Goal: Task Accomplishment & Management: Manage account settings

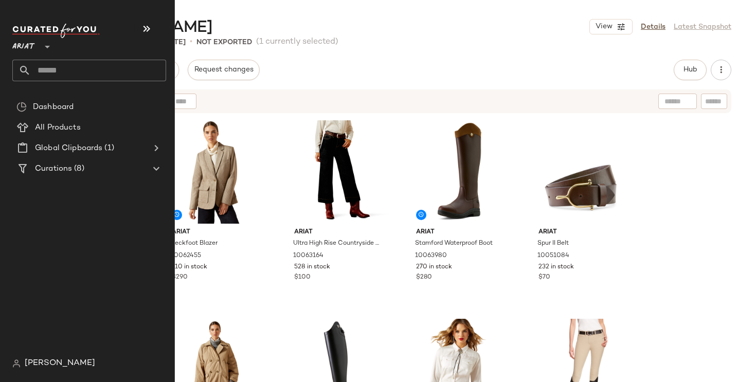
click at [24, 45] on span "Ariat" at bounding box center [23, 44] width 23 height 19
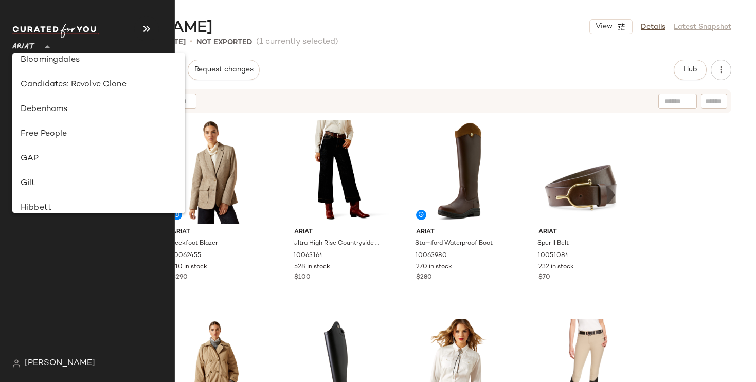
scroll to position [167, 0]
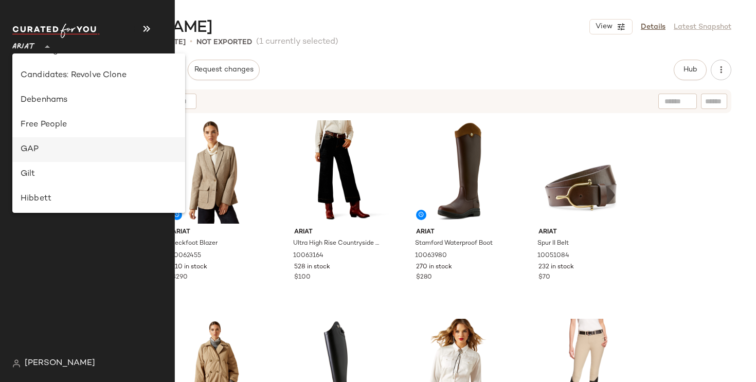
click at [34, 147] on div "GAP" at bounding box center [99, 150] width 156 height 12
type input "**"
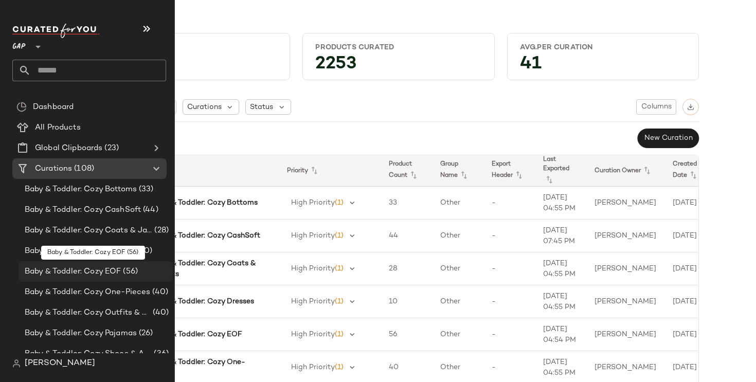
scroll to position [2, 0]
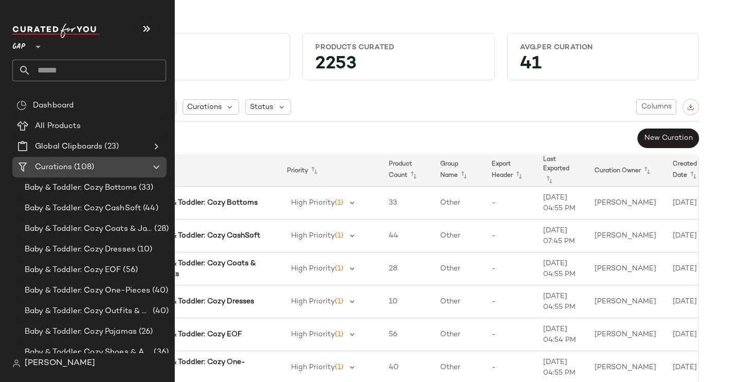
click at [157, 168] on icon at bounding box center [156, 167] width 12 height 12
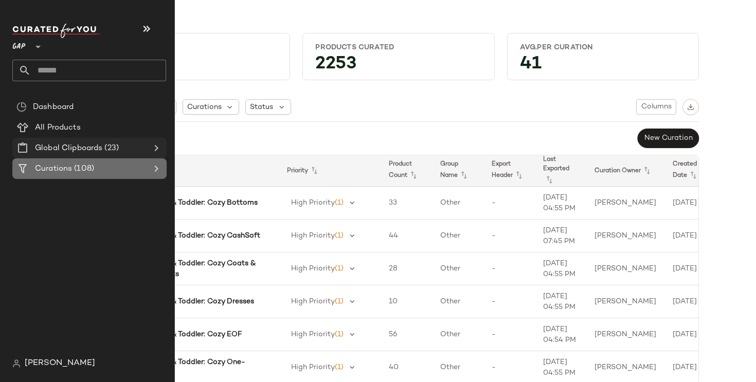
scroll to position [0, 0]
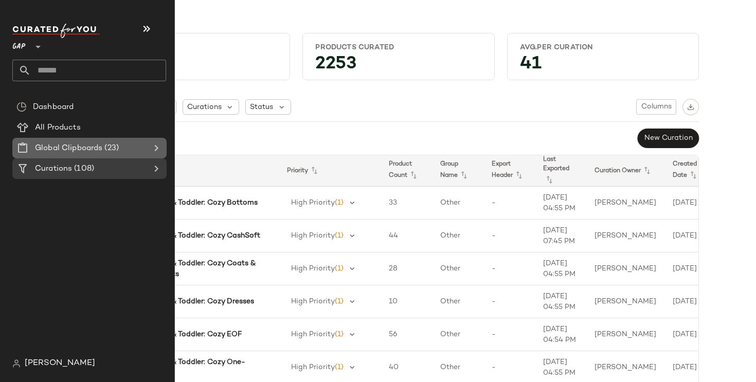
click at [157, 155] on Clipboards "Global Clipboards (23)" at bounding box center [89, 148] width 154 height 21
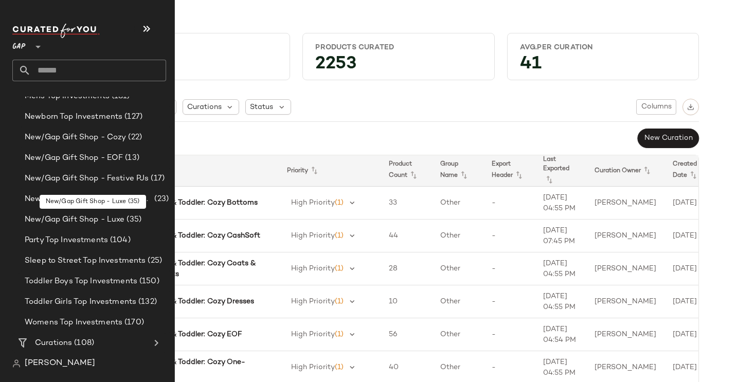
scroll to position [298, 0]
click at [147, 153] on div "New/Gap Gift Shop - EOF (13)" at bounding box center [95, 159] width 147 height 12
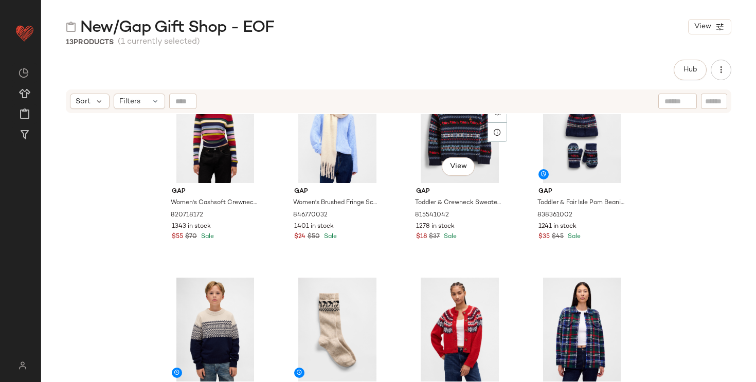
scroll to position [30, 0]
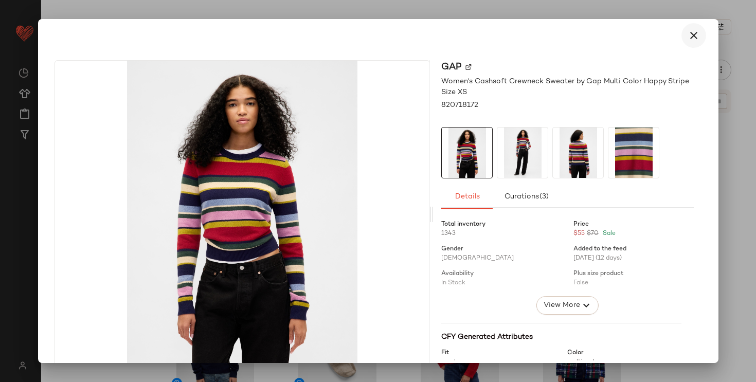
click at [688, 34] on icon "button" at bounding box center [694, 35] width 12 height 12
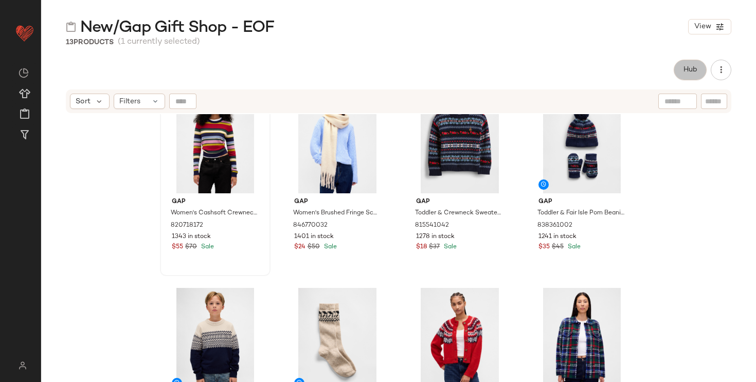
click at [684, 71] on span "Hub" at bounding box center [690, 70] width 14 height 8
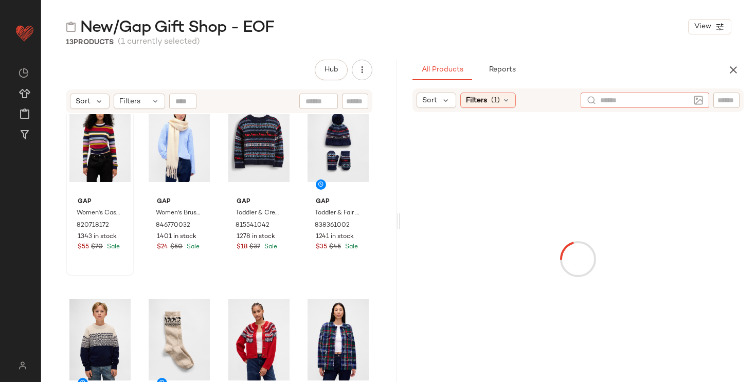
click at [688, 101] on input "text" at bounding box center [644, 100] width 89 height 11
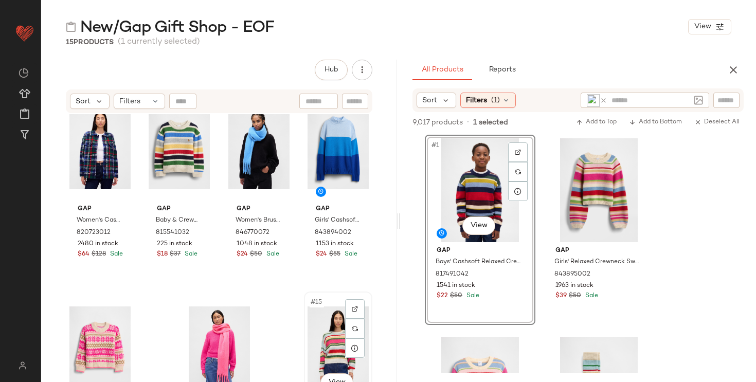
scroll to position [503, 0]
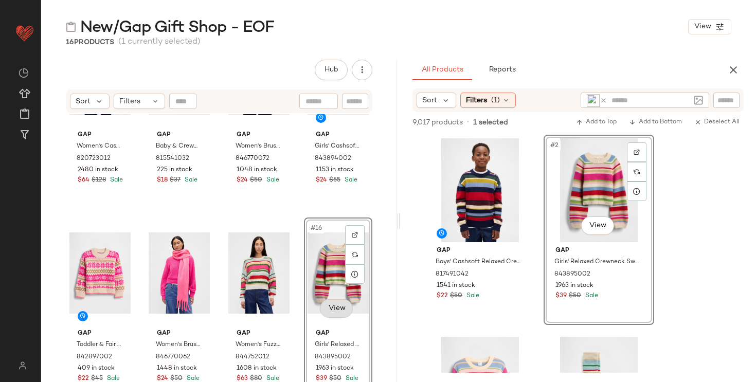
click at [334, 308] on body "GAP ** Dashboard All Products Global Clipboards (23) Curations (108) Katherine …" at bounding box center [378, 191] width 756 height 382
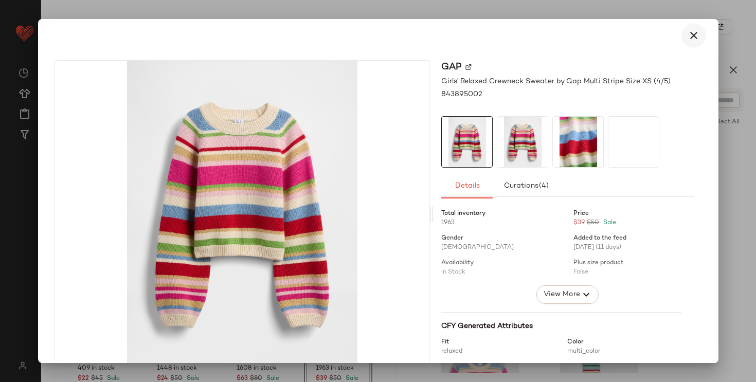
click at [691, 33] on icon "button" at bounding box center [694, 35] width 12 height 12
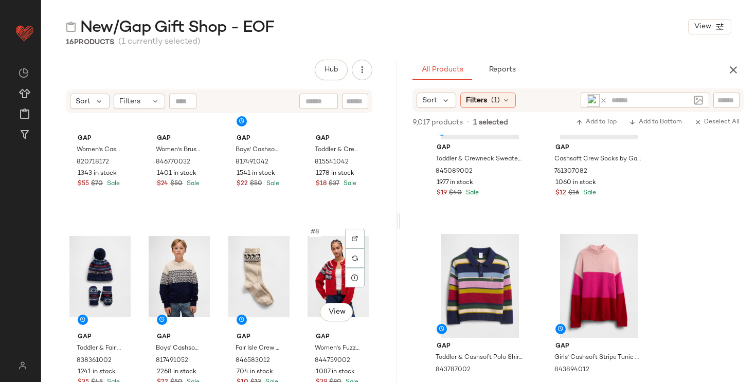
scroll to position [0, 0]
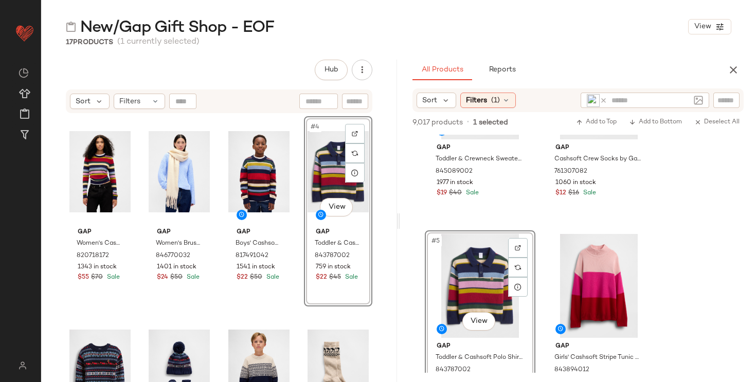
click at [602, 100] on icon at bounding box center [604, 101] width 8 height 8
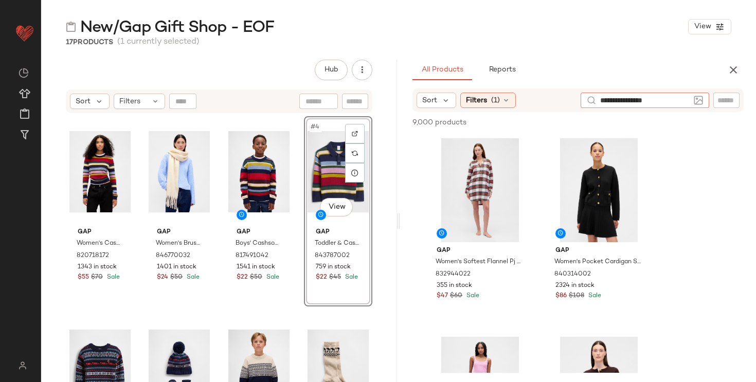
type input "**********"
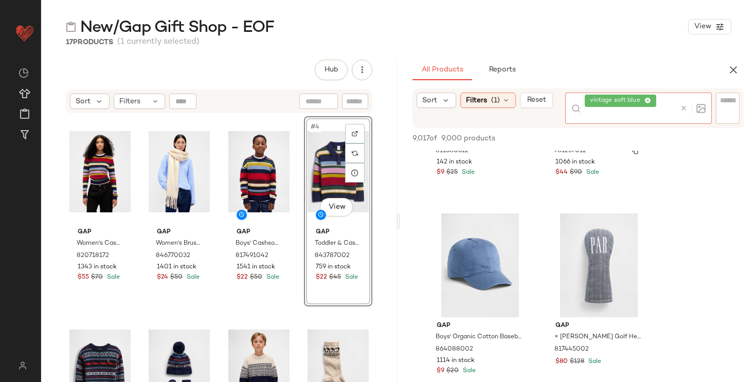
scroll to position [1131, 0]
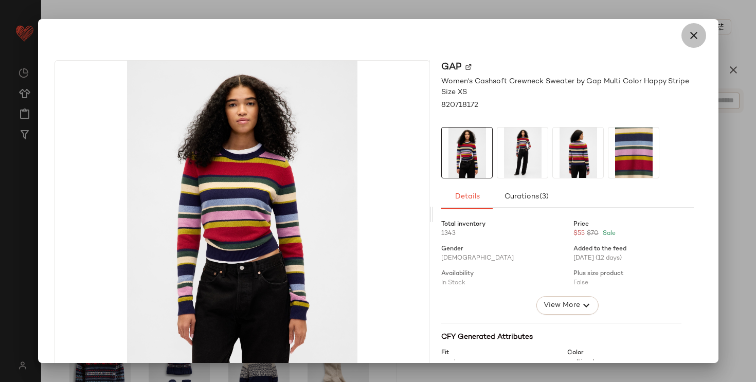
click at [689, 39] on icon "button" at bounding box center [694, 35] width 12 height 12
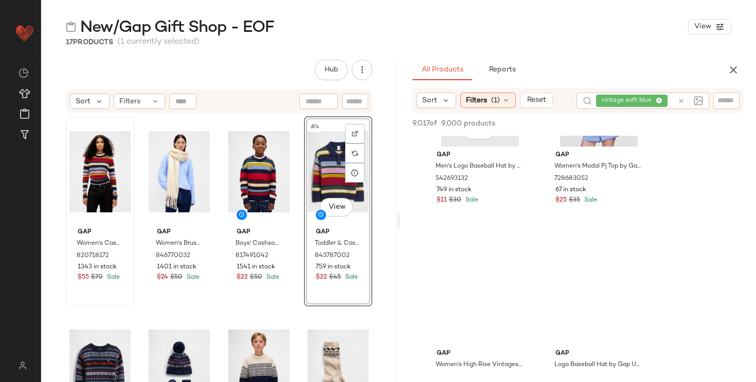
scroll to position [1885, 0]
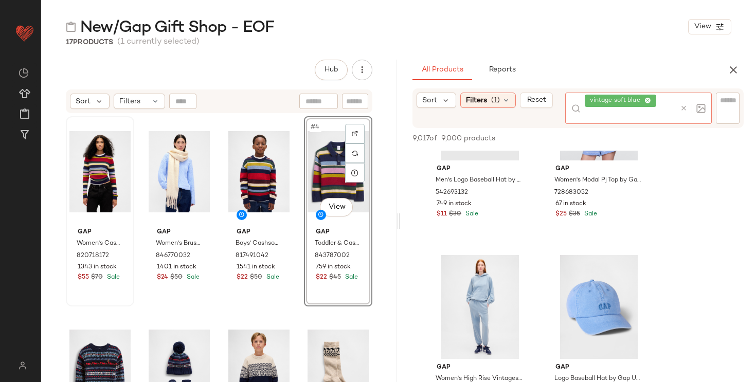
click at [657, 101] on div "vintage soft blue" at bounding box center [630, 108] width 91 height 31
click at [648, 100] on icon at bounding box center [647, 101] width 7 height 7
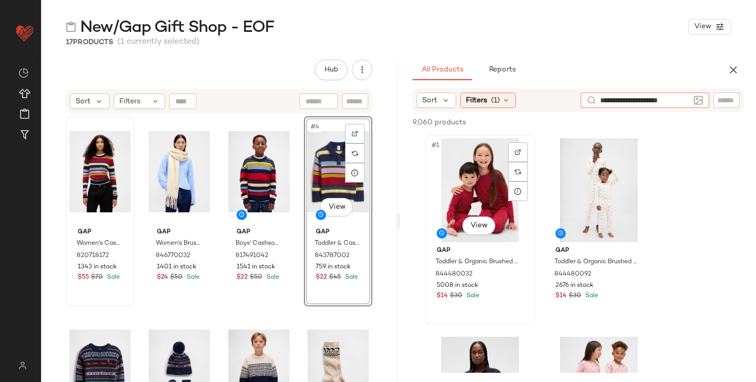
type input "**********"
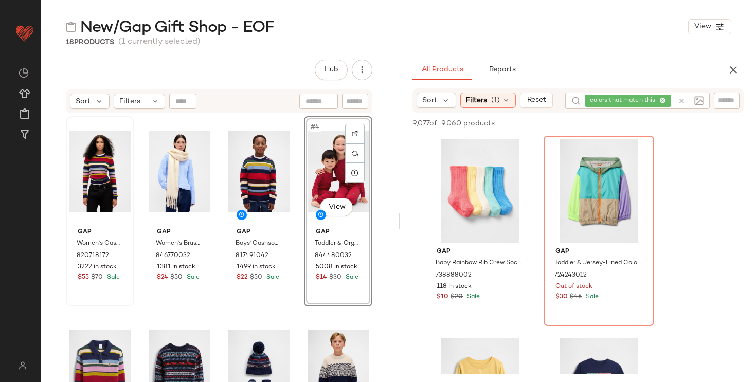
click at [675, 101] on div "colors that match this" at bounding box center [637, 101] width 145 height 16
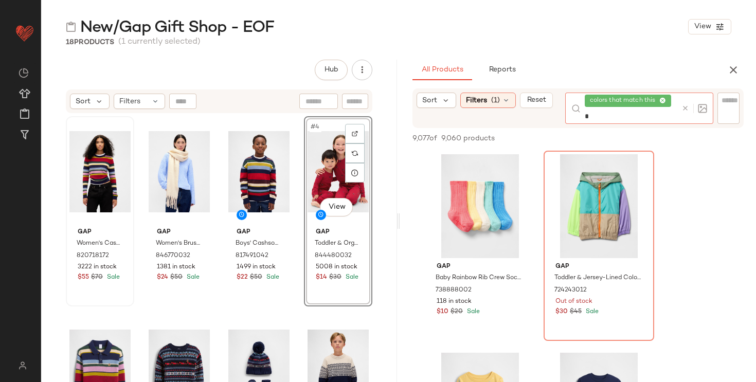
paste input "text"
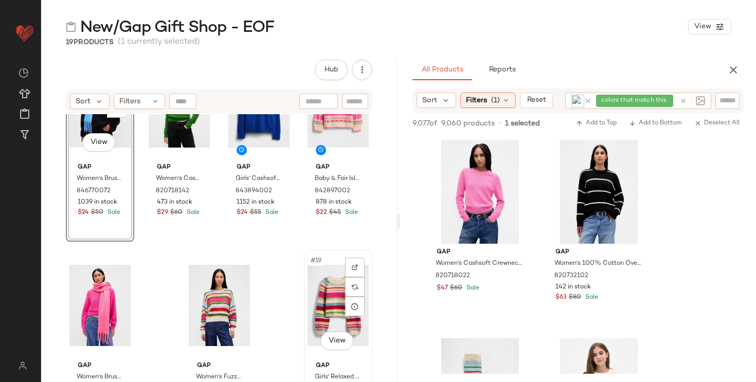
scroll to position [701, 0]
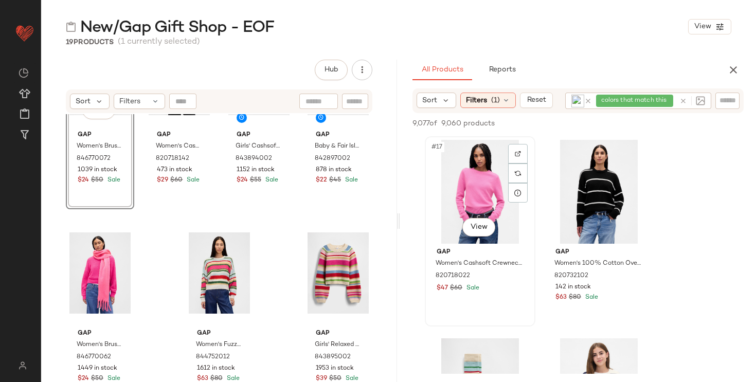
click at [480, 200] on div "#17 View" at bounding box center [479, 192] width 103 height 104
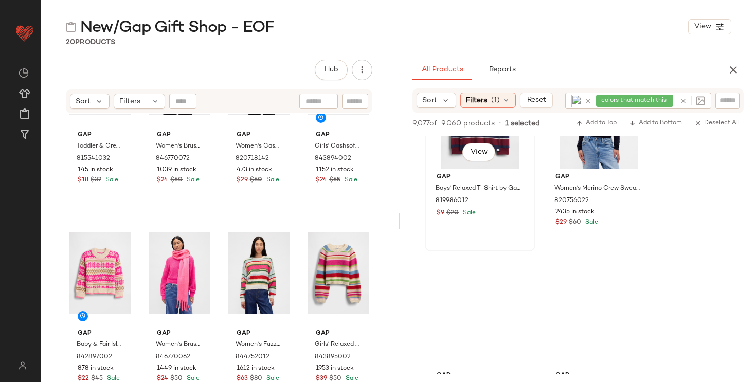
scroll to position [2689, 0]
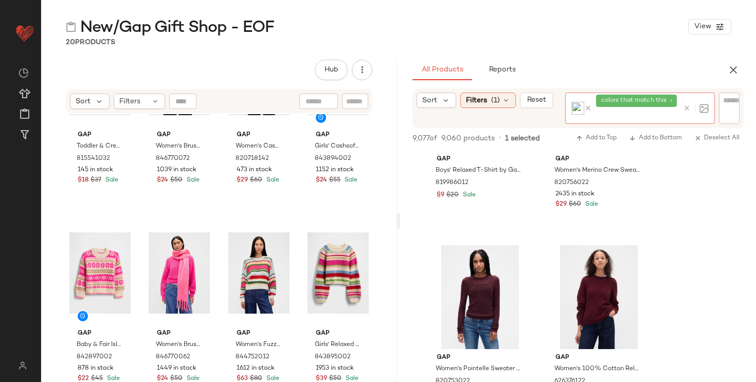
click at [682, 101] on div at bounding box center [694, 108] width 30 height 31
click at [589, 106] on icon at bounding box center [588, 108] width 8 height 8
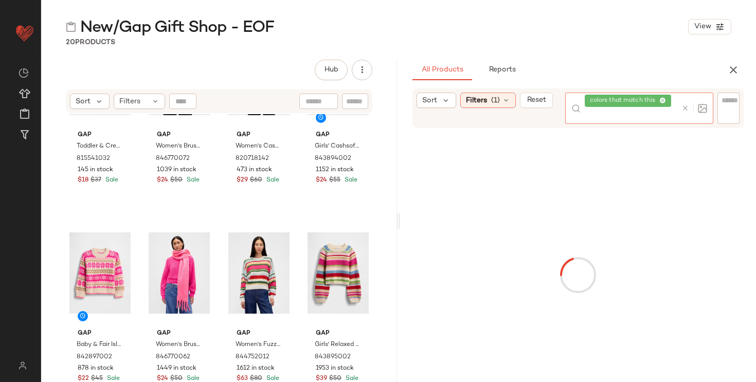
click at [684, 110] on icon at bounding box center [686, 108] width 8 height 8
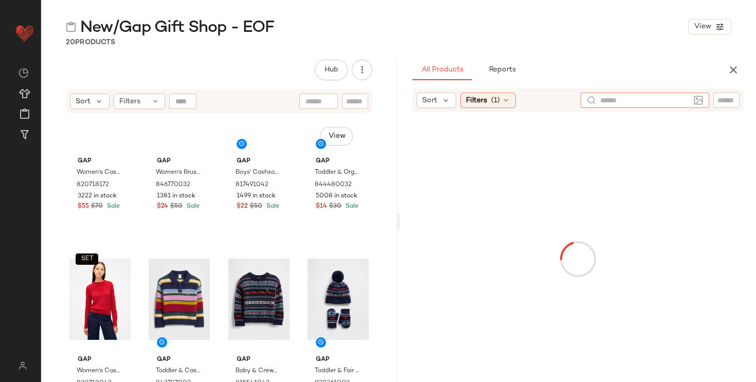
scroll to position [0, 0]
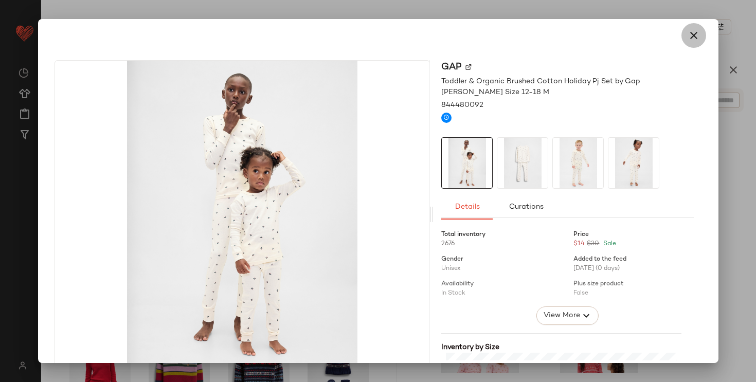
click at [688, 33] on icon "button" at bounding box center [694, 35] width 12 height 12
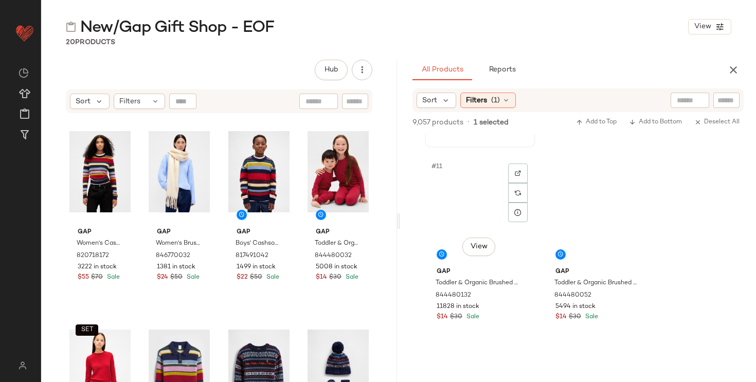
scroll to position [971, 0]
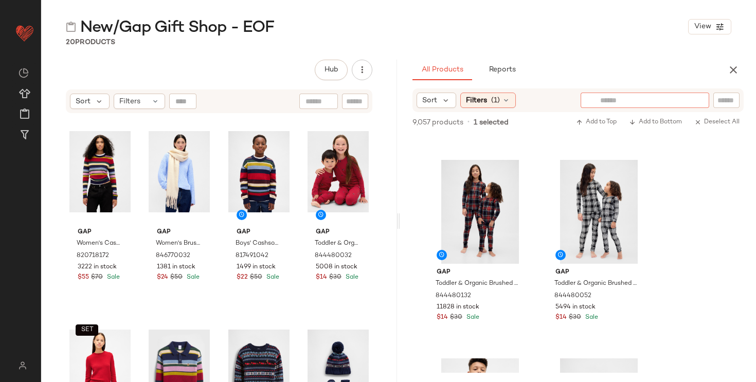
click at [688, 101] on input "text" at bounding box center [644, 100] width 89 height 11
type input "*"
type input "**********"
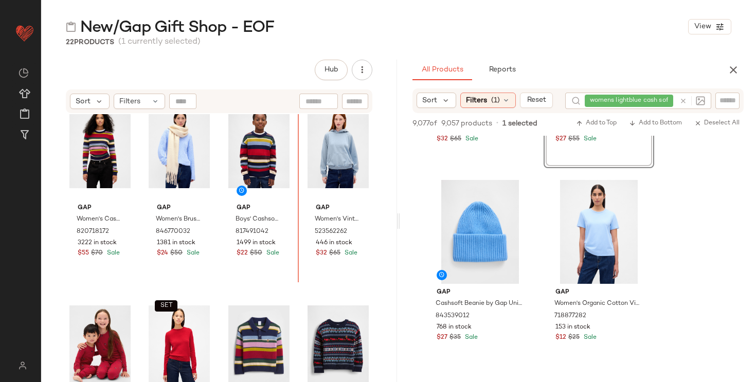
scroll to position [0, 0]
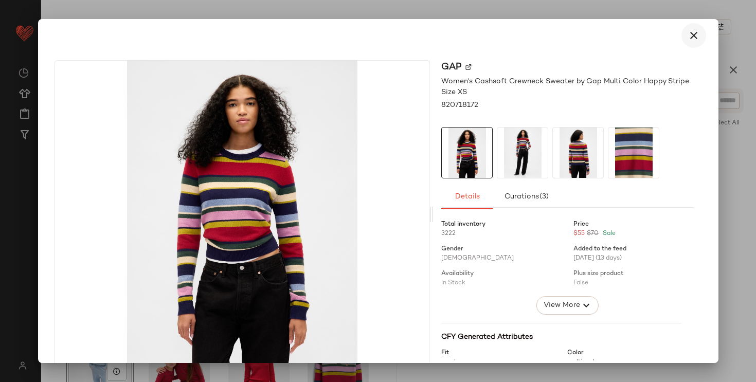
click at [688, 33] on icon "button" at bounding box center [694, 35] width 12 height 12
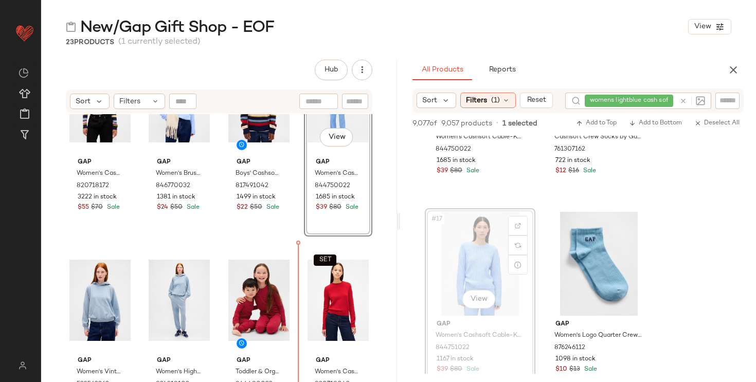
scroll to position [69, 0]
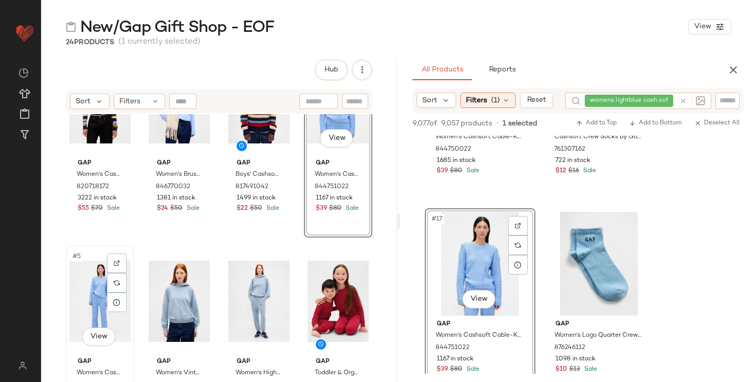
click at [89, 303] on div "#5 View" at bounding box center [99, 301] width 61 height 104
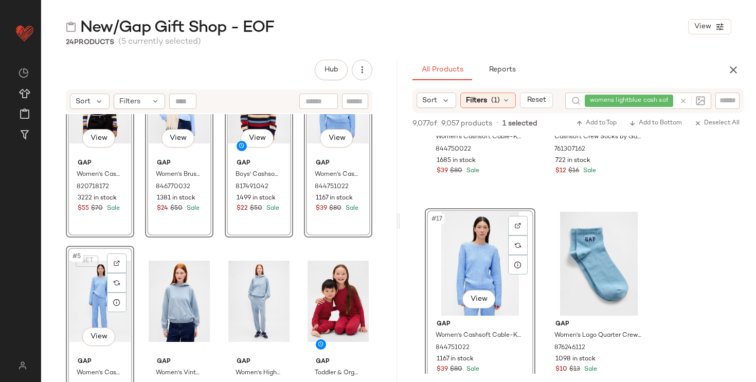
click at [45, 317] on div "SET #1 View Gap Women's Cashsoft Crewneck Sweater by Gap Multi Color Happy Stri…" at bounding box center [219, 261] width 356 height 294
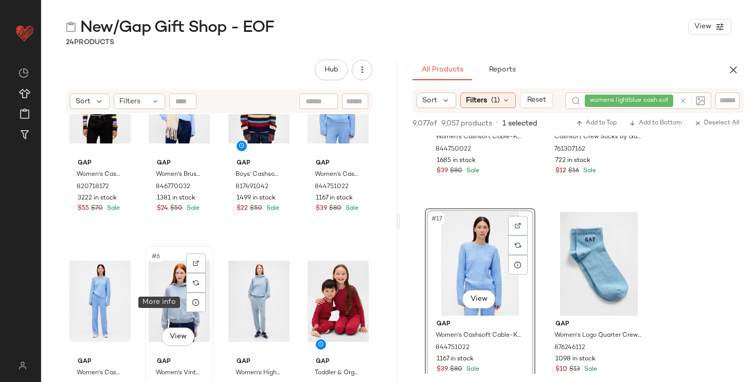
click at [168, 301] on div "#6 View" at bounding box center [179, 301] width 61 height 104
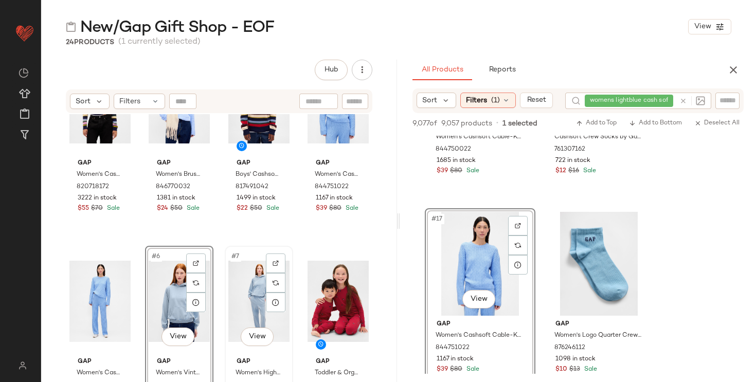
click at [250, 302] on div "#7 View" at bounding box center [258, 301] width 61 height 104
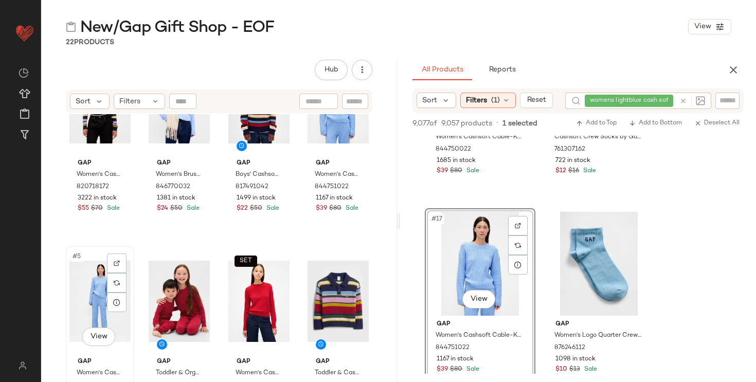
click at [104, 293] on div "#5 View" at bounding box center [99, 301] width 61 height 104
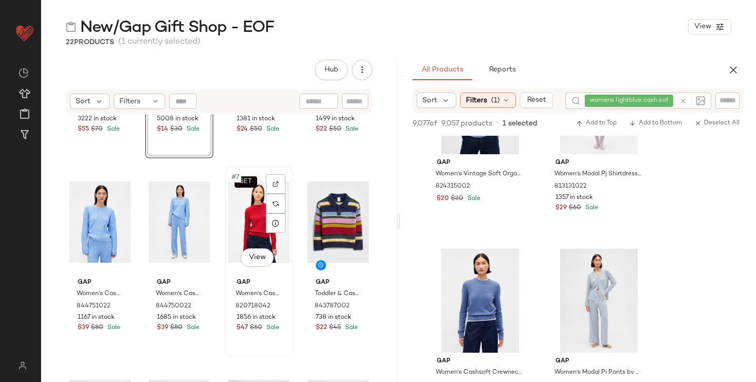
scroll to position [148, 0]
click at [161, 220] on div "#6 View" at bounding box center [179, 223] width 61 height 104
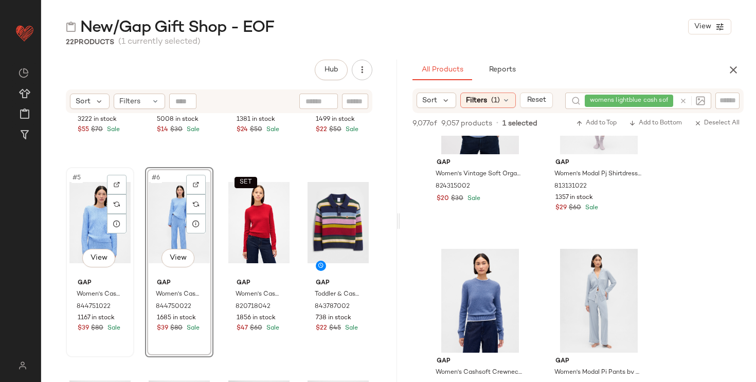
click at [89, 219] on div "#5 View" at bounding box center [99, 223] width 61 height 104
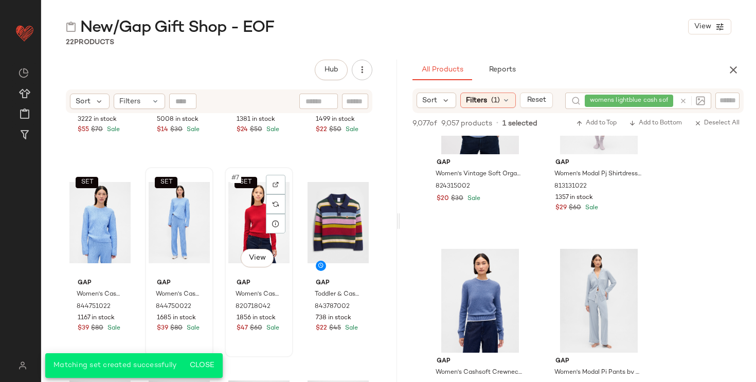
scroll to position [0, 0]
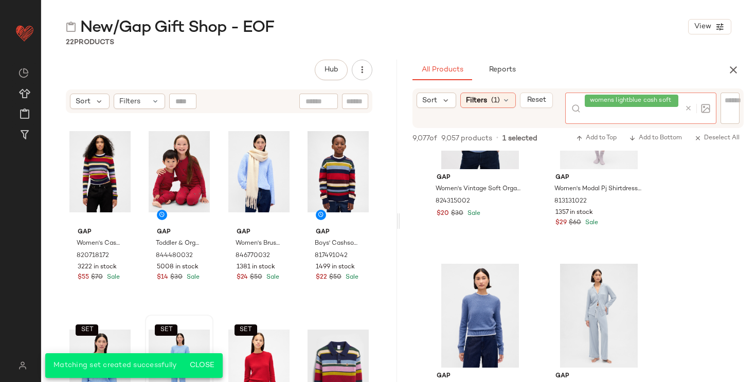
click at [685, 103] on div at bounding box center [695, 108] width 30 height 31
click at [685, 110] on icon at bounding box center [689, 108] width 8 height 8
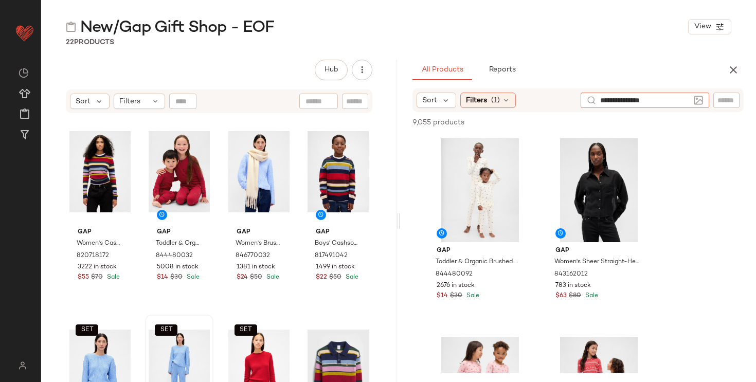
type input "**********"
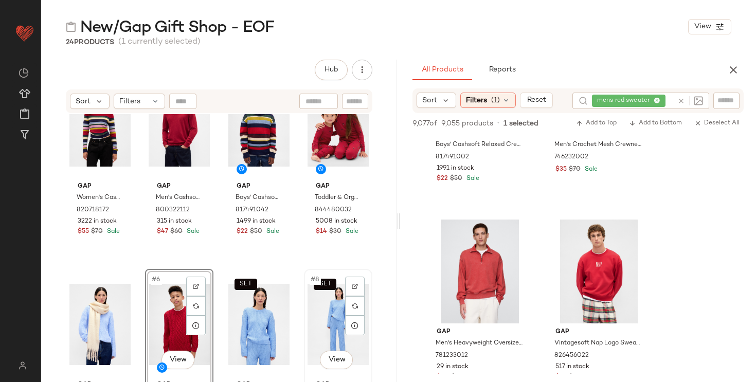
scroll to position [2, 0]
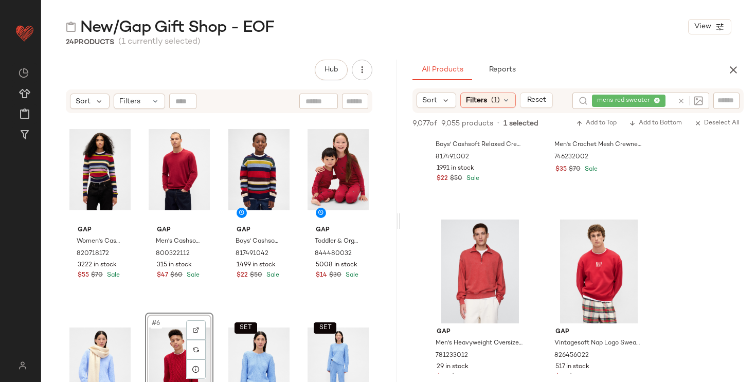
click at [657, 100] on span "mens red sweater" at bounding box center [629, 101] width 74 height 12
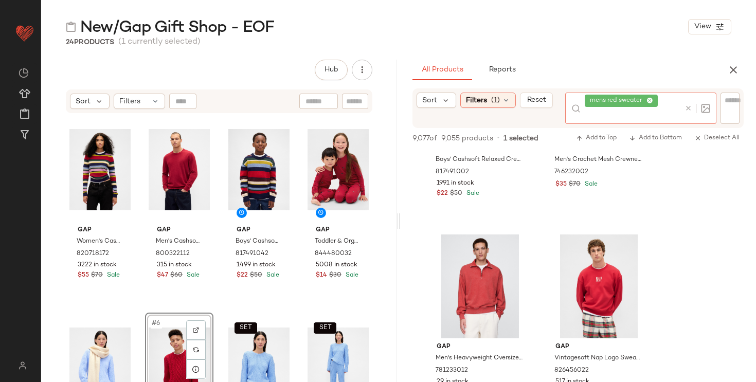
click at [648, 99] on icon at bounding box center [650, 101] width 7 height 7
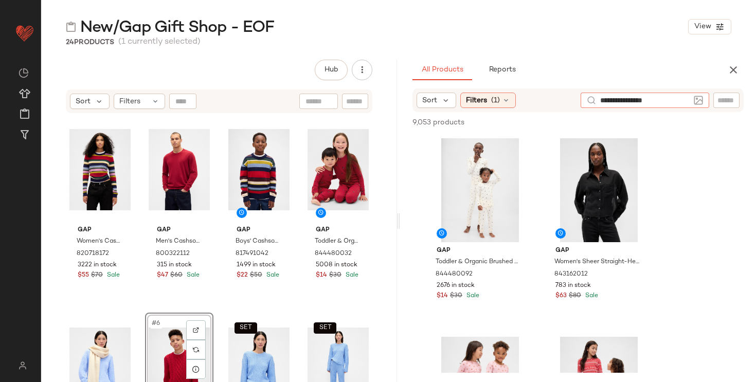
type input "**********"
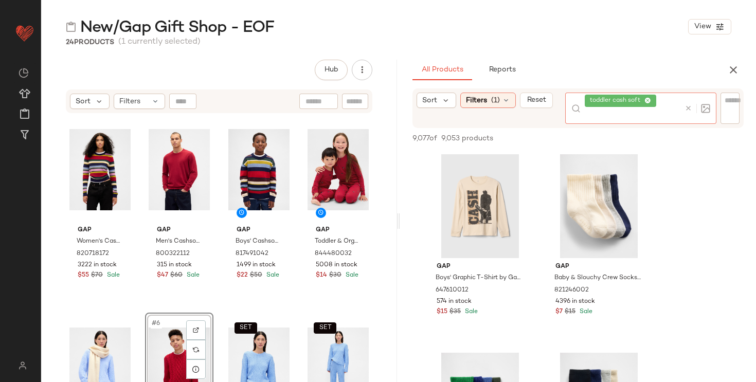
click at [646, 102] on icon at bounding box center [647, 101] width 7 height 7
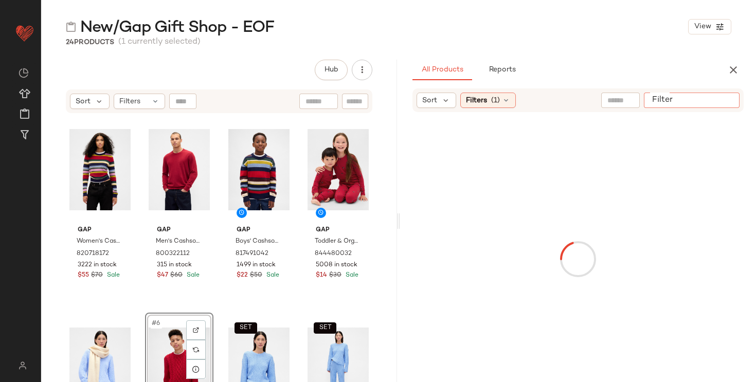
click at [725, 98] on input "Filter" at bounding box center [691, 100] width 87 height 11
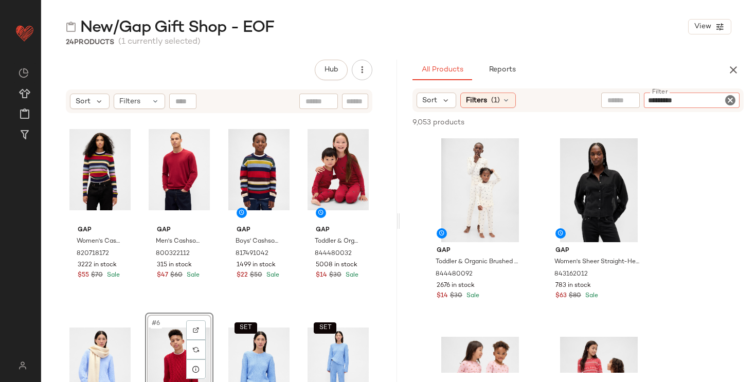
type input "********"
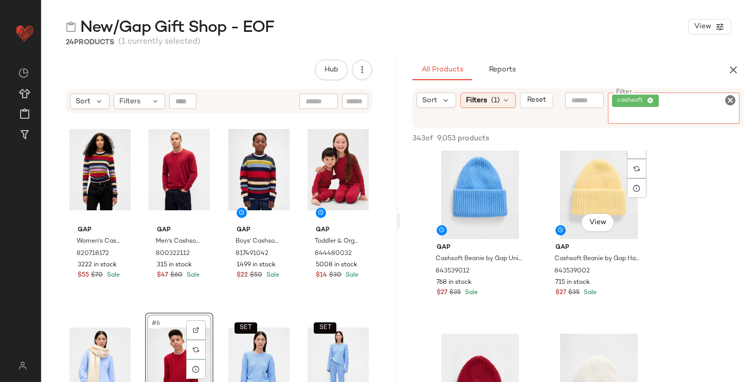
scroll to position [1802, 0]
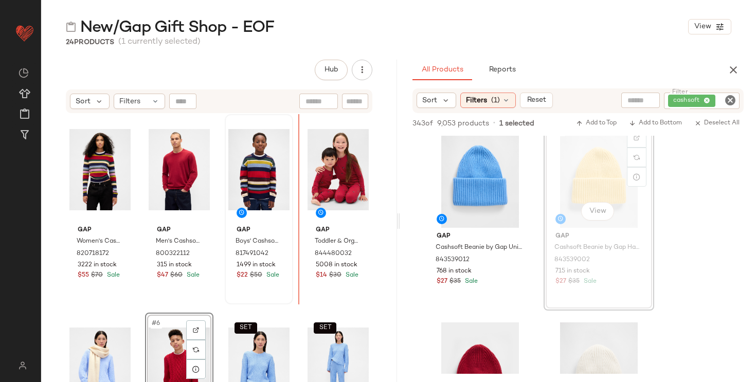
drag, startPoint x: 580, startPoint y: 186, endPoint x: 282, endPoint y: 208, distance: 298.2
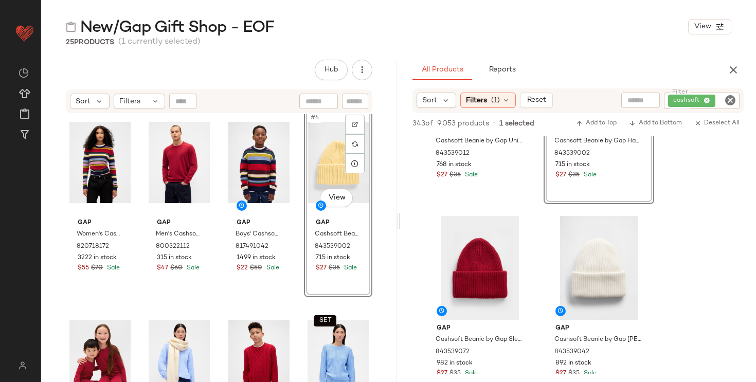
scroll to position [7, 0]
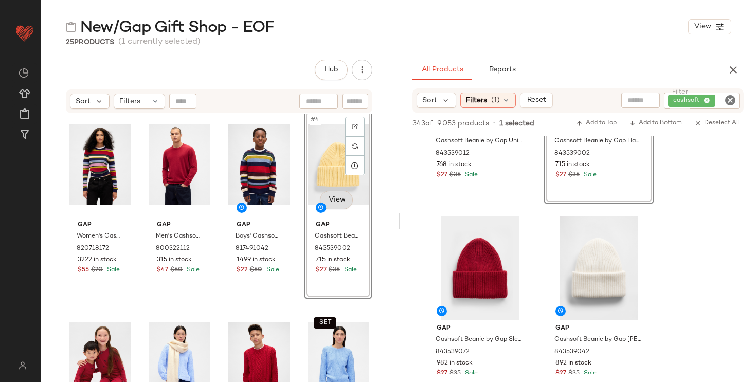
click at [333, 204] on body "GAP ** Dashboard All Products Global Clipboards (23) Curations (108) Katherine …" at bounding box center [378, 191] width 756 height 382
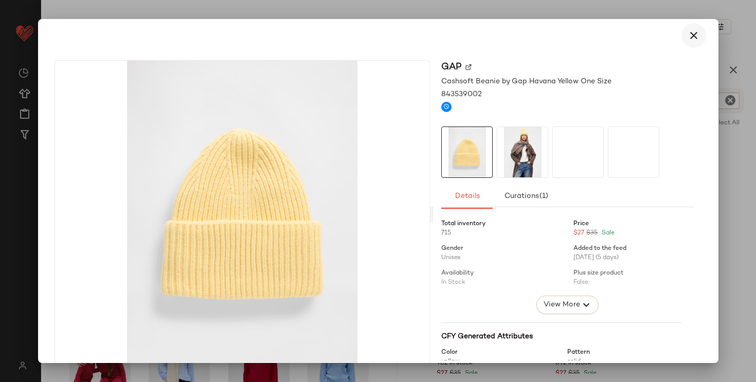
click at [691, 35] on icon "button" at bounding box center [694, 35] width 12 height 12
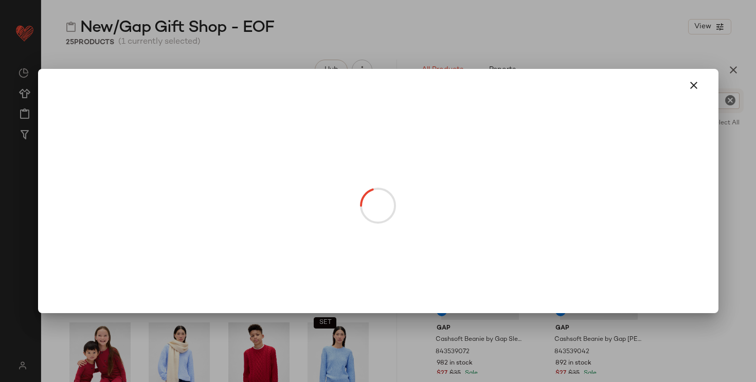
click at [328, 206] on body "GAP ** Dashboard All Products Global Clipboards (23) Curations (108) Katherine …" at bounding box center [378, 191] width 756 height 382
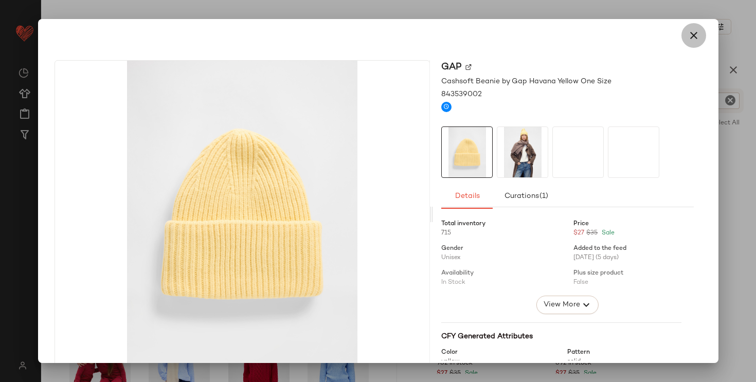
click at [688, 33] on icon "button" at bounding box center [694, 35] width 12 height 12
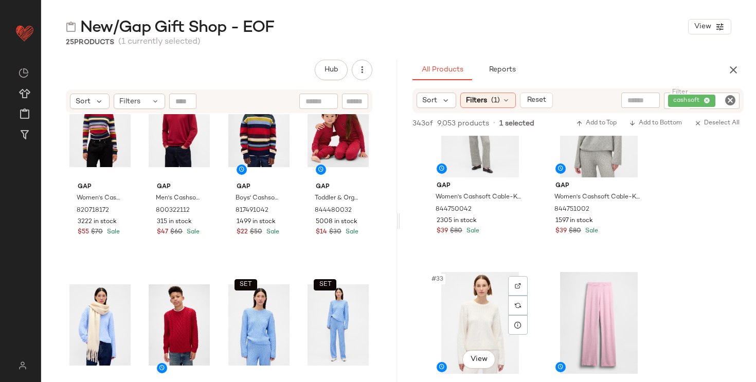
scroll to position [3069, 0]
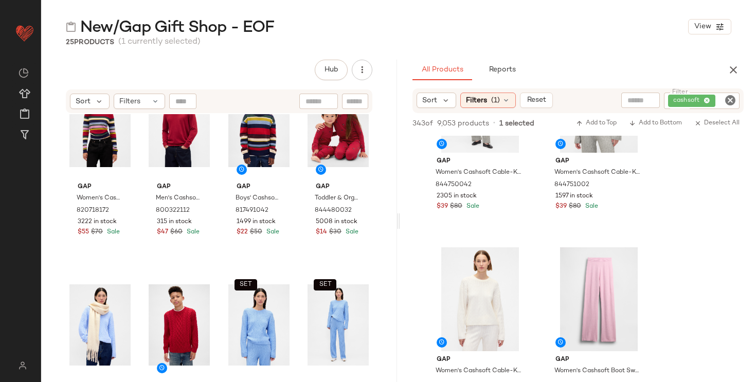
click at [637, 100] on input "text" at bounding box center [641, 100] width 26 height 11
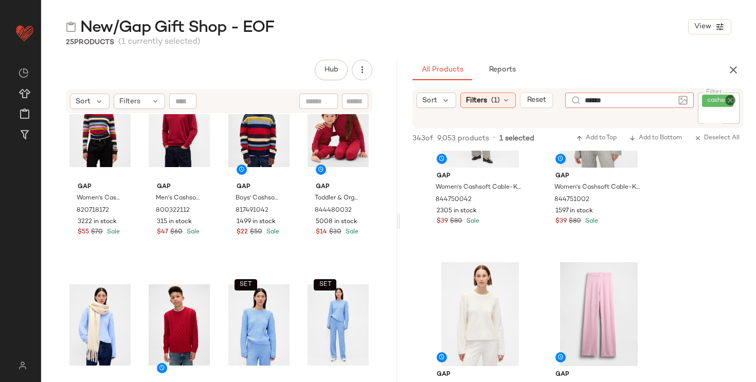
type input "*******"
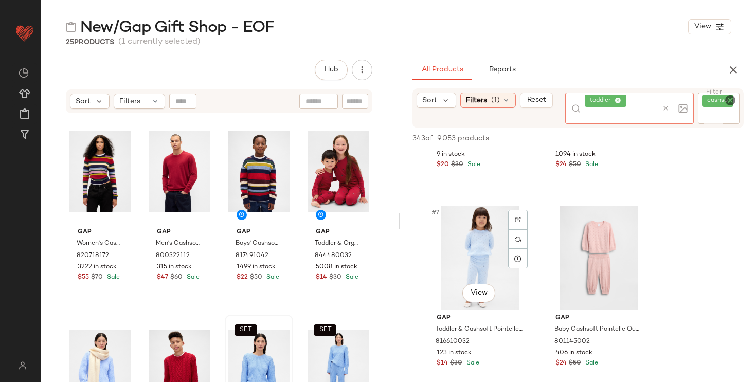
scroll to position [550, 0]
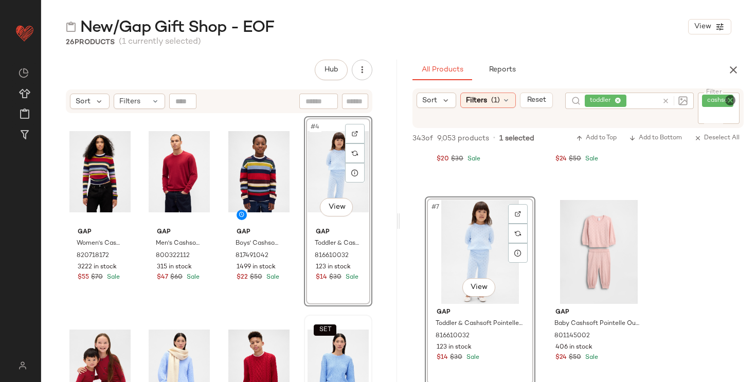
click at [379, 292] on div "Gap Women's Cashsoft Crewneck Sweater by Gap Multi Color Happy Stripe Size XS 8…" at bounding box center [219, 261] width 356 height 294
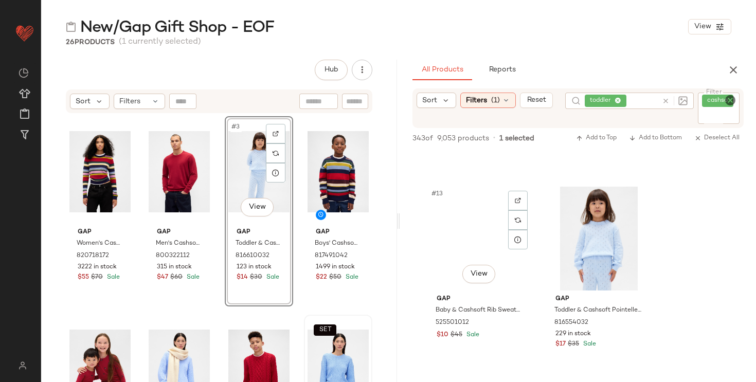
scroll to position [1194, 0]
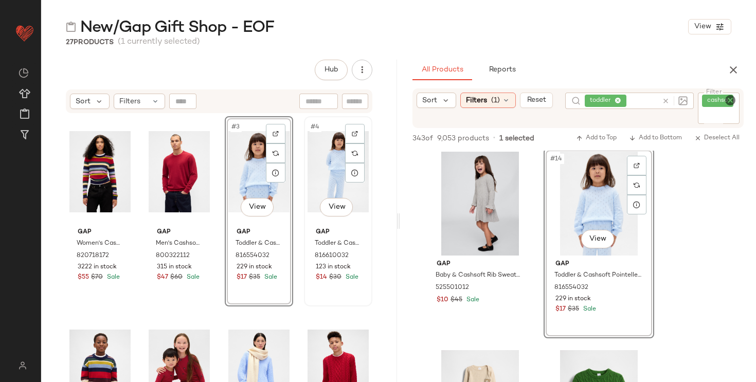
click at [315, 180] on div "#4 View" at bounding box center [338, 172] width 61 height 104
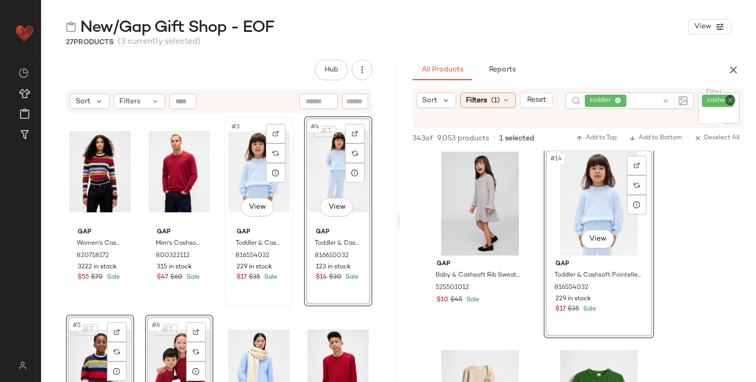
click at [247, 166] on div "#3 View" at bounding box center [258, 172] width 61 height 104
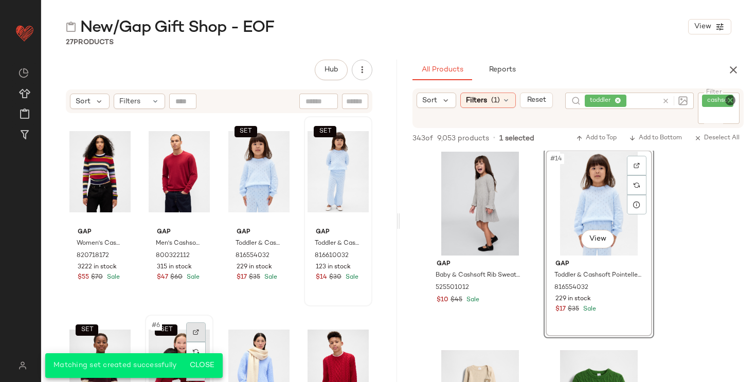
click at [189, 341] on div at bounding box center [196, 332] width 20 height 20
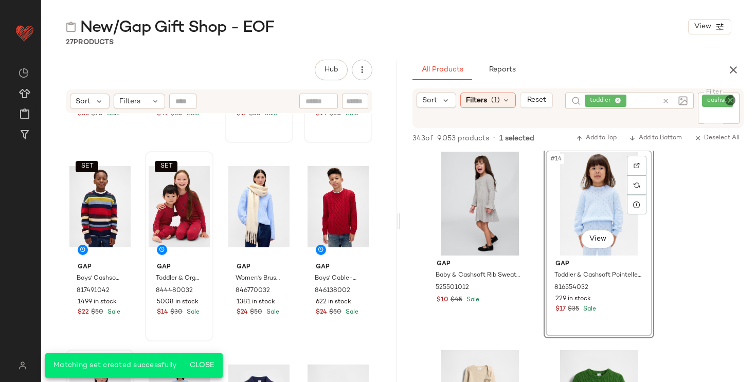
scroll to position [165, 0]
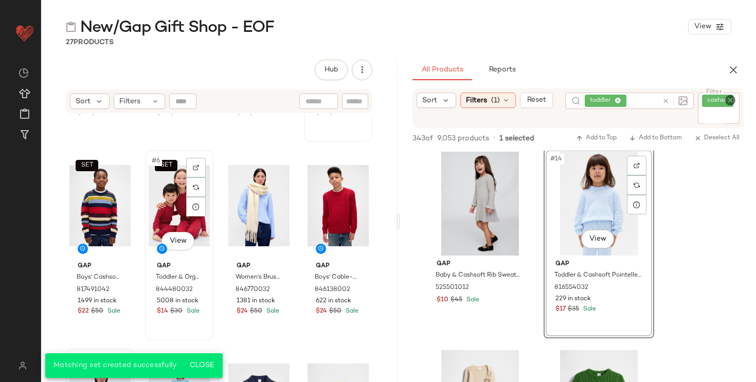
click at [164, 214] on div "SET #6 View" at bounding box center [179, 206] width 61 height 104
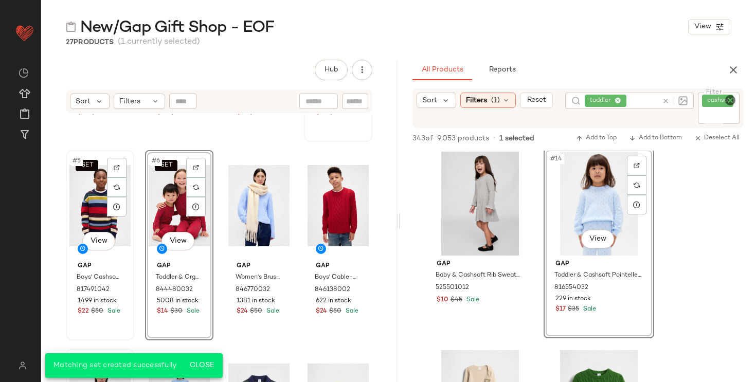
click at [82, 213] on div "SET #5 View" at bounding box center [99, 206] width 61 height 104
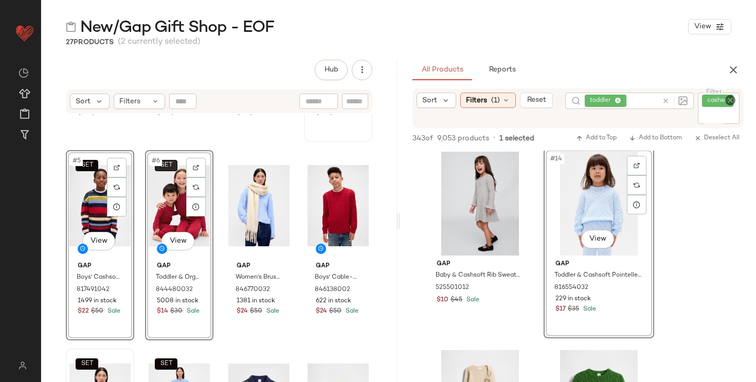
click at [161, 167] on span "SET" at bounding box center [166, 165] width 13 height 7
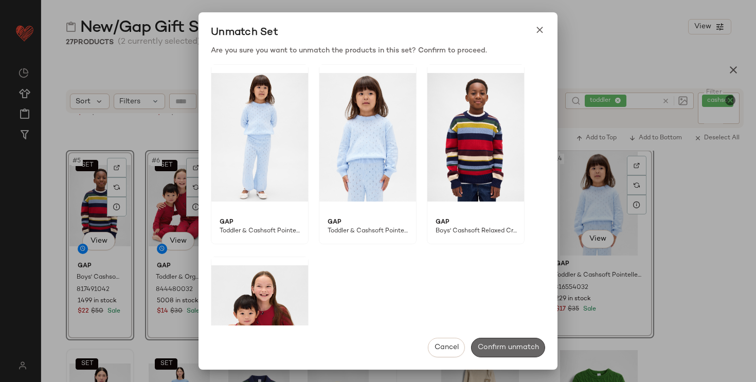
click at [497, 345] on span "Confirm unmatch" at bounding box center [508, 348] width 62 height 8
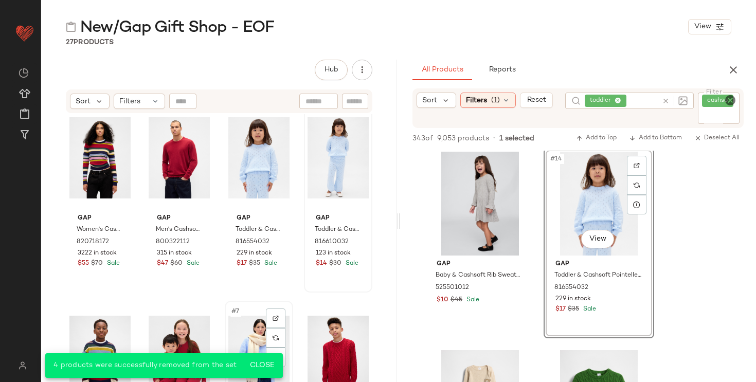
scroll to position [13, 0]
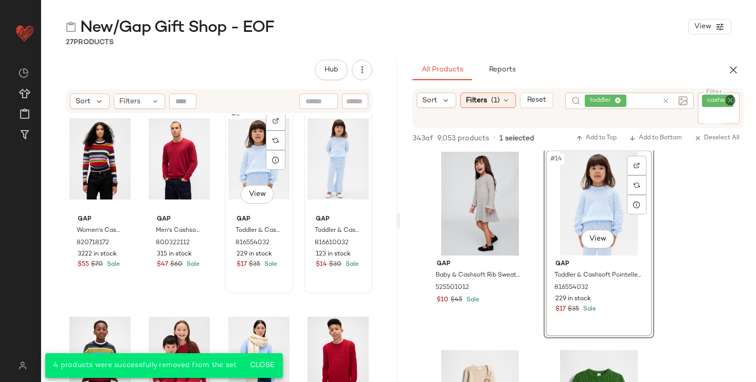
click at [239, 170] on div "#3 View" at bounding box center [258, 159] width 61 height 104
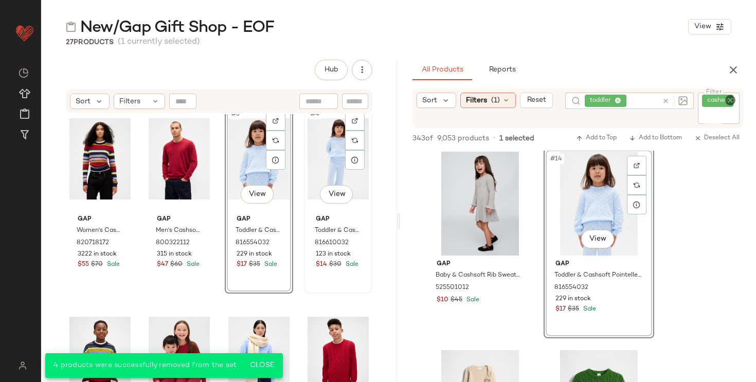
click at [314, 166] on div "#4 View" at bounding box center [338, 159] width 61 height 104
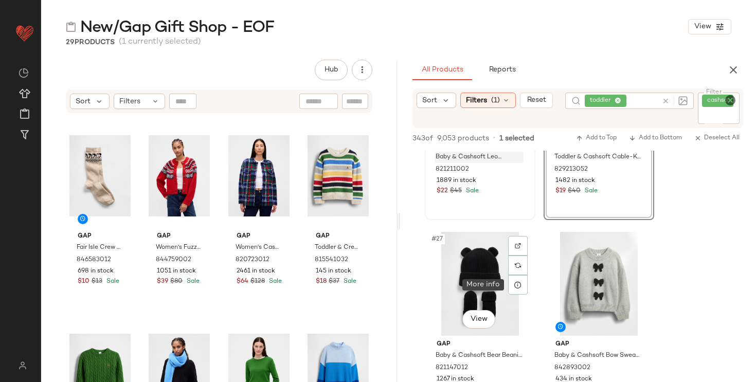
scroll to position [2505, 0]
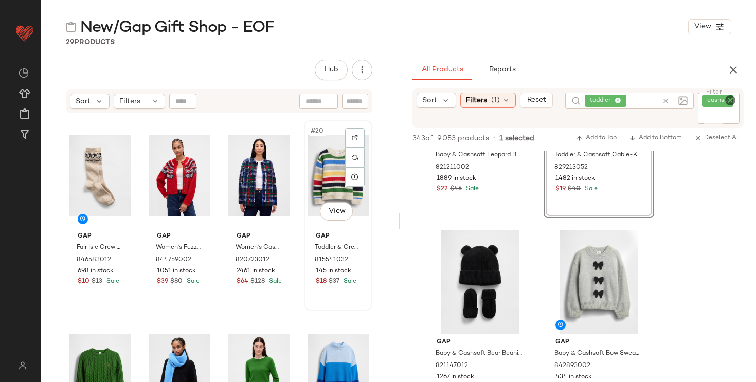
click at [327, 175] on div "#20 View" at bounding box center [338, 176] width 61 height 104
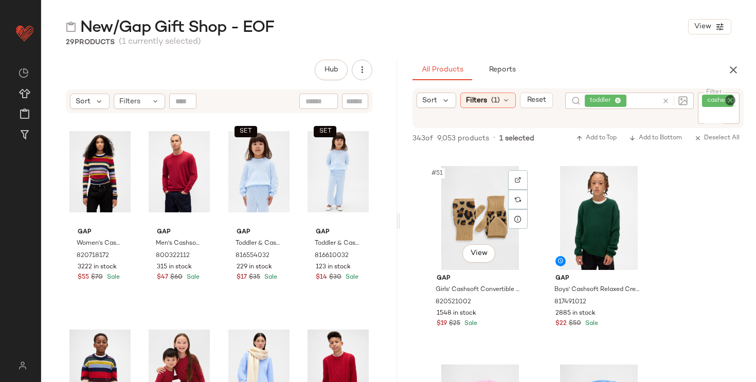
scroll to position [4952, 0]
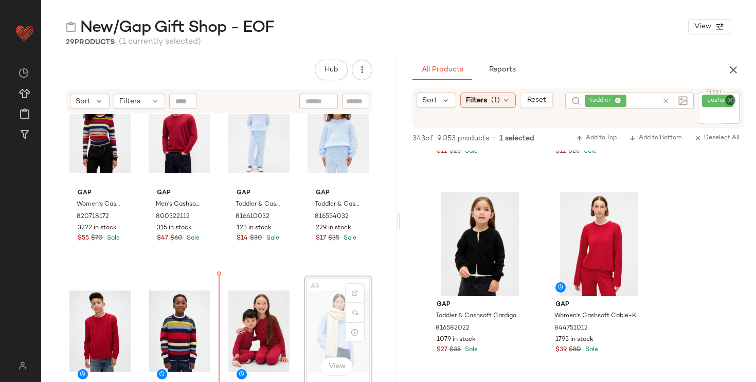
scroll to position [40, 0]
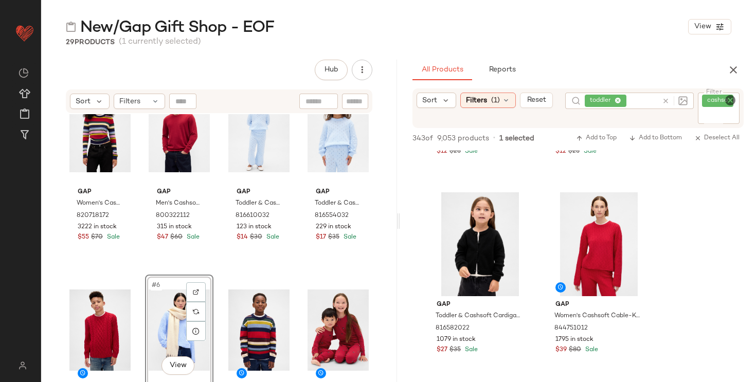
click at [369, 266] on div "Gap Women's Cashsoft Crewneck Sweater by Gap Multi Color Happy Stripe Size XS 8…" at bounding box center [219, 261] width 356 height 294
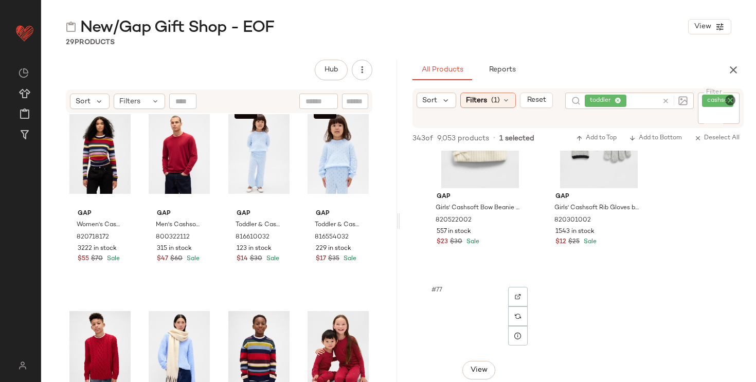
scroll to position [7567, 0]
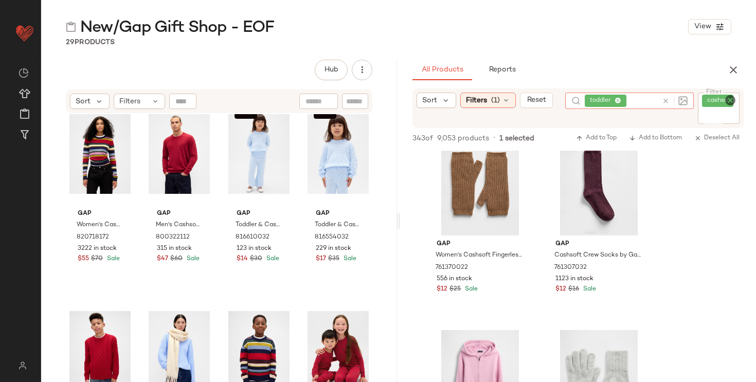
click at [649, 103] on div "toddler" at bounding box center [621, 101] width 73 height 16
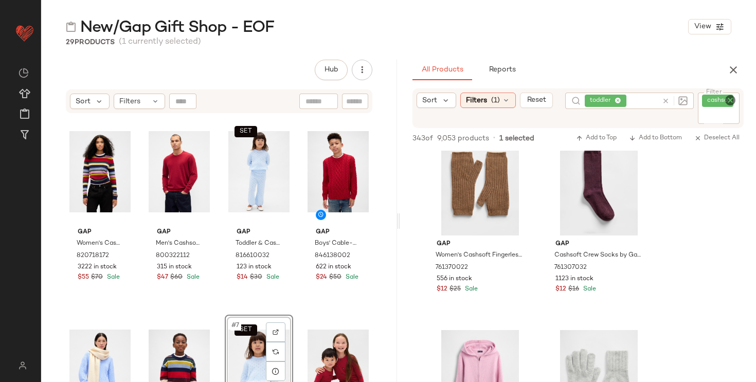
scroll to position [1, 0]
drag, startPoint x: 316, startPoint y: 157, endPoint x: 543, endPoint y: 6, distance: 271.9
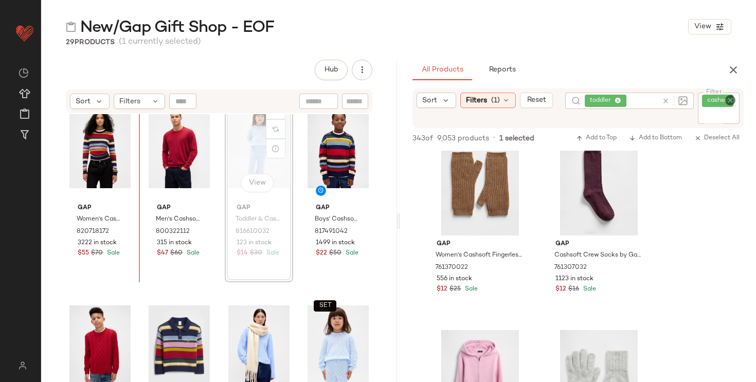
scroll to position [0, 0]
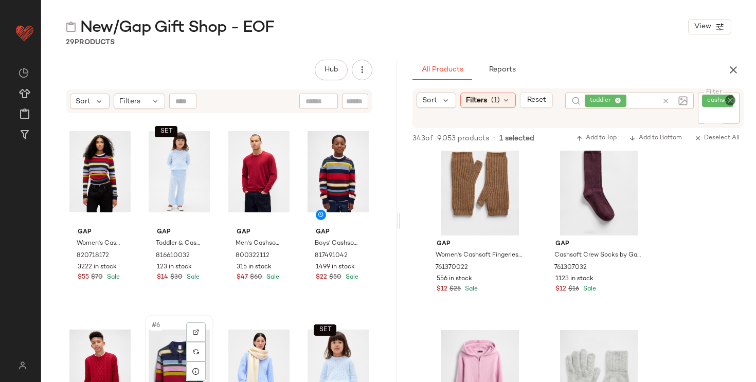
click at [155, 350] on div "#6 View" at bounding box center [179, 370] width 61 height 104
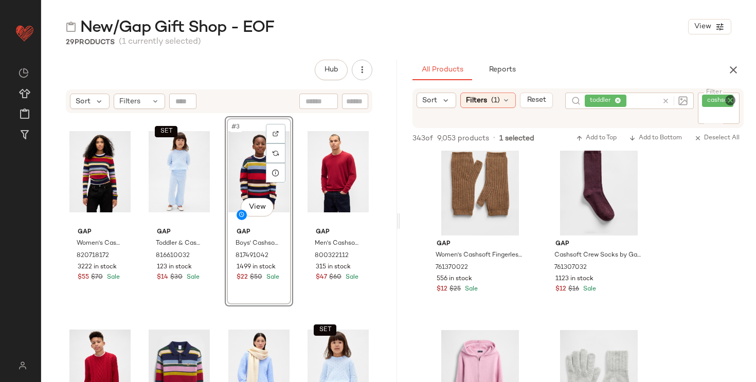
click at [212, 331] on div "Gap Women's Cashsoft Crewneck Sweater by Gap Multi Color Happy Stripe Size XS 8…" at bounding box center [219, 262] width 307 height 292
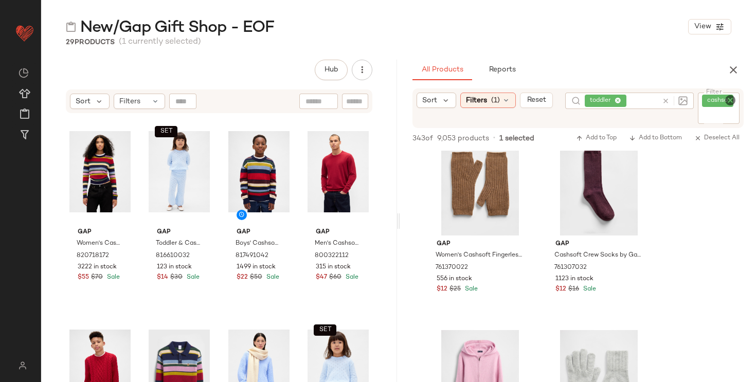
click at [619, 100] on icon at bounding box center [618, 101] width 7 height 7
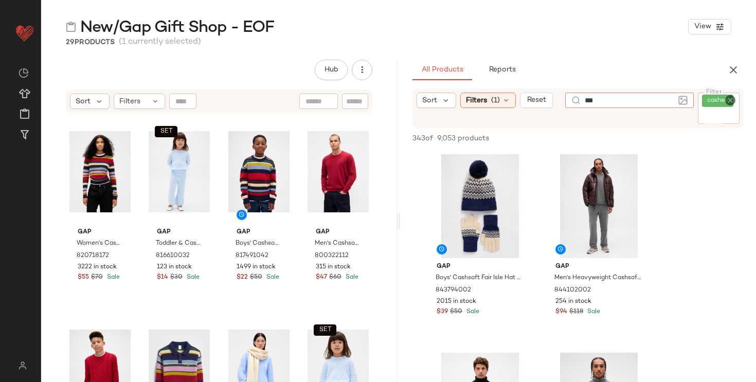
type input "****"
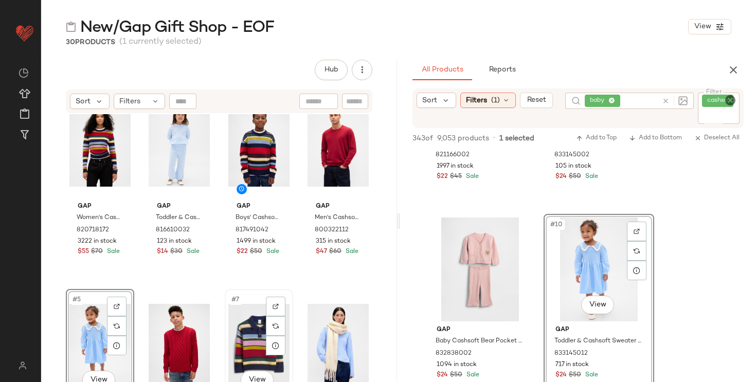
scroll to position [30, 0]
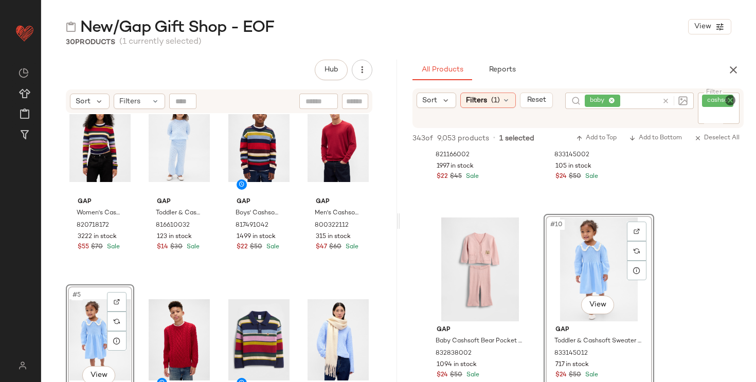
click at [294, 293] on div "Gap Women's Cashsoft Crewneck Sweater by Gap Multi Color Happy Stripe Size XS 8…" at bounding box center [219, 232] width 307 height 292
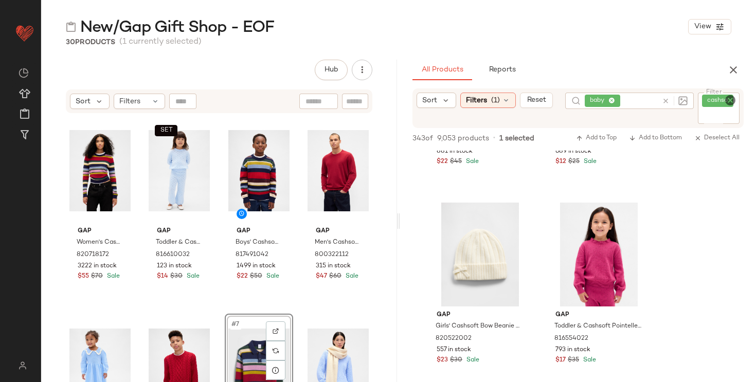
scroll to position [4856, 0]
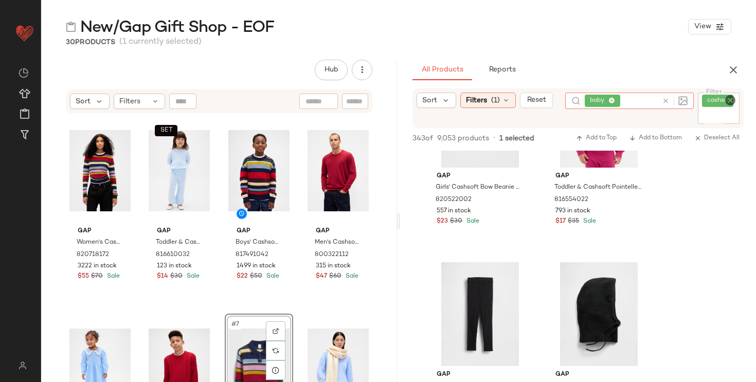
click at [647, 104] on input "text" at bounding box center [639, 101] width 35 height 11
type input "***"
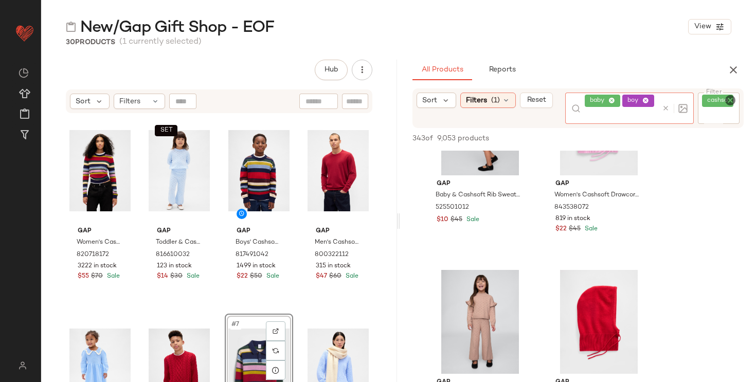
scroll to position [3934, 0]
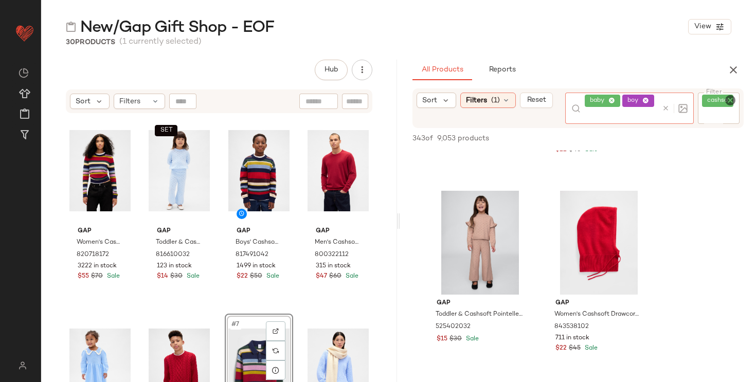
click at [647, 98] on icon at bounding box center [645, 101] width 7 height 7
click at [611, 100] on icon at bounding box center [611, 101] width 7 height 7
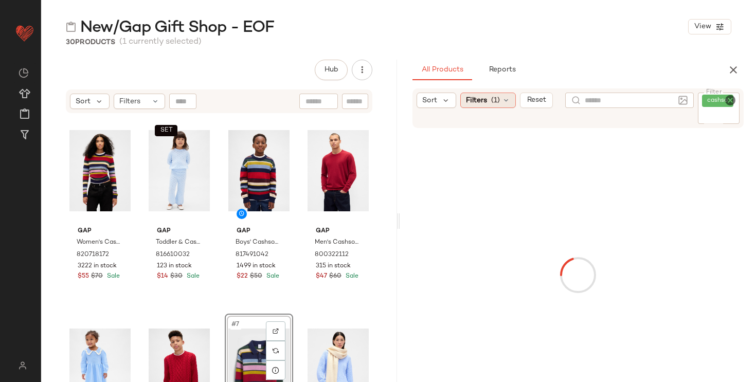
click at [505, 102] on icon at bounding box center [506, 100] width 8 height 8
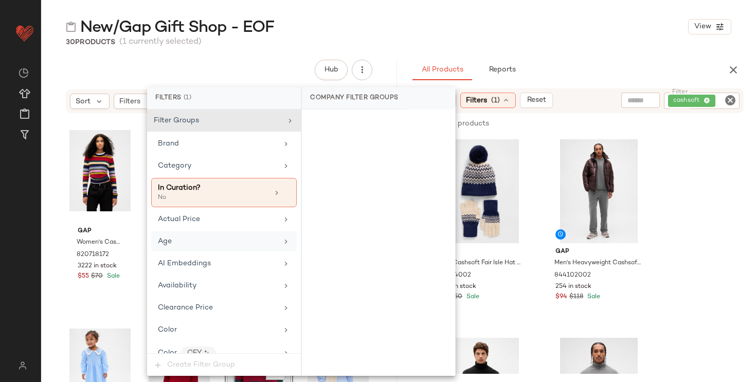
click at [275, 244] on div "Age" at bounding box center [224, 241] width 146 height 20
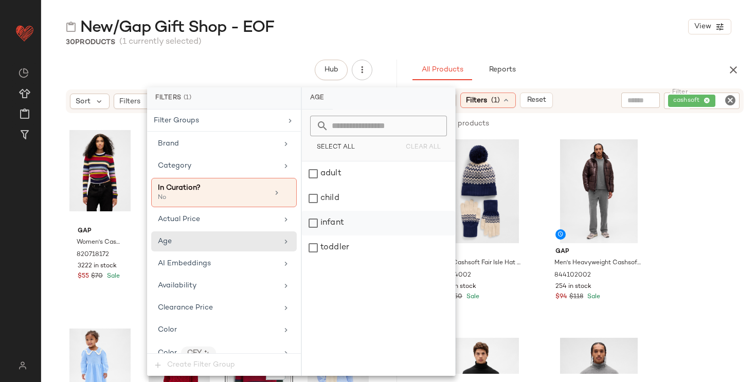
click at [336, 221] on div "infant" at bounding box center [378, 223] width 153 height 25
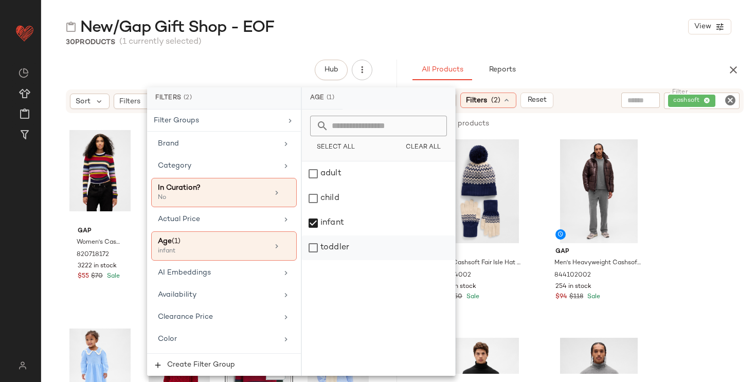
click at [334, 250] on div "toddler" at bounding box center [378, 248] width 153 height 25
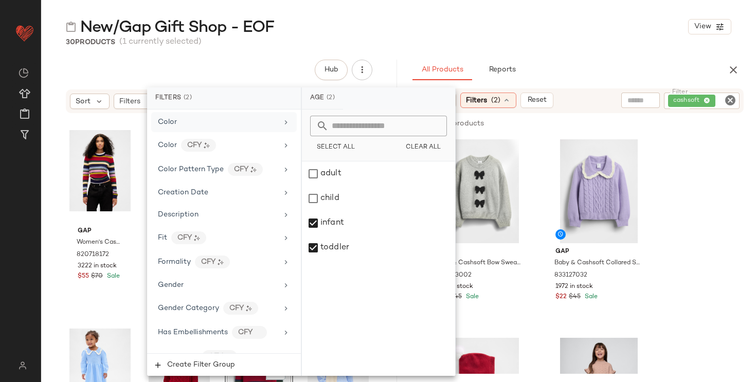
scroll to position [237, 0]
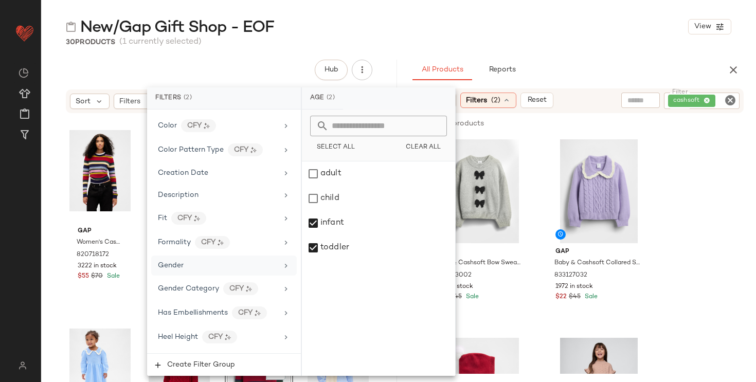
click at [268, 265] on div "Gender" at bounding box center [218, 265] width 120 height 11
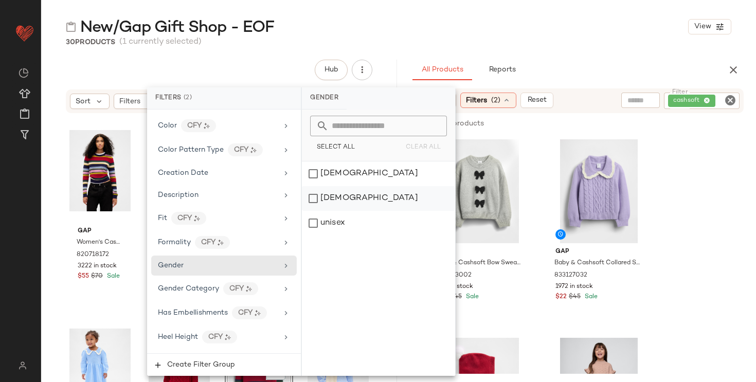
click at [337, 202] on div "[DEMOGRAPHIC_DATA]" at bounding box center [378, 198] width 153 height 25
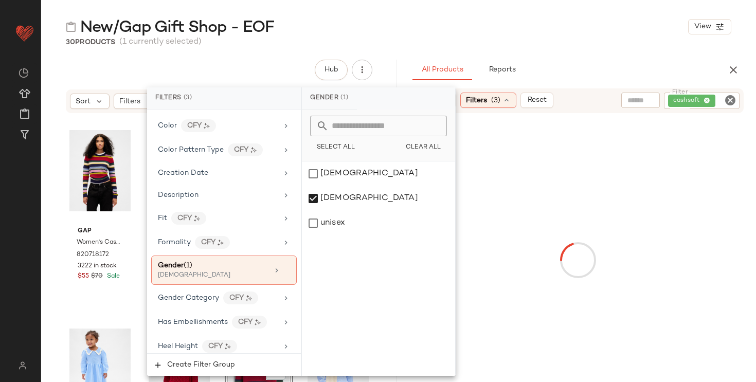
click at [537, 36] on div "New/Gap Gift Shop - EOF View" at bounding box center [398, 26] width 715 height 21
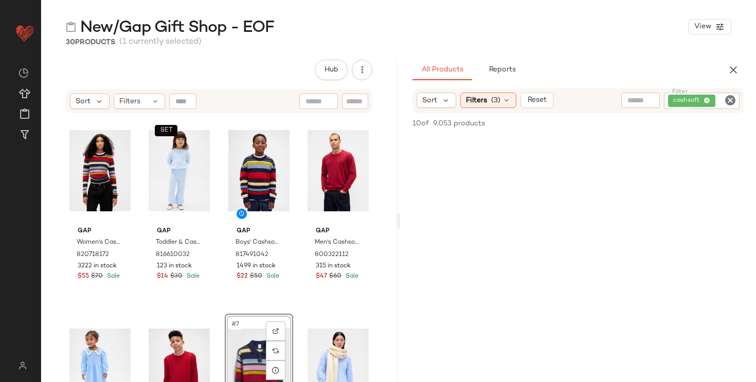
scroll to position [1170, 0]
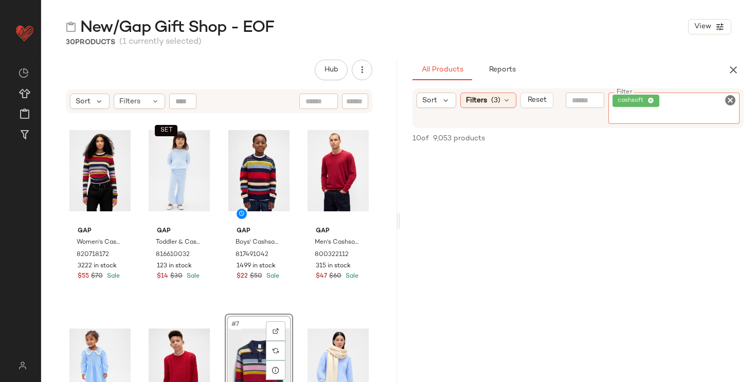
click at [707, 100] on div "cashsoft" at bounding box center [674, 108] width 132 height 31
click at [649, 98] on icon at bounding box center [651, 101] width 7 height 7
click at [618, 101] on input "text" at bounding box center [620, 100] width 26 height 11
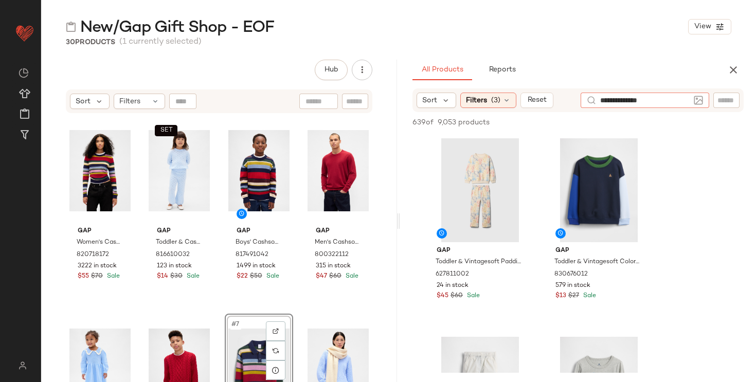
type input "**********"
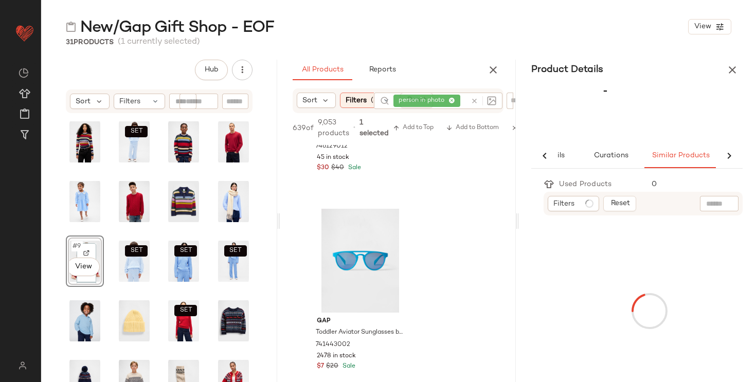
scroll to position [0, 32]
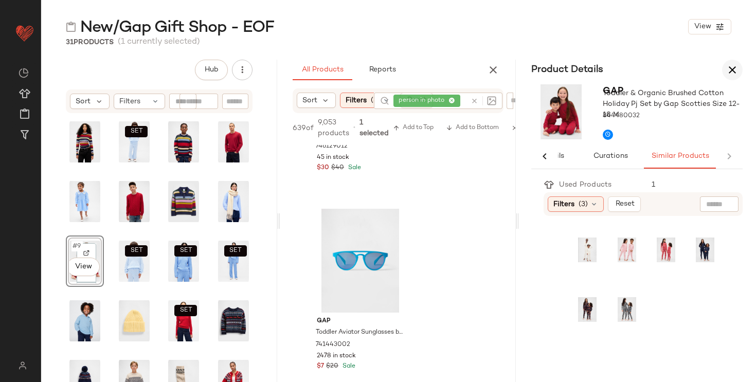
click at [733, 64] on icon "button" at bounding box center [732, 70] width 12 height 12
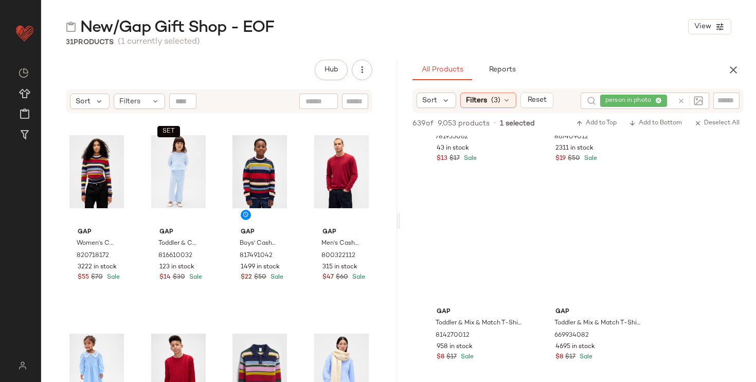
scroll to position [5499, 0]
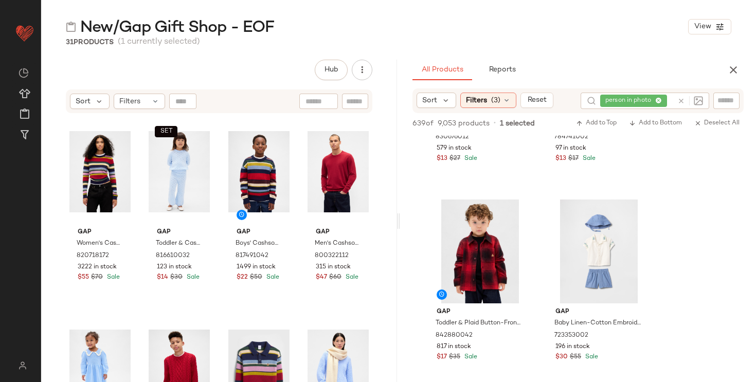
click at [674, 103] on div "person in photo" at bounding box center [645, 101] width 129 height 16
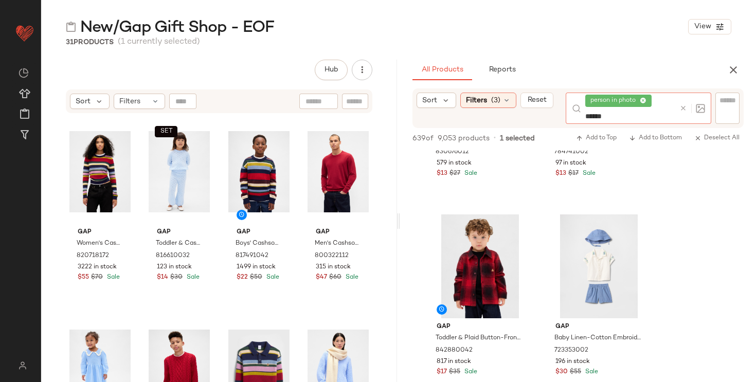
type input "*******"
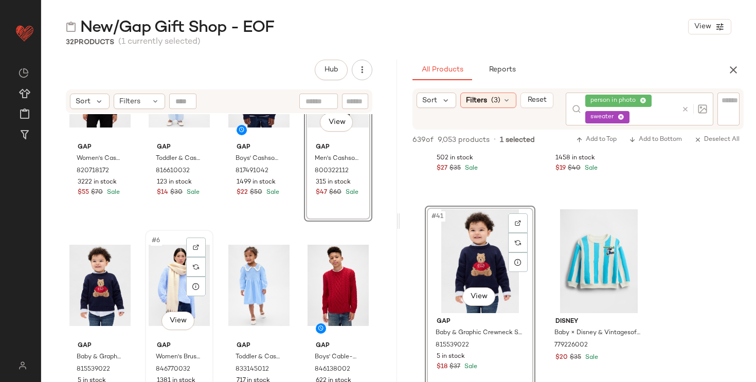
scroll to position [115, 0]
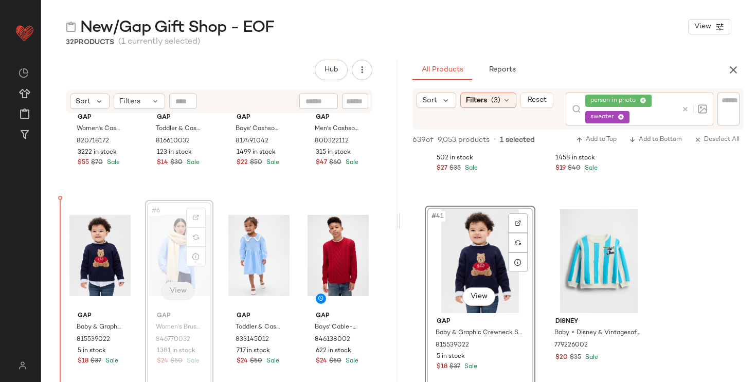
drag, startPoint x: 171, startPoint y: 266, endPoint x: 163, endPoint y: 295, distance: 30.5
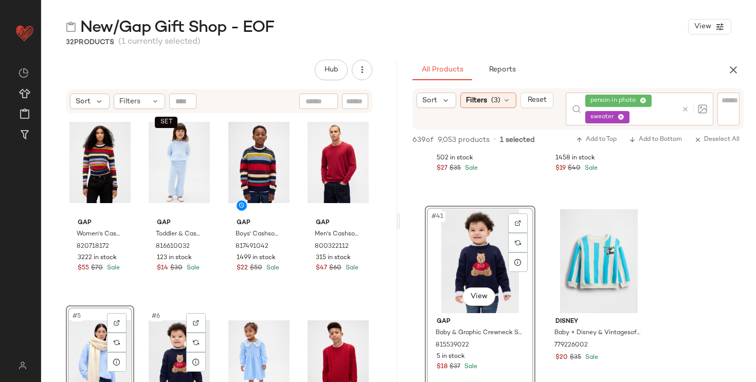
scroll to position [39, 0]
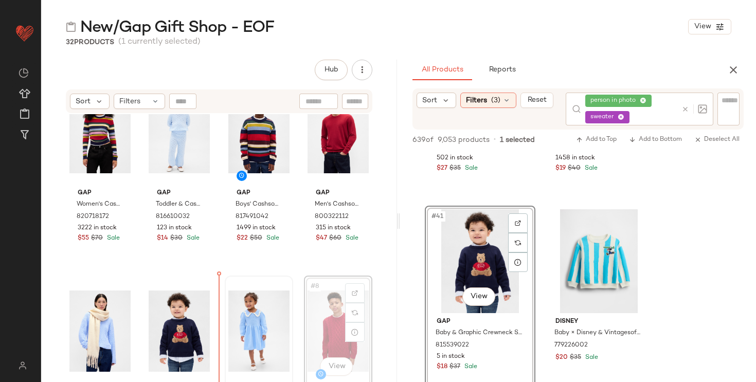
drag, startPoint x: 318, startPoint y: 325, endPoint x: 240, endPoint y: 331, distance: 78.5
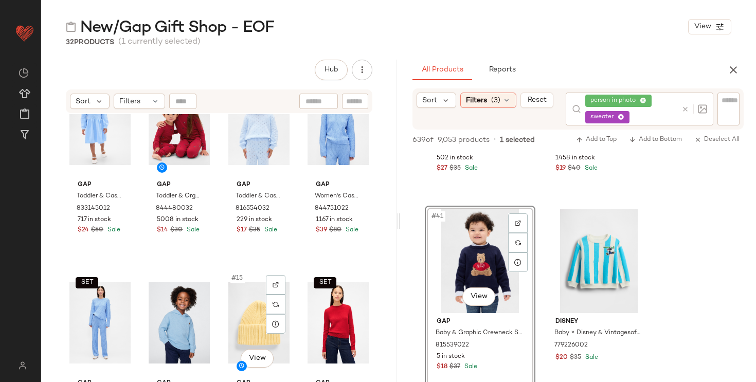
scroll to position [526, 0]
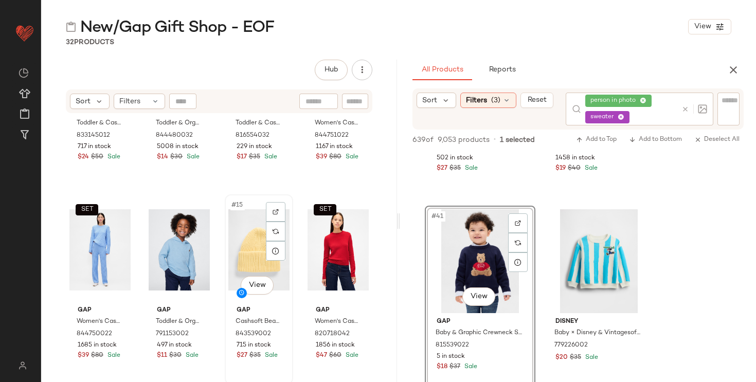
click at [239, 254] on div "#15 View" at bounding box center [258, 250] width 61 height 104
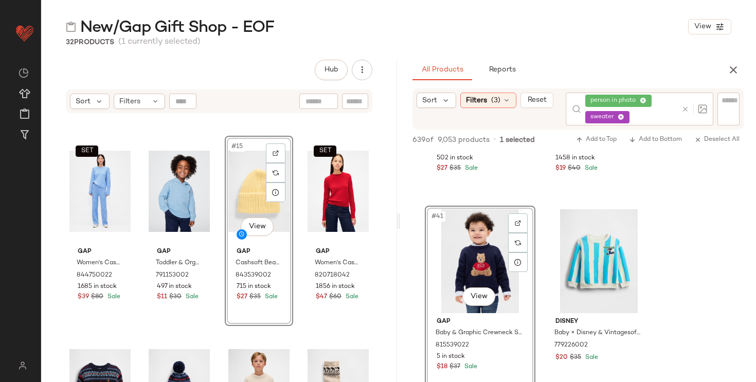
scroll to position [569, 0]
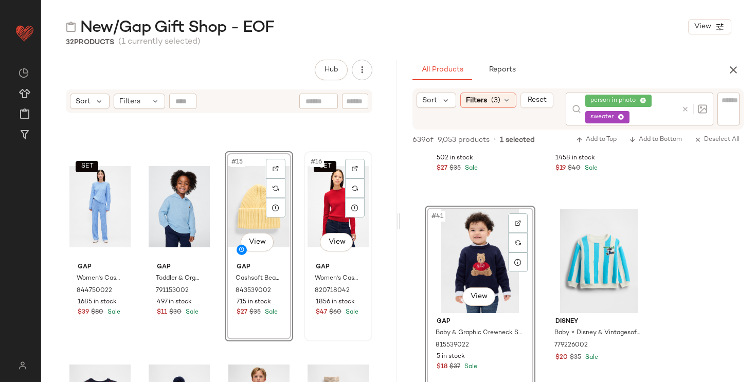
click at [319, 207] on div "SET #16 View" at bounding box center [338, 207] width 61 height 104
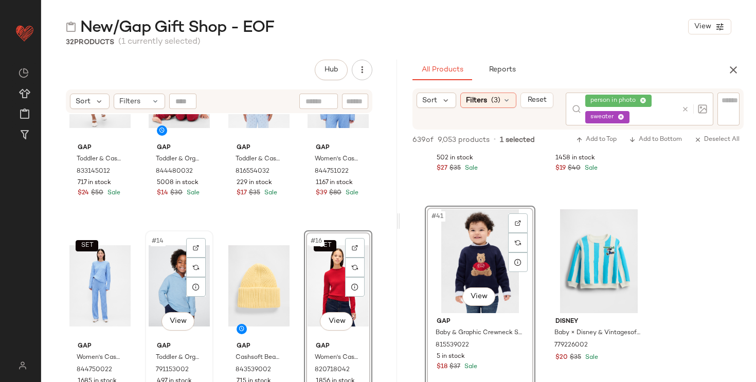
scroll to position [472, 0]
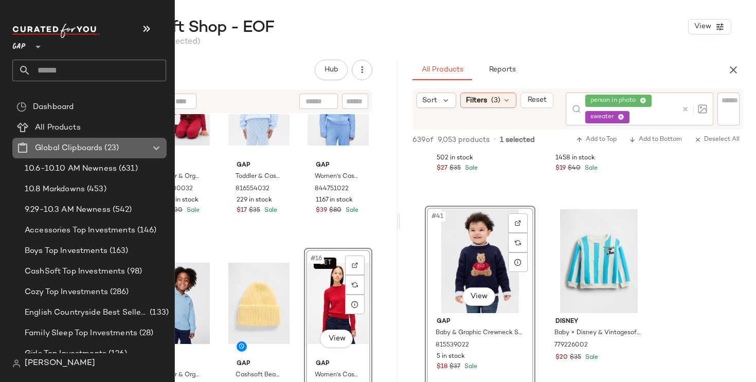
click at [43, 147] on span "Global Clipboards" at bounding box center [68, 148] width 67 height 12
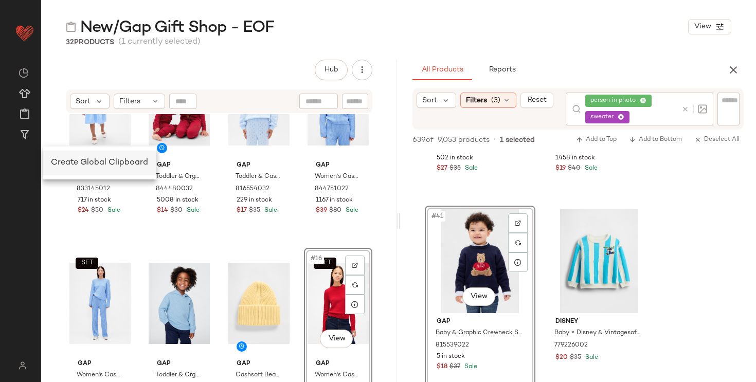
click at [77, 162] on span "Create Global Clipboard" at bounding box center [99, 162] width 97 height 9
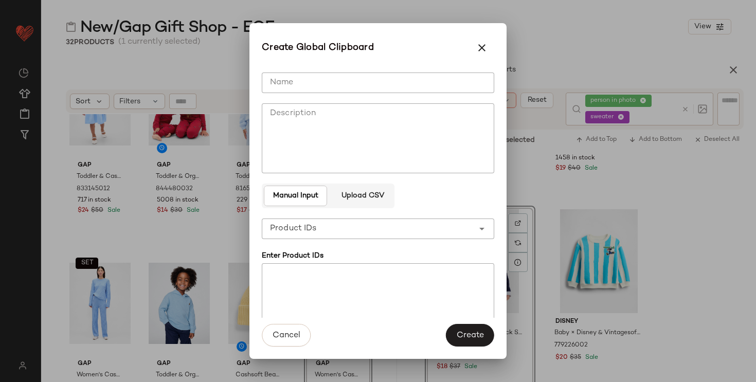
click at [297, 89] on input "Name" at bounding box center [378, 83] width 232 height 21
type input "**********"
click at [476, 352] on div "Cancel Create" at bounding box center [377, 338] width 257 height 41
click at [483, 333] on span "Create" at bounding box center [470, 336] width 28 height 10
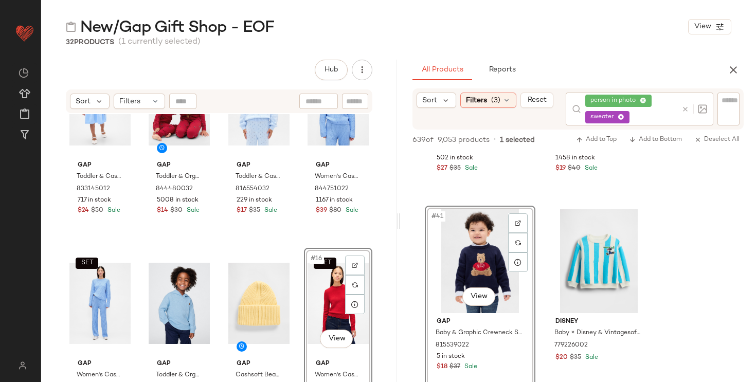
click at [320, 299] on div "SET #16 View" at bounding box center [338, 304] width 61 height 104
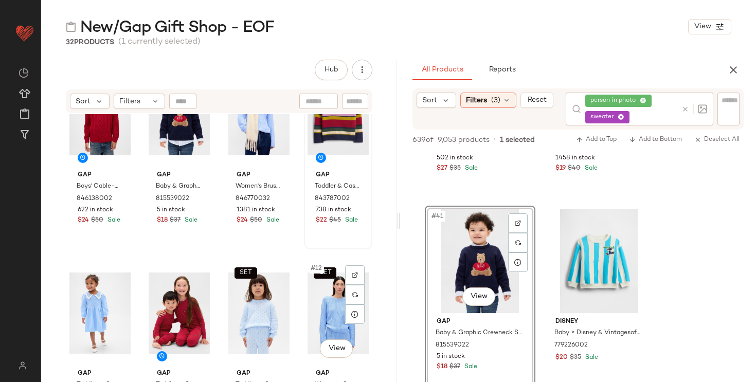
scroll to position [272, 0]
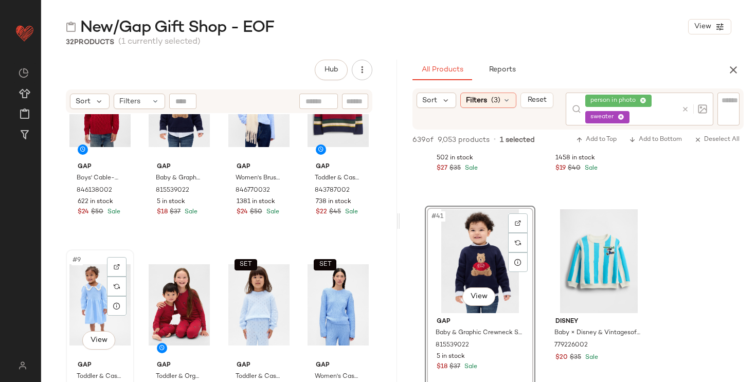
click at [85, 299] on div "#9 View" at bounding box center [99, 305] width 61 height 104
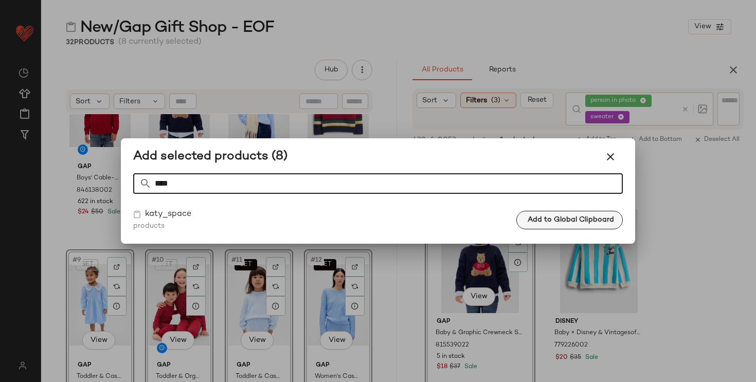
type input "****"
click at [564, 224] on span "Add to Global Clipboard" at bounding box center [570, 220] width 87 height 8
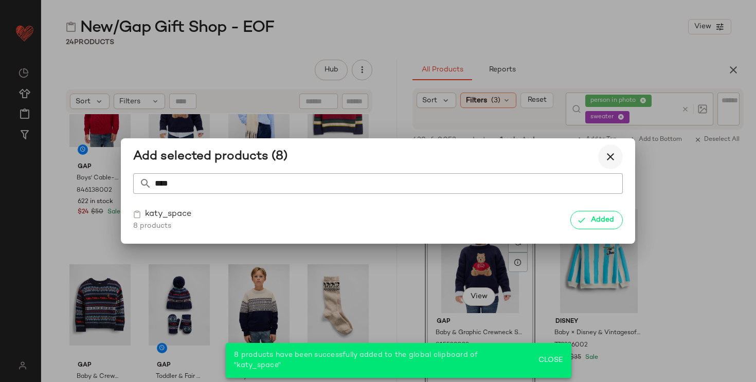
click at [601, 160] on button "button" at bounding box center [610, 157] width 25 height 25
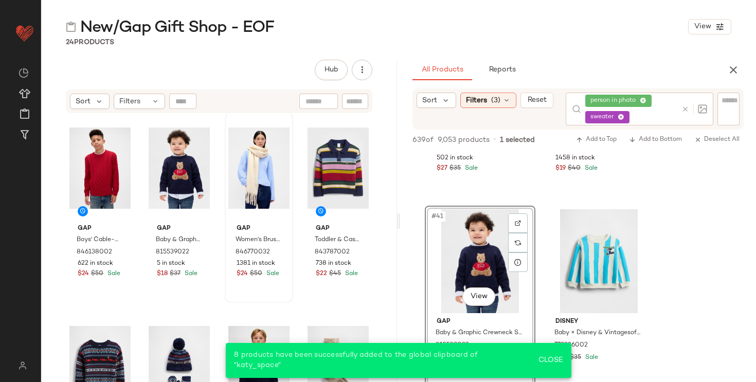
scroll to position [0, 0]
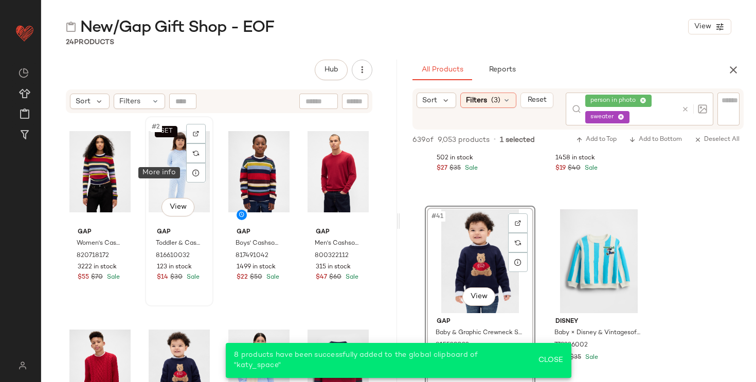
click at [188, 175] on div at bounding box center [196, 173] width 20 height 20
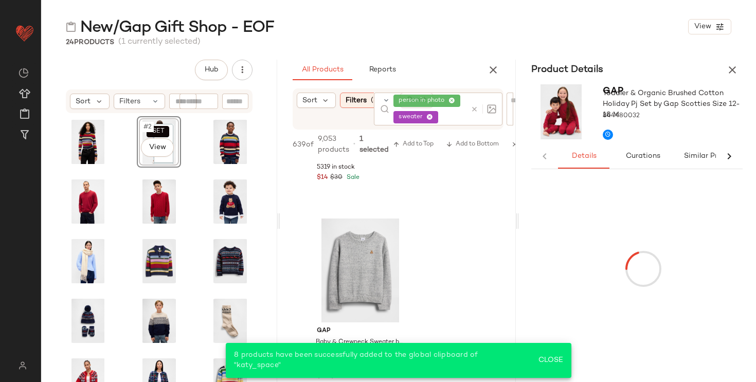
scroll to position [7690, 0]
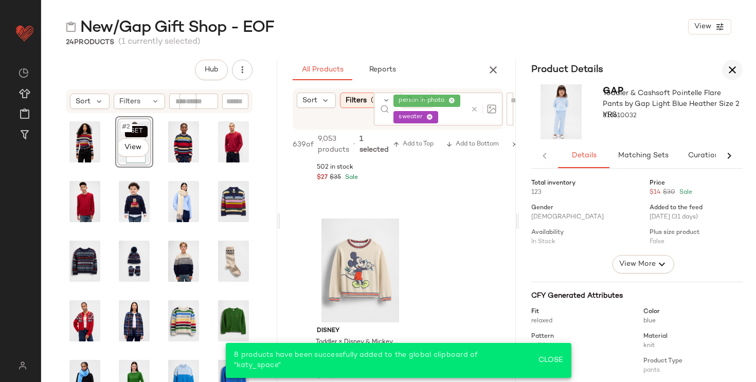
click at [732, 76] on button "button" at bounding box center [732, 70] width 21 height 21
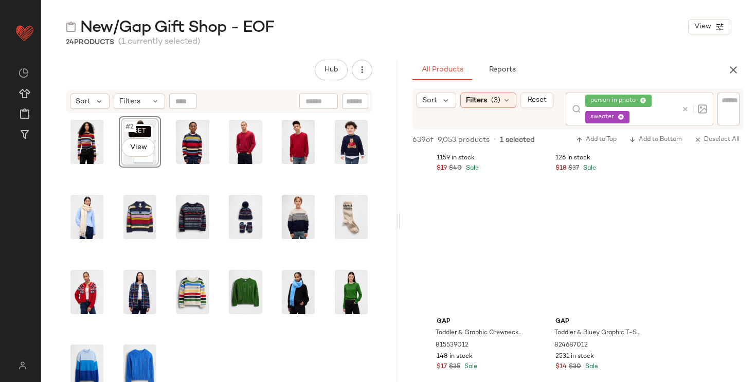
scroll to position [3917, 0]
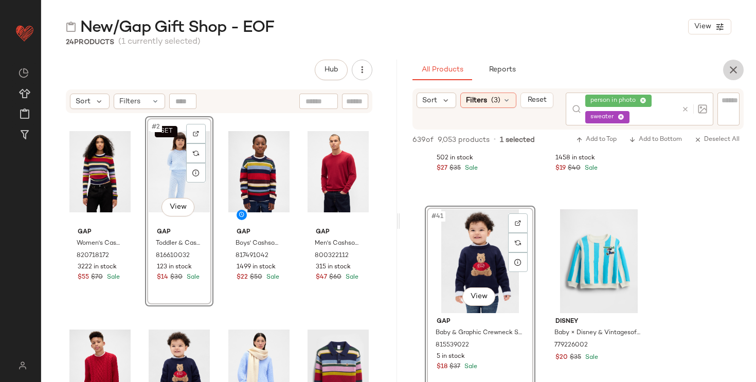
click at [732, 76] on button "button" at bounding box center [733, 70] width 21 height 21
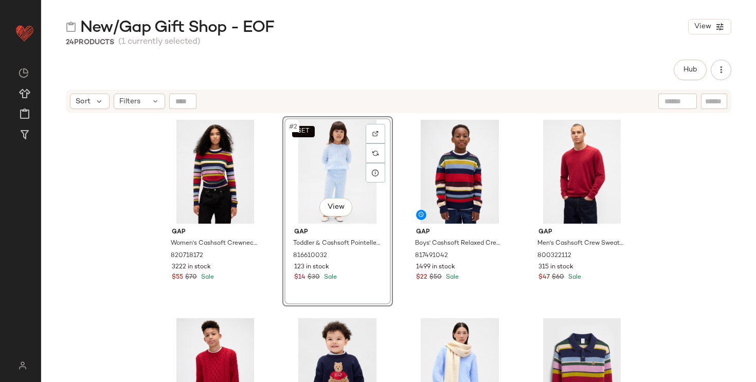
click at [323, 168] on div "SET #2 View" at bounding box center [337, 172] width 103 height 104
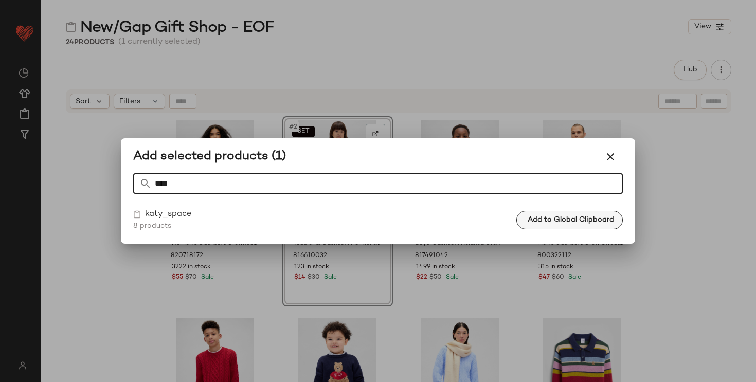
type input "****"
click at [553, 216] on span "Add to Global Clipboard" at bounding box center [570, 220] width 87 height 8
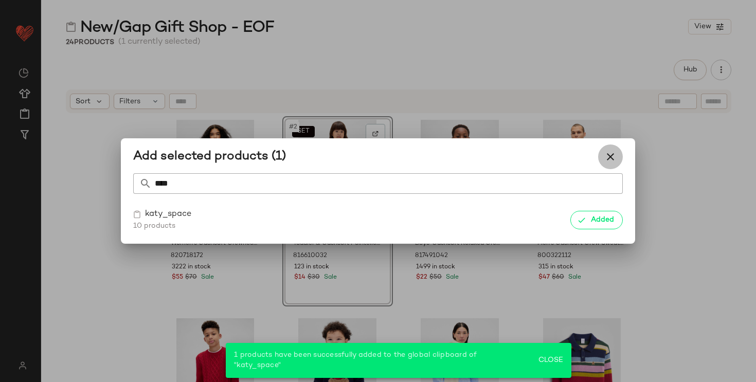
click at [609, 155] on icon "button" at bounding box center [610, 157] width 12 height 12
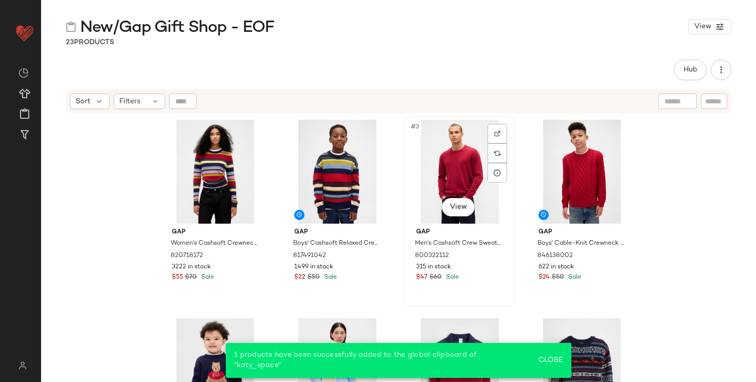
click at [426, 181] on div "#3 View" at bounding box center [459, 172] width 103 height 104
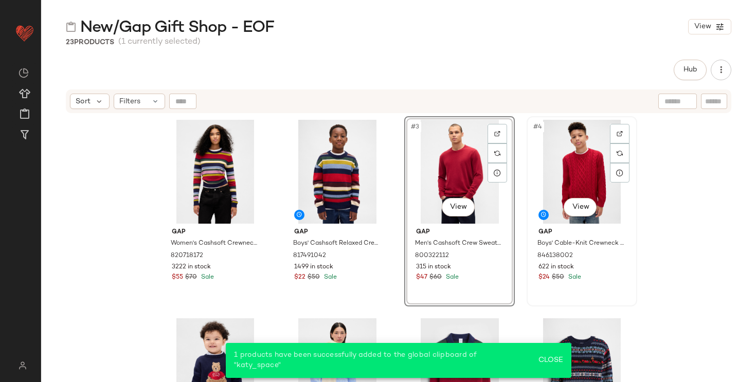
click at [568, 164] on div "#4 View" at bounding box center [581, 172] width 103 height 104
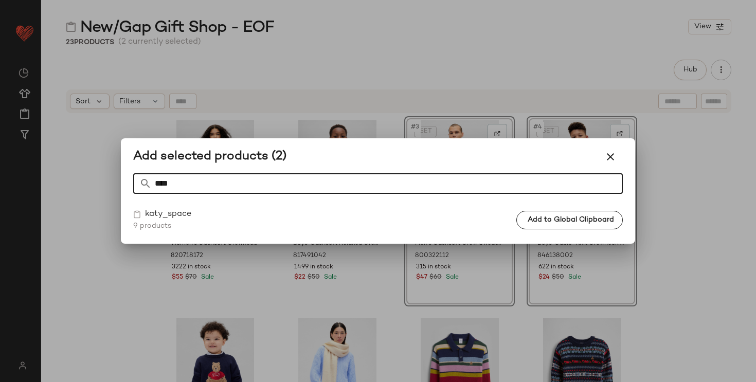
type input "****"
click at [552, 219] on span "Add to Global Clipboard" at bounding box center [570, 220] width 87 height 8
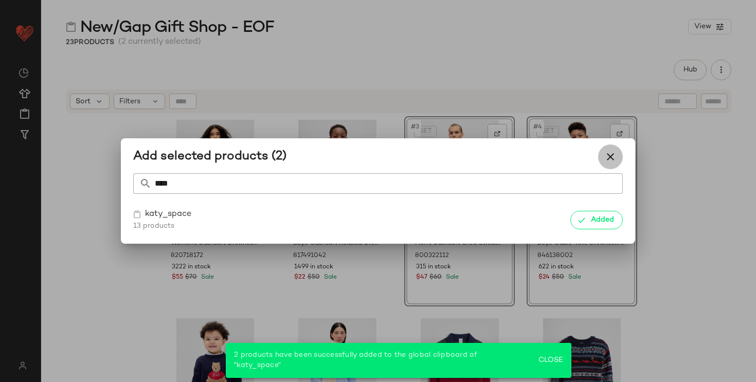
click at [612, 161] on icon "button" at bounding box center [610, 157] width 12 height 12
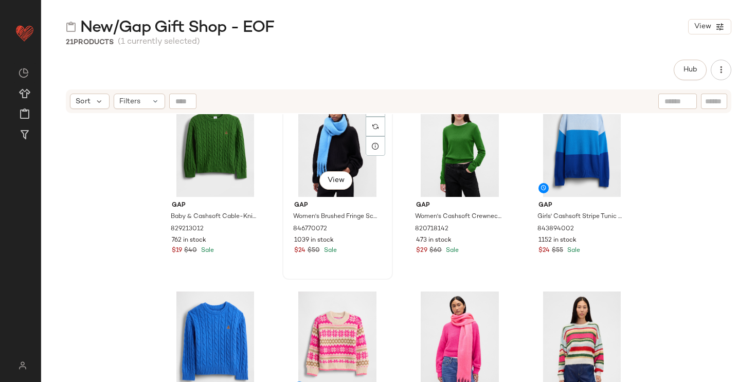
scroll to position [695, 0]
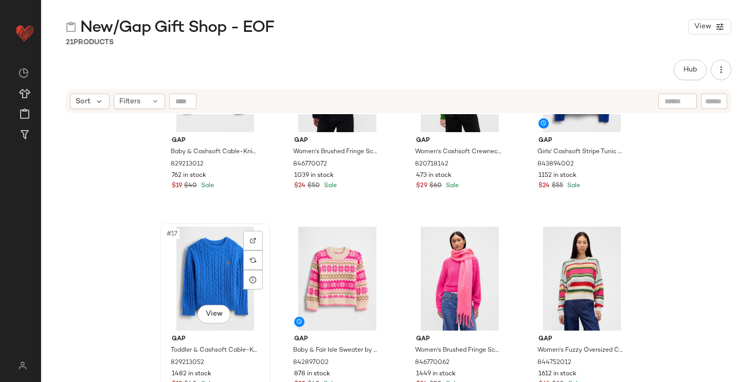
click at [221, 274] on div "#17 View" at bounding box center [215, 279] width 103 height 104
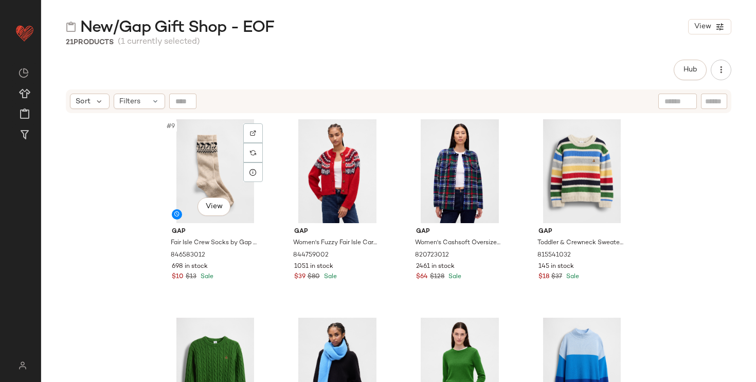
scroll to position [407, 0]
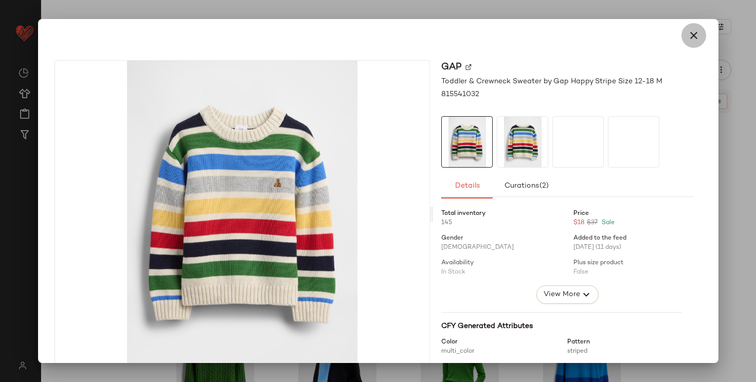
click at [688, 33] on icon "button" at bounding box center [694, 35] width 12 height 12
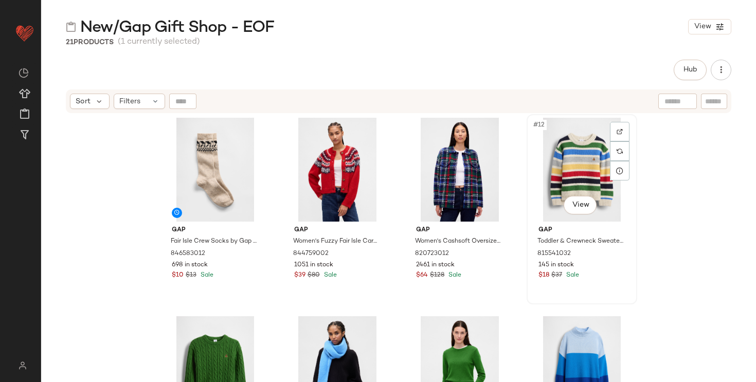
click at [561, 164] on div "#12 View" at bounding box center [581, 170] width 103 height 104
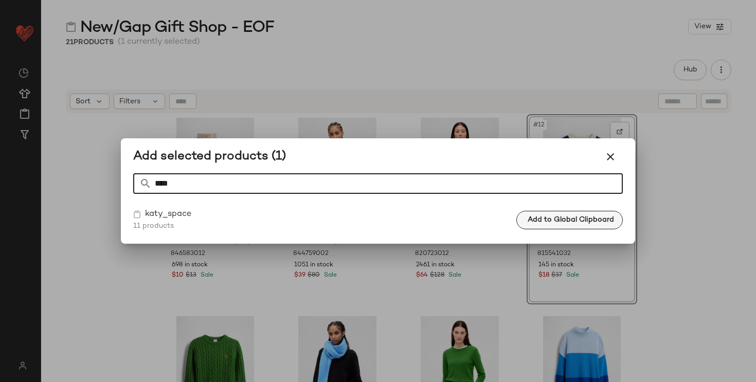
type input "****"
click at [566, 216] on span "Add to Global Clipboard" at bounding box center [570, 220] width 87 height 8
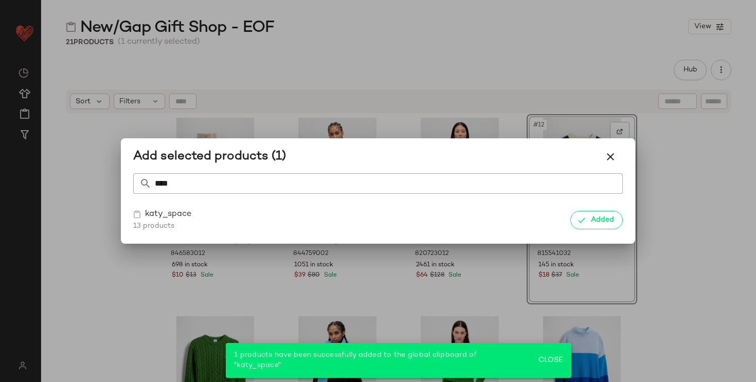
click at [607, 157] on icon "button" at bounding box center [610, 157] width 12 height 12
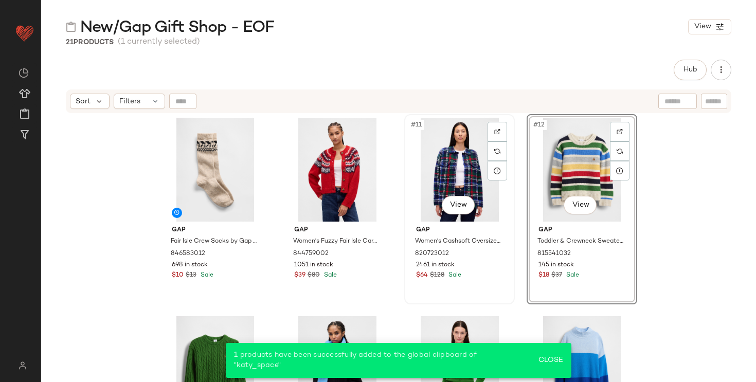
scroll to position [548, 0]
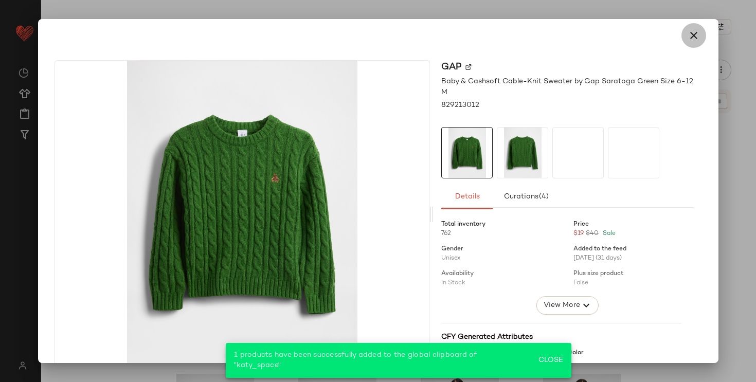
click at [688, 41] on icon "button" at bounding box center [694, 35] width 12 height 12
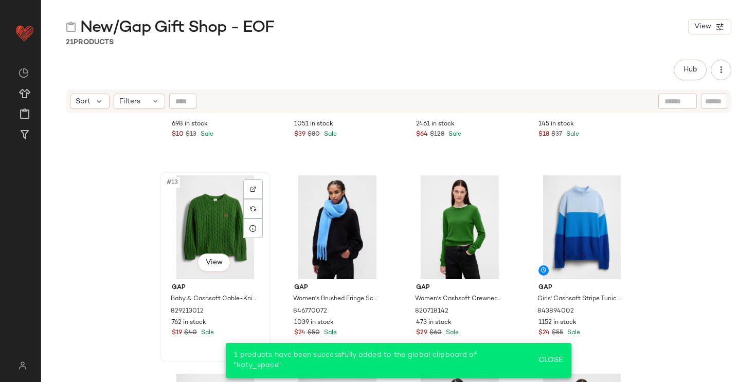
click at [225, 202] on div "#13 View" at bounding box center [215, 227] width 103 height 104
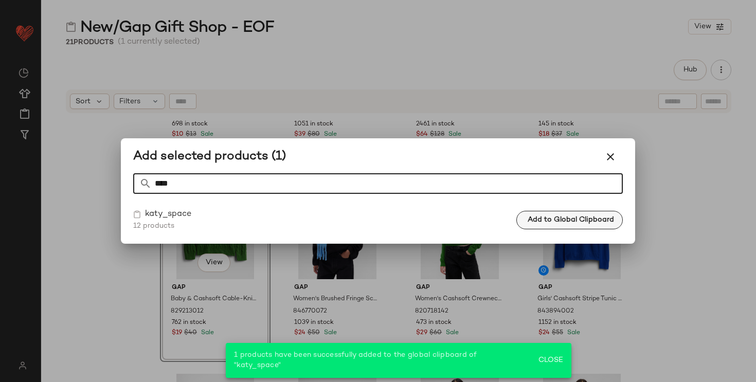
type input "****"
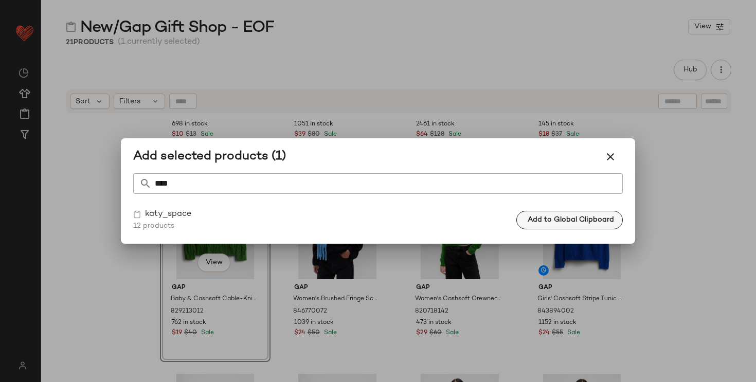
click at [557, 222] on span "Add to Global Clipboard" at bounding box center [570, 220] width 87 height 8
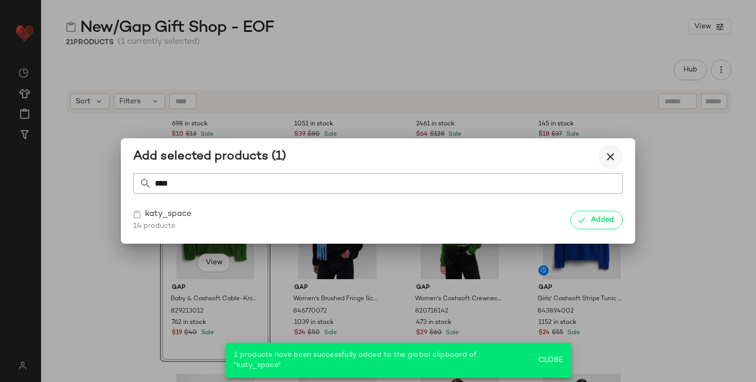
click at [617, 151] on button "button" at bounding box center [610, 157] width 25 height 25
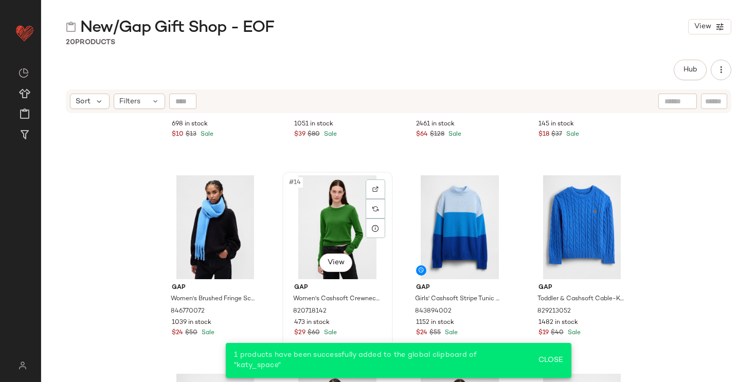
click at [312, 224] on div "#14 View" at bounding box center [337, 227] width 103 height 104
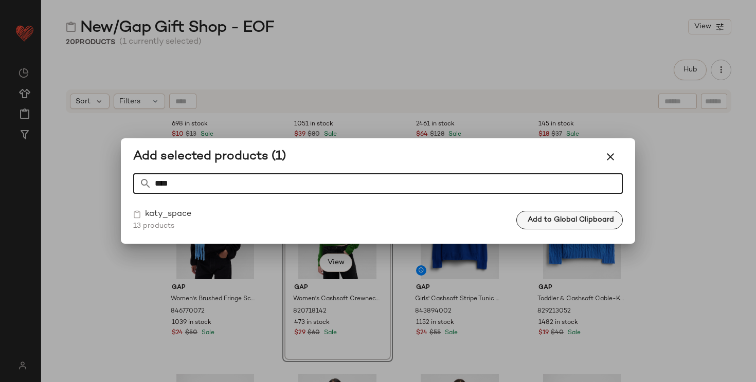
type input "****"
drag, startPoint x: 559, startPoint y: 221, endPoint x: 576, endPoint y: 195, distance: 30.8
click at [559, 221] on span "Add to Global Clipboard" at bounding box center [570, 220] width 87 height 8
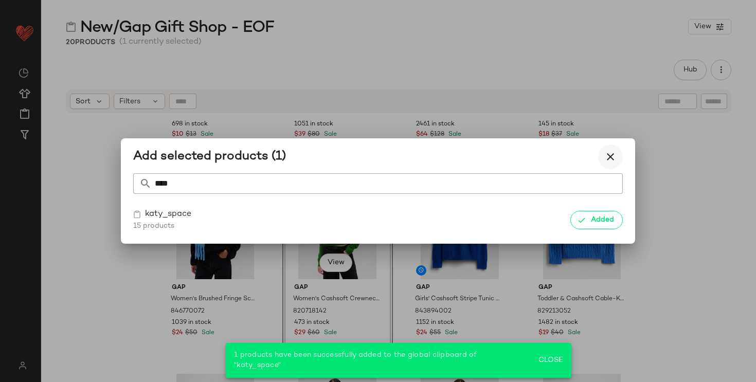
click at [607, 159] on icon "button" at bounding box center [610, 157] width 12 height 12
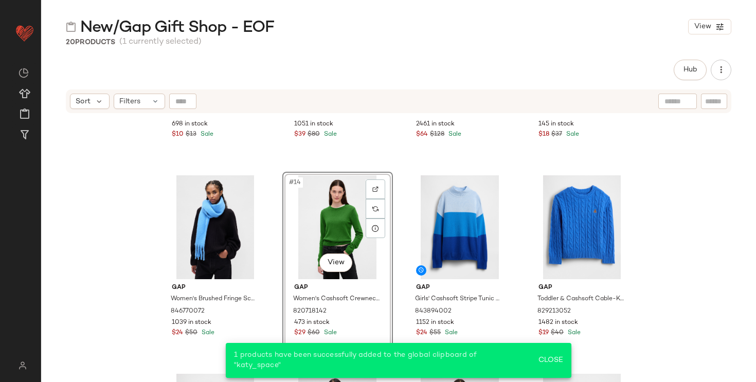
click at [339, 214] on div "#14 View" at bounding box center [337, 227] width 103 height 104
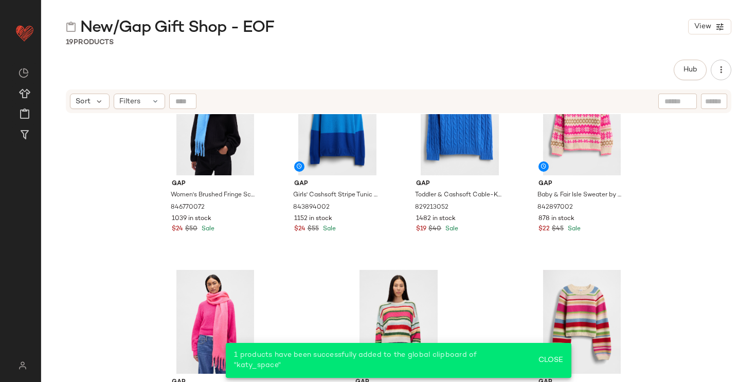
scroll to position [651, 0]
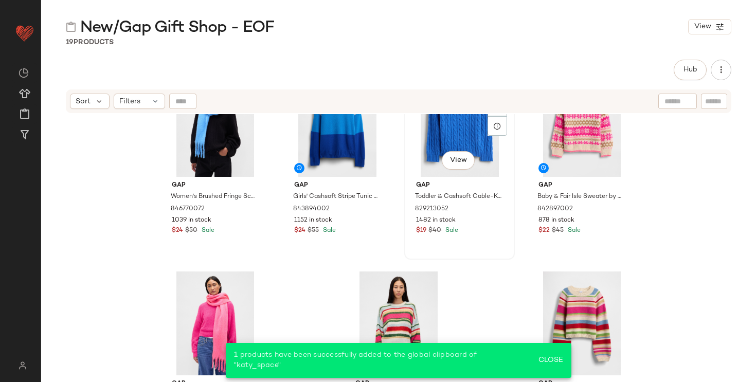
click at [440, 135] on div "#15 View" at bounding box center [459, 125] width 103 height 104
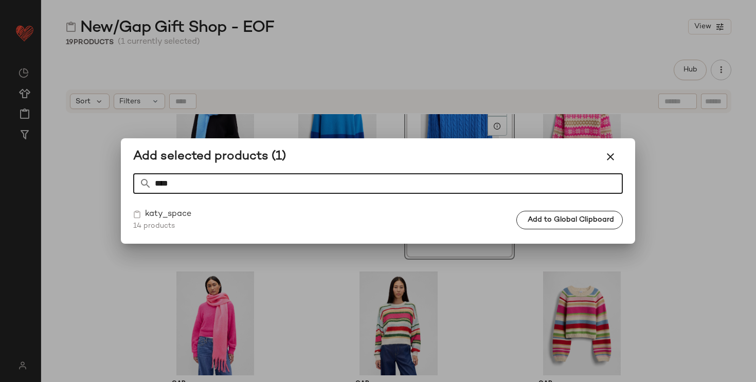
type input "****"
click at [538, 218] on span "Add to Global Clipboard" at bounding box center [570, 220] width 87 height 8
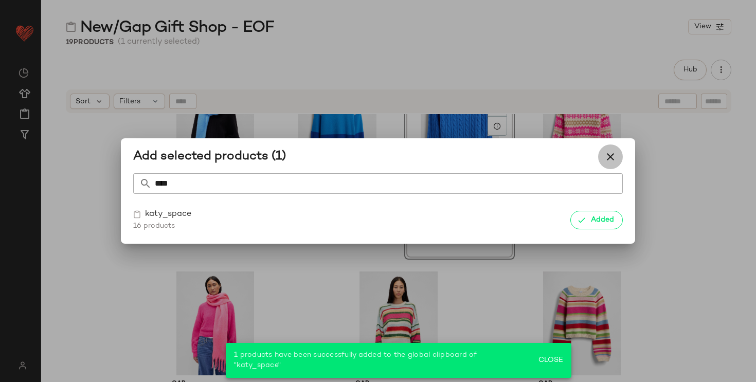
click at [615, 162] on icon "button" at bounding box center [610, 157] width 12 height 12
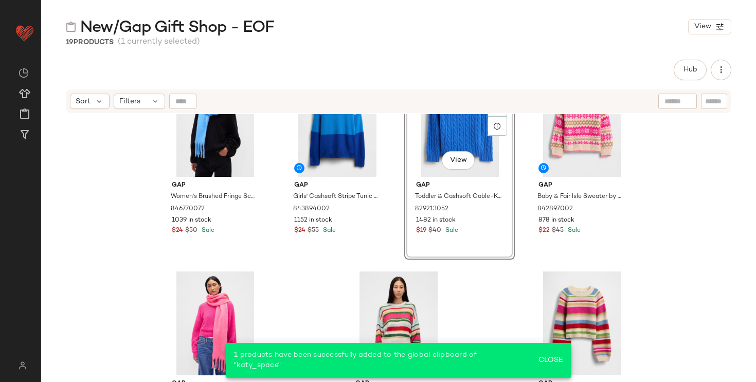
click at [433, 140] on div "#15 View" at bounding box center [459, 125] width 103 height 104
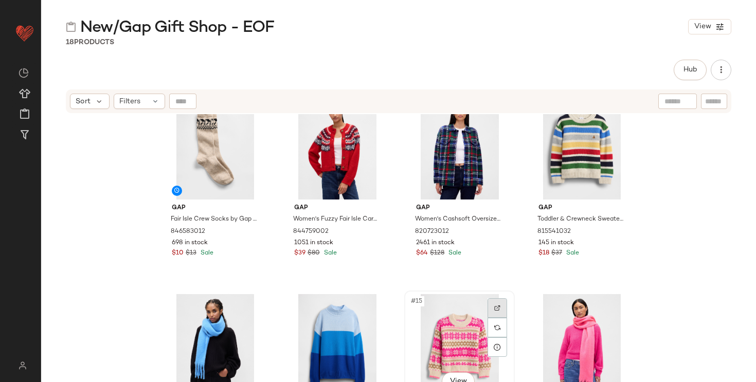
scroll to position [424, 0]
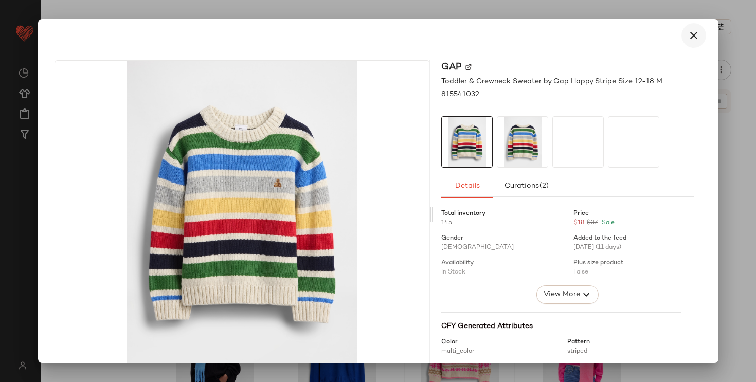
click at [688, 39] on icon "button" at bounding box center [694, 35] width 12 height 12
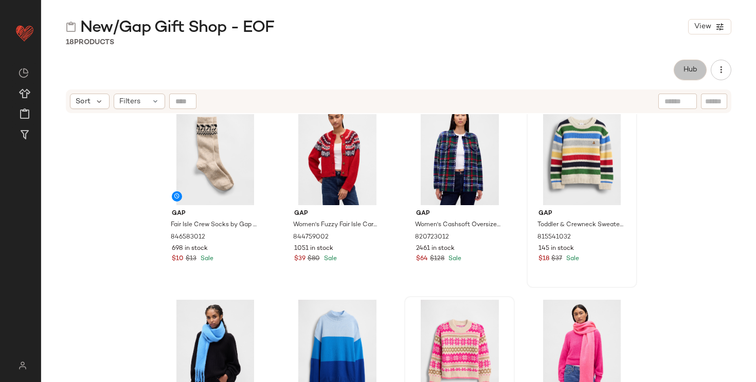
click at [688, 65] on button "Hub" at bounding box center [690, 70] width 33 height 21
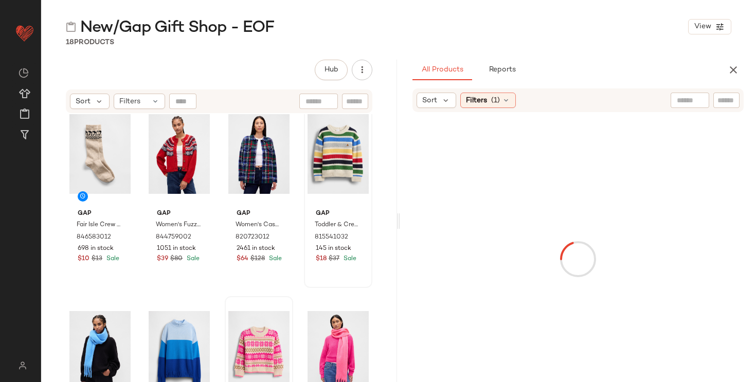
click at [694, 99] on div at bounding box center [690, 100] width 39 height 15
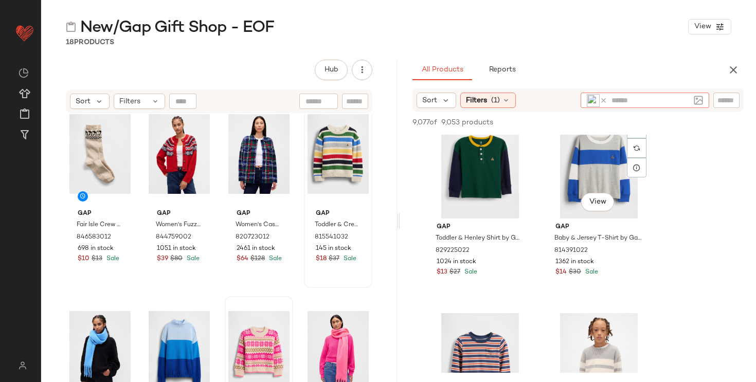
scroll to position [1213, 0]
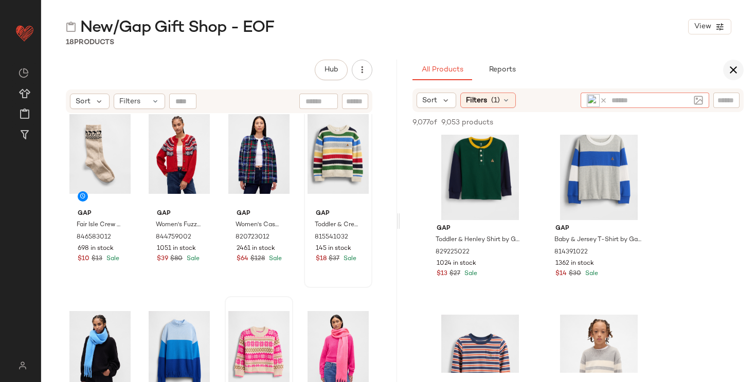
click at [734, 69] on icon "button" at bounding box center [733, 70] width 12 height 12
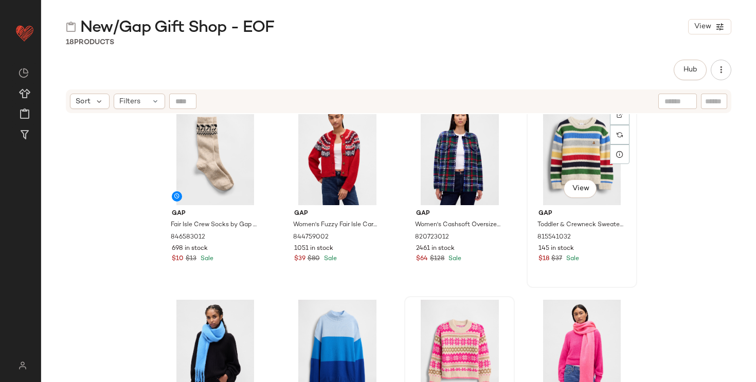
click at [569, 151] on div "#12 View" at bounding box center [581, 153] width 103 height 104
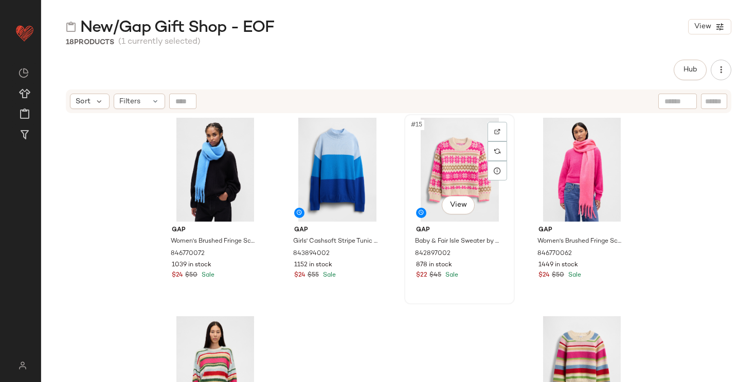
scroll to position [631, 0]
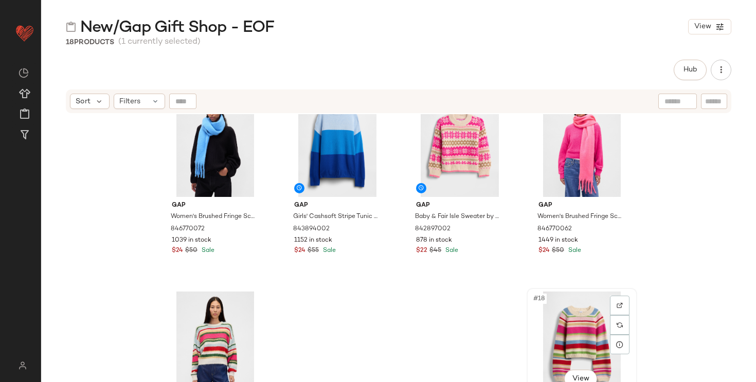
click at [567, 329] on div "#18 View" at bounding box center [581, 344] width 103 height 104
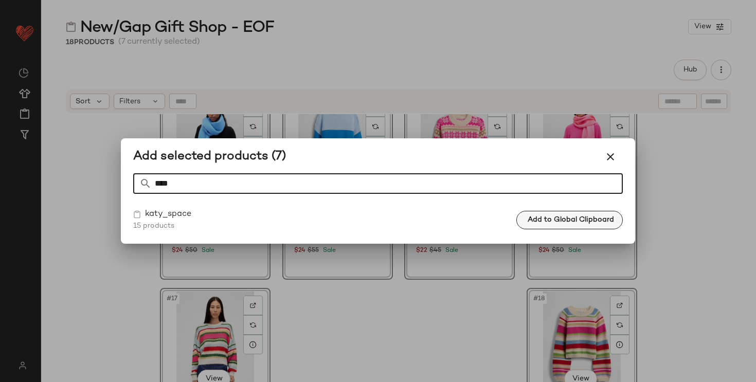
type input "****"
click at [611, 219] on span "Add to Global Clipboard" at bounding box center [570, 220] width 87 height 8
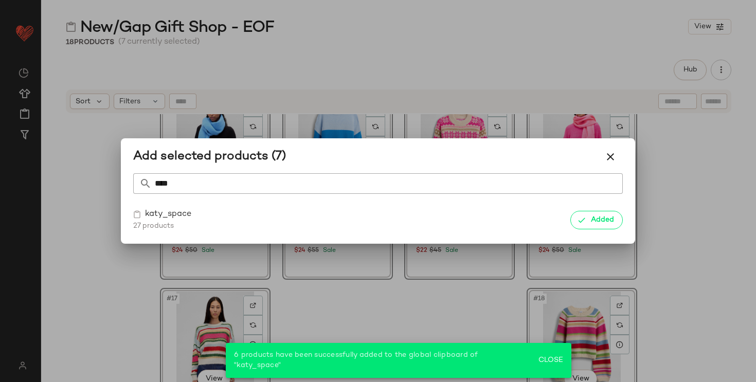
click at [95, 166] on div at bounding box center [378, 191] width 756 height 382
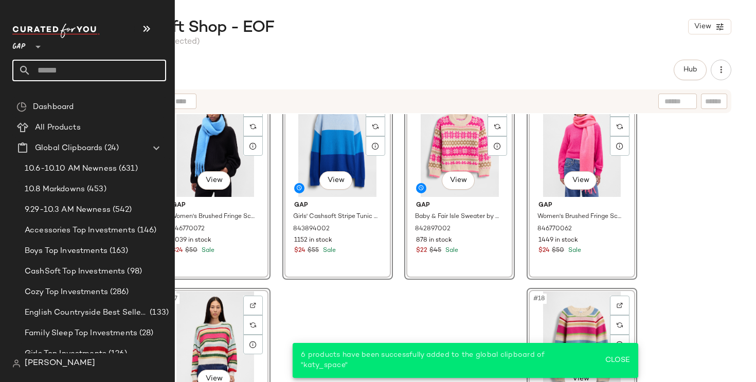
click at [100, 75] on input "text" at bounding box center [98, 71] width 135 height 22
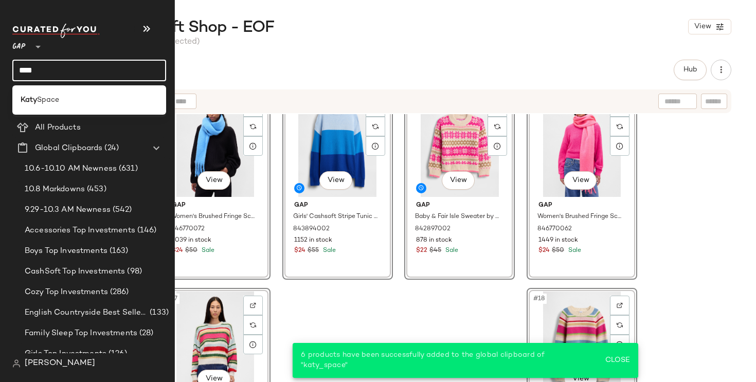
type input "****"
click at [99, 99] on div "Katy Space" at bounding box center [89, 100] width 137 height 11
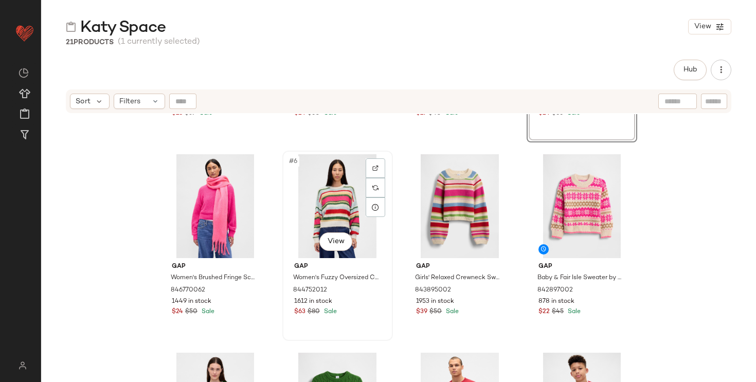
scroll to position [327, 0]
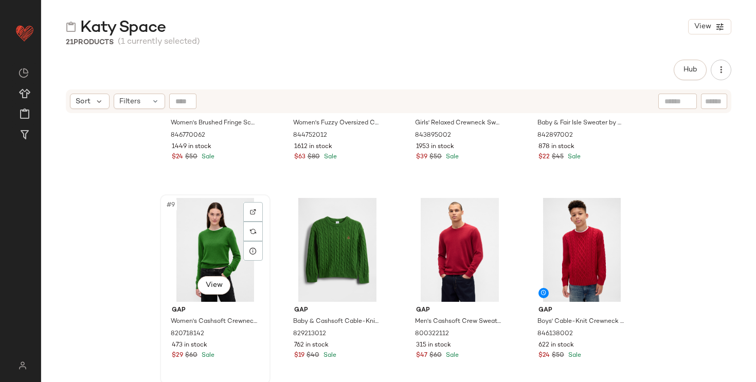
click at [205, 250] on div "#9 View" at bounding box center [215, 250] width 103 height 104
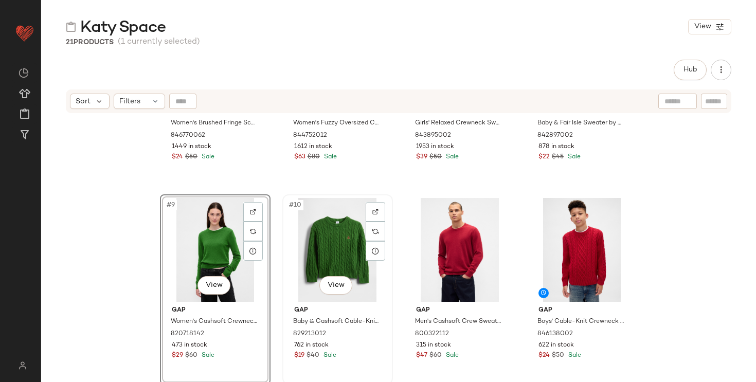
click at [337, 244] on div "#10 View" at bounding box center [337, 250] width 103 height 104
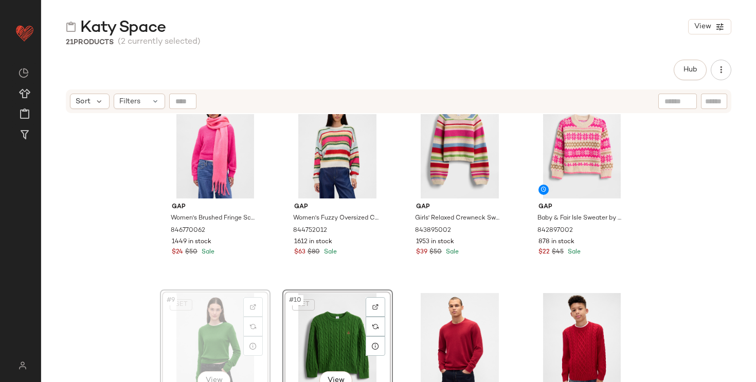
scroll to position [0, 0]
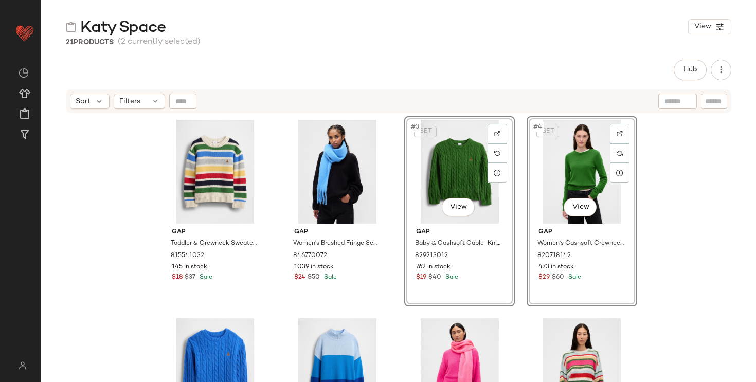
click at [152, 272] on div "Gap Toddler & Crewneck Sweater by Gap Happy Stripe Size 12-18 M 815541032 145 i…" at bounding box center [398, 261] width 715 height 294
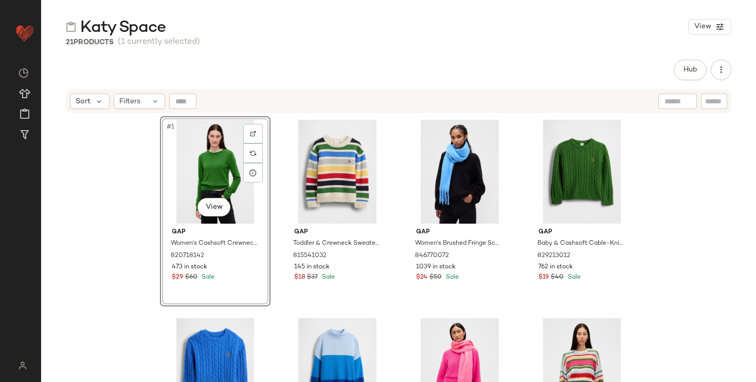
click at [112, 221] on div "#1 View Gap Women's Cashsoft Crewneck Sweater by Gap Saratoga Green Petite Size…" at bounding box center [398, 261] width 715 height 294
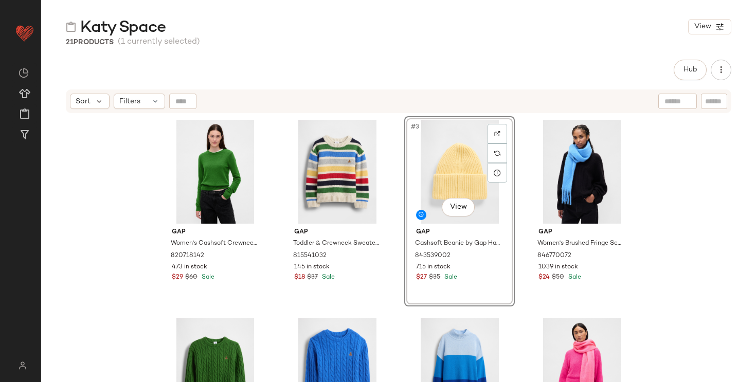
click at [131, 229] on div "Gap Women's Cashsoft Crewneck Sweater by Gap Saratoga Green Petite Size XS 8207…" at bounding box center [398, 261] width 715 height 294
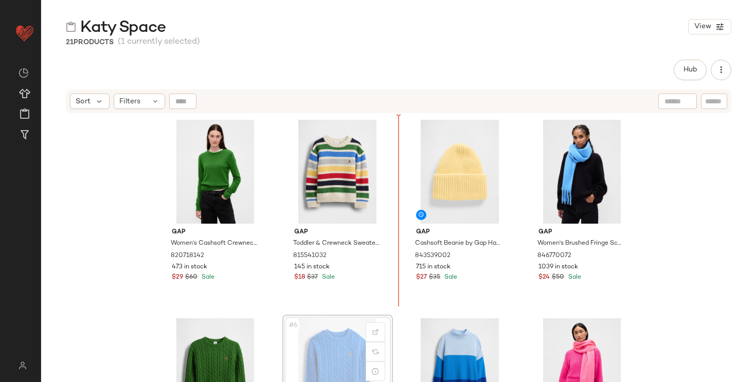
scroll to position [2, 0]
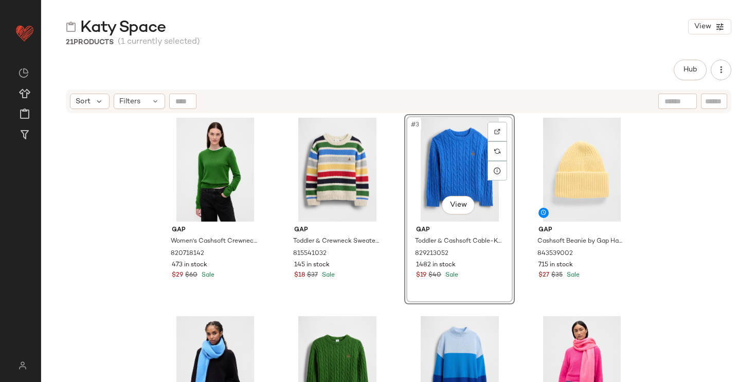
click at [705, 219] on div "Gap Women's Cashsoft Crewneck Sweater by Gap Saratoga Green Petite Size XS 8207…" at bounding box center [398, 261] width 715 height 294
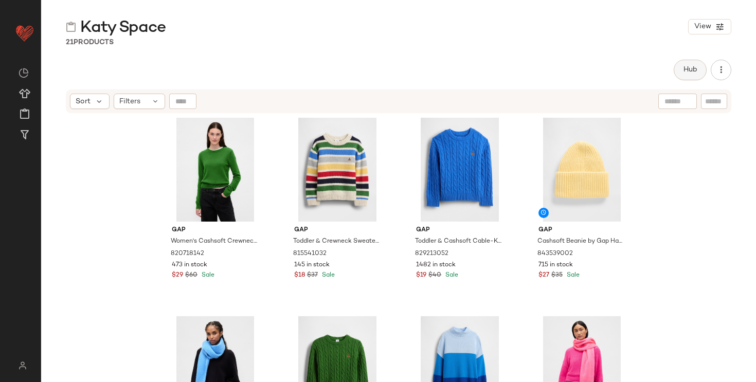
click at [699, 68] on button "Hub" at bounding box center [690, 70] width 33 height 21
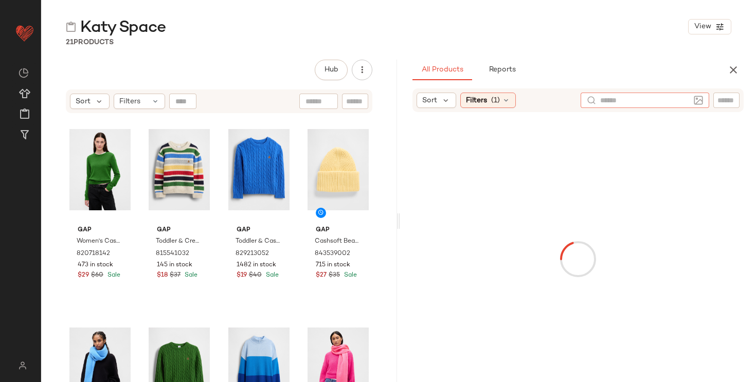
click at [692, 100] on div at bounding box center [645, 100] width 129 height 15
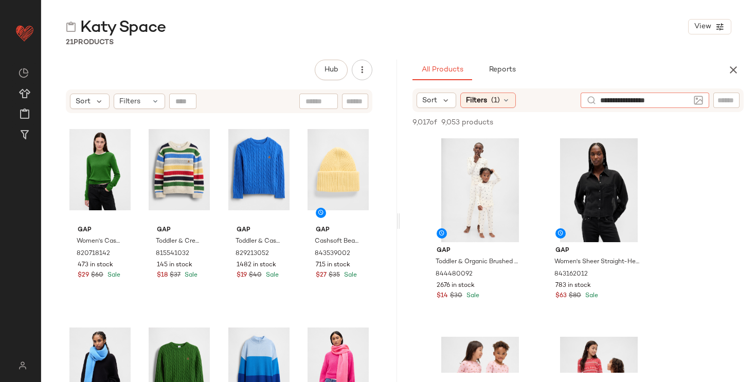
type input "**********"
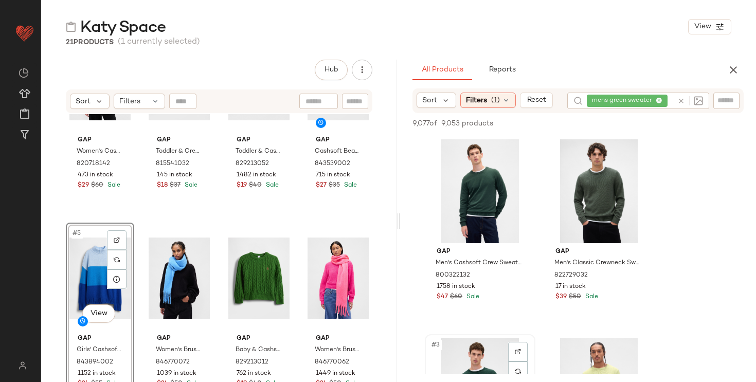
scroll to position [601, 0]
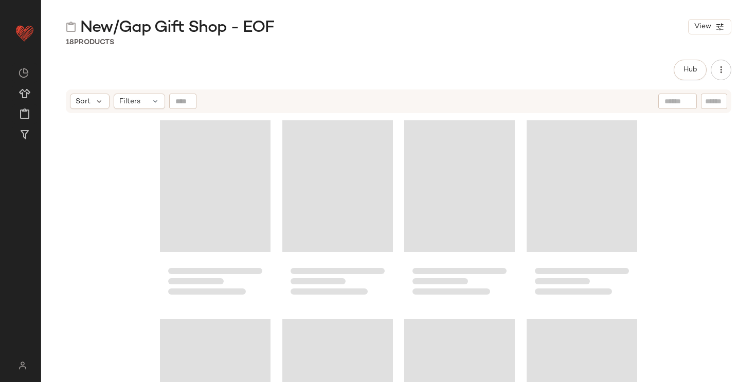
scroll to position [701, 0]
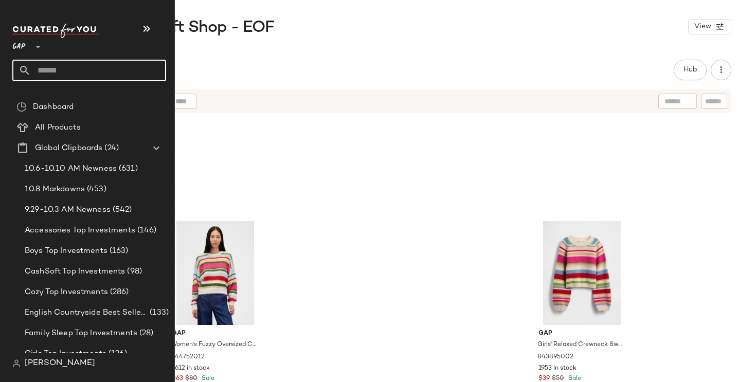
click at [90, 71] on input "text" at bounding box center [98, 71] width 135 height 22
click at [75, 70] on input "text" at bounding box center [98, 71] width 135 height 22
type input "****"
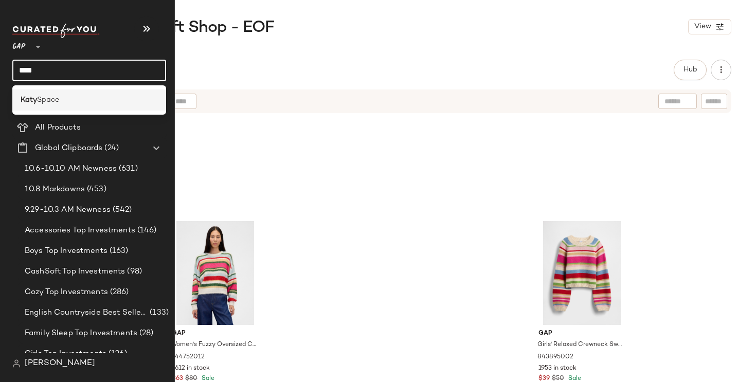
click at [69, 100] on div "Katy Space" at bounding box center [89, 100] width 137 height 11
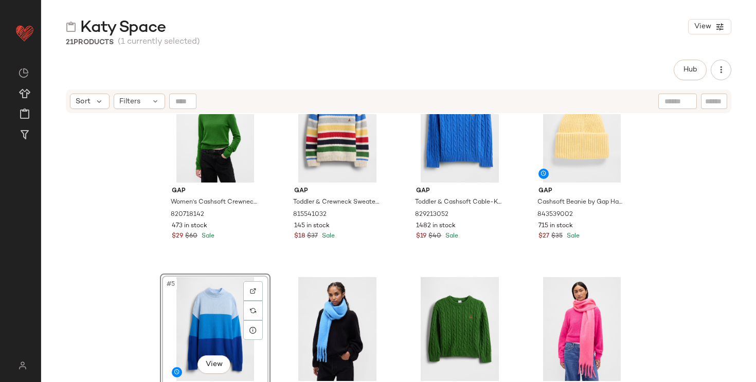
scroll to position [42, 0]
click at [685, 73] on span "Hub" at bounding box center [690, 70] width 14 height 8
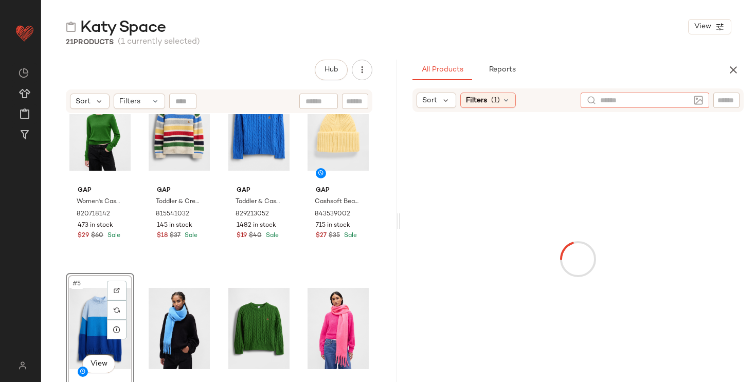
click at [691, 99] on div at bounding box center [645, 100] width 129 height 15
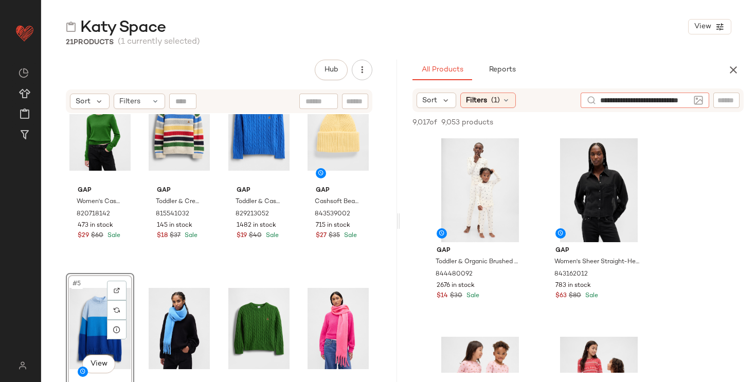
type input "**********"
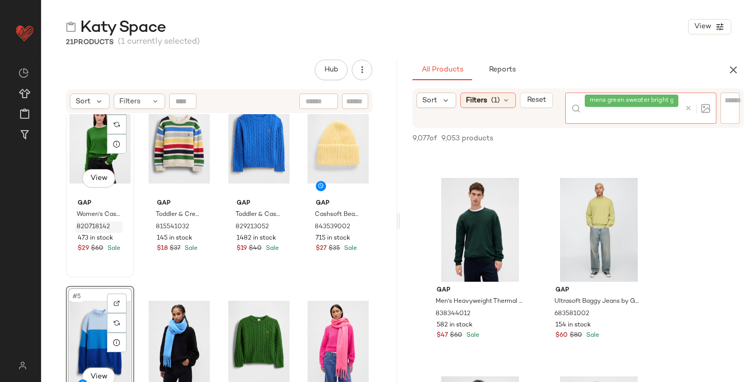
scroll to position [22, 0]
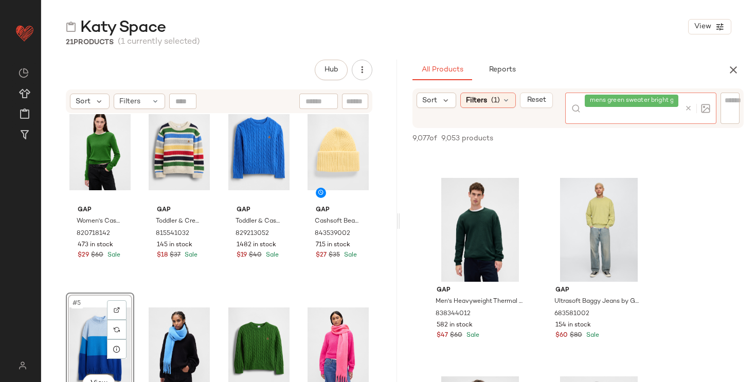
click at [687, 110] on icon at bounding box center [689, 108] width 8 height 8
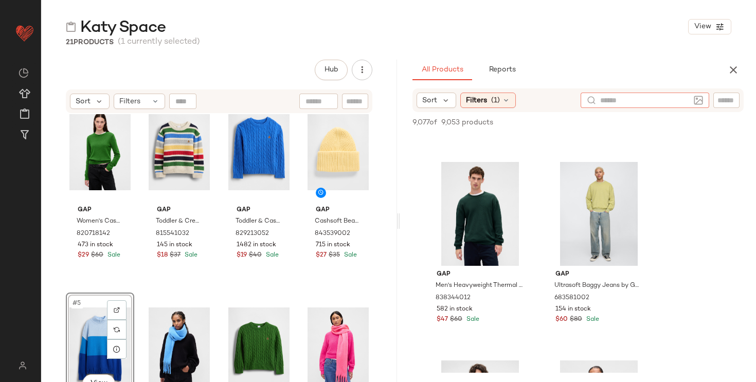
type input "*"
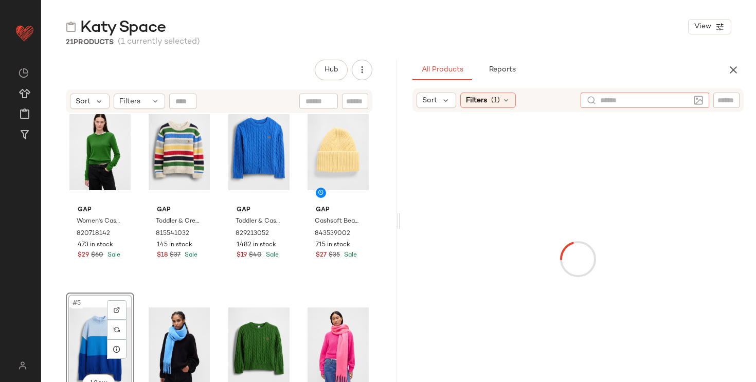
click at [728, 102] on input "text" at bounding box center [727, 100] width 18 height 11
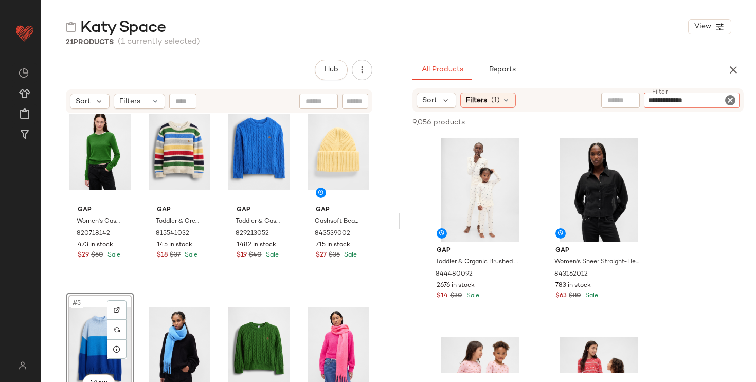
type input "**********"
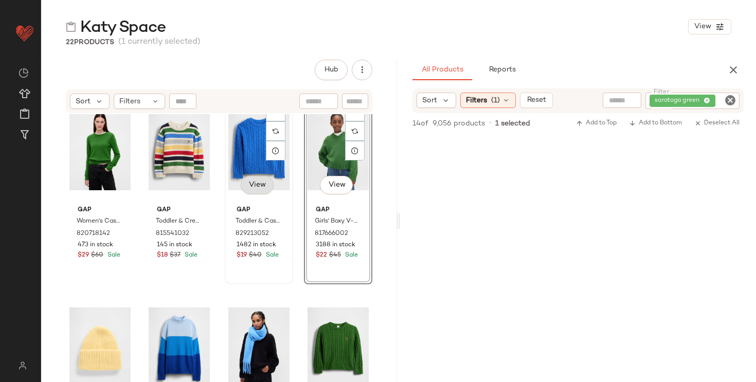
scroll to position [0, 0]
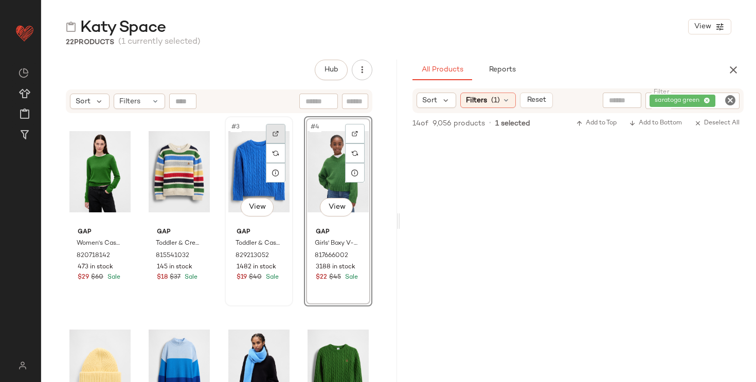
click at [275, 134] on div at bounding box center [276, 134] width 20 height 20
click at [709, 100] on div "saratoga green" at bounding box center [693, 101] width 94 height 16
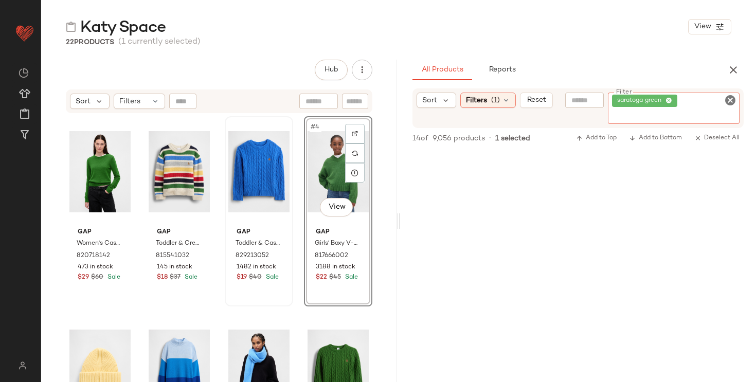
click at [670, 101] on icon at bounding box center [669, 101] width 7 height 7
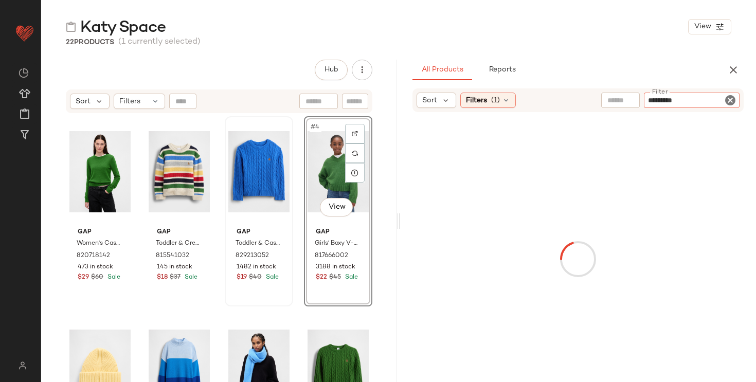
type input "**********"
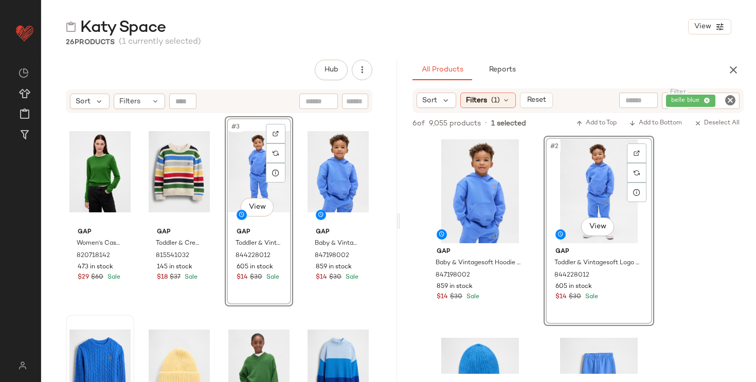
click at [295, 344] on div "Gap Women's Cashsoft Crewneck Sweater by Gap Saratoga Green Petite Size XS 8207…" at bounding box center [219, 262] width 307 height 292
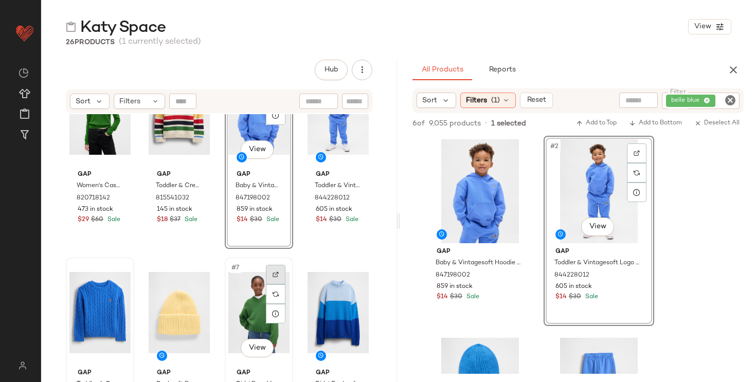
scroll to position [57, 0]
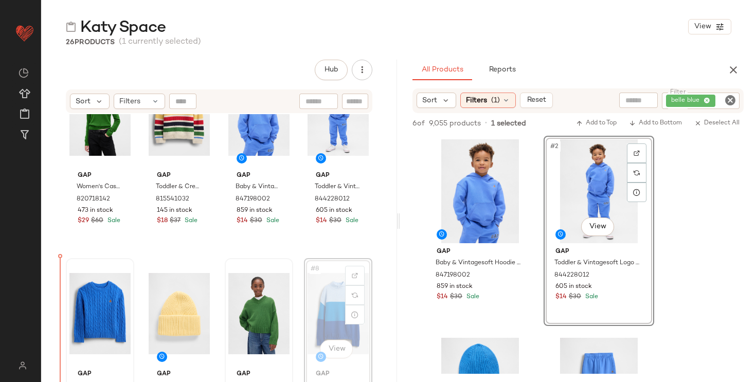
drag, startPoint x: 314, startPoint y: 319, endPoint x: 99, endPoint y: 321, distance: 215.0
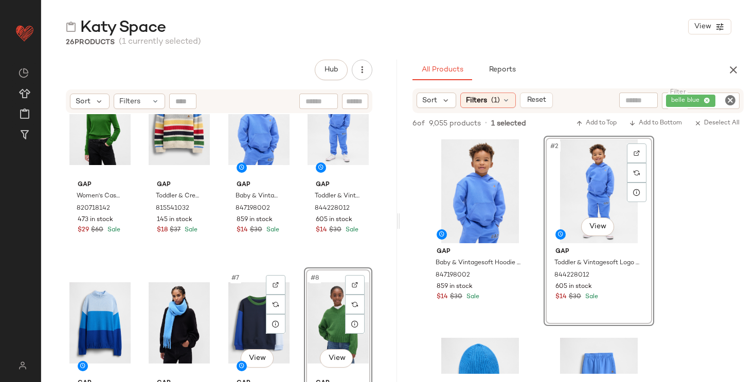
scroll to position [40, 0]
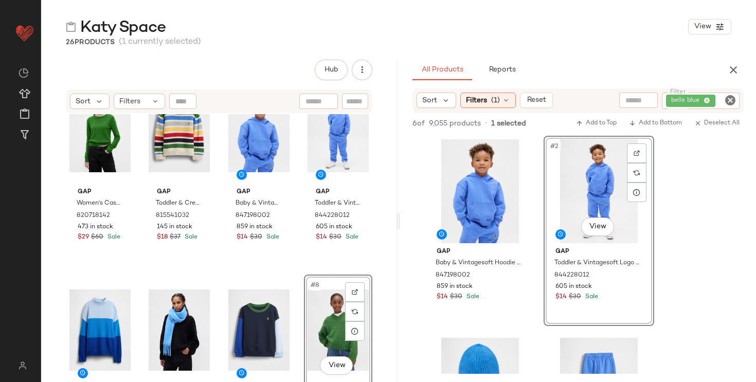
click at [213, 293] on div "Gap Women's Cashsoft Crewneck Sweater by Gap Saratoga Green Petite Size XS 8207…" at bounding box center [219, 222] width 307 height 292
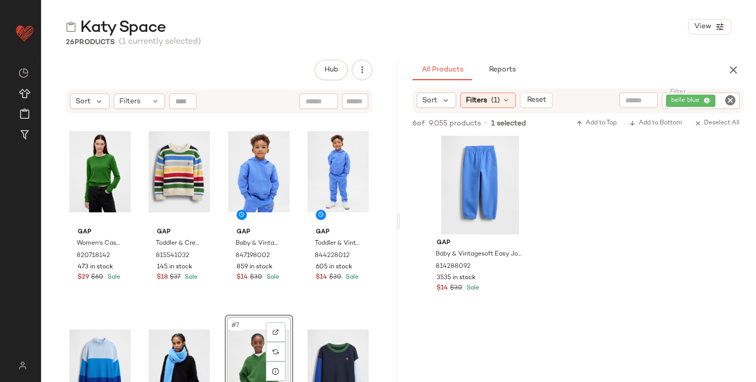
scroll to position [406, 0]
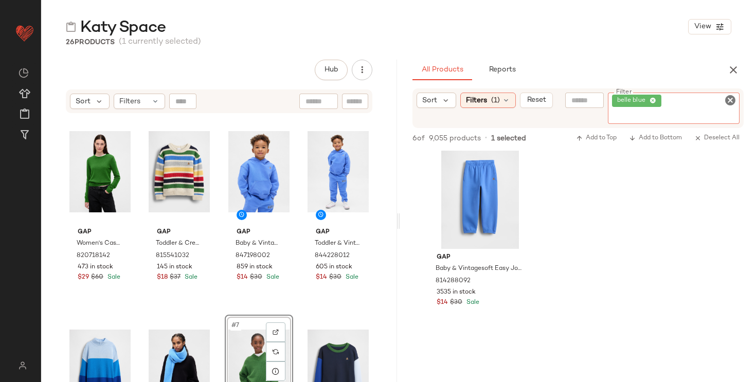
click at [706, 101] on div "belle blue" at bounding box center [674, 108] width 132 height 31
click at [652, 100] on icon at bounding box center [653, 101] width 7 height 7
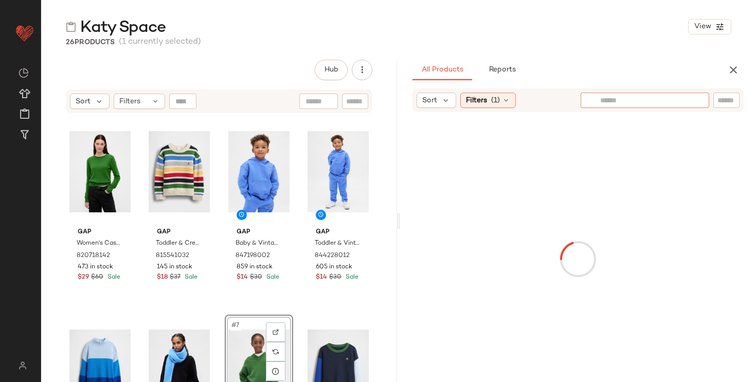
click at [626, 100] on input "text" at bounding box center [613, 100] width 26 height 11
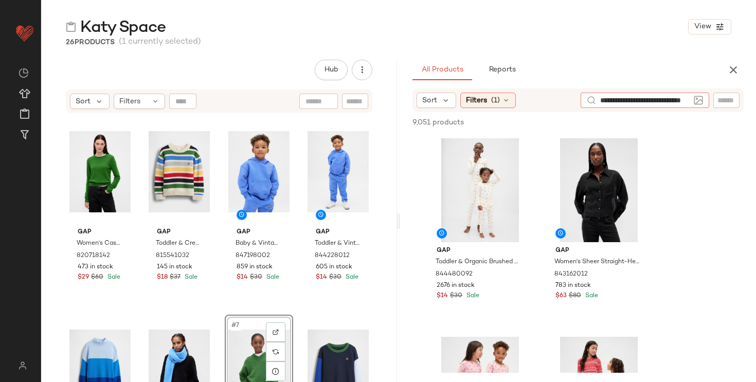
scroll to position [0, 24]
type input "**********"
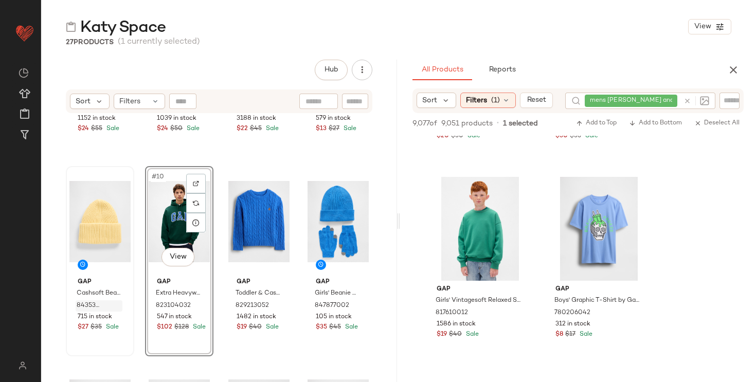
scroll to position [365, 0]
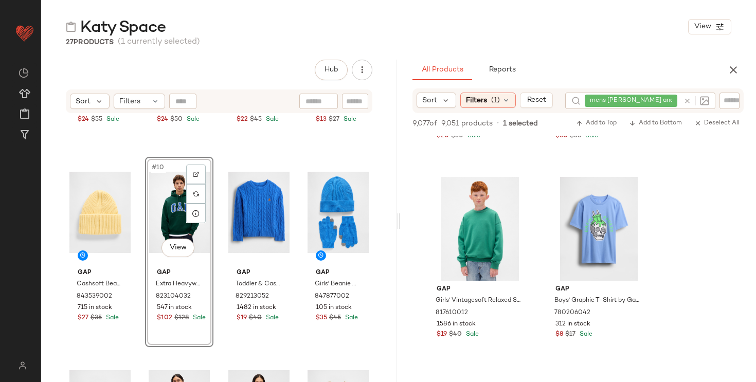
click at [685, 101] on div at bounding box center [694, 101] width 30 height 16
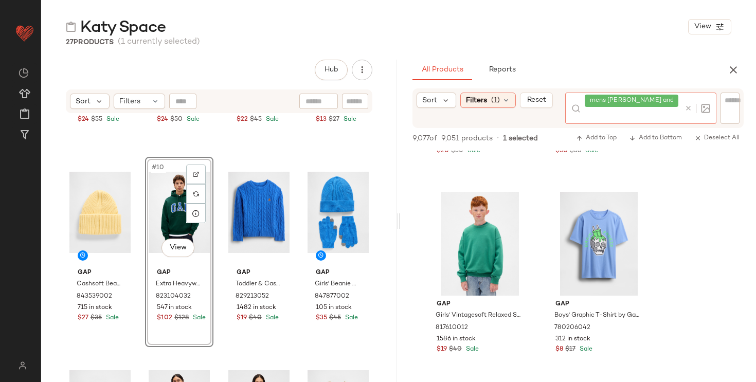
click at [689, 110] on icon at bounding box center [689, 108] width 8 height 8
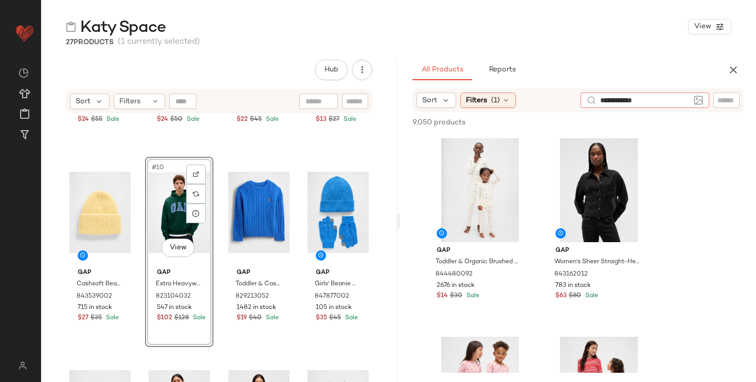
type input "**********"
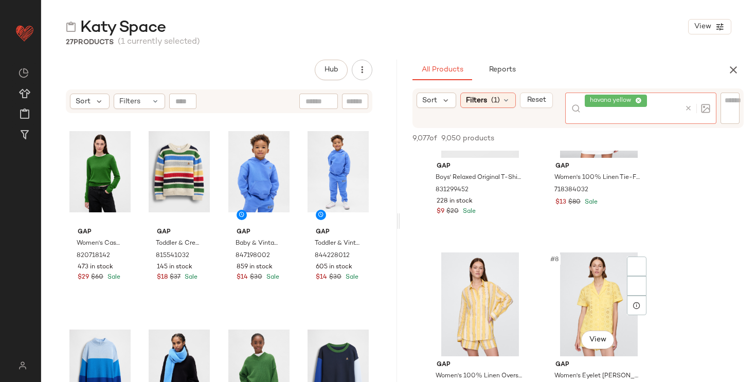
scroll to position [666, 0]
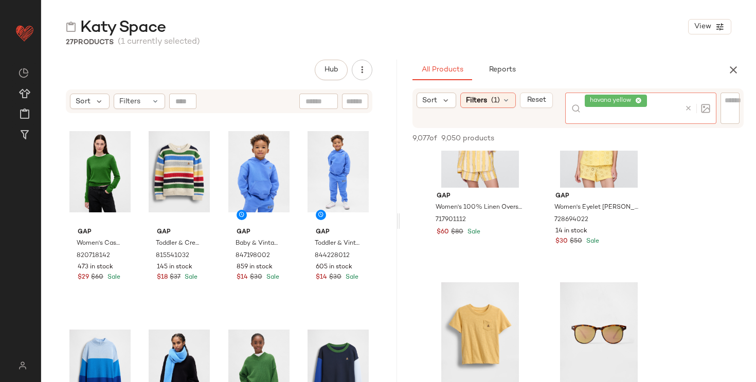
click at [640, 99] on icon at bounding box center [638, 101] width 7 height 7
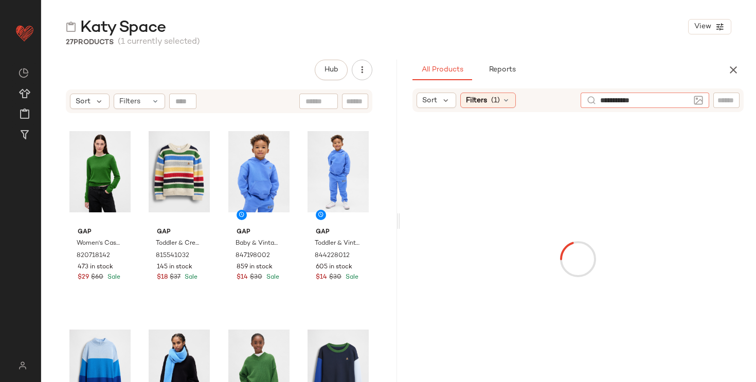
type input "**********"
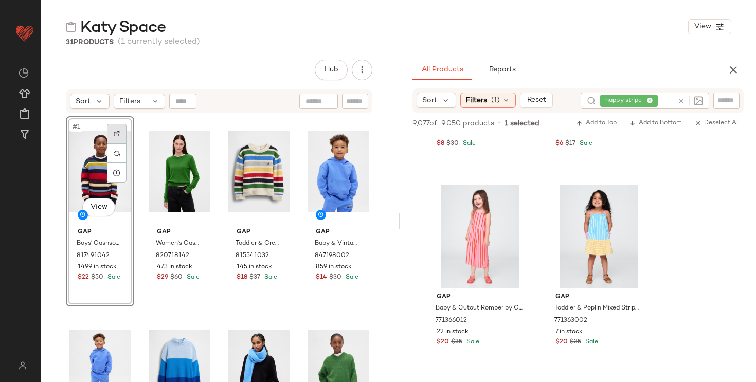
click at [115, 134] on img at bounding box center [117, 134] width 6 height 6
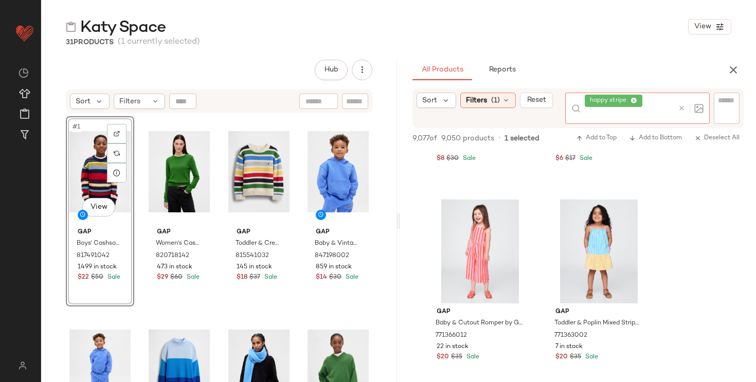
click at [651, 99] on div "happy stripe" at bounding box center [629, 108] width 89 height 31
click at [637, 101] on icon at bounding box center [634, 101] width 7 height 7
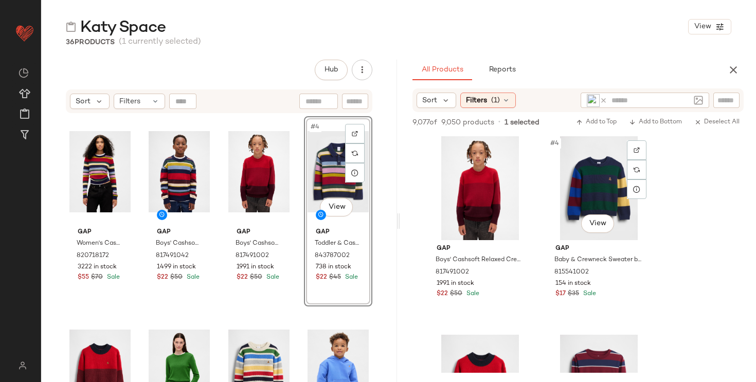
scroll to position [303, 0]
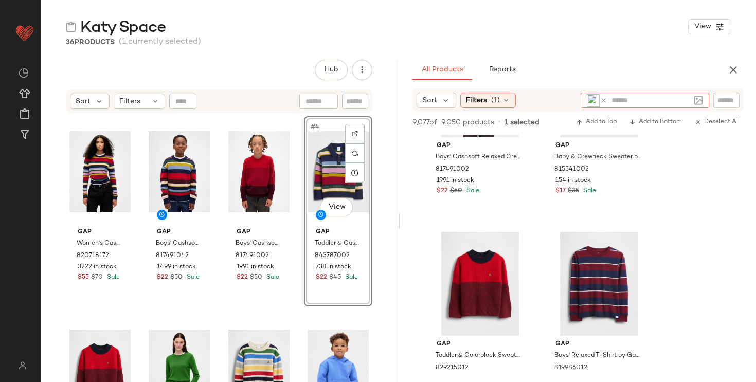
click at [603, 100] on icon at bounding box center [604, 101] width 8 height 8
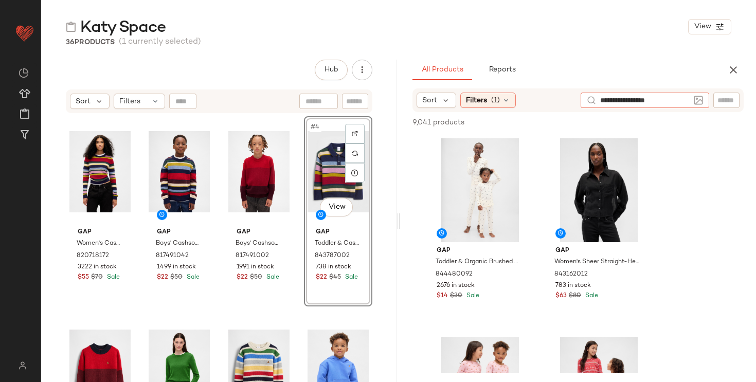
type input "**********"
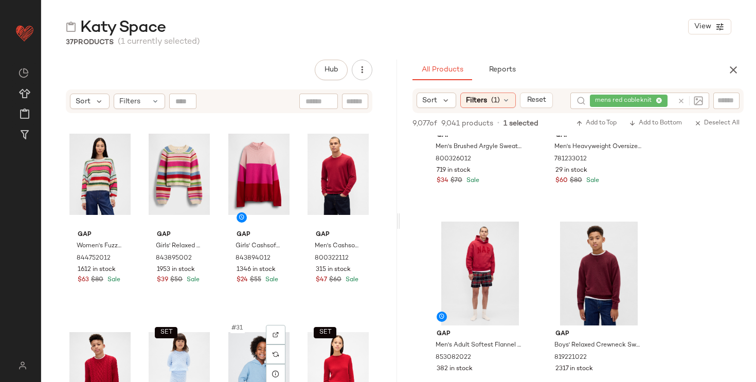
scroll to position [1284, 0]
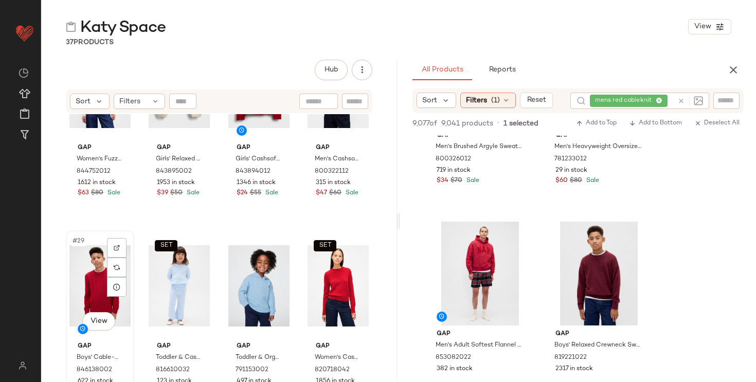
click at [92, 286] on div "#29 View" at bounding box center [99, 286] width 61 height 104
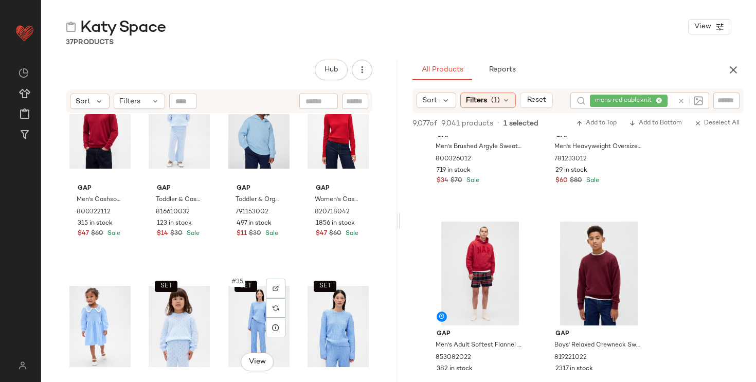
scroll to position [1631, 0]
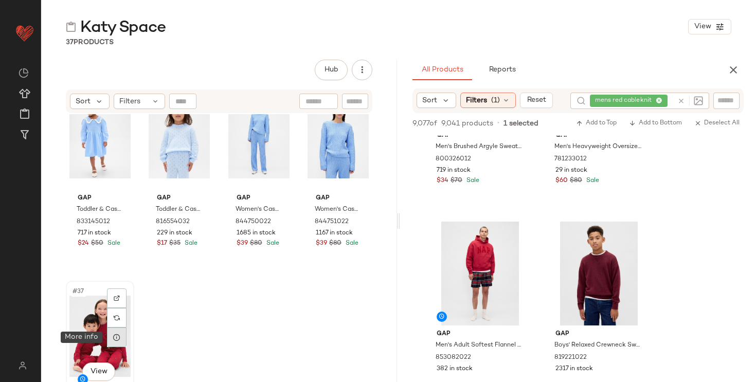
click at [111, 332] on div at bounding box center [117, 338] width 20 height 20
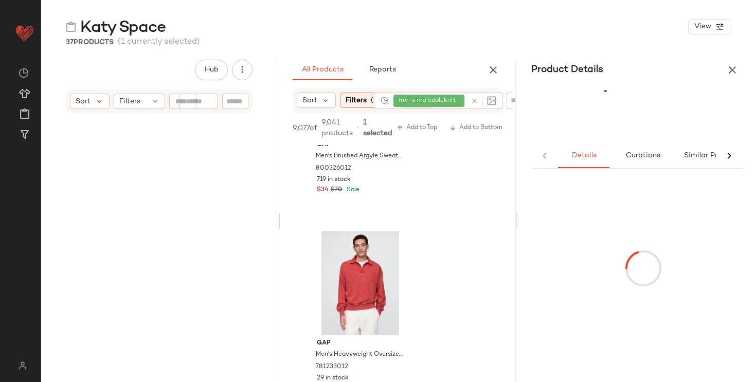
scroll to position [305, 0]
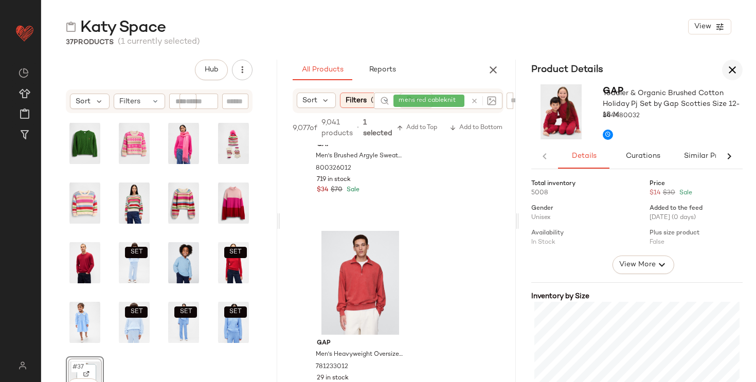
click at [734, 68] on icon "button" at bounding box center [732, 70] width 12 height 12
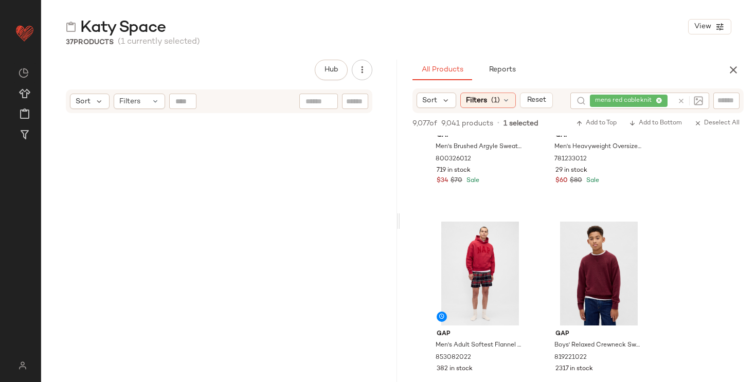
scroll to position [1694, 0]
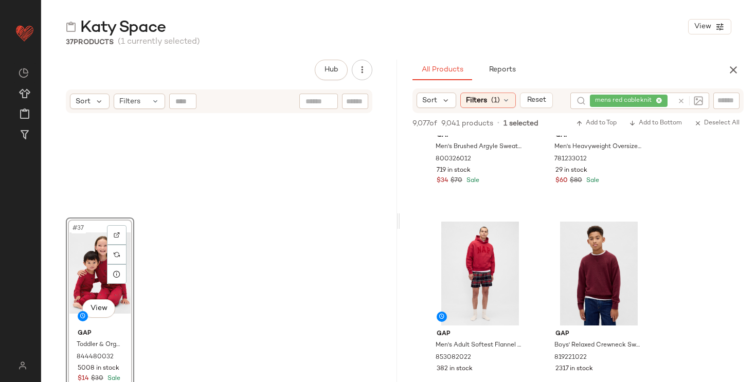
click at [81, 270] on div "#37 View" at bounding box center [99, 273] width 61 height 104
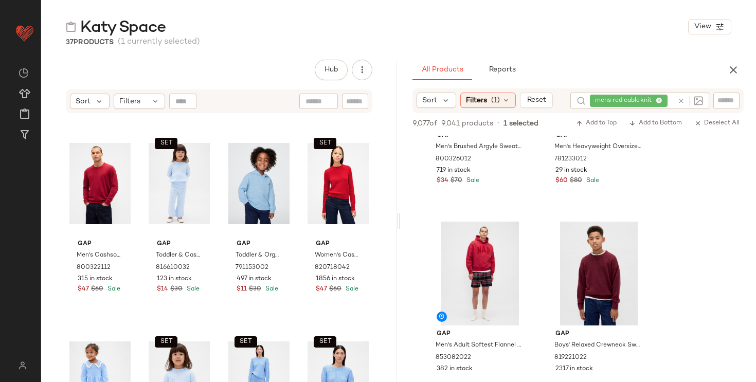
scroll to position [1490, 0]
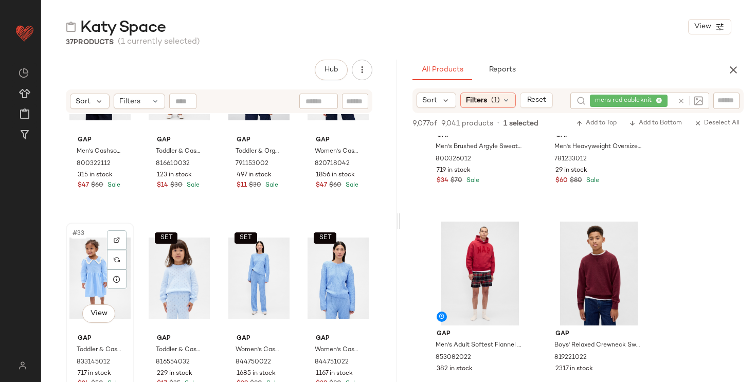
click at [84, 267] on div "#33 View" at bounding box center [99, 278] width 61 height 104
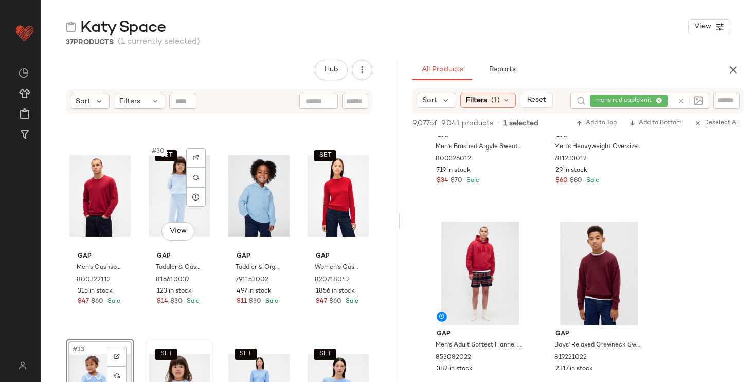
scroll to position [1372, 0]
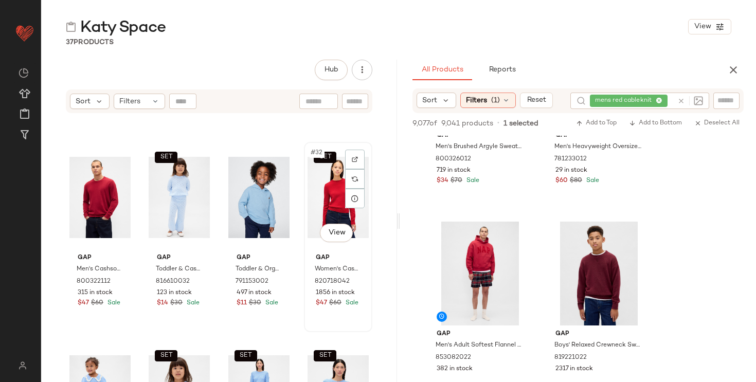
click at [315, 196] on div "SET #32 View" at bounding box center [338, 198] width 61 height 104
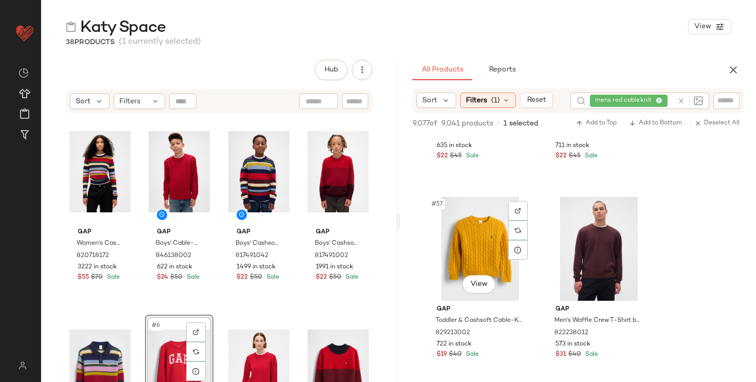
scroll to position [5501, 0]
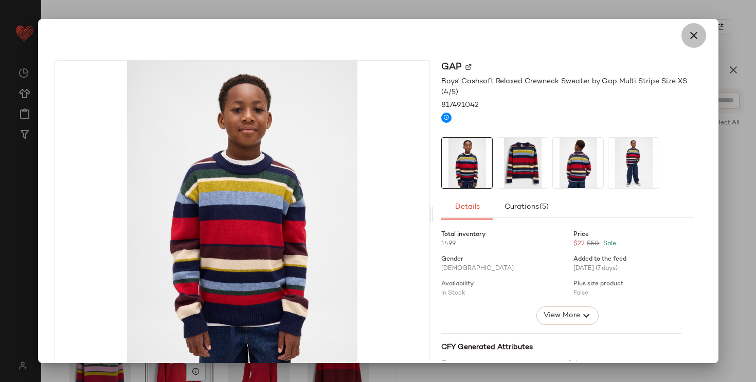
click at [691, 35] on icon "button" at bounding box center [694, 35] width 12 height 12
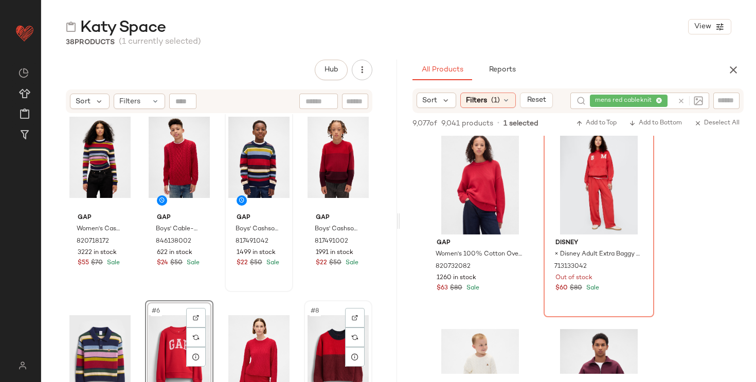
scroll to position [14, 0]
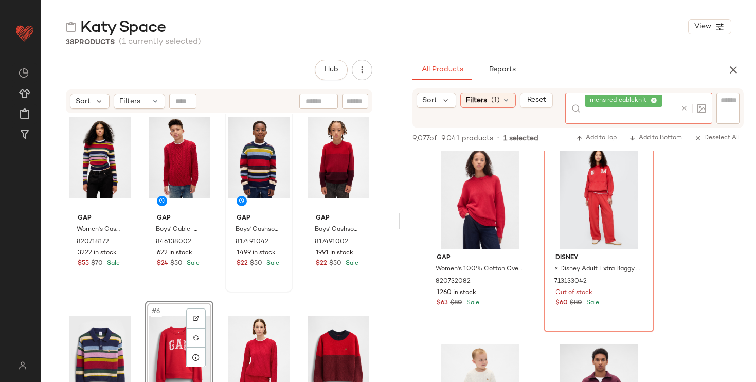
click at [659, 99] on span "mens red cableknit" at bounding box center [624, 101] width 78 height 12
click at [656, 100] on icon at bounding box center [654, 101] width 7 height 7
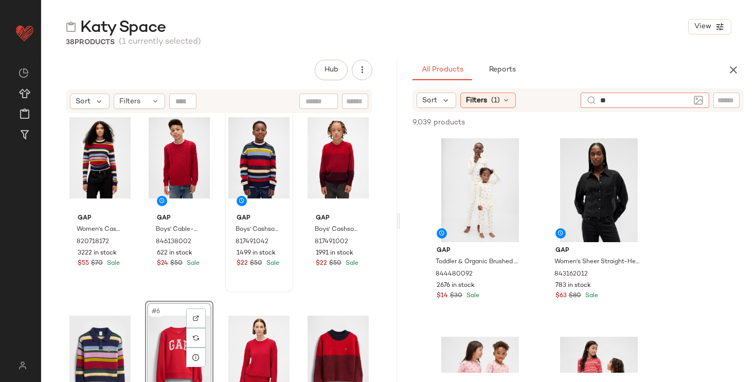
type input "*"
type input "**********"
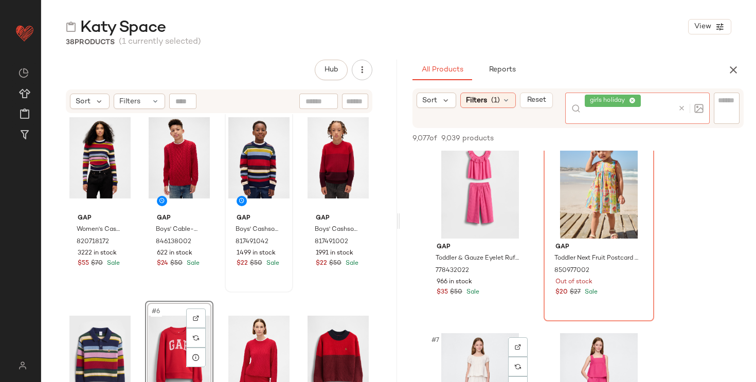
scroll to position [410, 0]
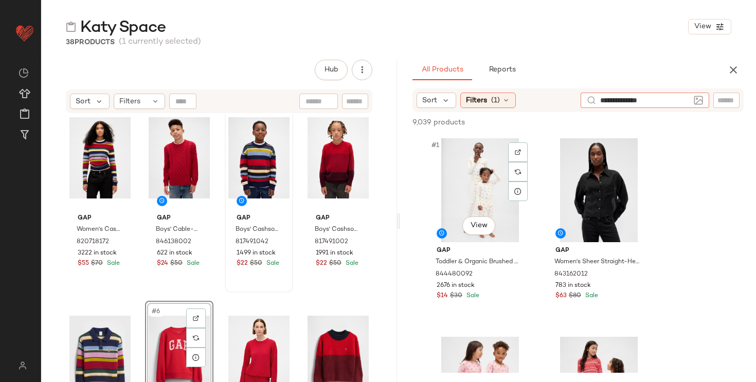
type input "**********"
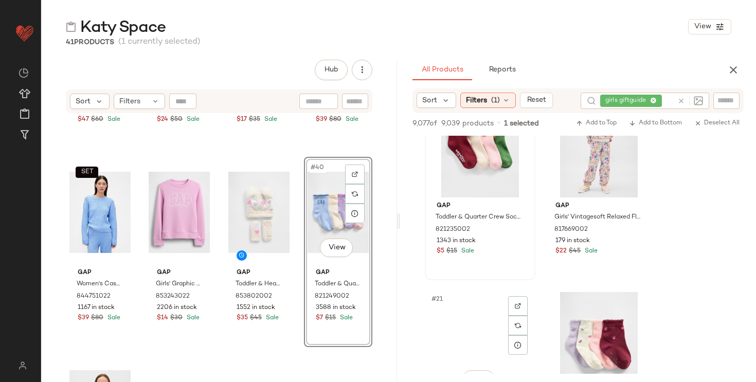
scroll to position [1914, 0]
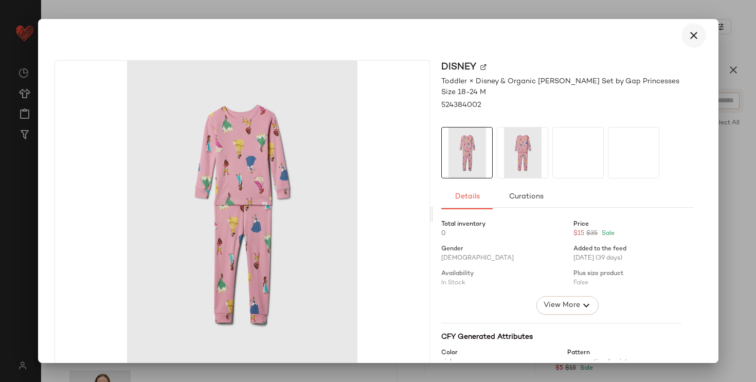
click at [682, 37] on button "button" at bounding box center [694, 35] width 25 height 25
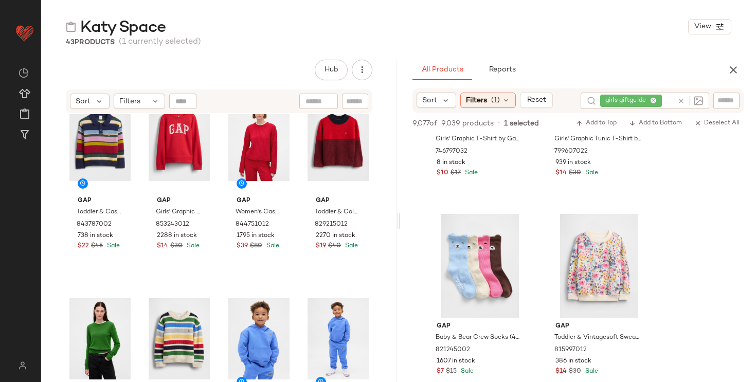
scroll to position [0, 0]
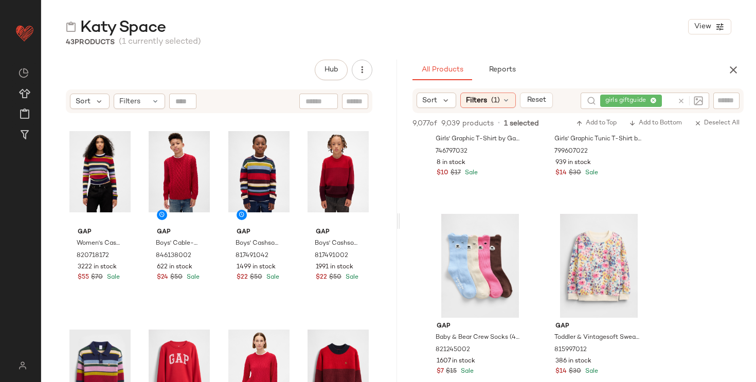
click at [655, 102] on div "girls giftguide" at bounding box center [636, 101] width 73 height 16
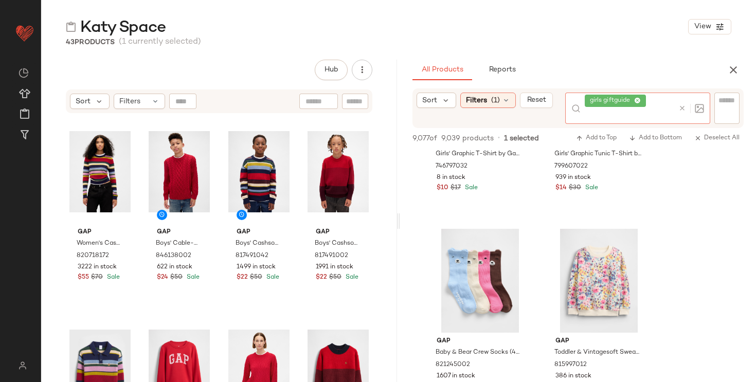
click at [637, 99] on icon at bounding box center [637, 101] width 7 height 7
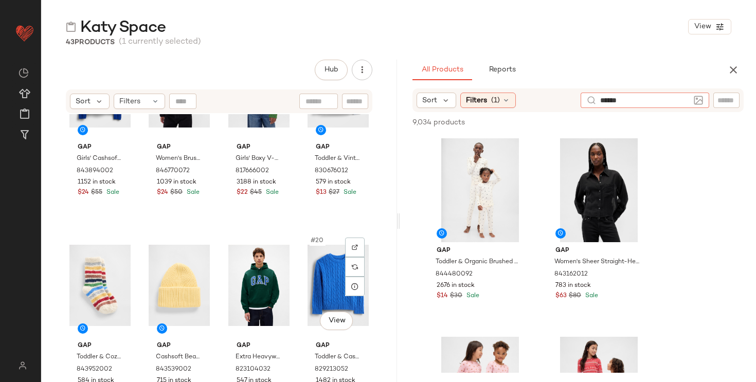
scroll to position [650, 0]
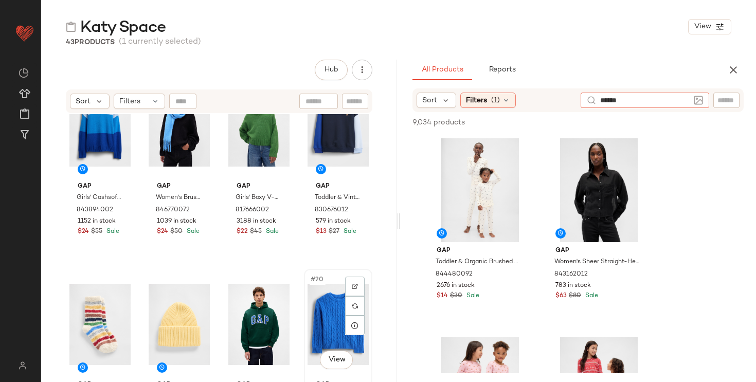
type input "*****"
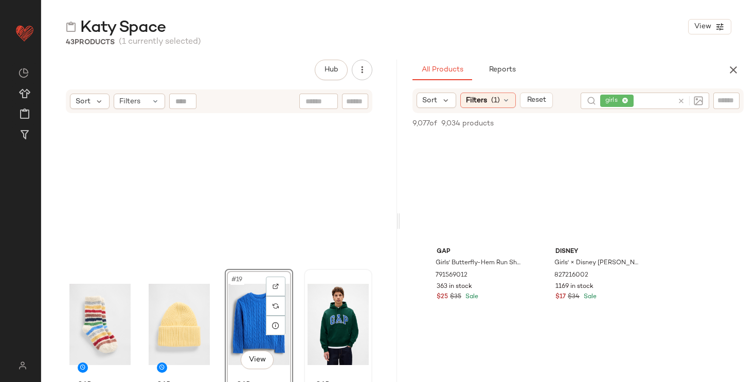
scroll to position [828, 0]
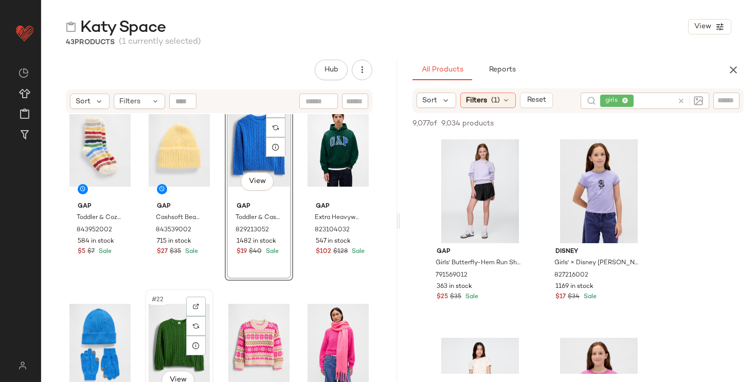
click at [154, 327] on div "#22 View" at bounding box center [179, 345] width 61 height 104
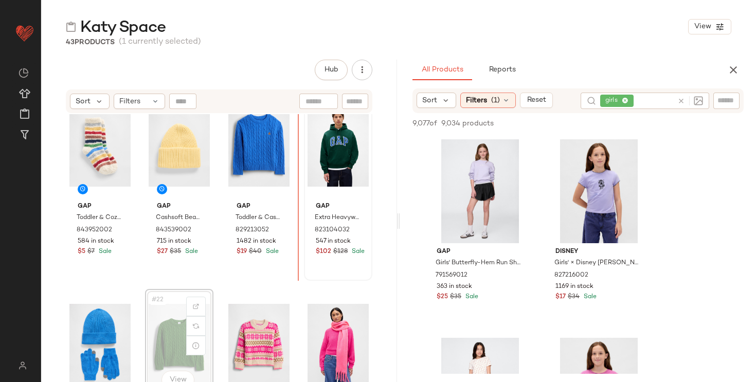
drag, startPoint x: 159, startPoint y: 332, endPoint x: 303, endPoint y: 208, distance: 189.3
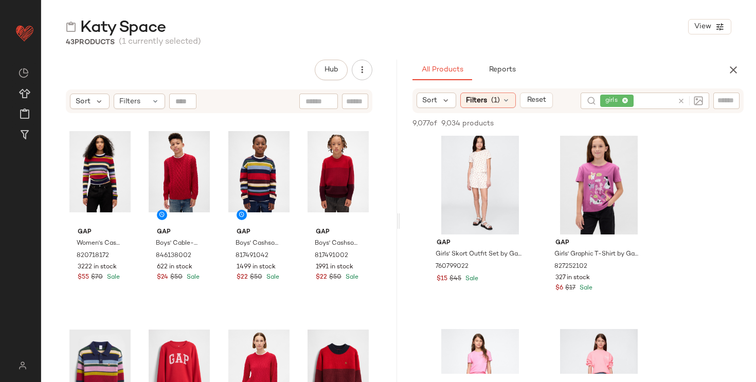
scroll to position [320, 0]
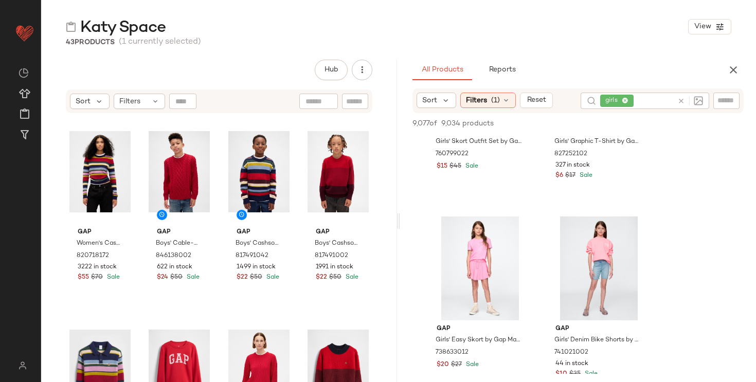
click at [647, 99] on input "text" at bounding box center [655, 101] width 38 height 11
type input "**********"
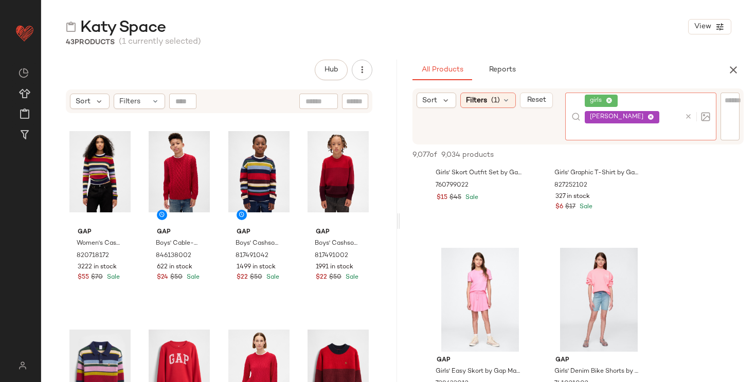
scroll to position [0, 0]
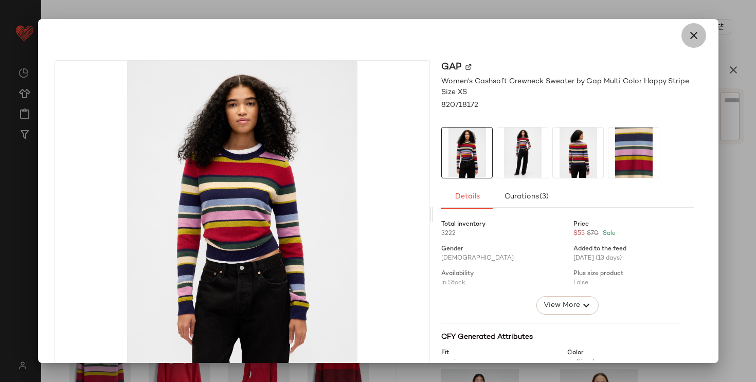
click at [688, 35] on icon "button" at bounding box center [694, 35] width 12 height 12
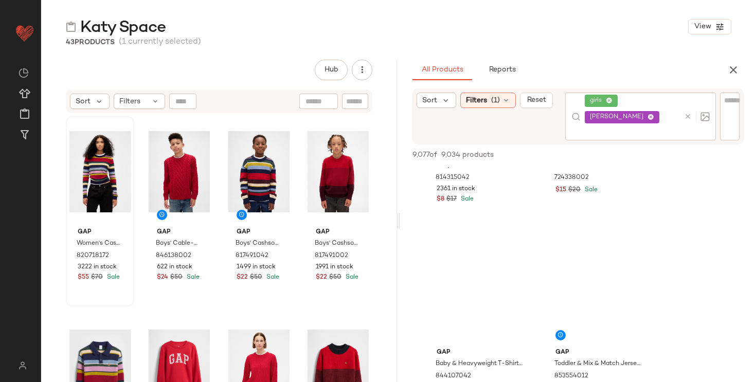
scroll to position [761, 0]
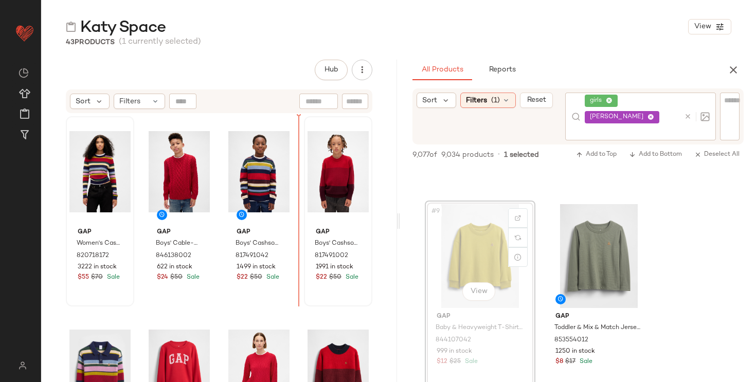
drag, startPoint x: 454, startPoint y: 249, endPoint x: 304, endPoint y: 240, distance: 150.0
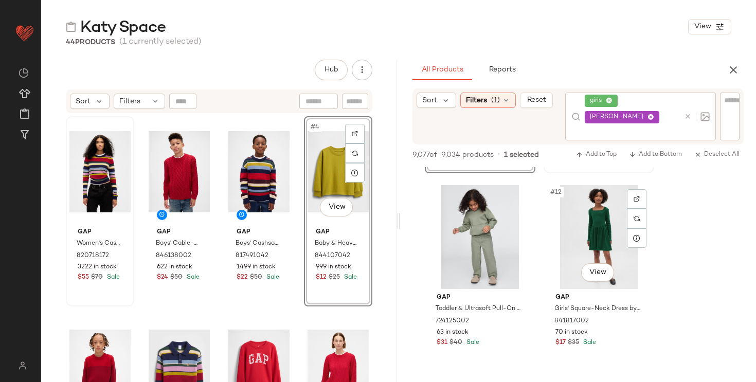
scroll to position [974, 0]
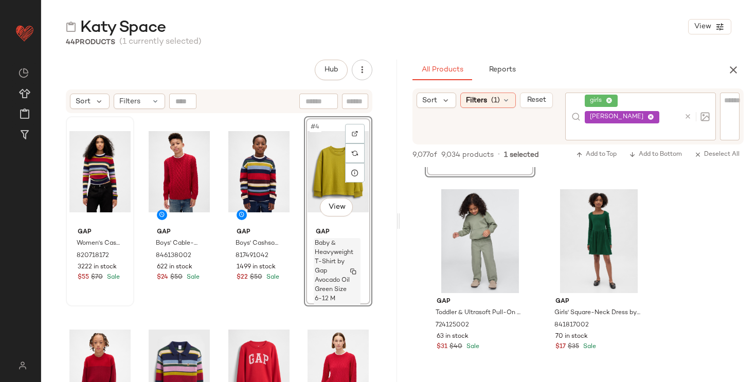
click at [327, 243] on span "Baby & Heavyweight T-Shirt by Gap Avocado Oil Green Size 6-12 M" at bounding box center [334, 271] width 39 height 65
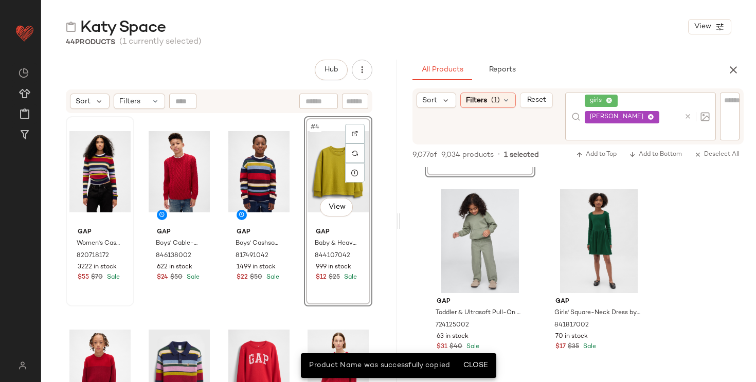
click at [629, 117] on div "girls olive green" at bounding box center [632, 117] width 95 height 48
click at [611, 103] on icon at bounding box center [609, 101] width 7 height 7
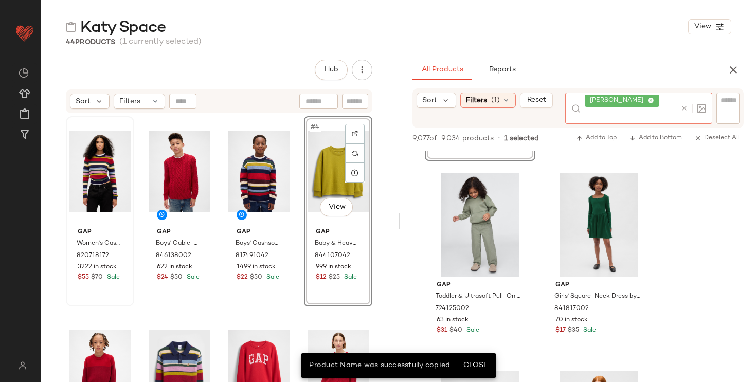
click at [648, 103] on icon at bounding box center [651, 101] width 7 height 7
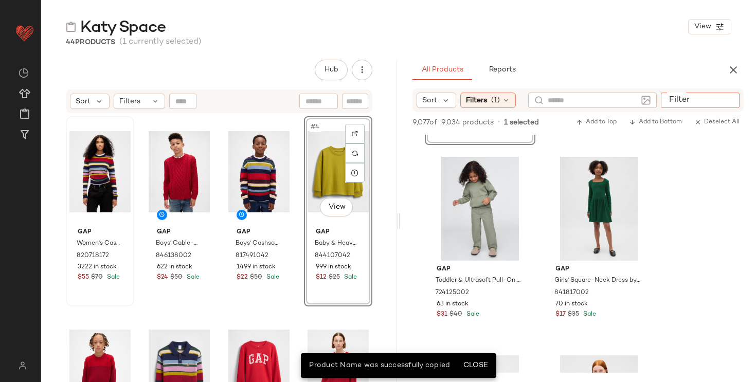
click at [733, 103] on input "Filter" at bounding box center [708, 100] width 87 height 11
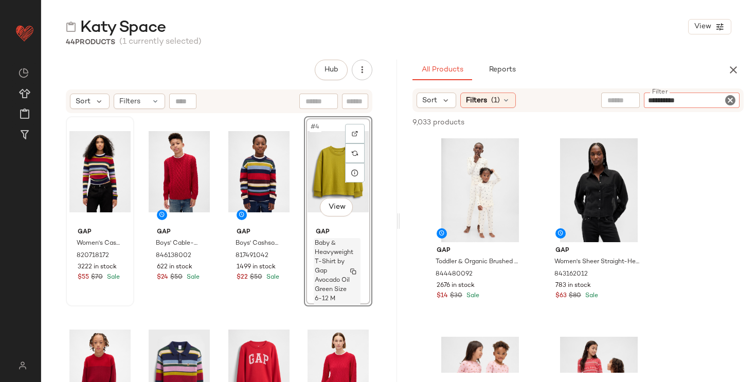
type input "**********"
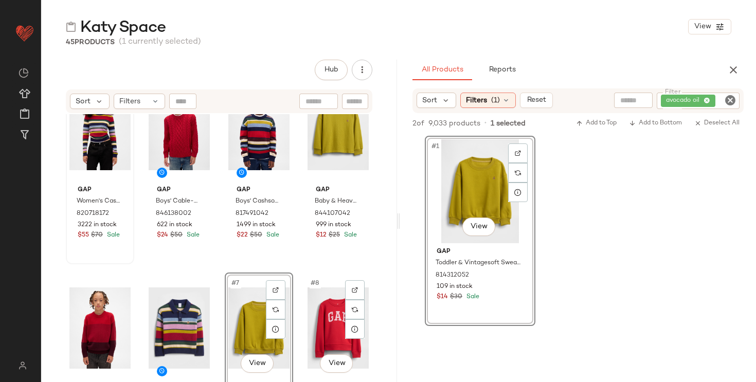
scroll to position [0, 0]
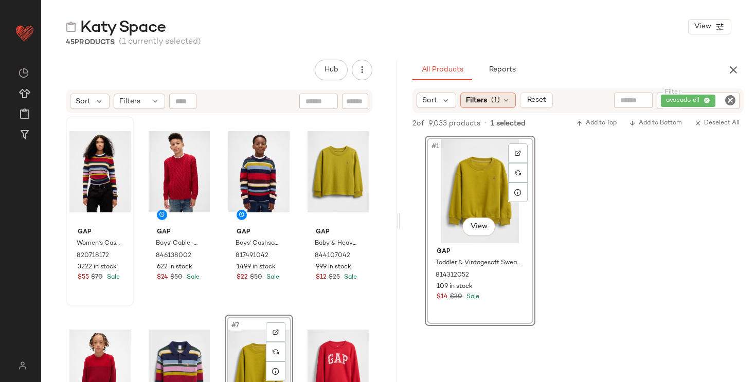
click at [508, 102] on icon at bounding box center [506, 100] width 8 height 8
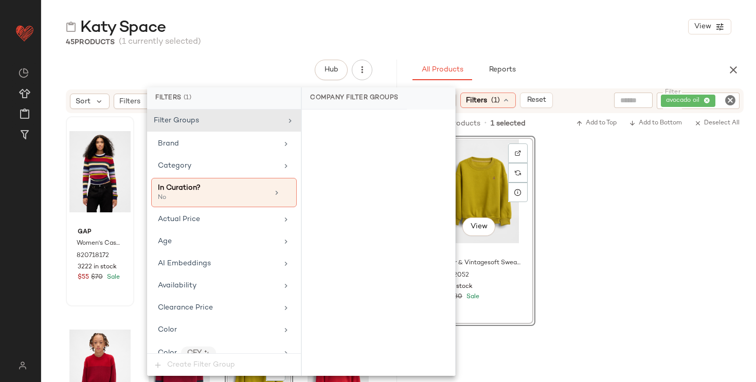
click at [617, 61] on div "All Products Reports" at bounding box center [562, 70] width 298 height 21
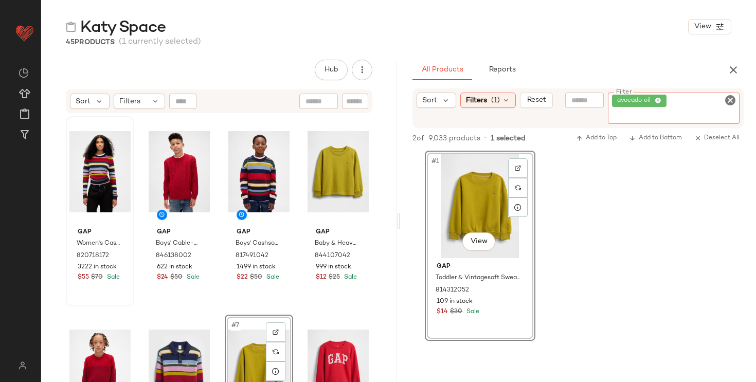
click at [707, 100] on div "avocado oil" at bounding box center [674, 108] width 132 height 31
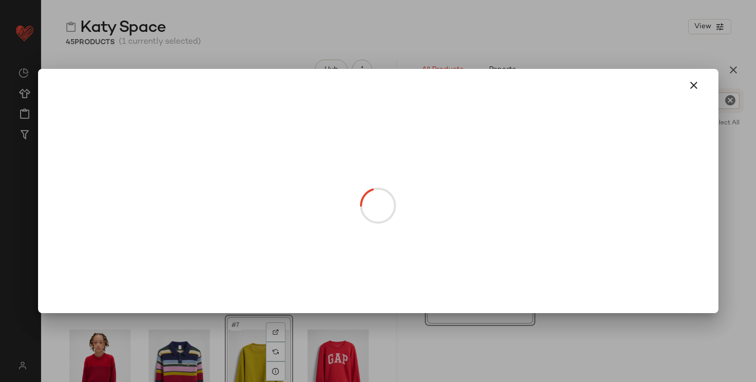
click at [487, 237] on body "GAP ** Dashboard All Products Global Clipboards (24) Curations (108) Katherine …" at bounding box center [378, 191] width 756 height 382
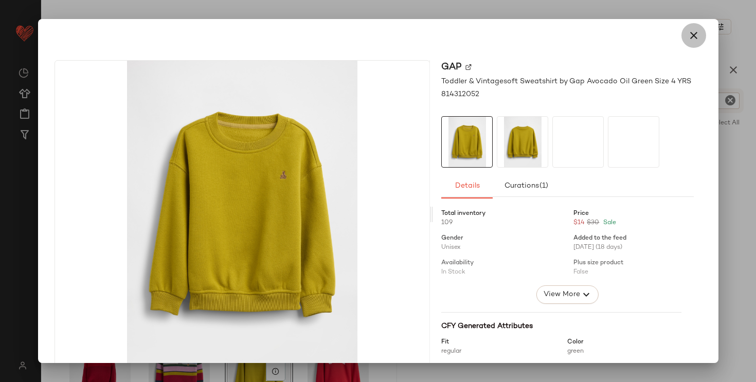
click at [688, 37] on icon "button" at bounding box center [694, 35] width 12 height 12
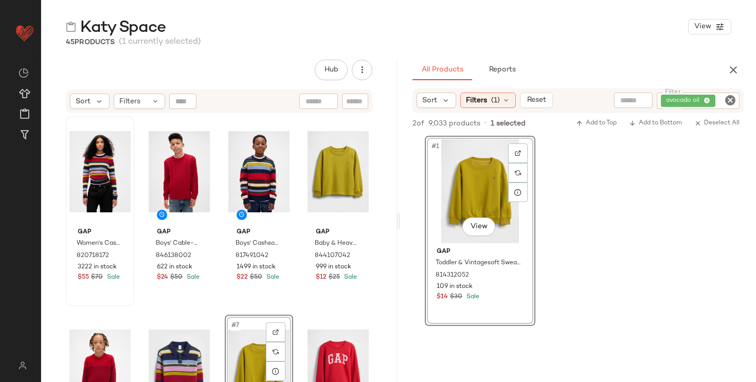
click at [705, 98] on div "avocado oil" at bounding box center [698, 101] width 83 height 16
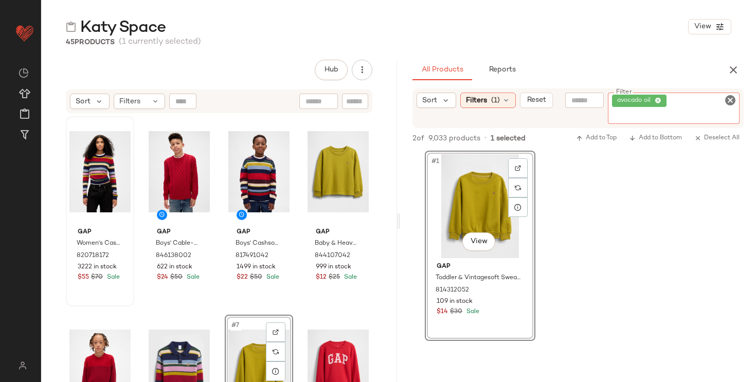
click at [661, 101] on icon at bounding box center [658, 101] width 7 height 7
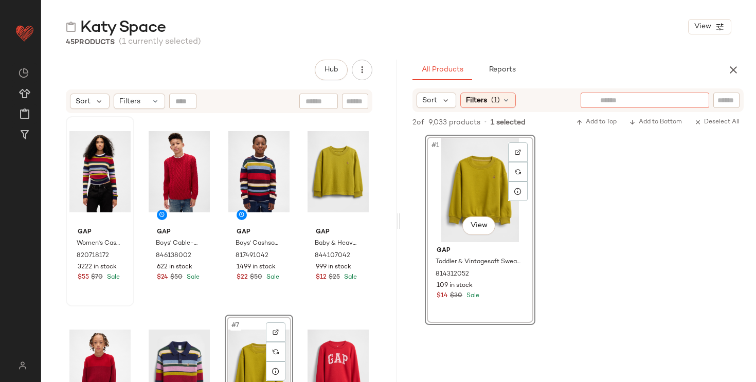
click at [625, 100] on input "text" at bounding box center [613, 100] width 26 height 11
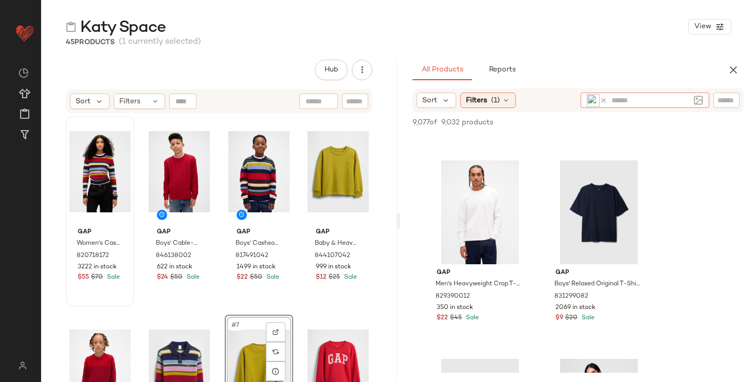
scroll to position [2359, 0]
click at [603, 99] on icon at bounding box center [604, 101] width 8 height 8
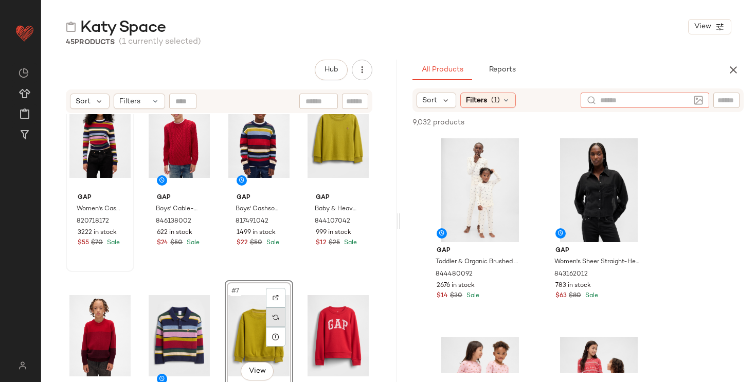
scroll to position [36, 0]
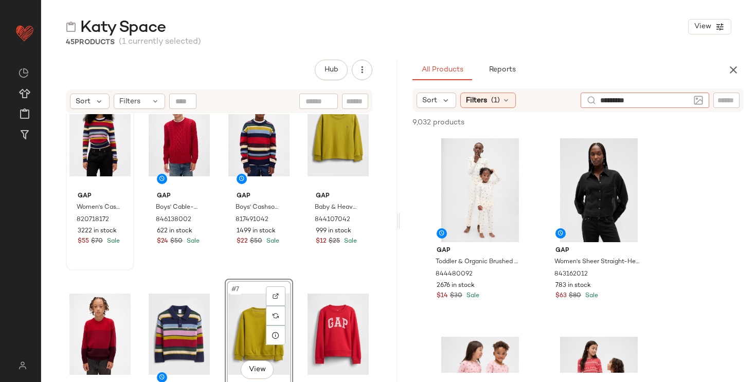
click at [622, 99] on input "*********" at bounding box center [644, 100] width 89 height 11
type input "**********"
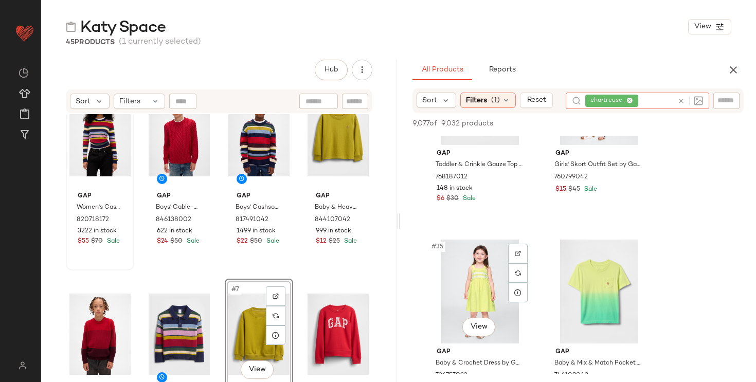
scroll to position [3418, 0]
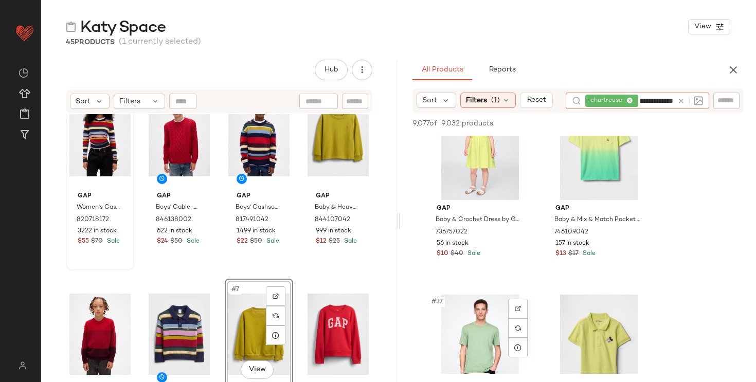
type input "**********"
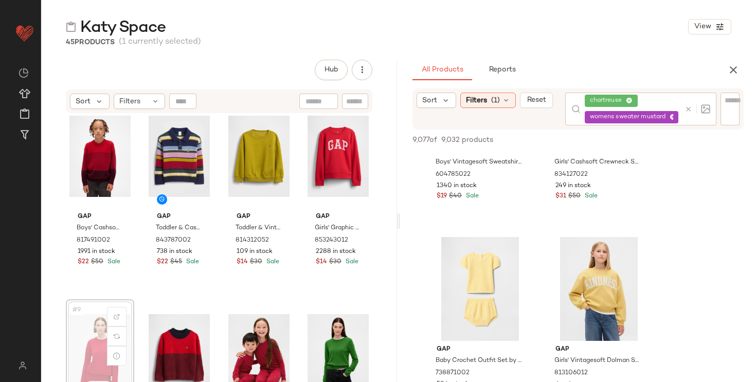
scroll to position [216, 0]
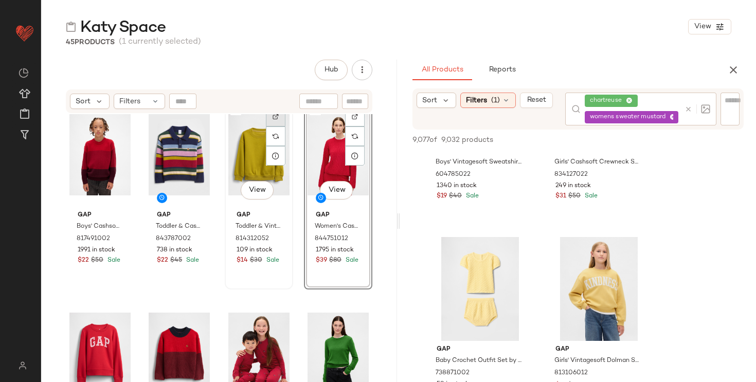
click at [276, 118] on div at bounding box center [276, 117] width 20 height 20
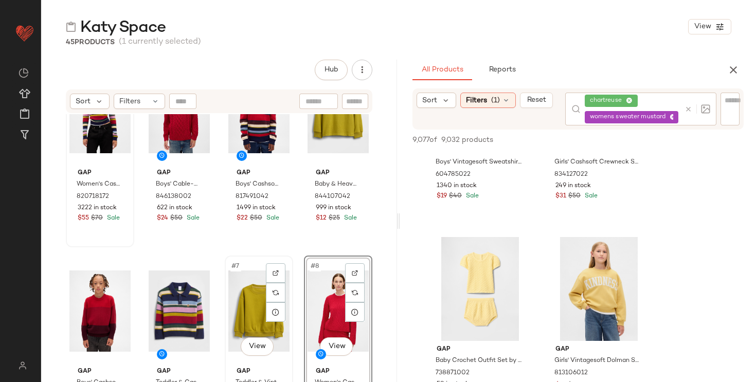
scroll to position [0, 0]
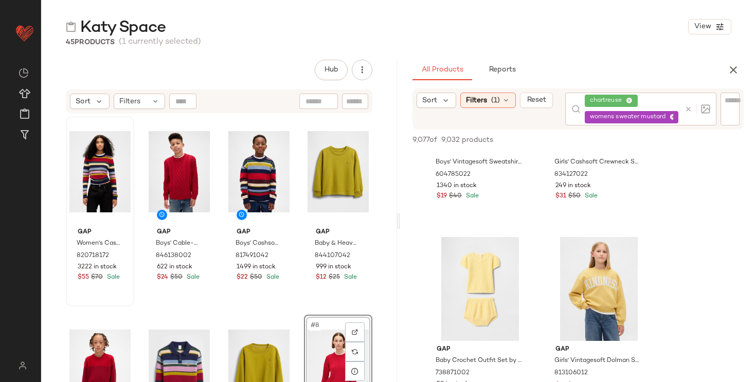
click at [672, 118] on icon at bounding box center [673, 117] width 7 height 7
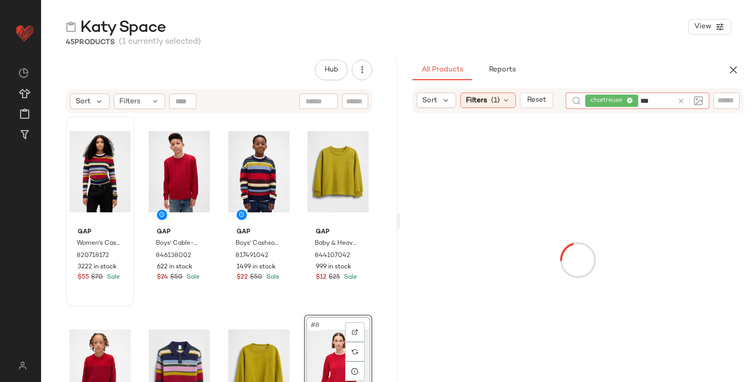
type input "****"
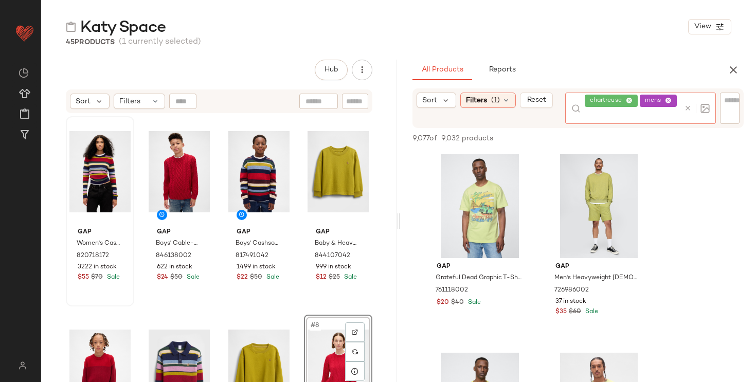
click at [631, 100] on icon at bounding box center [629, 101] width 7 height 7
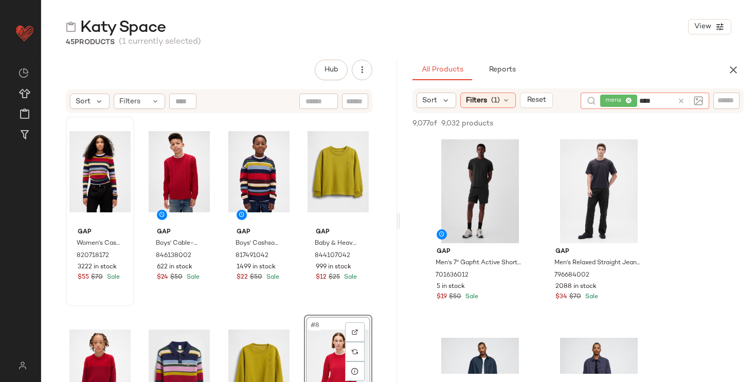
type input "***"
type input "**********"
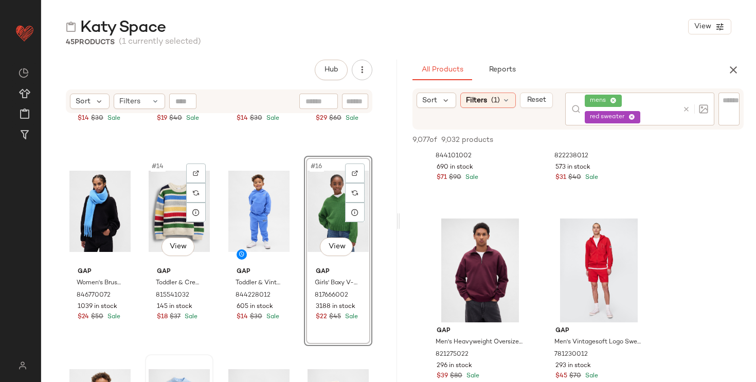
scroll to position [562, 0]
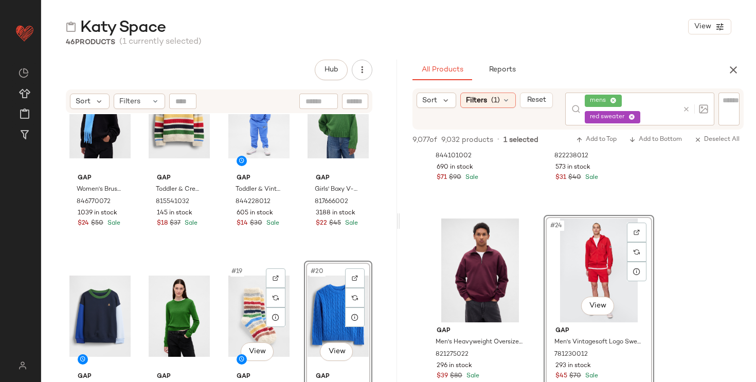
scroll to position [653, 0]
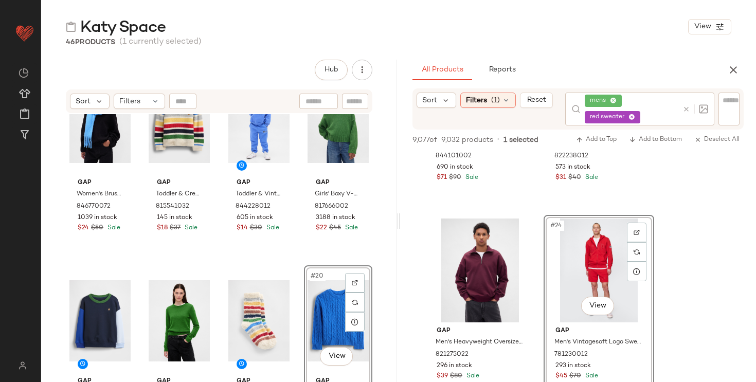
click at [294, 283] on div "Gap Women's Brushed Fringe Scarf by Gap Union Blue One Size 846770072 1039 in s…" at bounding box center [219, 261] width 356 height 294
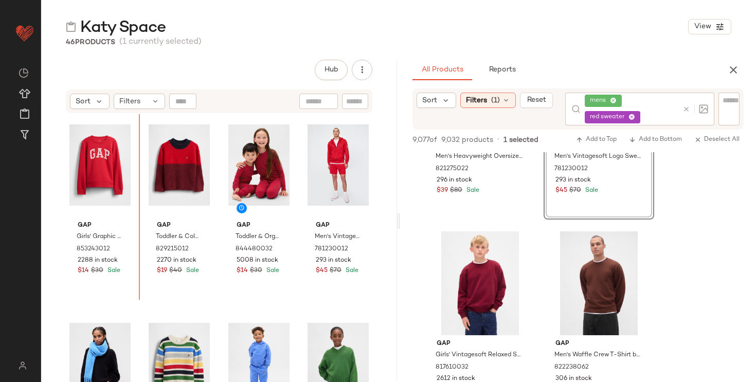
scroll to position [413, 0]
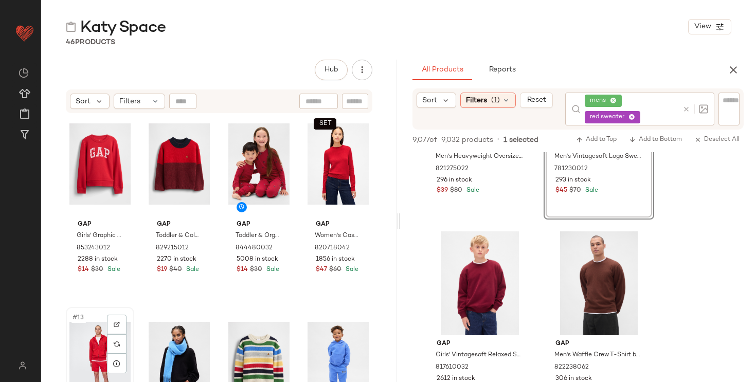
click at [85, 349] on div "#13 View" at bounding box center [99, 363] width 61 height 104
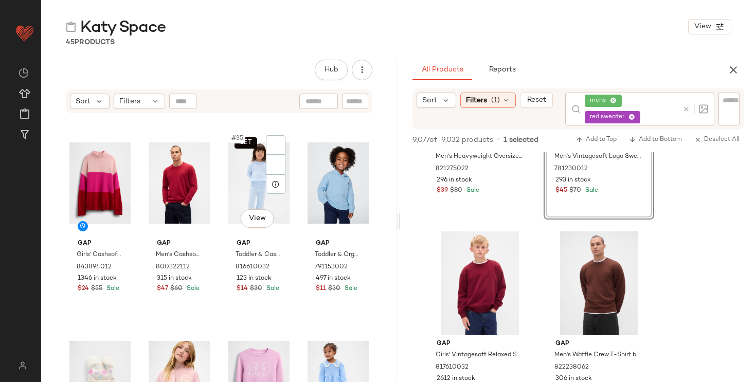
scroll to position [1609, 0]
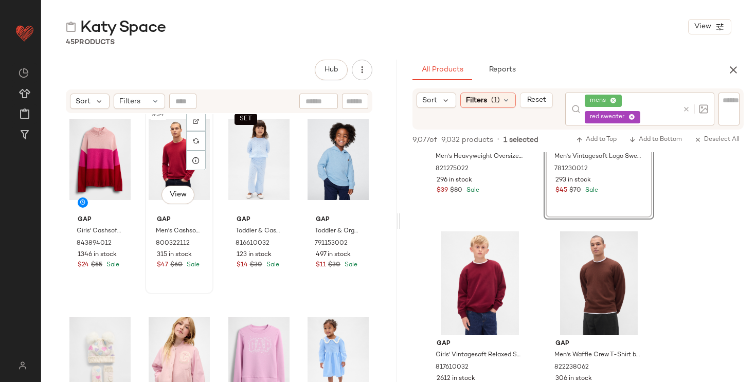
click at [174, 165] on div "#34 View" at bounding box center [179, 159] width 61 height 104
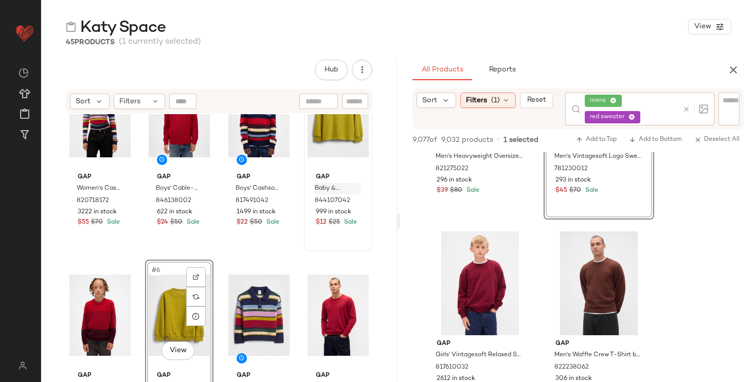
scroll to position [43, 0]
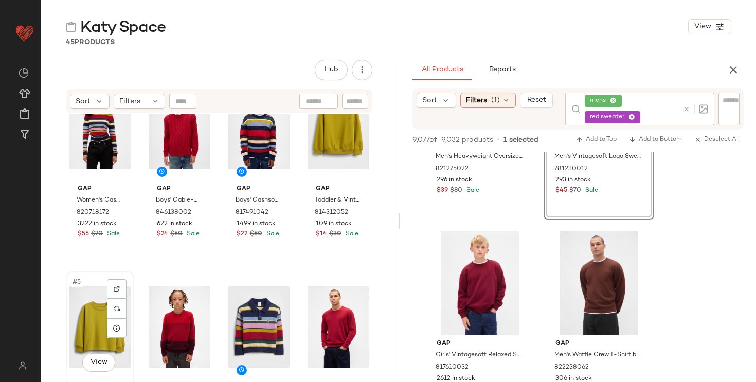
click at [87, 332] on div "#5 View" at bounding box center [99, 327] width 61 height 104
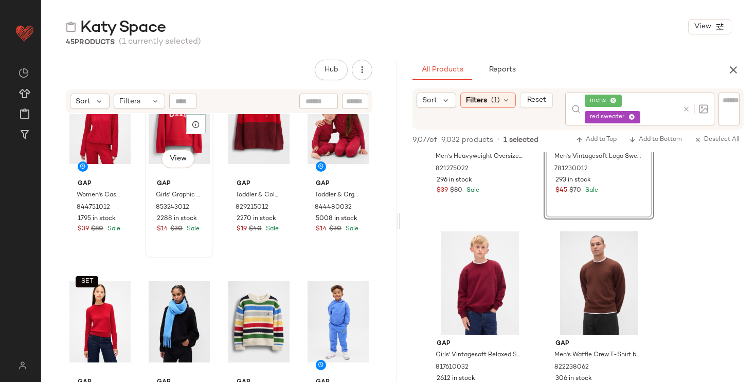
drag, startPoint x: 87, startPoint y: 332, endPoint x: 183, endPoint y: 240, distance: 132.8
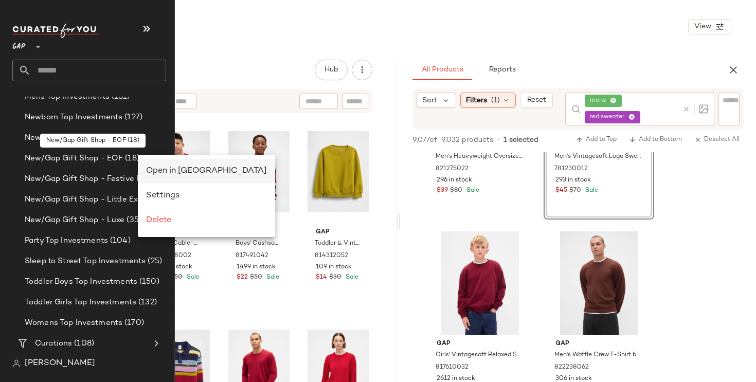
scroll to position [0, 0]
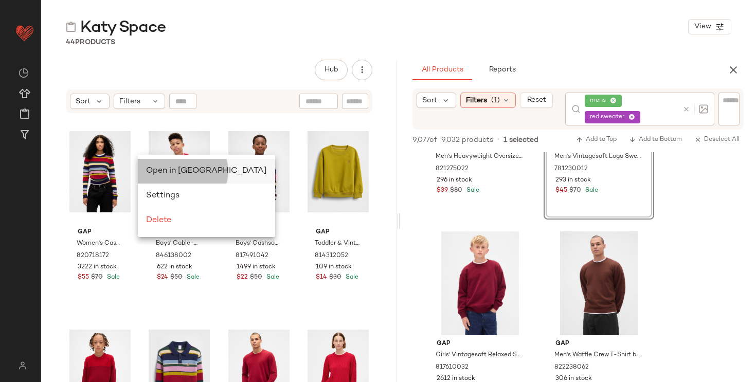
click at [152, 168] on span "Open in Split View" at bounding box center [206, 171] width 121 height 9
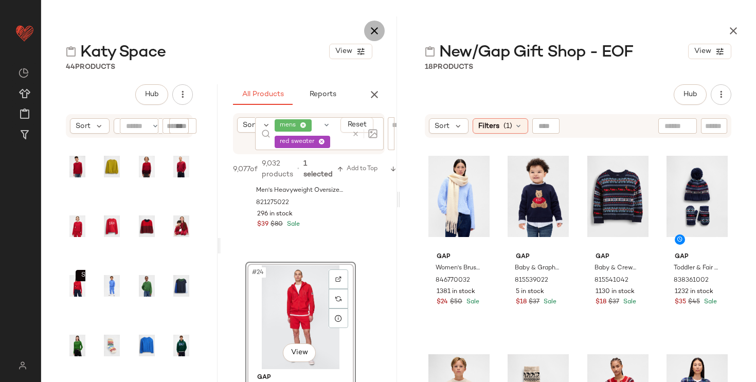
click at [379, 29] on icon "button" at bounding box center [374, 31] width 12 height 12
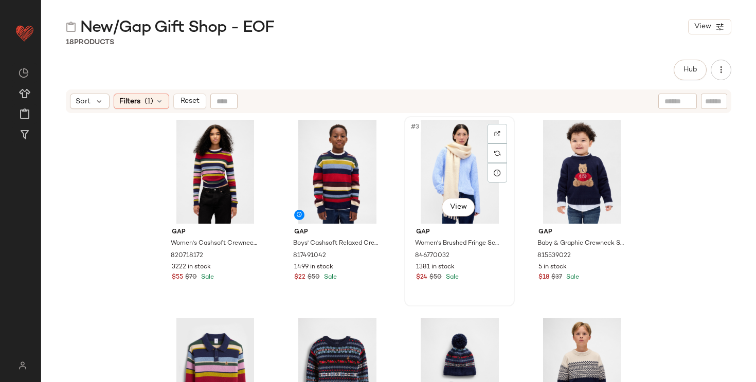
click at [421, 176] on div "#3 View" at bounding box center [459, 172] width 103 height 104
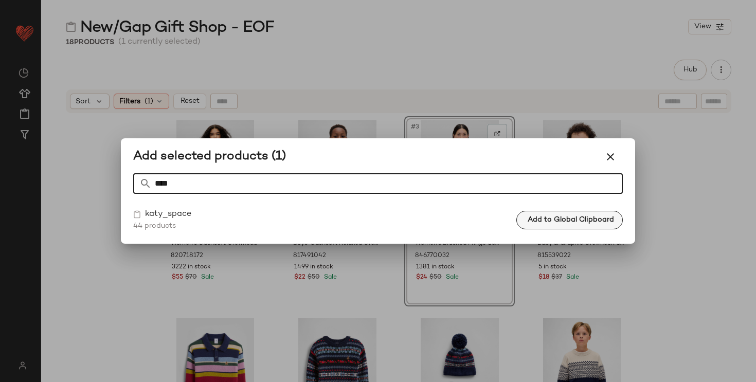
type input "****"
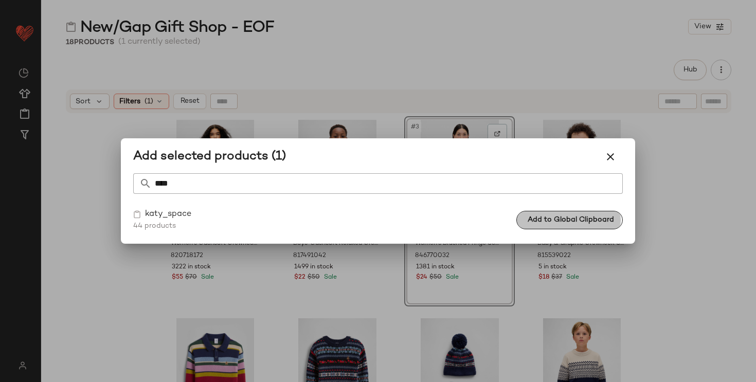
click at [551, 222] on span "Add to Global Clipboard" at bounding box center [570, 220] width 87 height 8
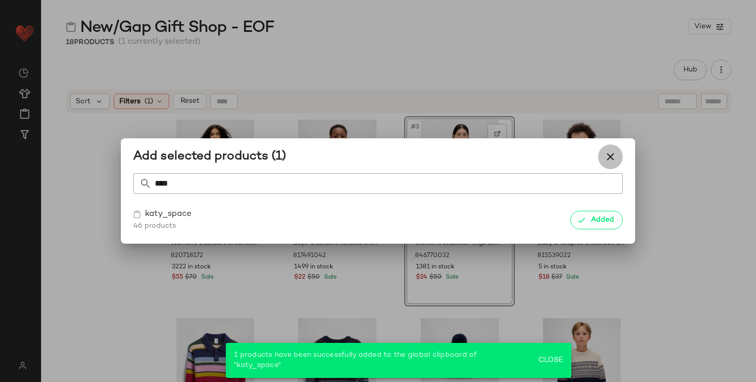
click at [605, 158] on icon "button" at bounding box center [610, 157] width 12 height 12
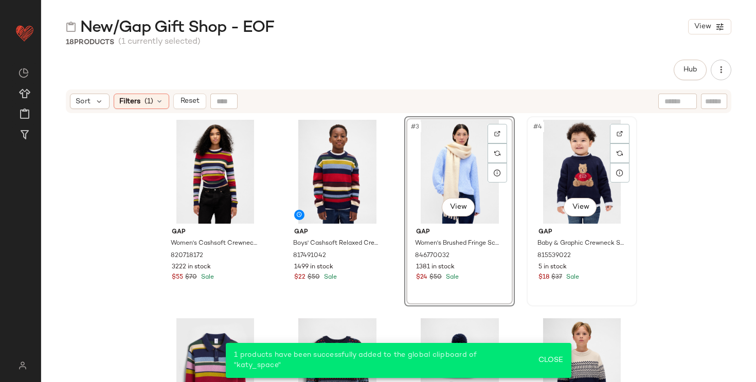
click at [582, 165] on div "#4 View" at bounding box center [581, 172] width 103 height 104
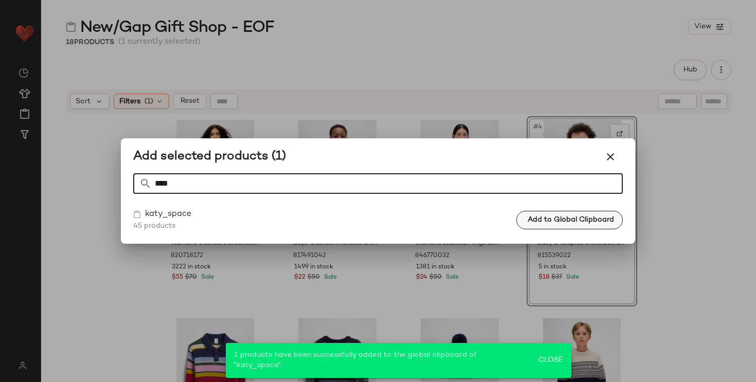
type input "****"
click at [553, 216] on span "Add to Global Clipboard" at bounding box center [570, 220] width 87 height 8
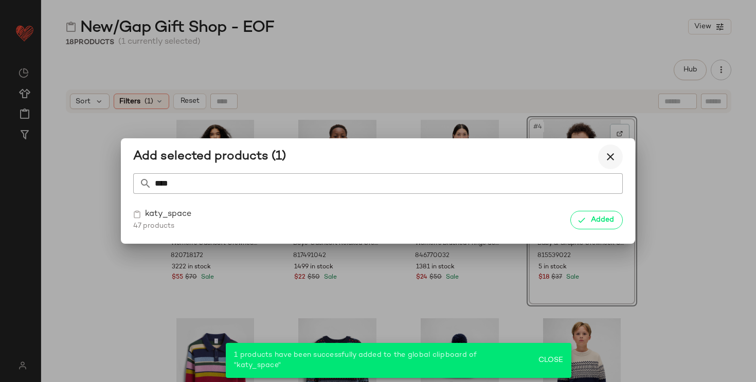
click at [612, 156] on icon "button" at bounding box center [610, 157] width 12 height 12
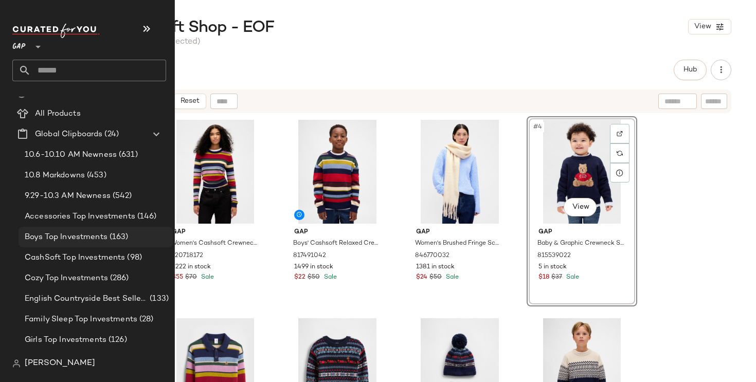
scroll to position [16, 0]
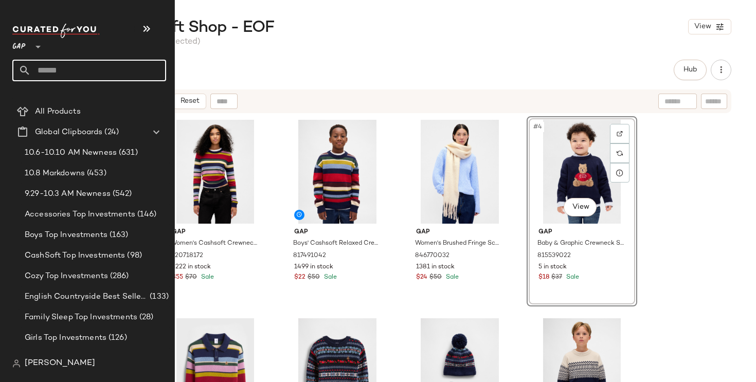
click at [124, 76] on input "text" at bounding box center [98, 71] width 135 height 22
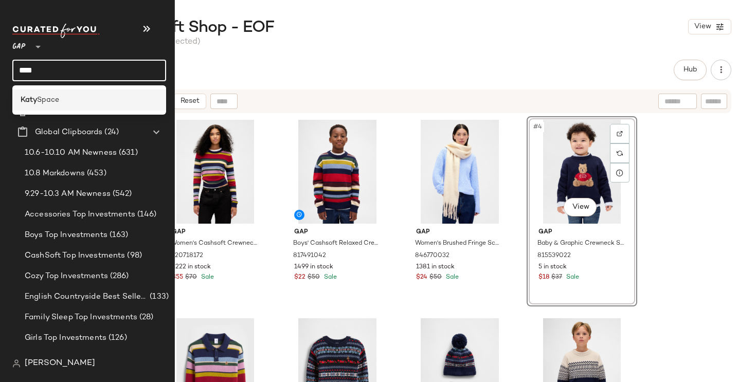
type input "****"
click at [114, 98] on div "Katy Space" at bounding box center [89, 100] width 137 height 11
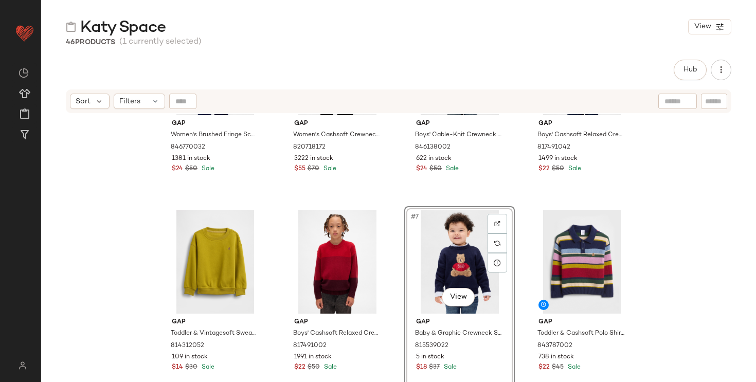
scroll to position [121, 0]
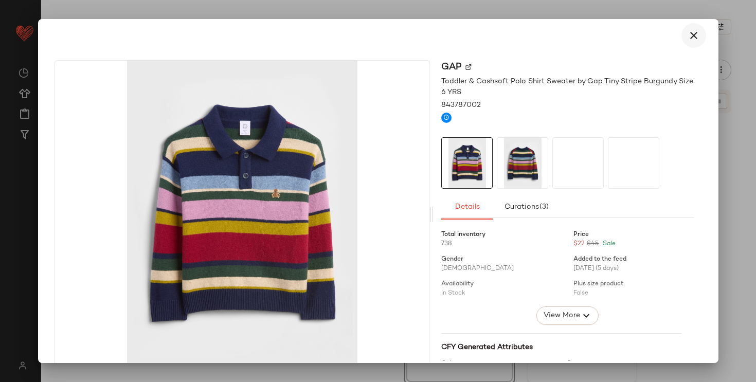
click at [690, 35] on icon "button" at bounding box center [694, 35] width 12 height 12
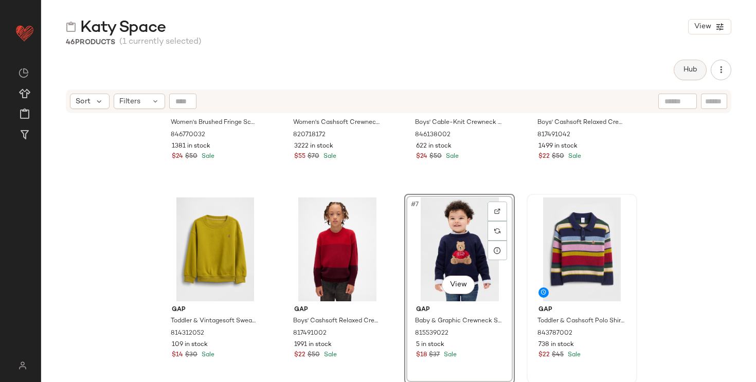
click at [679, 73] on button "Hub" at bounding box center [690, 70] width 33 height 21
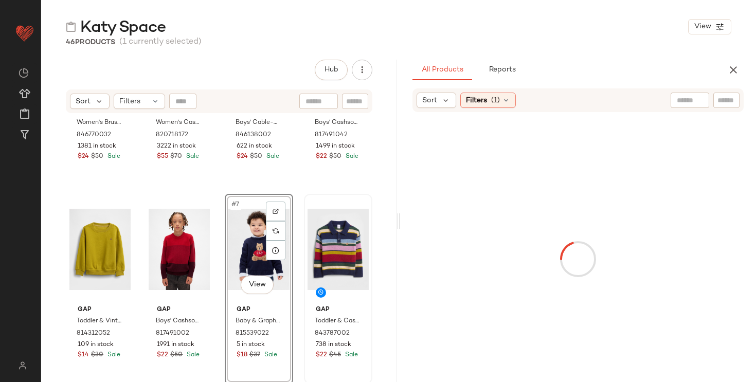
click at [687, 105] on input "text" at bounding box center [690, 100] width 26 height 11
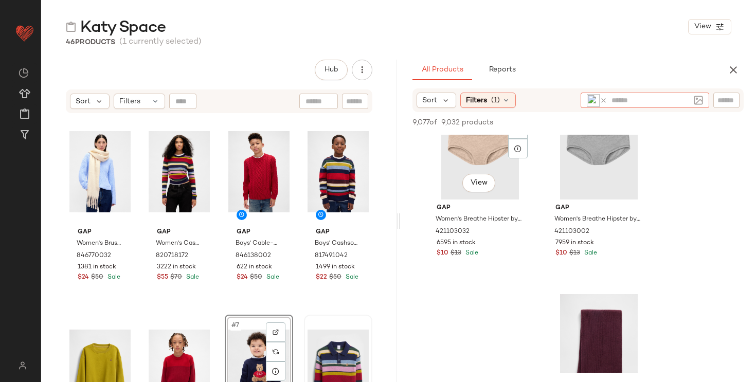
scroll to position [410, 0]
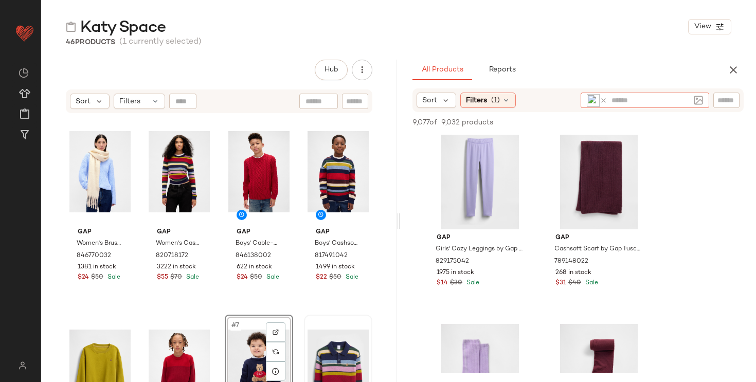
click at [602, 99] on icon at bounding box center [604, 101] width 8 height 8
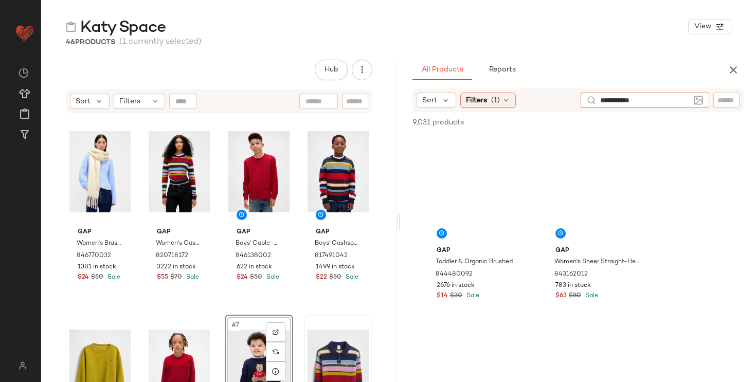
type input "**********"
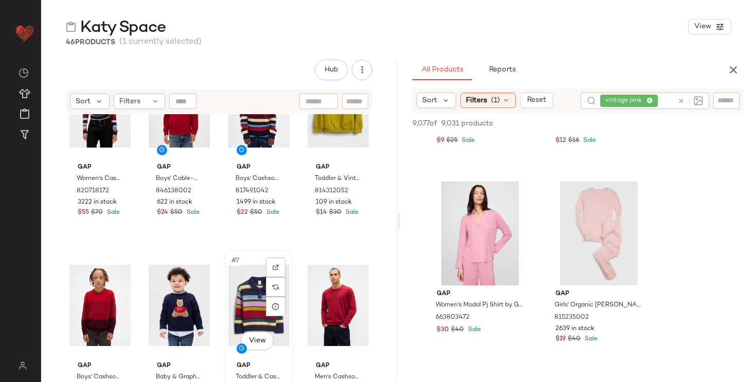
scroll to position [80, 0]
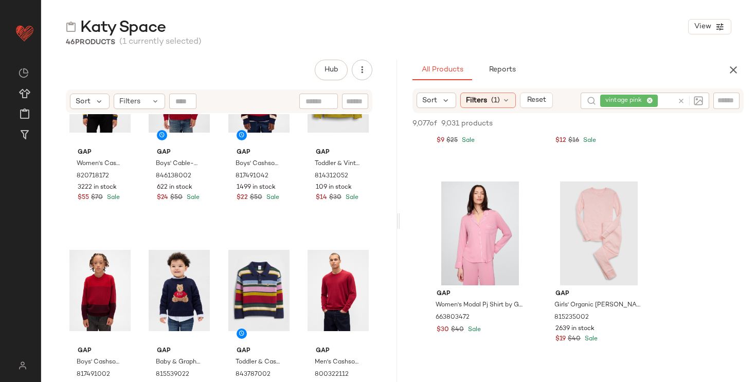
drag, startPoint x: 86, startPoint y: 165, endPoint x: 523, endPoint y: 10, distance: 463.3
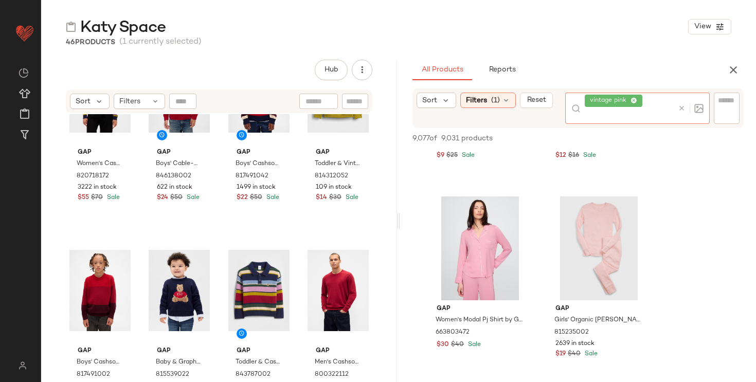
click at [652, 100] on div "vintage pink" at bounding box center [629, 108] width 89 height 31
click at [635, 100] on icon at bounding box center [634, 101] width 7 height 7
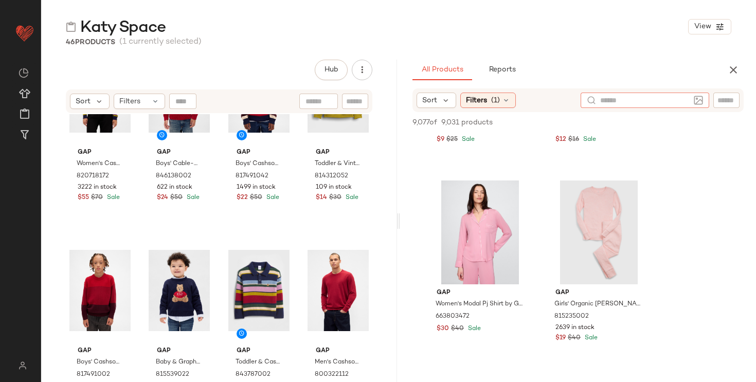
click at [728, 103] on input "text" at bounding box center [727, 100] width 18 height 11
paste input "********"
type input "********"
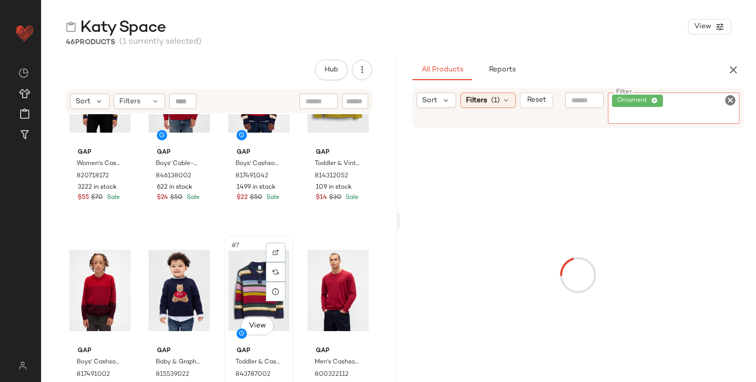
scroll to position [0, 0]
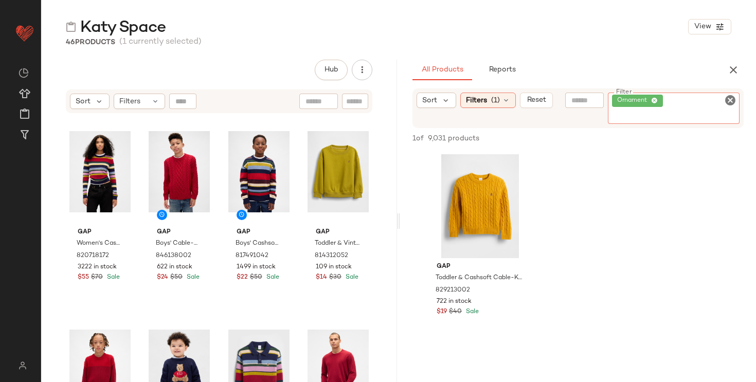
click at [656, 98] on icon at bounding box center [655, 101] width 7 height 7
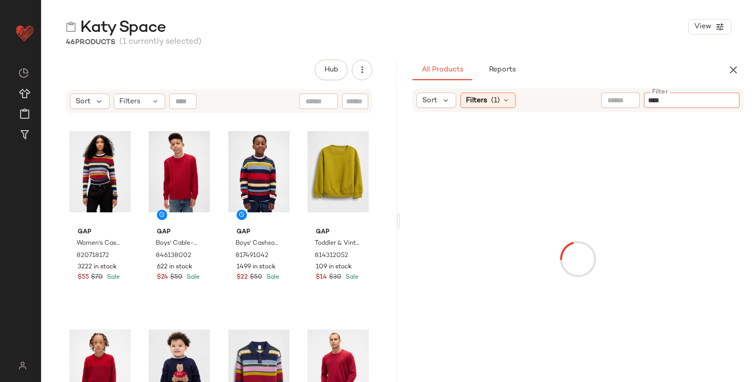
type input "*****"
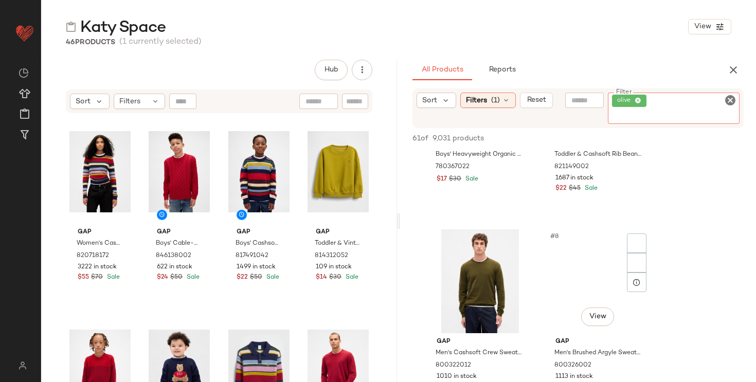
scroll to position [584, 0]
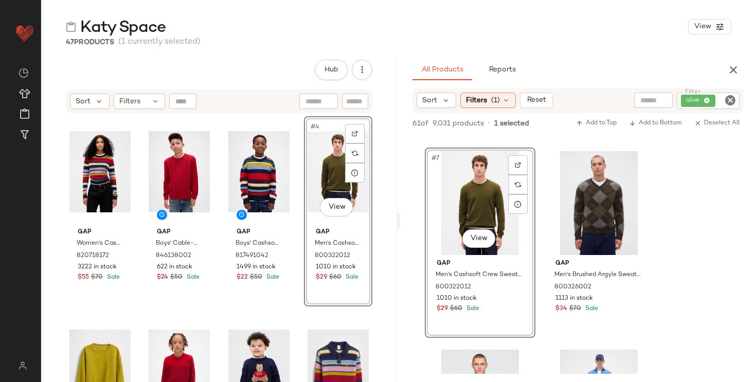
click at [290, 348] on div "Gap Women's Cashsoft Crewneck Sweater by Gap Multi Color Happy Stripe Size XS 8…" at bounding box center [219, 262] width 307 height 292
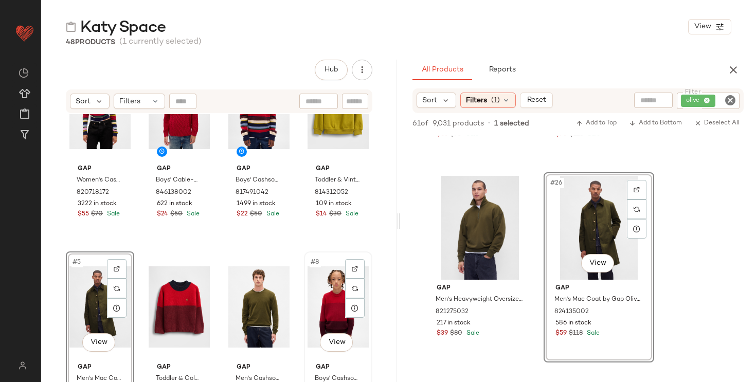
scroll to position [0, 0]
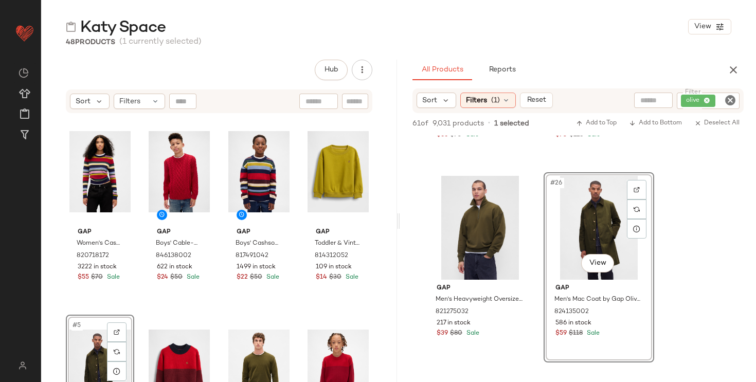
click at [707, 100] on div "olive" at bounding box center [708, 101] width 63 height 16
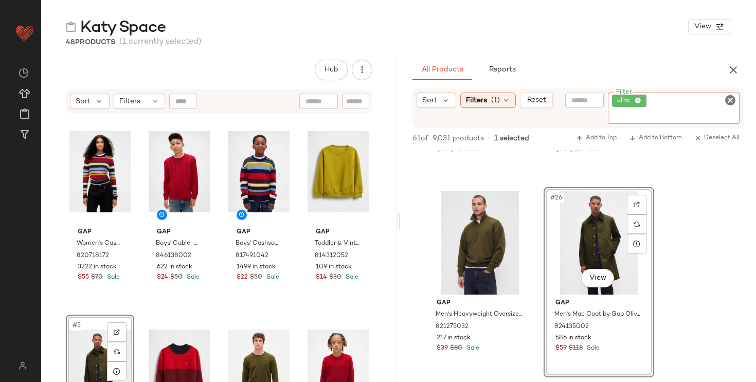
click at [638, 99] on icon at bounding box center [638, 101] width 7 height 7
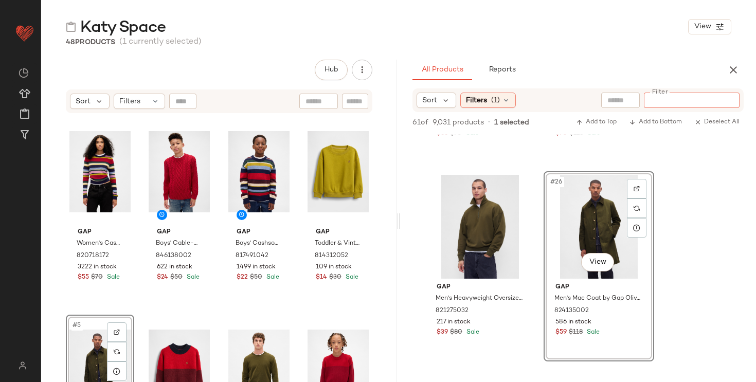
click at [620, 100] on input "text" at bounding box center [620, 100] width 26 height 11
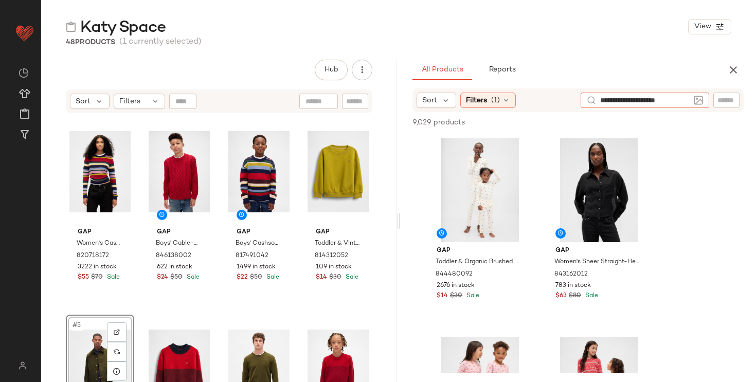
type input "**********"
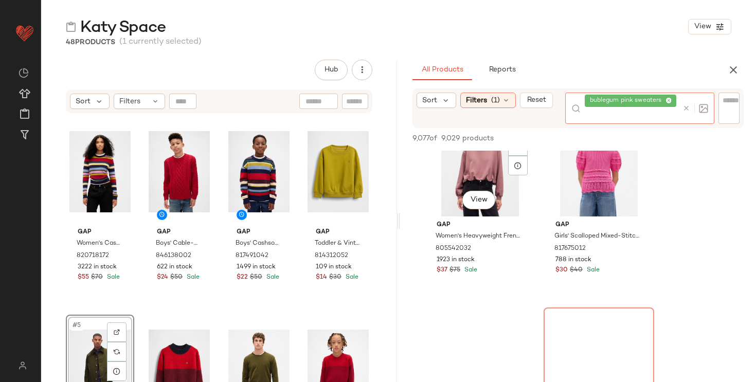
scroll to position [2859, 0]
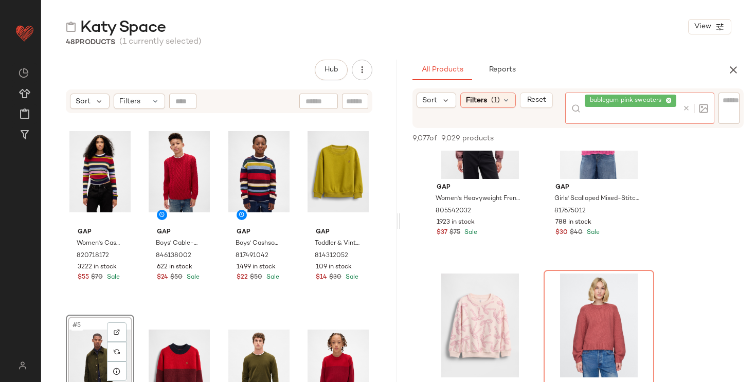
click at [669, 99] on icon at bounding box center [669, 101] width 7 height 7
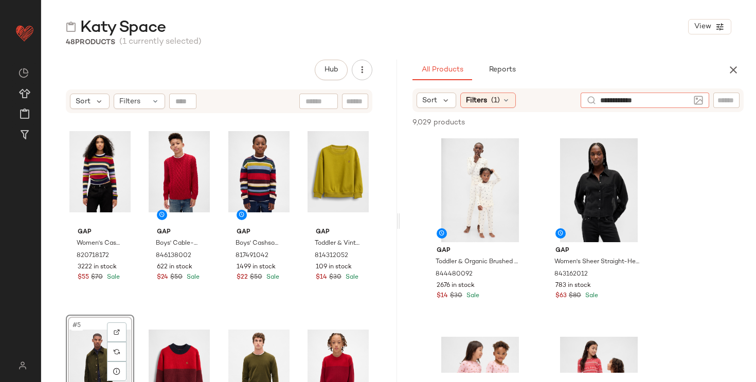
type input "**********"
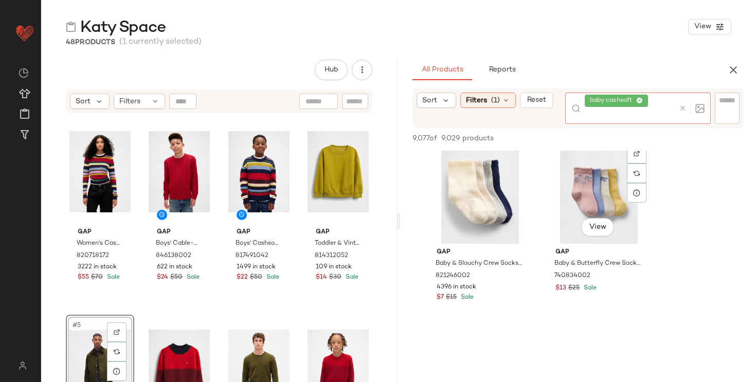
scroll to position [212, 0]
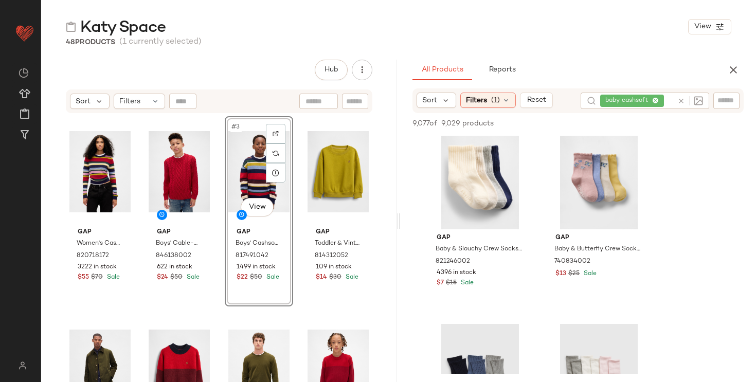
click at [657, 100] on div "baby cashsoft" at bounding box center [636, 101] width 73 height 16
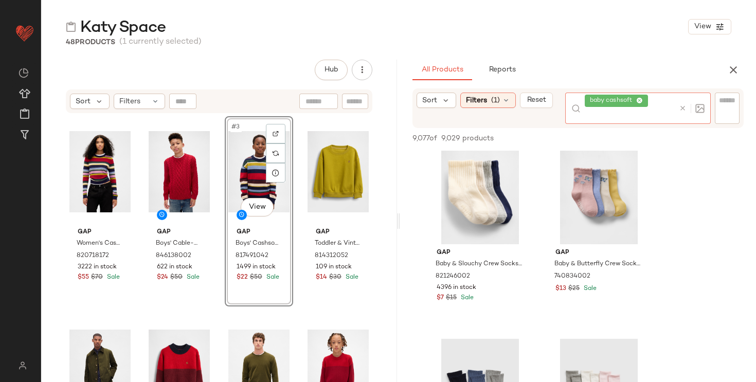
click at [640, 99] on icon at bounding box center [639, 101] width 7 height 7
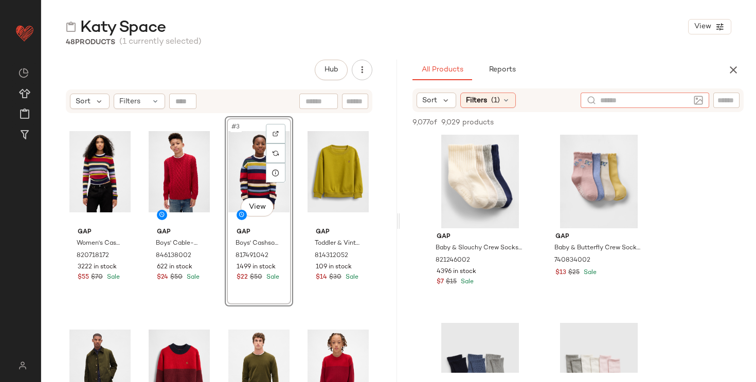
click at [741, 104] on div "Sort Filters (1)" at bounding box center [578, 100] width 331 height 24
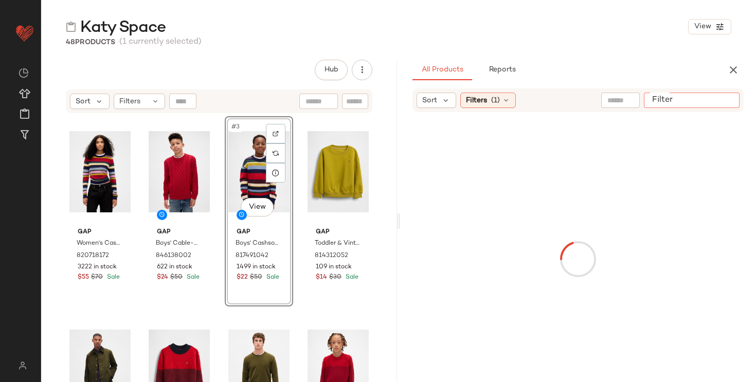
click at [734, 102] on input "Filter" at bounding box center [691, 100] width 87 height 11
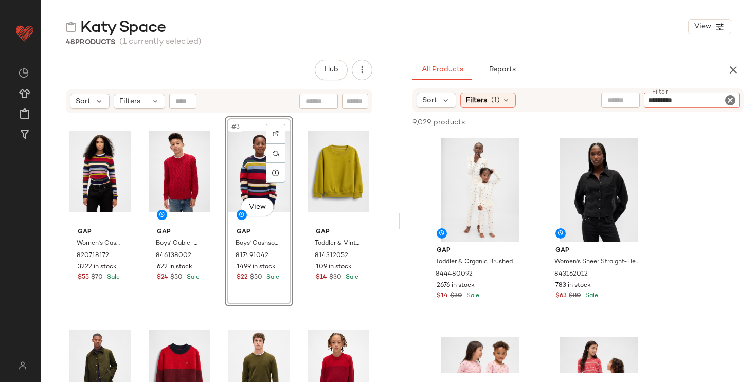
type input "**********"
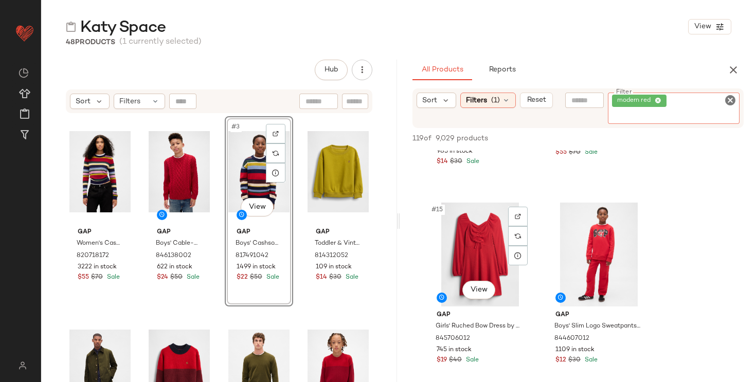
scroll to position [1341, 0]
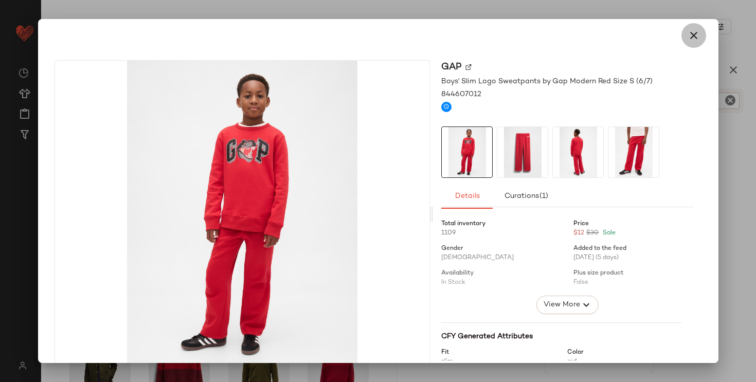
click at [688, 32] on icon "button" at bounding box center [694, 35] width 12 height 12
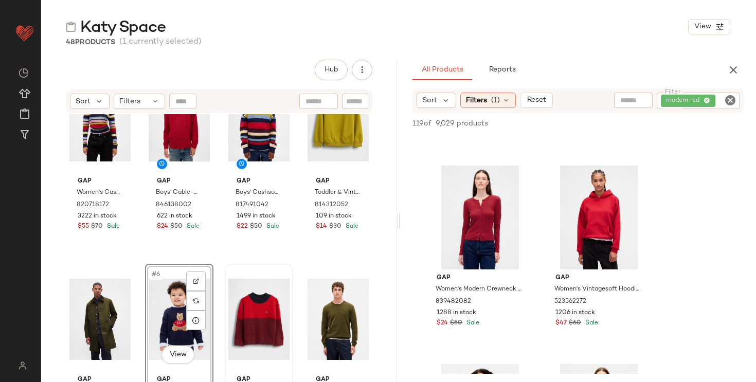
scroll to position [51, 0]
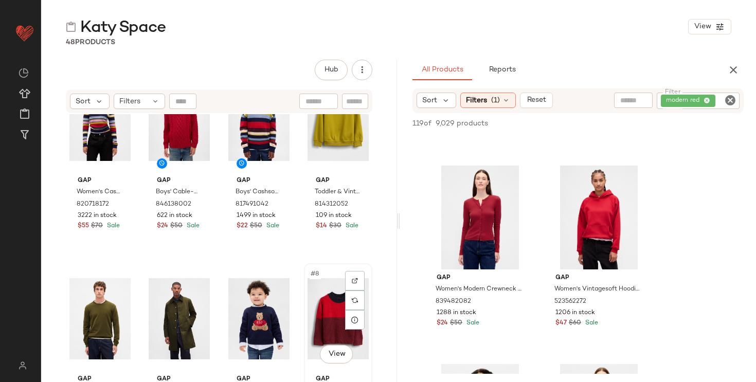
click at [321, 306] on div "#8 View" at bounding box center [338, 319] width 61 height 104
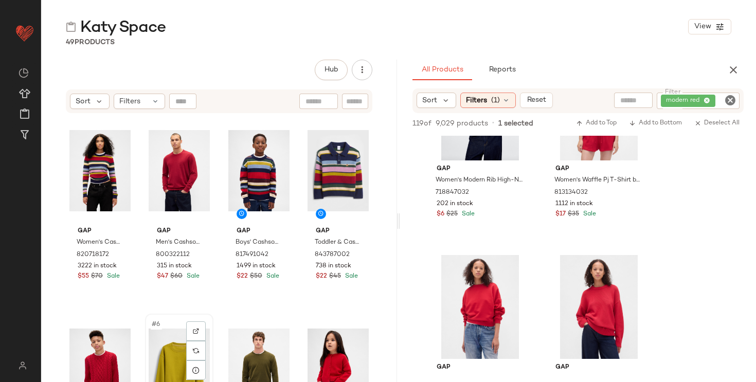
scroll to position [2, 0]
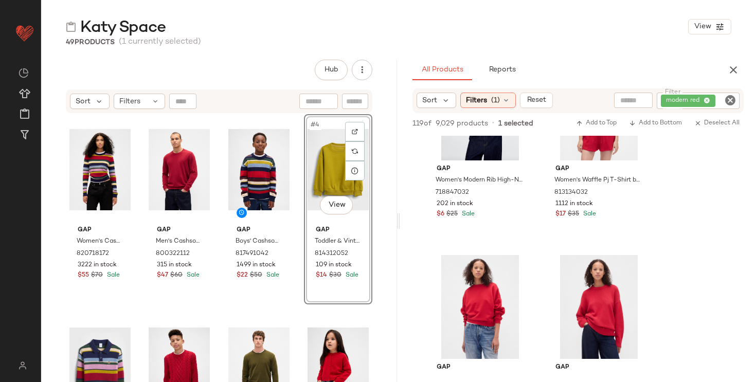
click at [213, 328] on div "Gap Women's Cashsoft Crewneck Sweater by Gap Multi Color Happy Stripe Size XS 8…" at bounding box center [219, 260] width 307 height 292
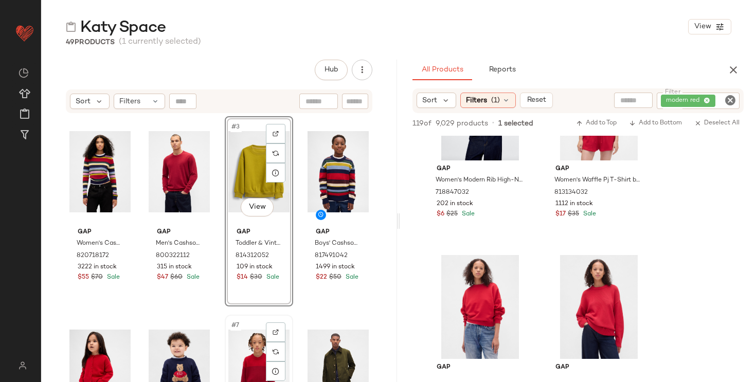
scroll to position [1, 0]
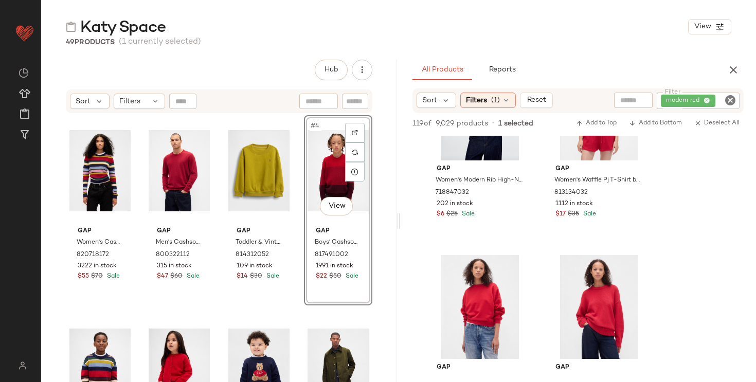
click at [291, 336] on div "Gap Women's Cashsoft Crewneck Sweater by Gap Multi Color Happy Stripe Size XS 8…" at bounding box center [219, 261] width 307 height 292
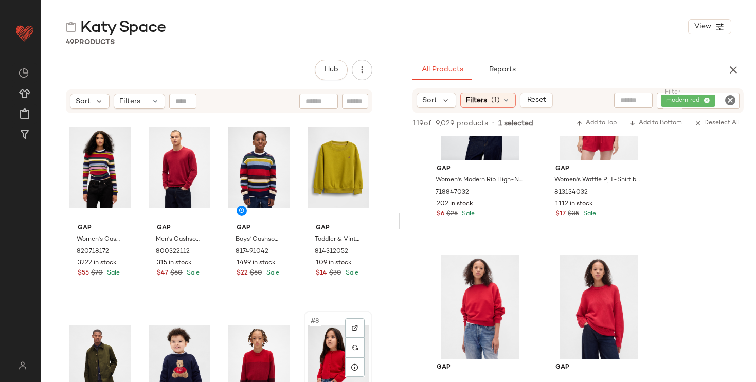
scroll to position [5, 0]
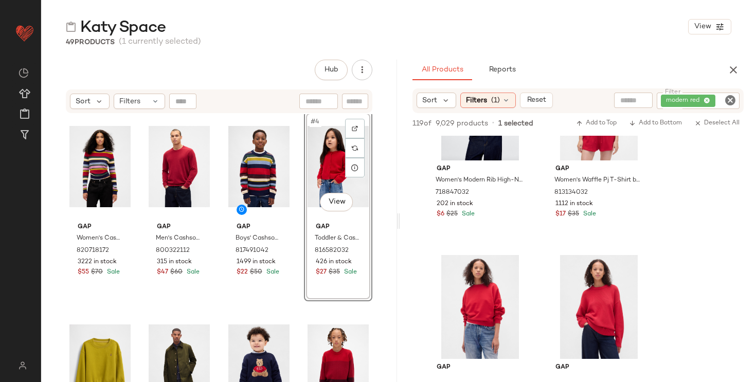
click at [294, 353] on div "Gap Women's Cashsoft Crewneck Sweater by Gap Multi Color Happy Stripe Size XS 8…" at bounding box center [219, 257] width 307 height 292
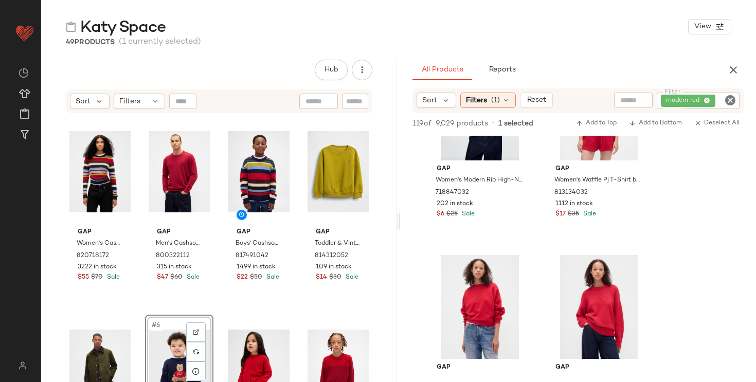
scroll to position [4, 0]
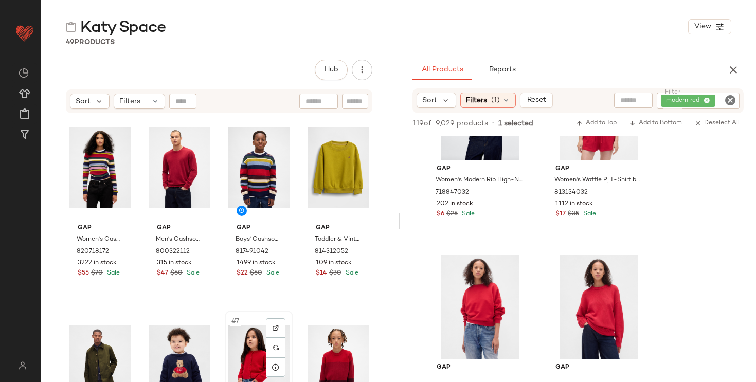
click at [383, 296] on div "Gap Women's Cashsoft Crewneck Sweater by Gap Multi Color Happy Stripe Size XS 8…" at bounding box center [219, 261] width 356 height 294
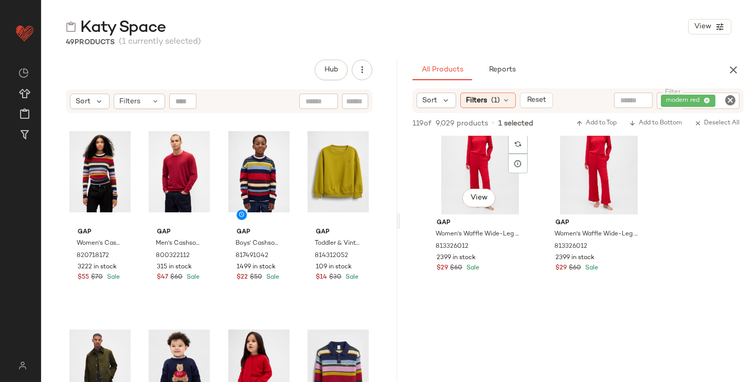
scroll to position [11360, 0]
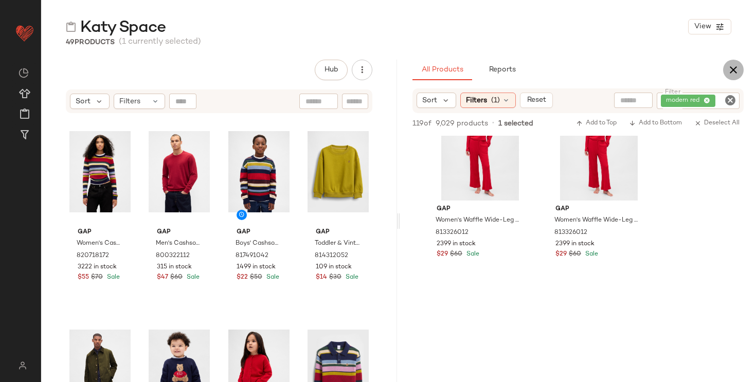
click at [736, 66] on icon "button" at bounding box center [733, 70] width 12 height 12
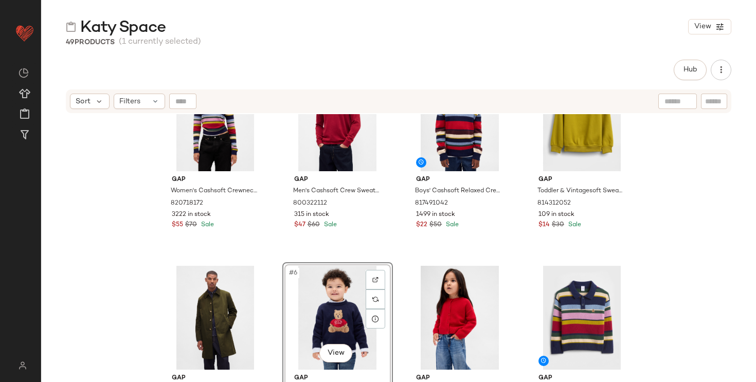
scroll to position [55, 0]
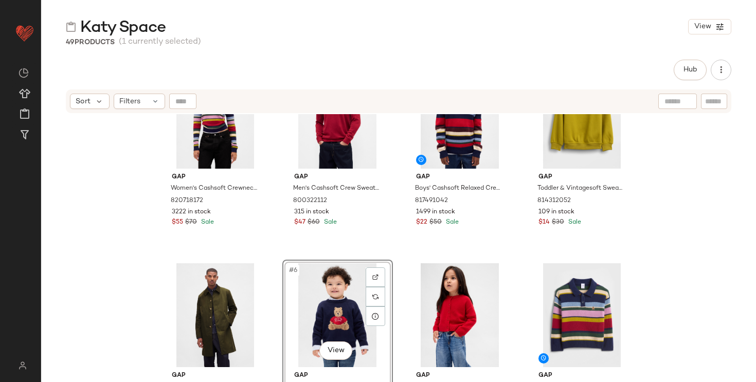
click at [698, 297] on div "Gap Women's Cashsoft Crewneck Sweater by Gap Multi Color Happy Stripe Size XS 8…" at bounding box center [398, 261] width 715 height 294
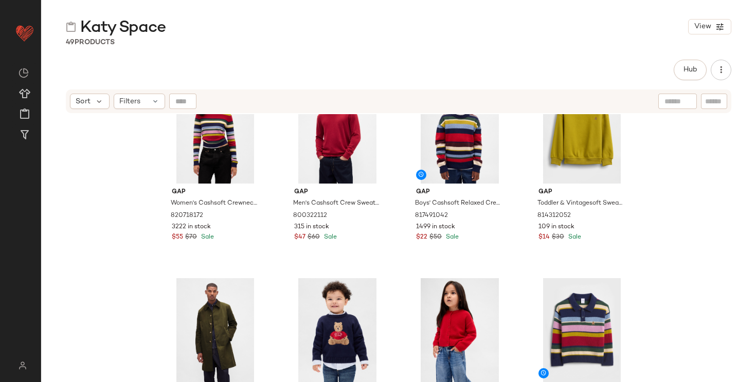
scroll to position [148, 0]
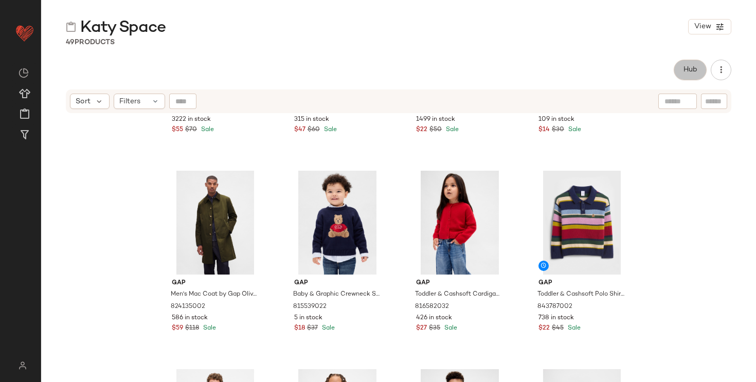
click at [686, 68] on span "Hub" at bounding box center [690, 70] width 14 height 8
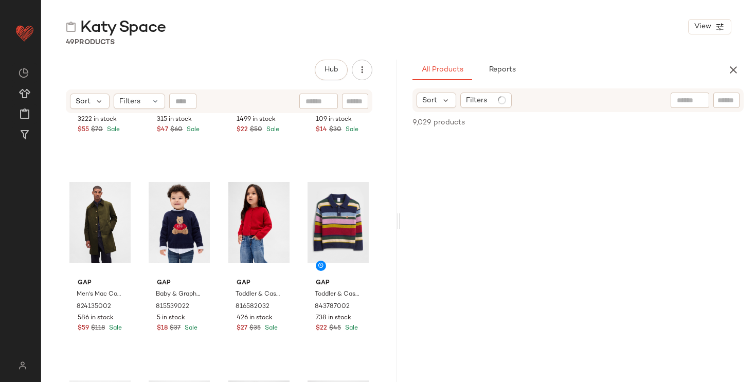
click at [721, 102] on input "text" at bounding box center [727, 100] width 18 height 11
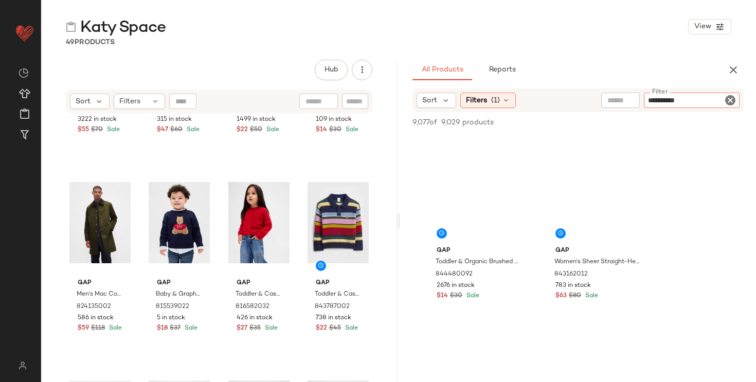
type input "**********"
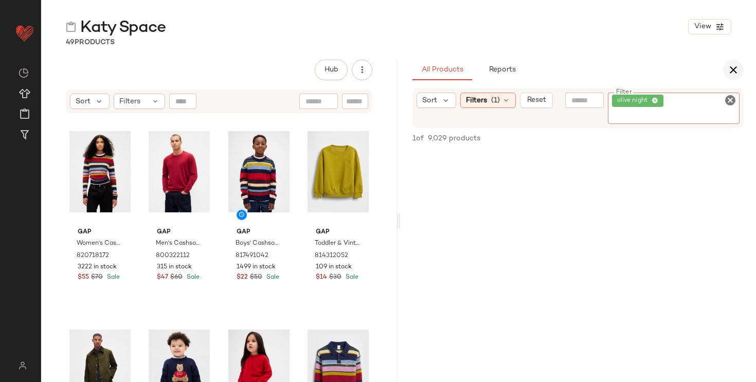
scroll to position [1122, 0]
click at [657, 99] on icon at bounding box center [655, 101] width 7 height 7
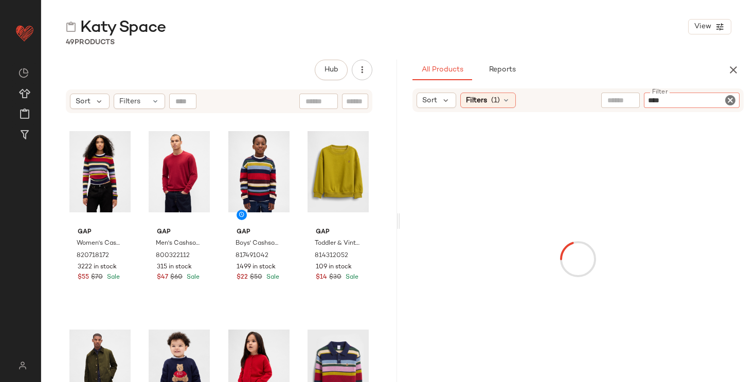
type input "*****"
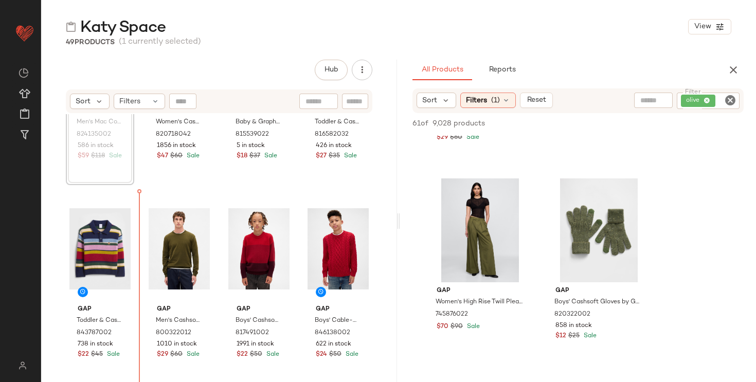
scroll to position [333, 0]
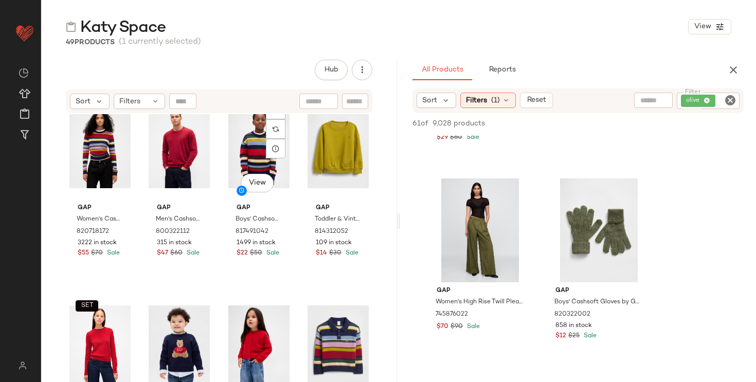
scroll to position [23, 0]
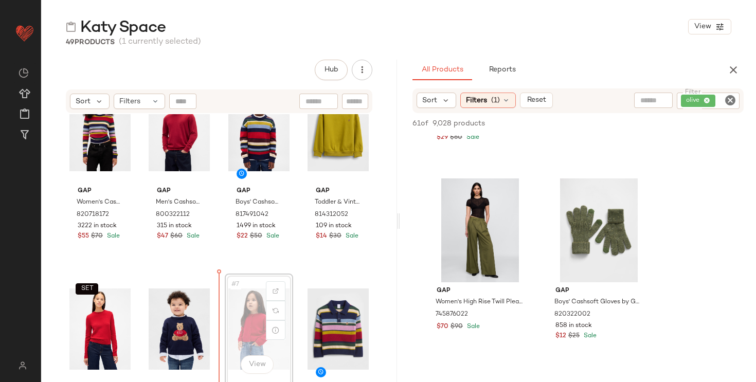
drag, startPoint x: 253, startPoint y: 329, endPoint x: 222, endPoint y: 339, distance: 33.2
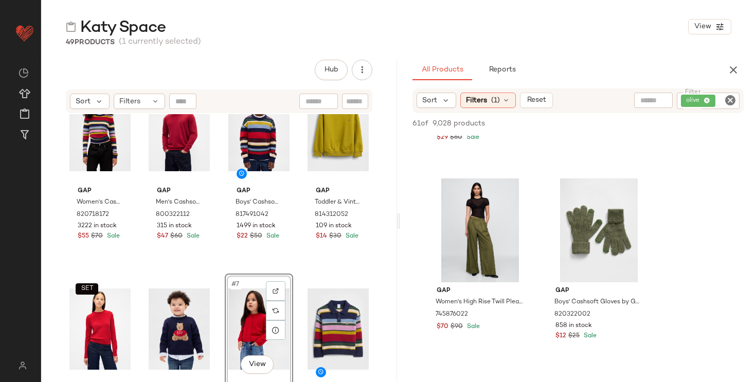
scroll to position [42, 0]
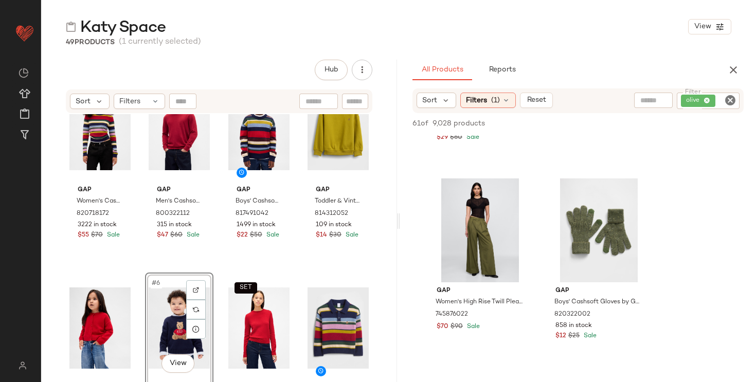
click at [217, 342] on div "Gap Women's Cashsoft Crewneck Sweater by Gap Multi Color Happy Stripe Size XS 8…" at bounding box center [219, 220] width 307 height 292
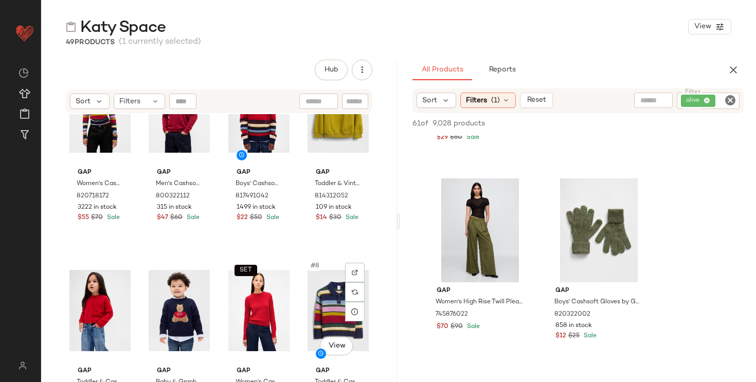
scroll to position [0, 0]
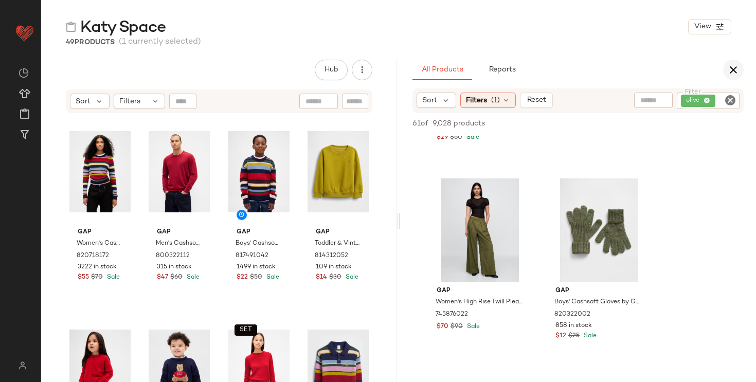
click at [736, 71] on icon "button" at bounding box center [733, 70] width 12 height 12
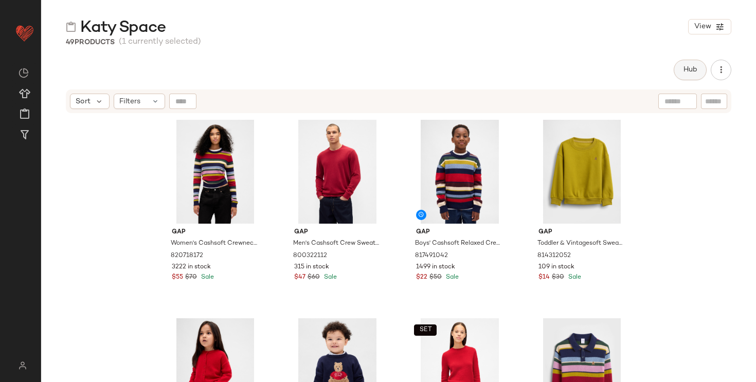
click at [689, 71] on span "Hub" at bounding box center [690, 70] width 14 height 8
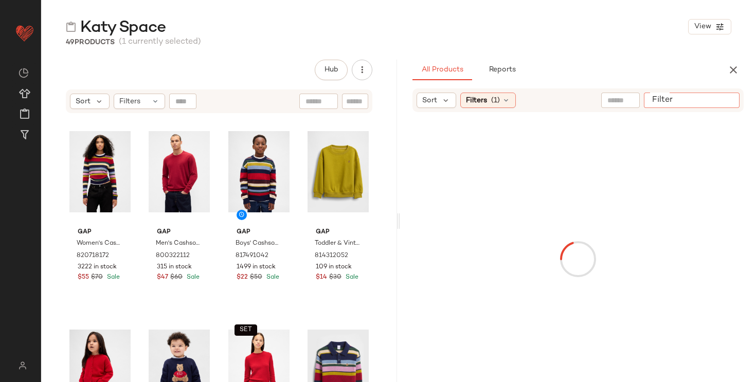
click at [721, 101] on input "Filter" at bounding box center [691, 100] width 87 height 11
type input "********"
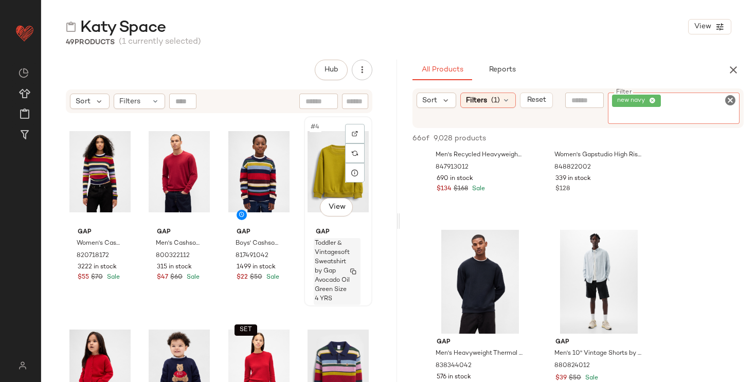
scroll to position [93, 0]
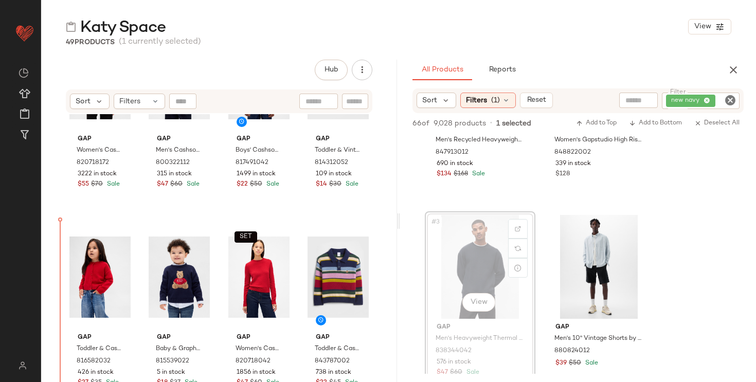
drag, startPoint x: 469, startPoint y: 268, endPoint x: 462, endPoint y: 268, distance: 6.7
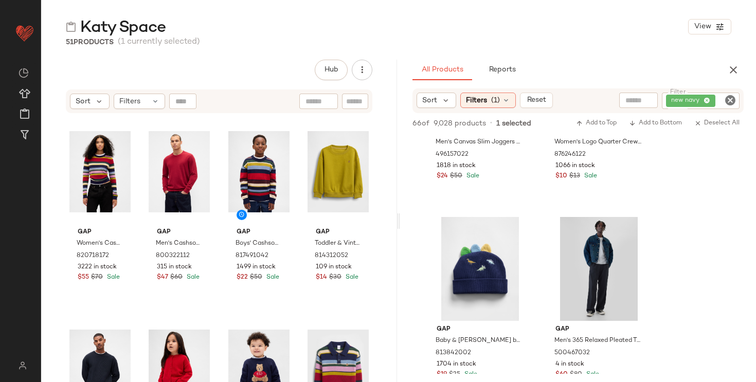
scroll to position [2738, 0]
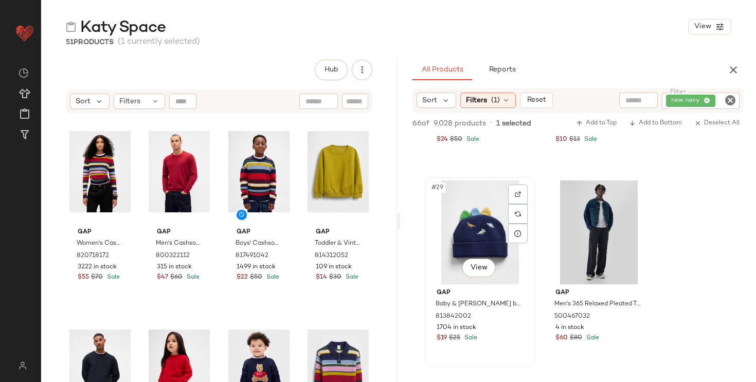
click at [455, 210] on div "#29 View" at bounding box center [479, 233] width 103 height 104
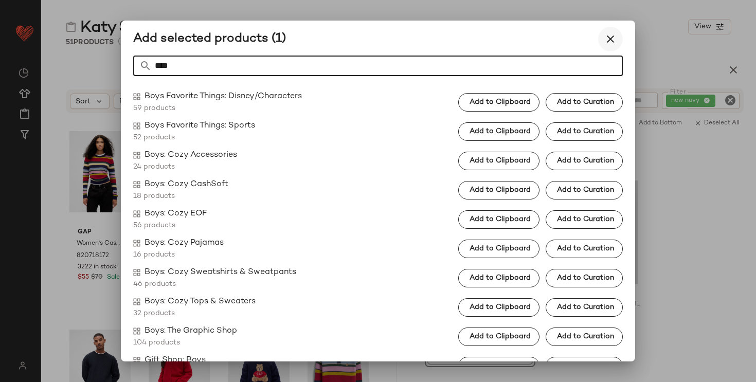
type input "****"
click at [610, 40] on icon "button" at bounding box center [610, 39] width 12 height 12
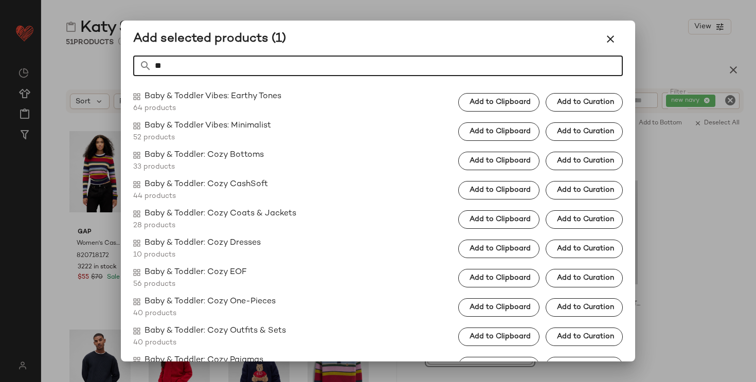
type input "*"
type input "****"
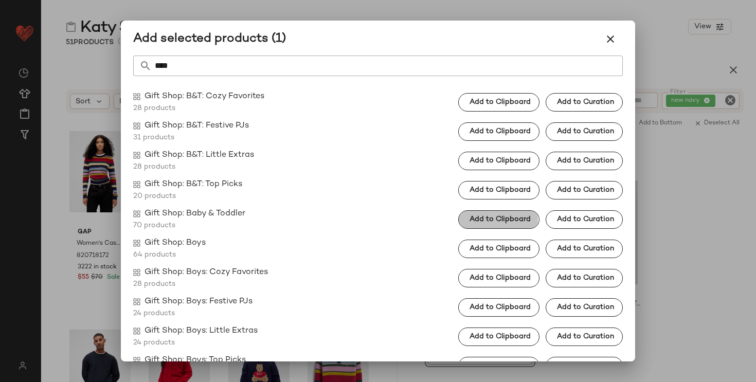
click at [494, 219] on span "Add to Clipboard" at bounding box center [500, 220] width 62 height 8
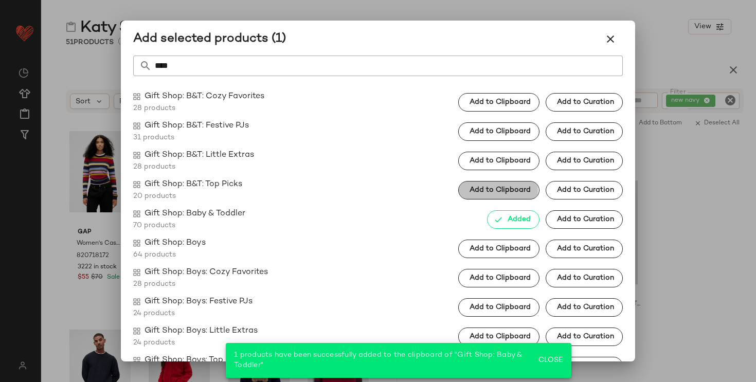
click at [505, 195] on button "Add to Clipboard" at bounding box center [498, 190] width 81 height 19
drag, startPoint x: 611, startPoint y: 37, endPoint x: 610, endPoint y: 58, distance: 21.1
click at [611, 37] on icon "button" at bounding box center [610, 39] width 12 height 12
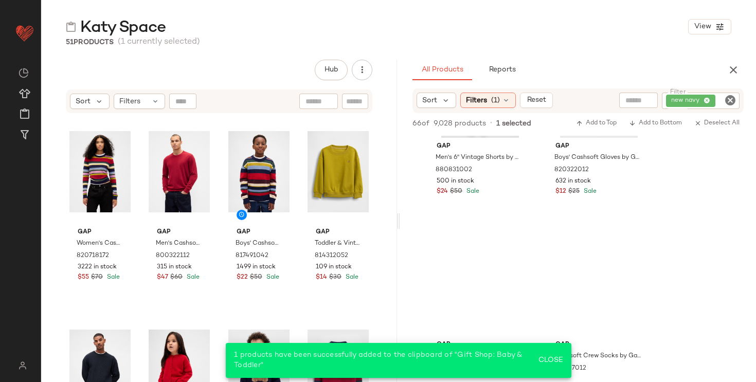
scroll to position [3091, 0]
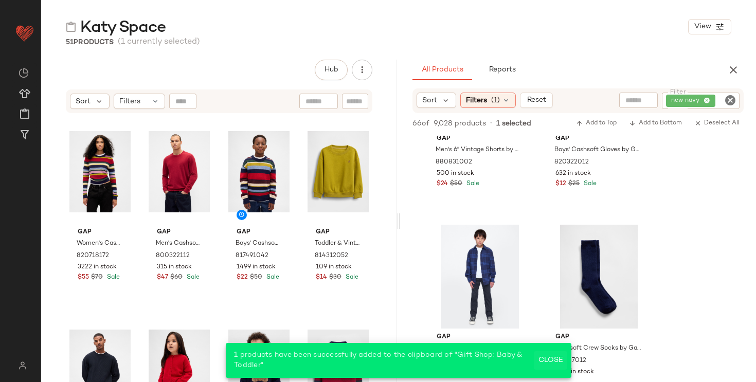
click at [545, 362] on span "Close" at bounding box center [550, 360] width 25 height 8
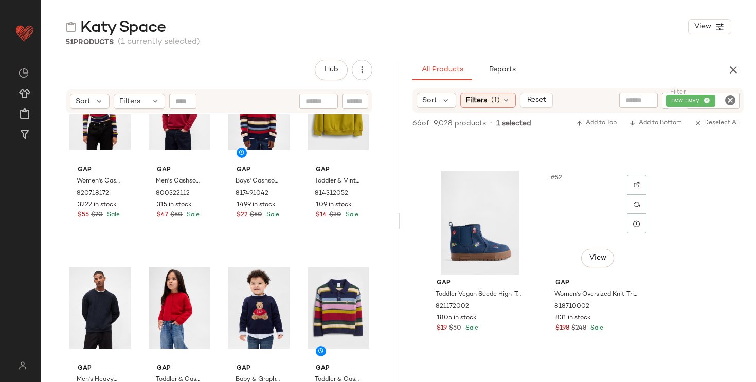
scroll to position [4954, 0]
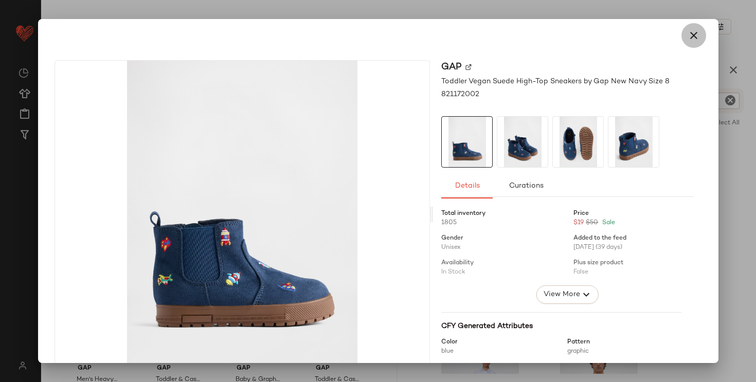
click at [688, 40] on icon "button" at bounding box center [694, 35] width 12 height 12
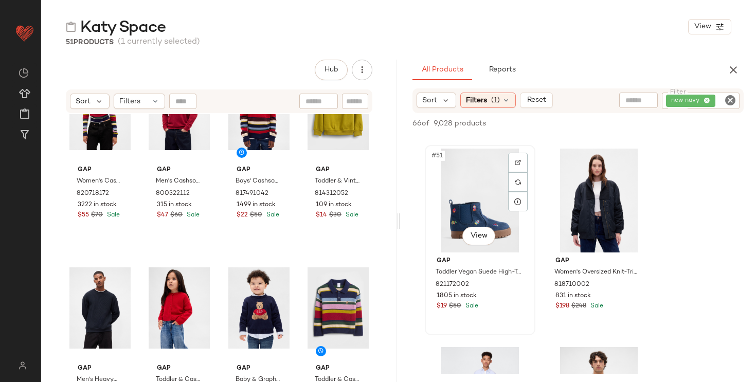
click at [457, 201] on div "#51 View" at bounding box center [479, 201] width 103 height 104
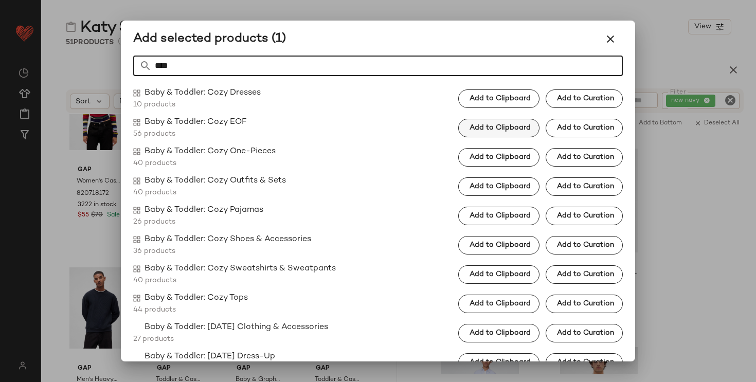
scroll to position [151, 0]
click at [508, 134] on button "Add to Clipboard" at bounding box center [498, 127] width 81 height 19
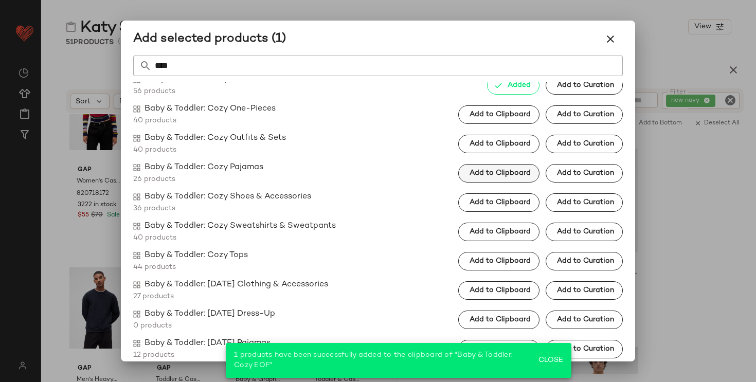
scroll to position [263, 0]
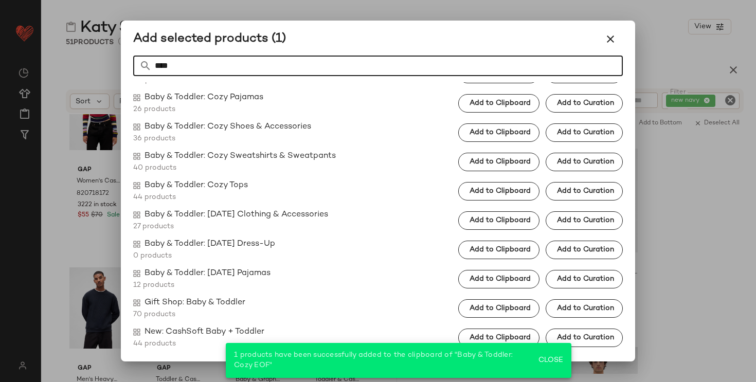
click at [541, 66] on input "****" at bounding box center [387, 66] width 471 height 21
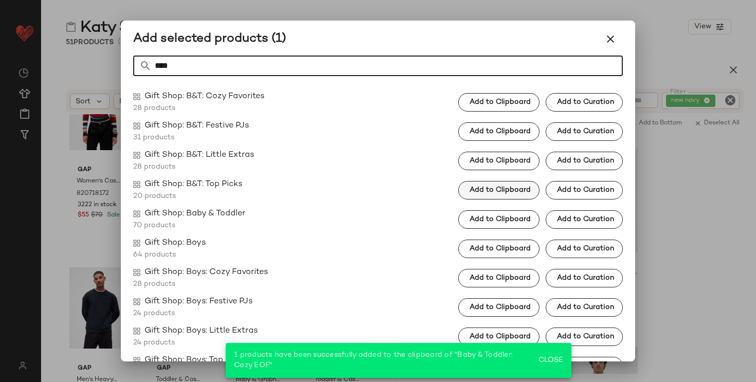
type input "****"
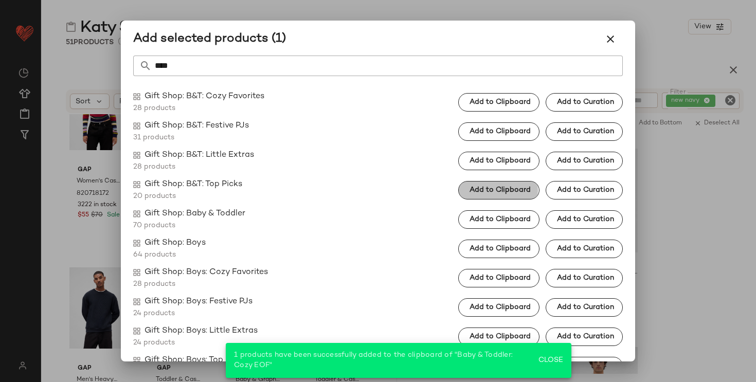
click at [517, 194] on span "Add to Clipboard" at bounding box center [500, 190] width 62 height 8
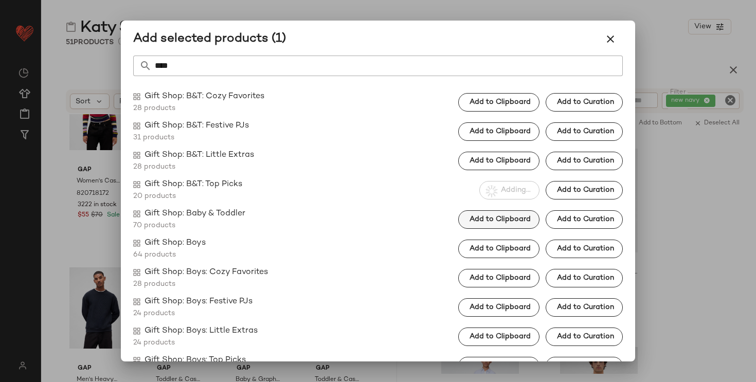
click at [512, 212] on button "Add to Clipboard" at bounding box center [498, 219] width 81 height 19
click at [607, 42] on icon "button" at bounding box center [610, 39] width 12 height 12
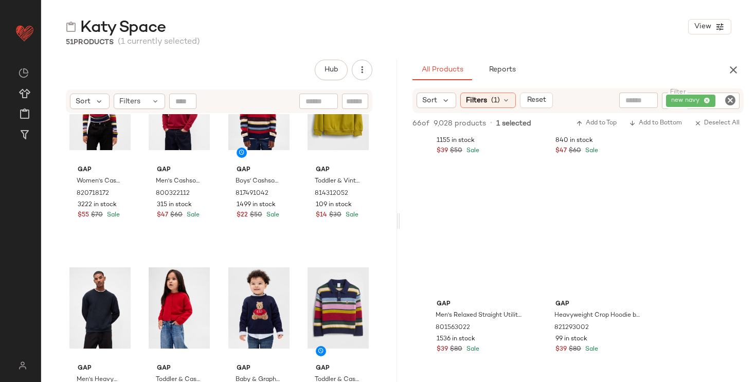
scroll to position [5309, 0]
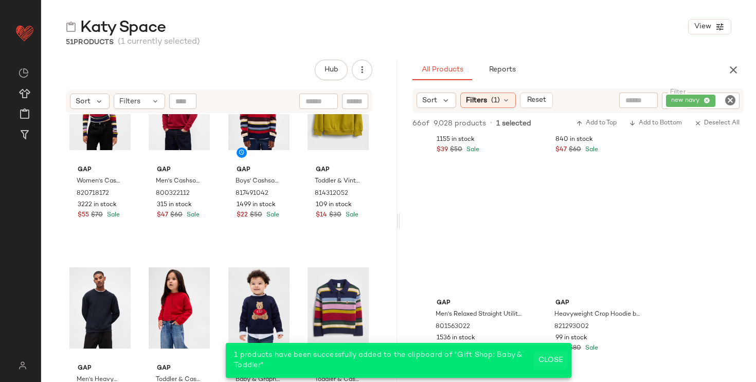
click at [542, 363] on span "Close" at bounding box center [550, 360] width 25 height 8
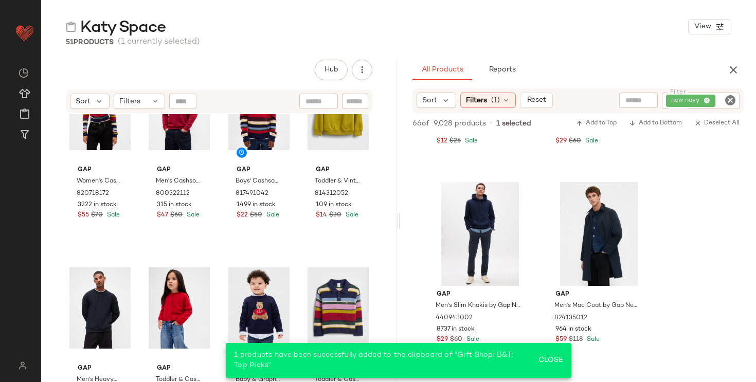
scroll to position [5916, 0]
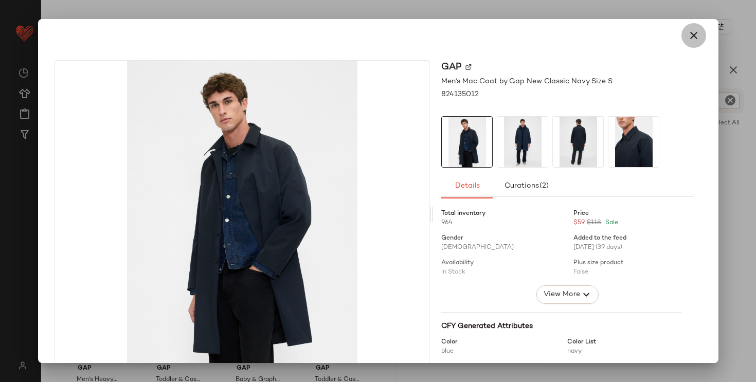
click at [690, 30] on icon "button" at bounding box center [694, 35] width 12 height 12
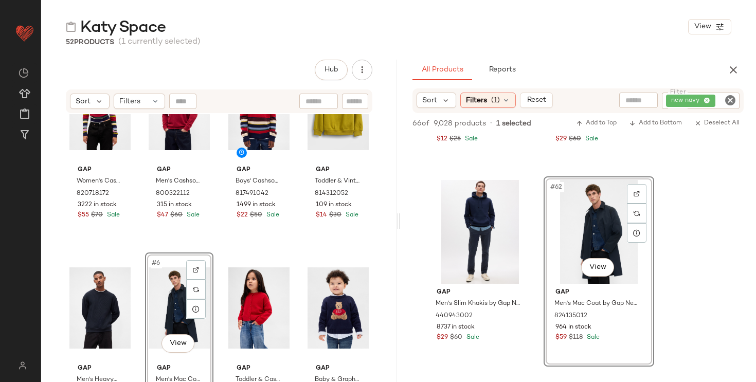
scroll to position [171, 0]
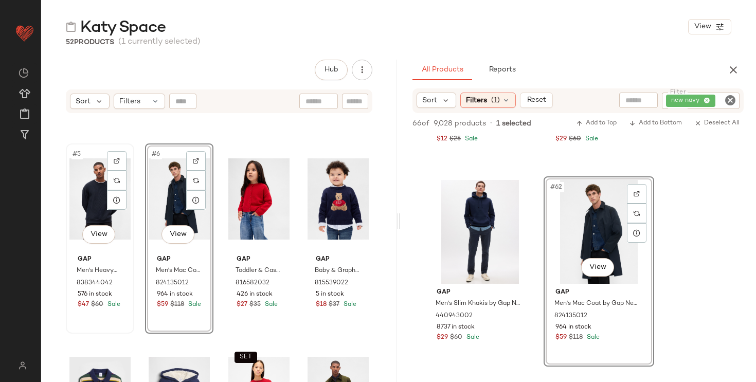
click at [82, 194] on div "#5 View" at bounding box center [99, 199] width 61 height 104
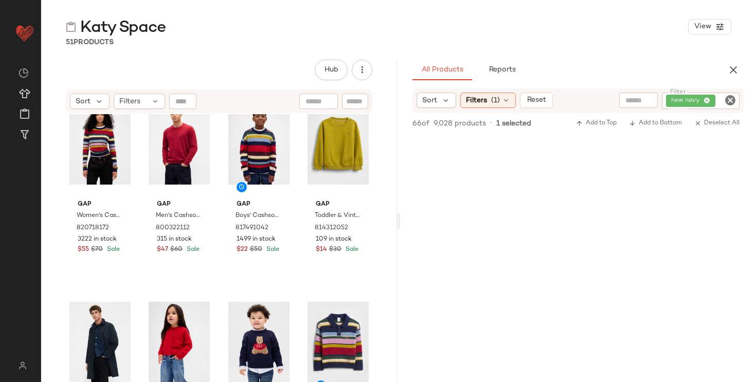
scroll to position [6643, 0]
click at [730, 73] on icon "button" at bounding box center [733, 70] width 12 height 12
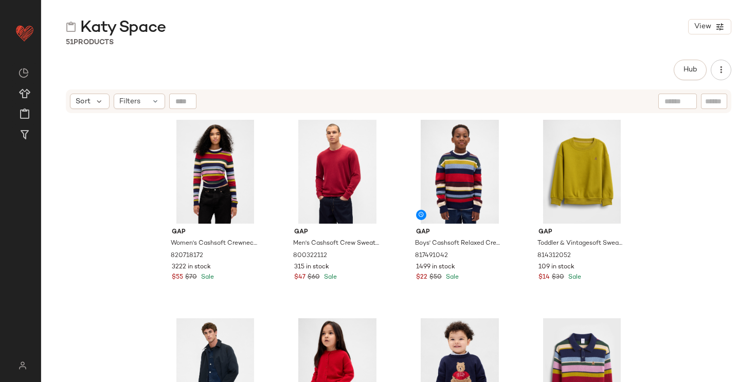
scroll to position [75, 0]
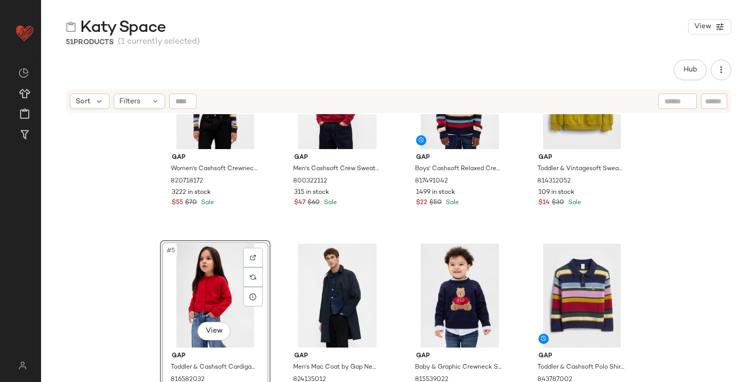
click at [123, 299] on div "Gap Women's Cashsoft Crewneck Sweater by Gap Multi Color Happy Stripe Size XS 8…" at bounding box center [398, 261] width 715 height 294
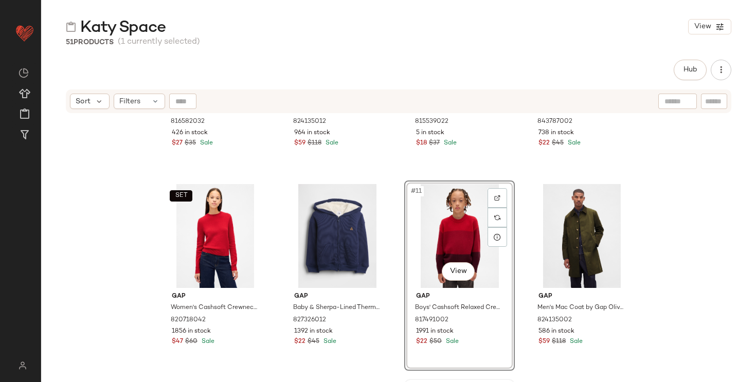
scroll to position [307, 0]
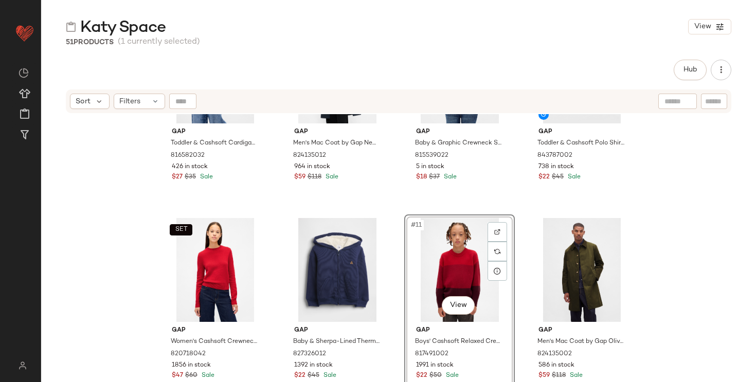
click at [683, 296] on div "Gap Toddler & Cashsoft Cardigan by Gap Modern Red Size 12-18 M 816582032 426 in…" at bounding box center [398, 261] width 715 height 294
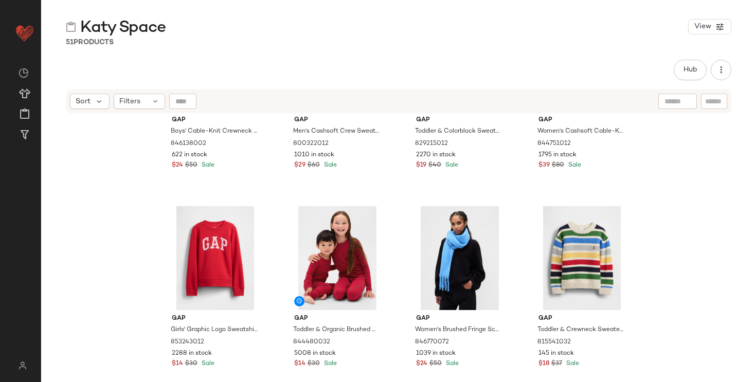
scroll to position [811, 0]
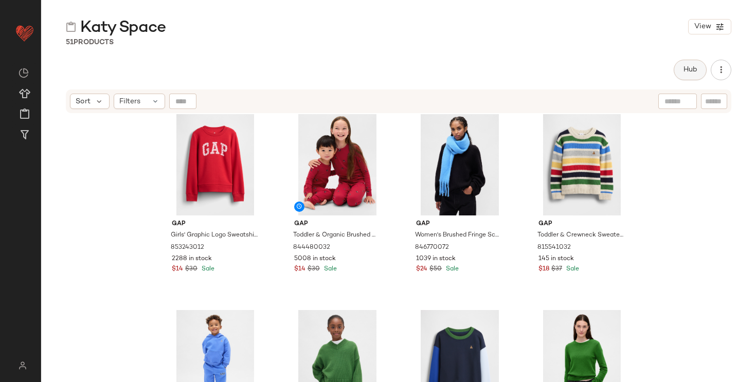
click at [691, 71] on span "Hub" at bounding box center [690, 70] width 14 height 8
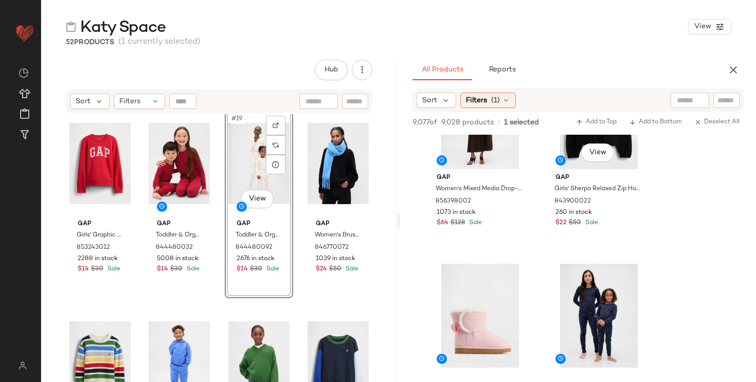
scroll to position [512, 0]
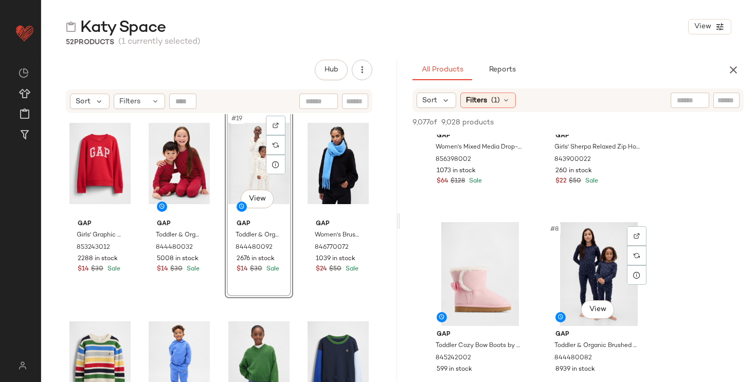
click at [615, 245] on div "#8 View" at bounding box center [598, 274] width 103 height 104
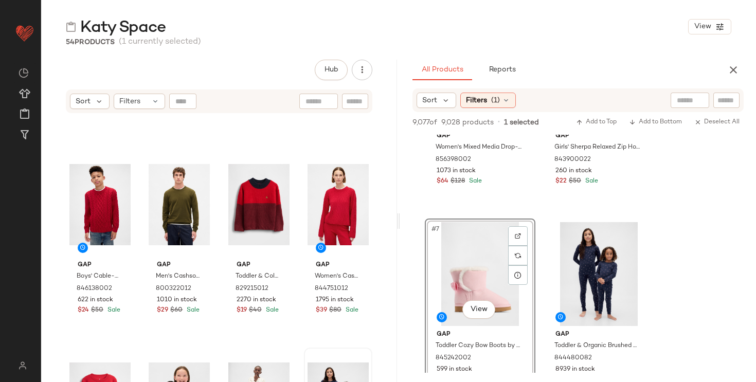
scroll to position [0, 0]
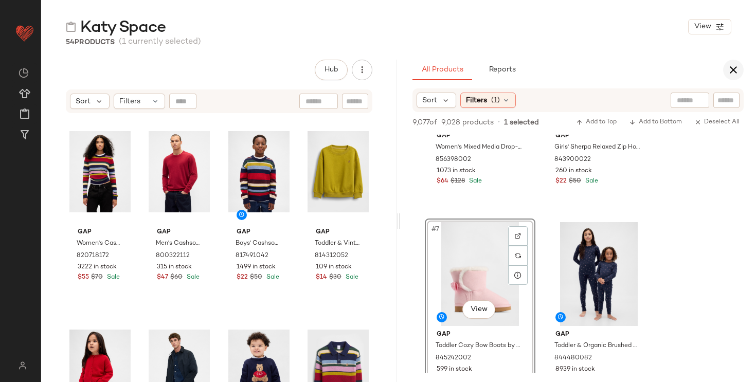
click at [741, 67] on button "button" at bounding box center [733, 70] width 21 height 21
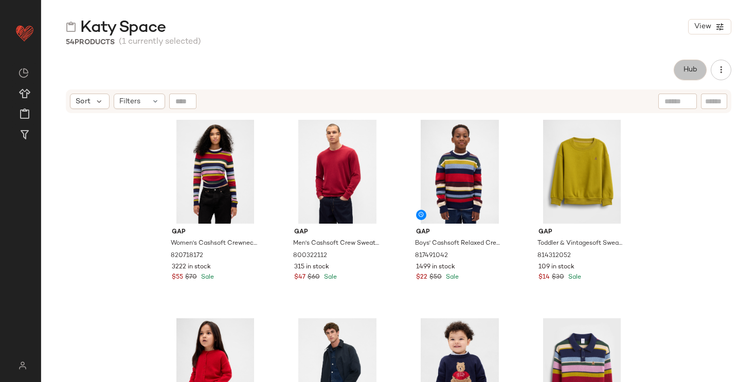
click at [689, 72] on span "Hub" at bounding box center [690, 70] width 14 height 8
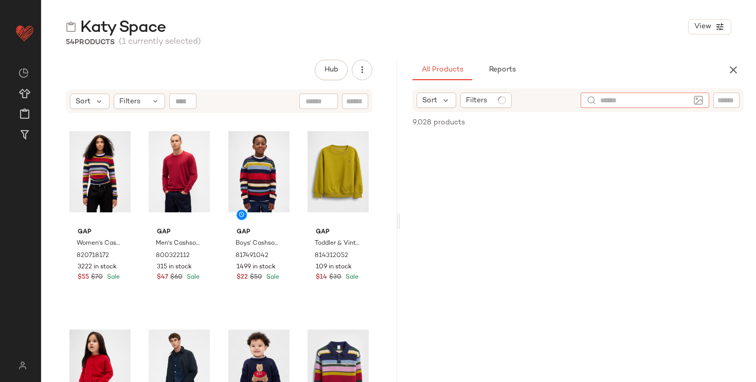
click at [691, 107] on div at bounding box center [645, 100] width 129 height 15
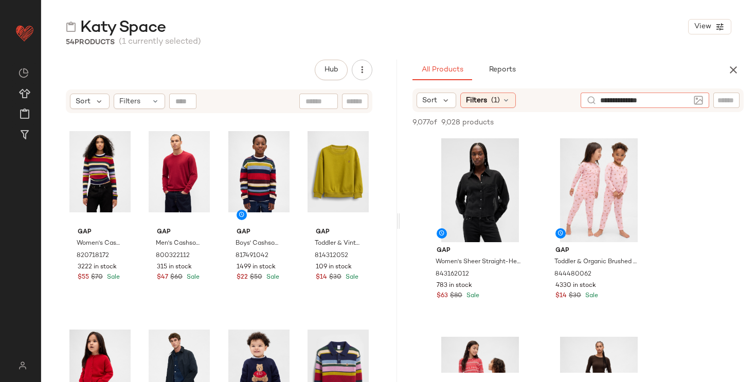
type input "**********"
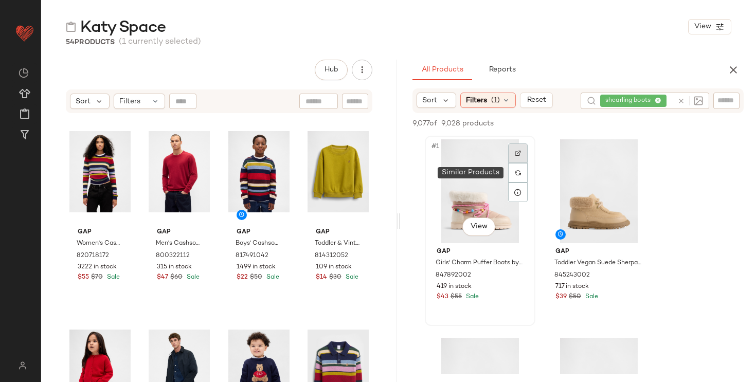
click at [521, 167] on div at bounding box center [518, 173] width 20 height 59
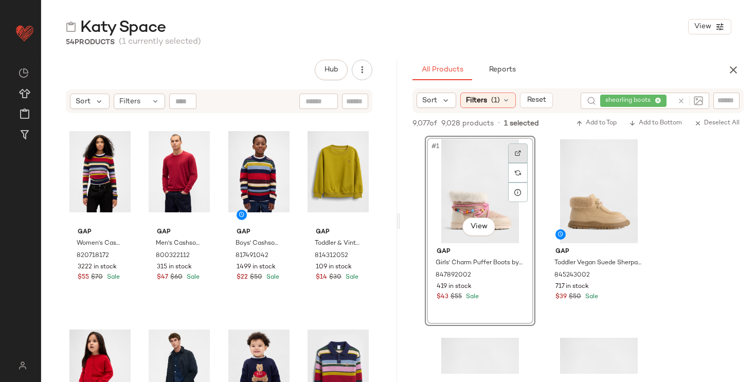
click at [518, 153] on img at bounding box center [518, 153] width 6 height 6
click at [735, 70] on icon "button" at bounding box center [733, 70] width 12 height 12
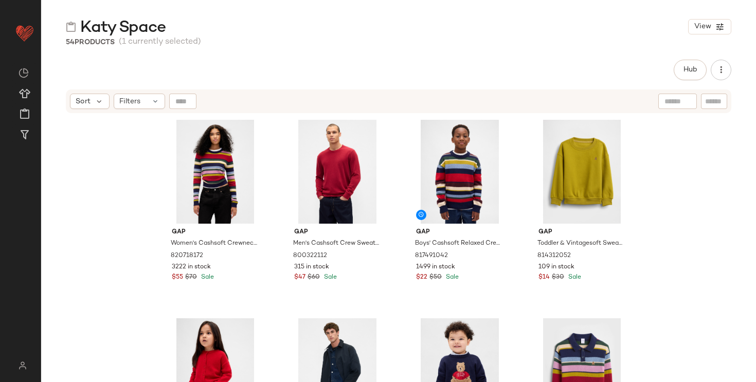
click at [680, 190] on div "Gap Women's Cashsoft Crewneck Sweater by Gap Multi Color Happy Stripe Size XS 8…" at bounding box center [398, 261] width 715 height 294
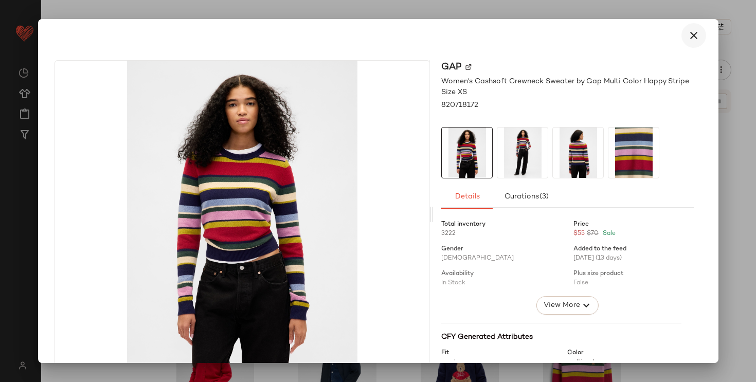
click at [688, 39] on icon "button" at bounding box center [694, 35] width 12 height 12
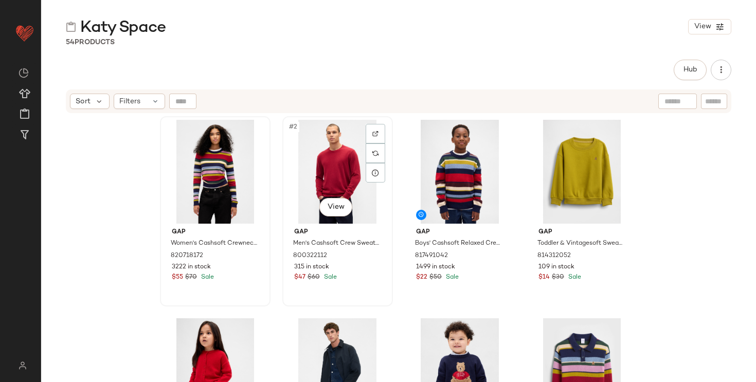
click at [331, 169] on div "#2 View" at bounding box center [337, 172] width 103 height 104
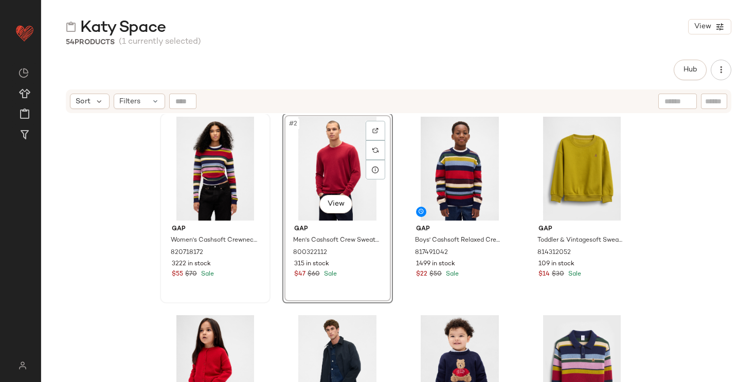
scroll to position [81, 0]
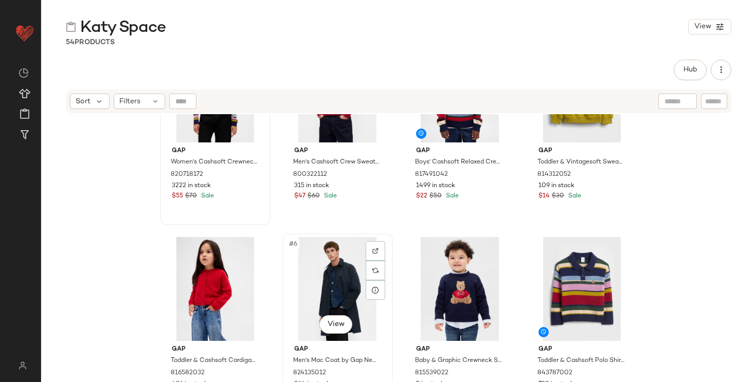
click at [332, 272] on div "#6 View" at bounding box center [337, 289] width 103 height 104
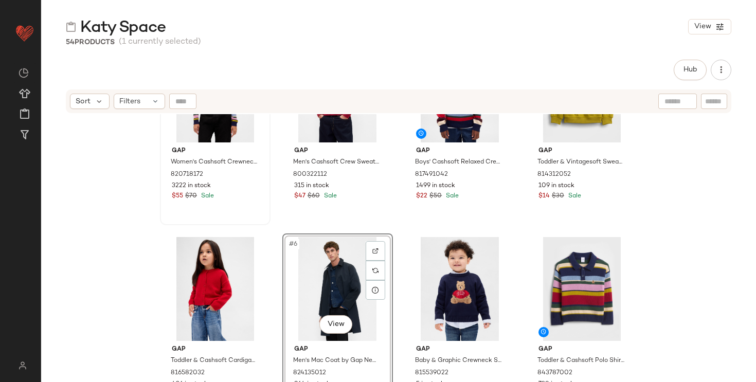
scroll to position [0, 0]
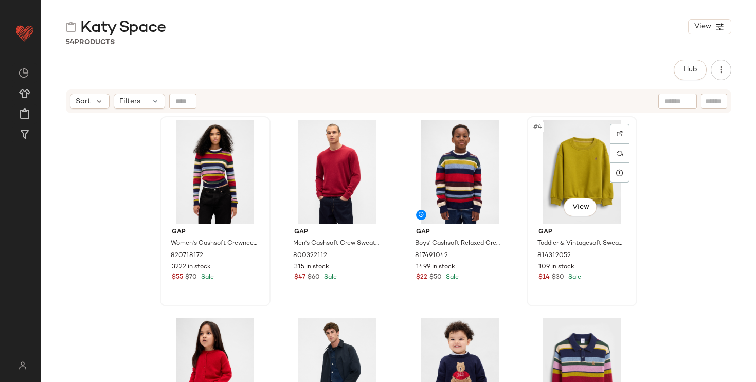
click at [578, 152] on div "#4 View" at bounding box center [581, 172] width 103 height 104
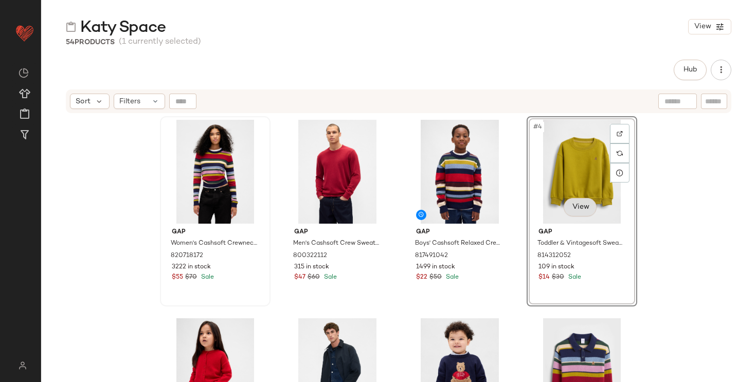
click at [583, 213] on body "GAP ** Dashboard All Products Global Clipboards (24) Curations (108) Katherine …" at bounding box center [378, 191] width 756 height 382
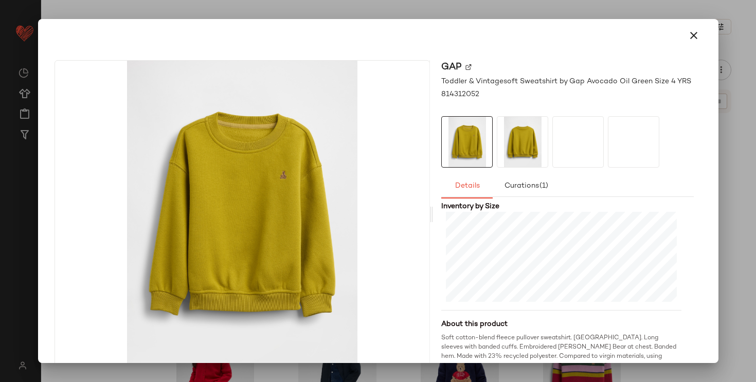
scroll to position [247, 0]
click at [688, 35] on icon "button" at bounding box center [694, 35] width 12 height 12
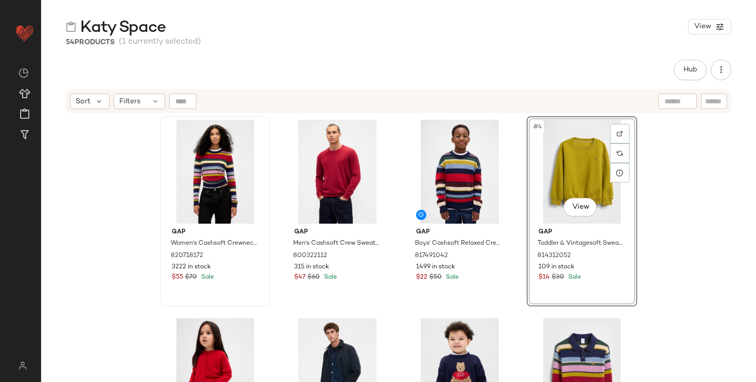
click at [574, 178] on div "#4 View" at bounding box center [581, 172] width 103 height 104
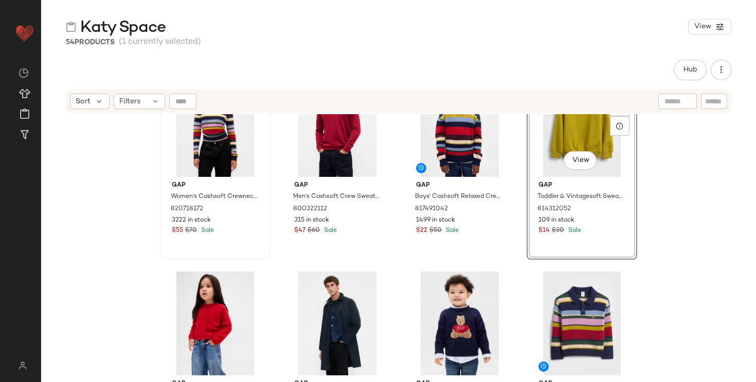
scroll to position [0, 0]
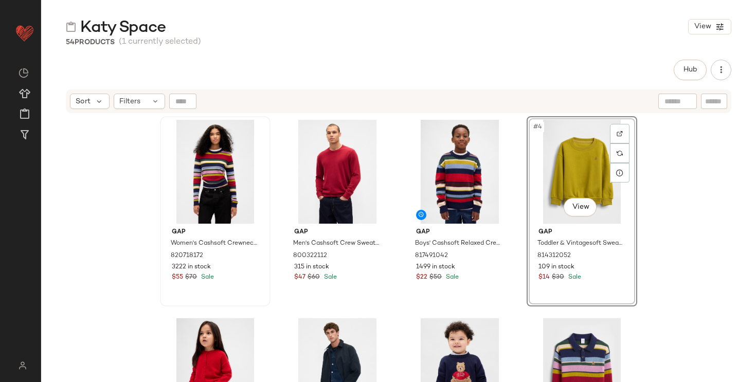
click at [684, 225] on div "Gap Women's Cashsoft Crewneck Sweater by Gap Multi Color Happy Stripe Size XS 8…" at bounding box center [398, 261] width 715 height 294
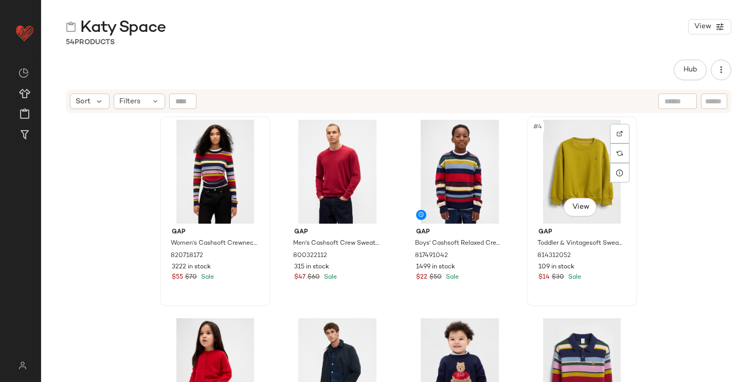
click at [562, 187] on div "#4 View" at bounding box center [581, 172] width 103 height 104
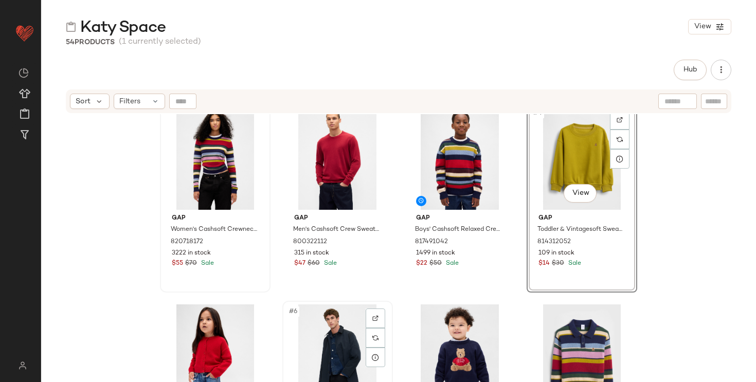
scroll to position [9, 0]
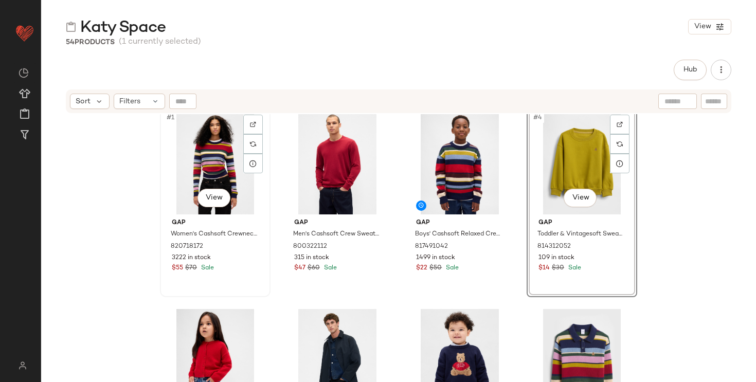
click at [199, 159] on div "#1 View" at bounding box center [215, 163] width 103 height 104
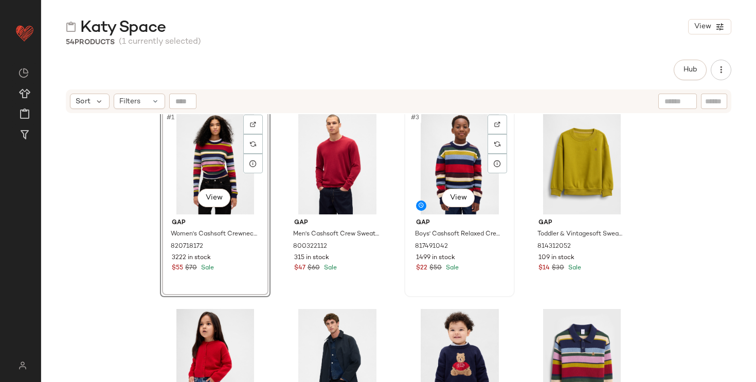
click at [445, 182] on div "#3 View" at bounding box center [459, 163] width 103 height 104
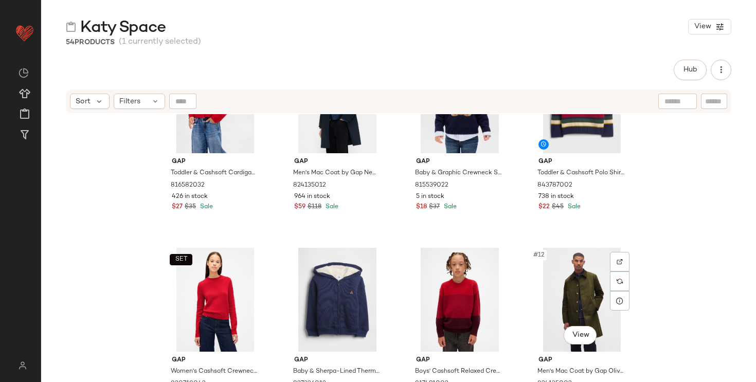
scroll to position [268, 0]
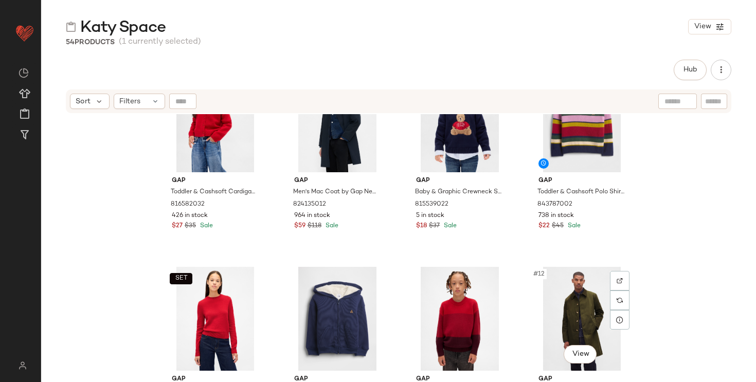
click at [539, 315] on div "#12 View" at bounding box center [581, 319] width 103 height 104
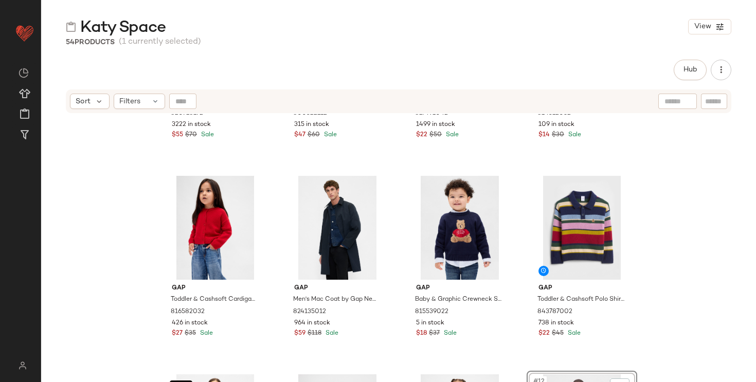
scroll to position [141, 0]
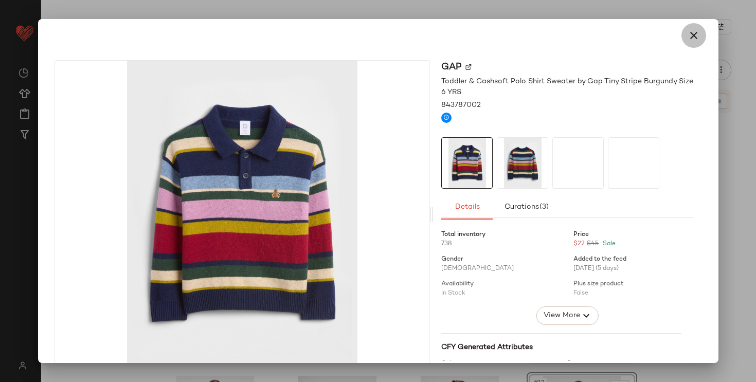
click at [688, 36] on icon "button" at bounding box center [694, 35] width 12 height 12
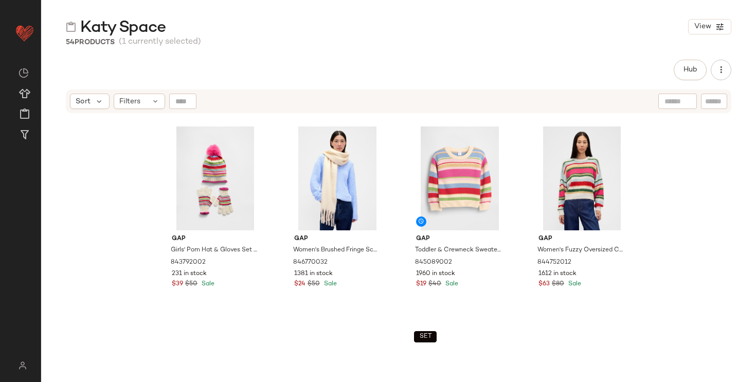
scroll to position [1814, 0]
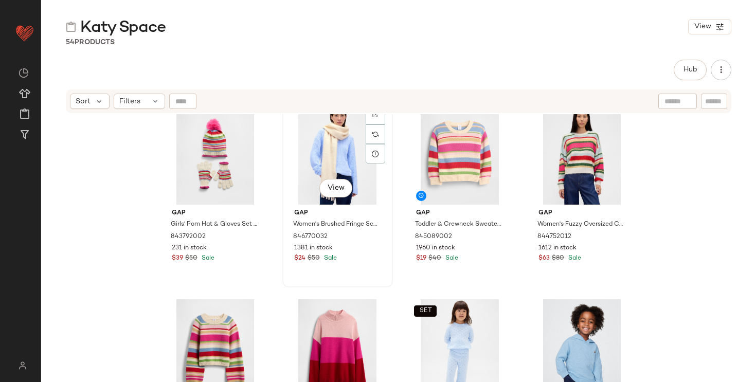
click at [327, 134] on div "#38 View" at bounding box center [337, 153] width 103 height 104
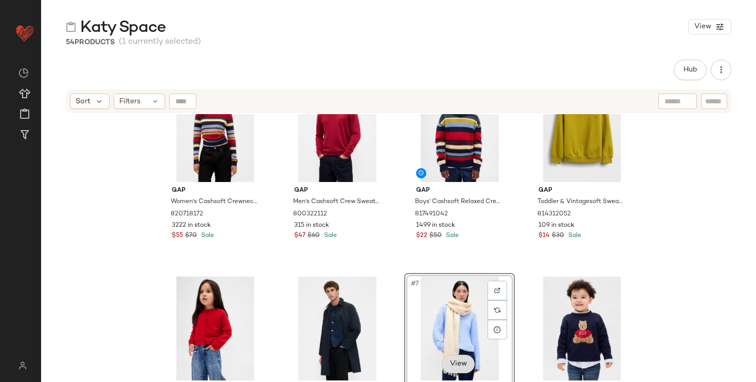
scroll to position [32, 0]
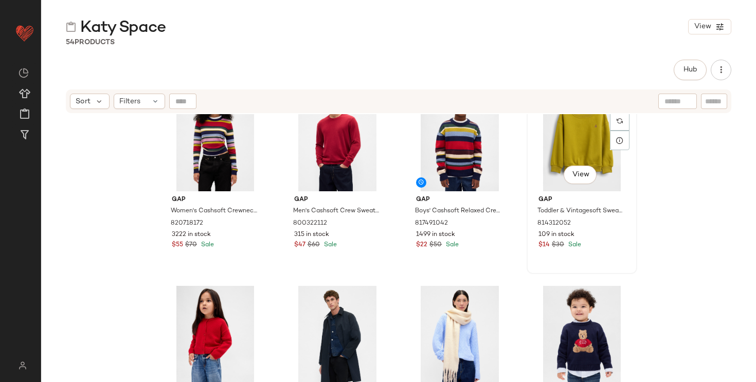
click at [539, 151] on div "#4 View" at bounding box center [581, 139] width 103 height 104
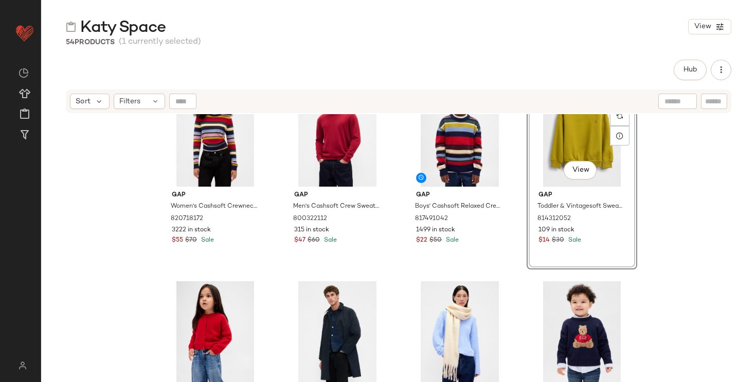
scroll to position [61, 0]
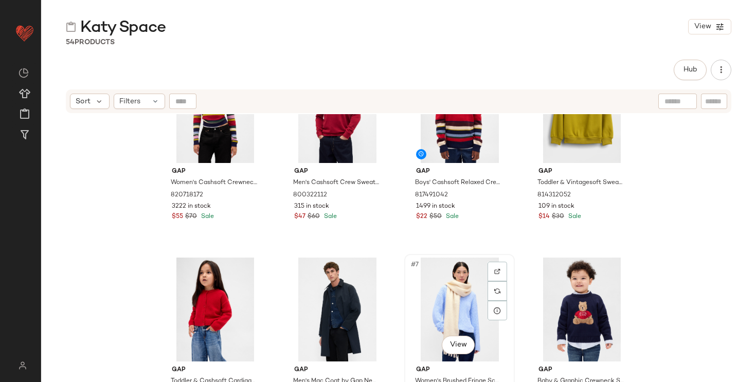
click at [445, 295] on div "#7 View" at bounding box center [459, 310] width 103 height 104
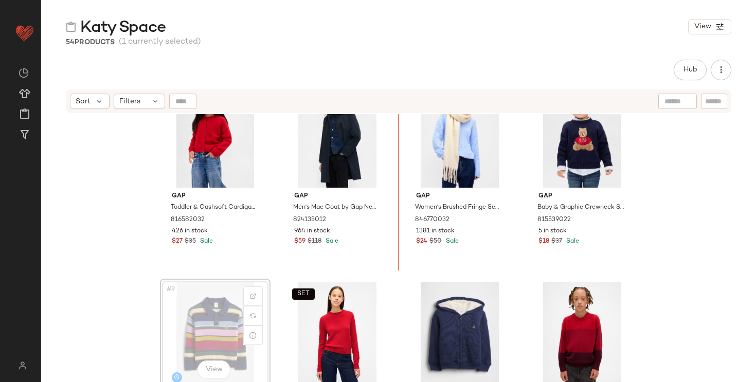
scroll to position [244, 0]
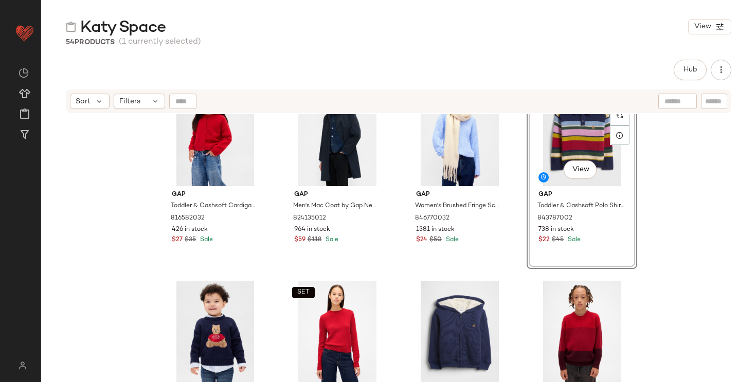
click at [712, 213] on div "Gap Toddler & Cashsoft Cardigan by Gap Modern Red Size 12-18 M 816582032 426 in…" at bounding box center [398, 261] width 715 height 294
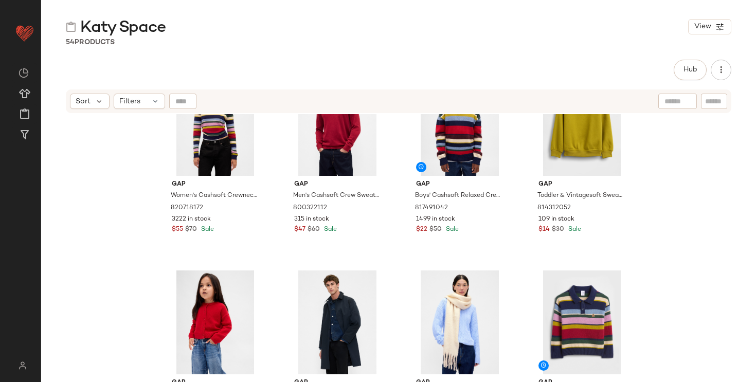
scroll to position [50, 0]
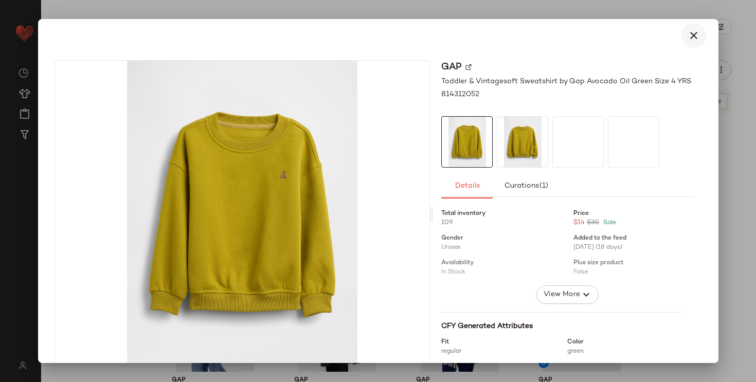
click at [691, 34] on icon "button" at bounding box center [694, 35] width 12 height 12
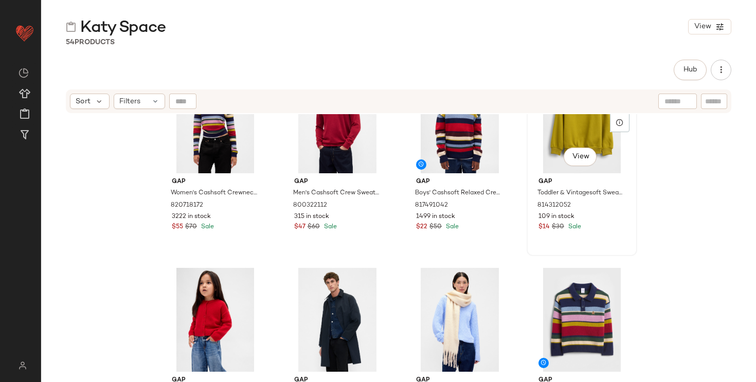
click at [543, 146] on div "#4 View" at bounding box center [581, 121] width 103 height 104
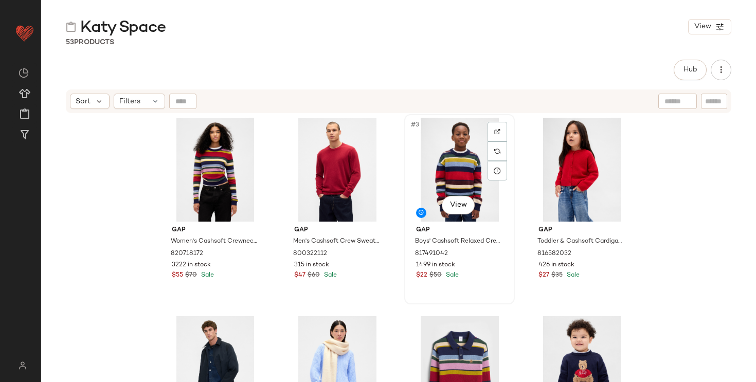
scroll to position [115, 0]
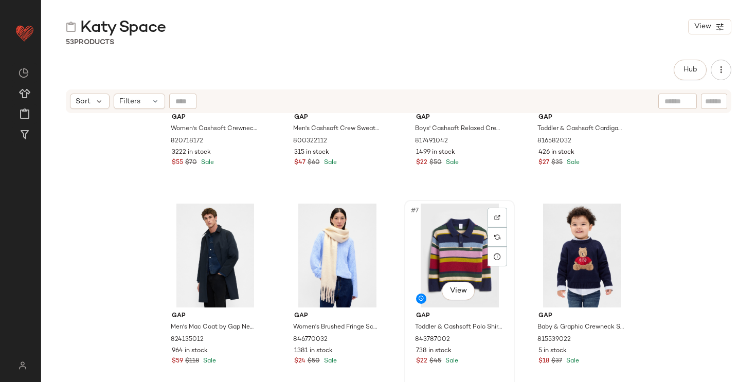
click at [458, 257] on div "#7 View" at bounding box center [459, 256] width 103 height 104
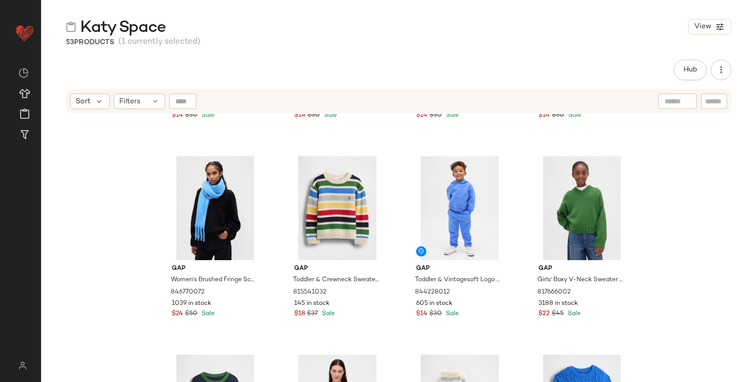
scroll to position [981, 0]
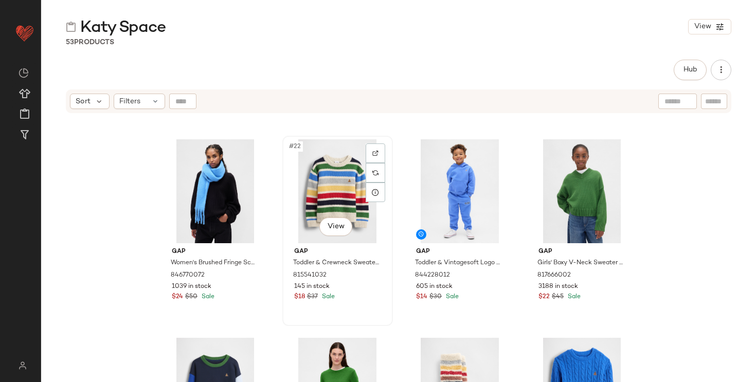
click at [325, 174] on div "#22 View" at bounding box center [337, 191] width 103 height 104
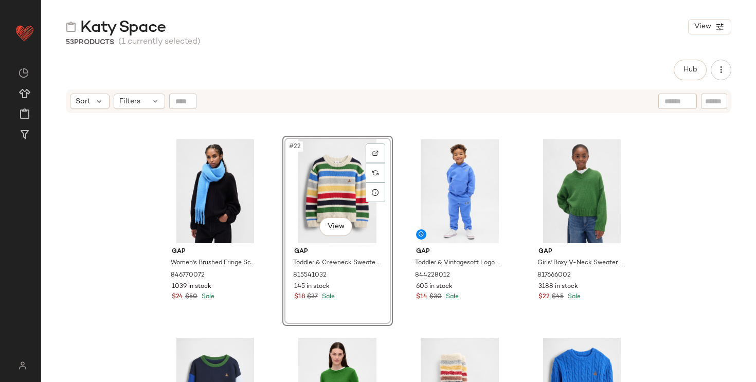
click at [84, 277] on div "Gap Girls' Graphic Logo Sweatshirt by Gap Modern Red Size S (6/7) 853243012 228…" at bounding box center [398, 261] width 715 height 294
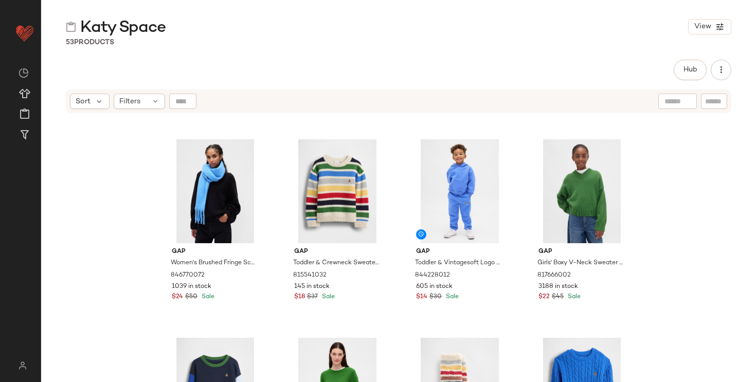
click at [124, 194] on div "Gap Girls' Graphic Logo Sweatshirt by Gap Modern Red Size S (6/7) 853243012 228…" at bounding box center [398, 261] width 715 height 294
click at [318, 188] on div "#22 View" at bounding box center [337, 191] width 103 height 104
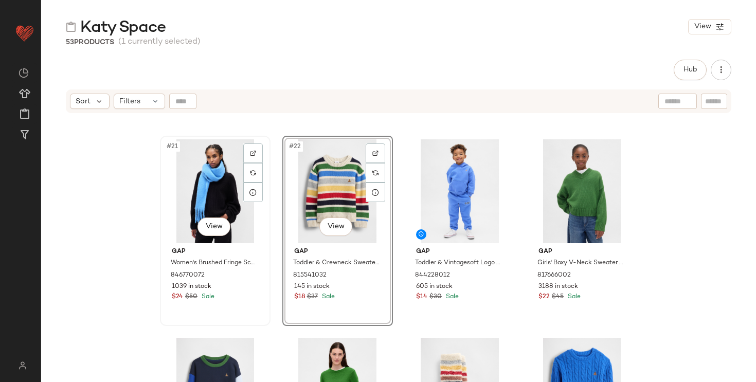
click at [189, 206] on div "#21 View" at bounding box center [215, 191] width 103 height 104
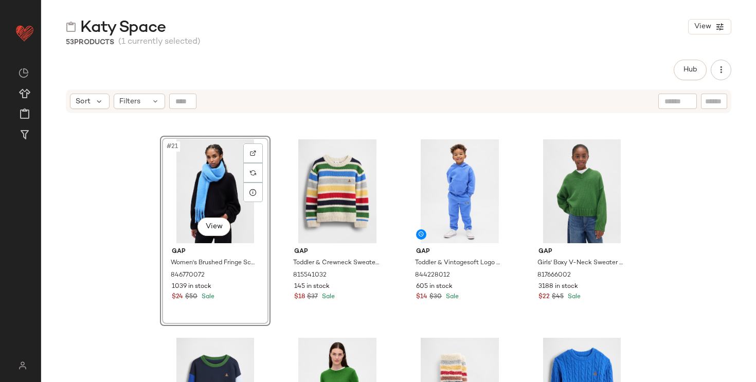
click at [112, 246] on div "Gap Girls' Graphic Logo Sweatshirt by Gap Modern Red Size S (6/7) 853243012 228…" at bounding box center [398, 261] width 715 height 294
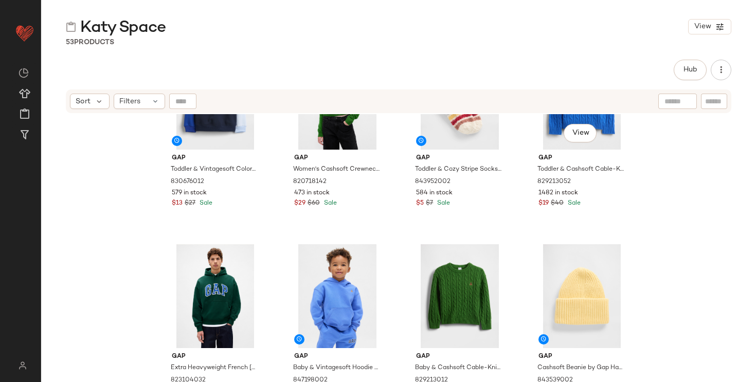
scroll to position [1354, 0]
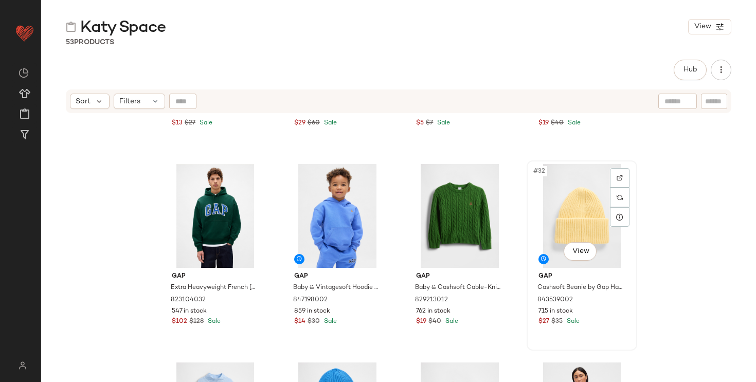
click at [581, 215] on div "#32 View" at bounding box center [581, 216] width 103 height 104
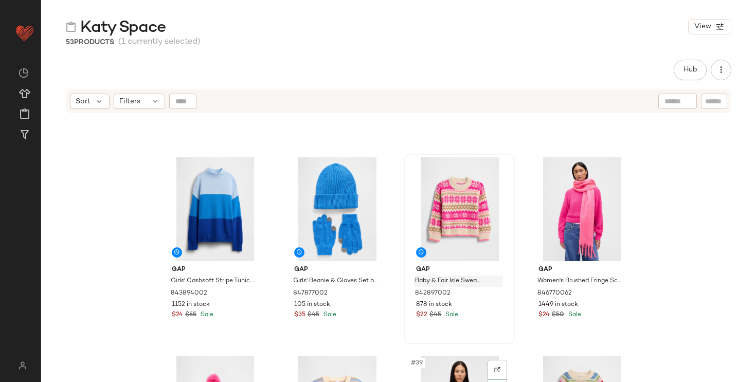
scroll to position [1556, 0]
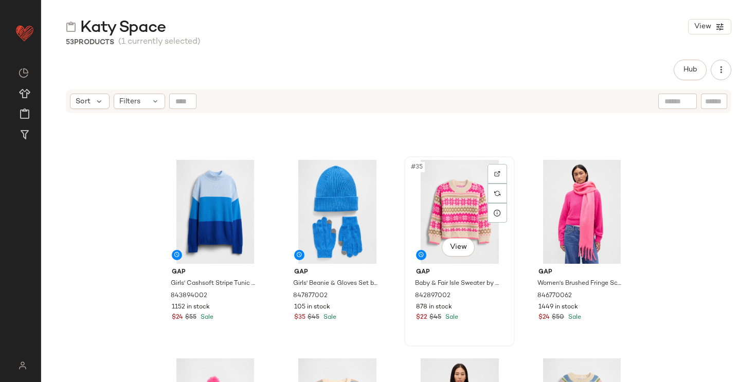
click at [444, 205] on div "#35 View" at bounding box center [459, 212] width 103 height 104
click at [567, 208] on div "#36 View" at bounding box center [581, 212] width 103 height 104
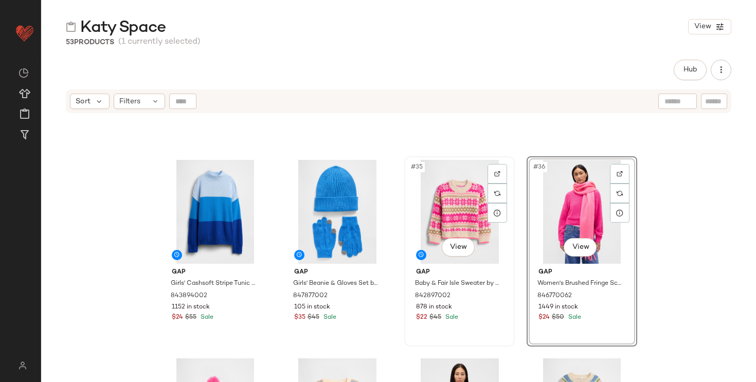
click at [462, 226] on div "#35 View" at bounding box center [459, 212] width 103 height 104
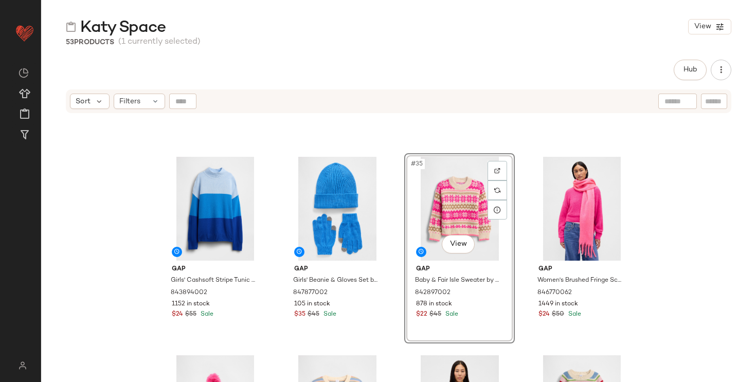
scroll to position [1558, 0]
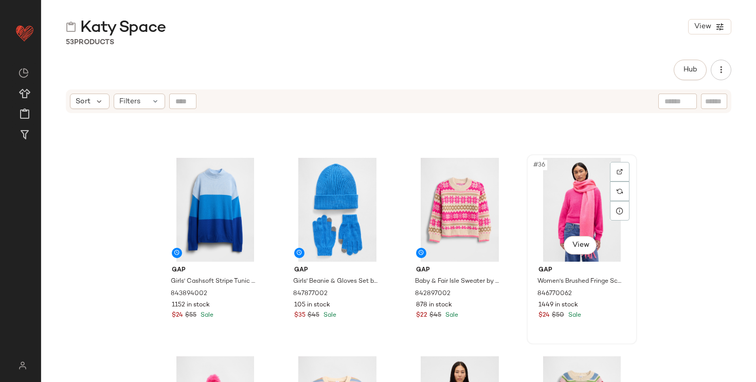
click at [553, 220] on div "#36 View" at bounding box center [581, 210] width 103 height 104
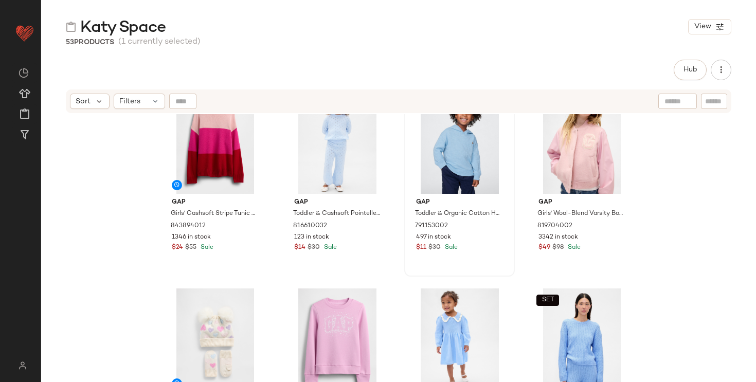
scroll to position [2021, 0]
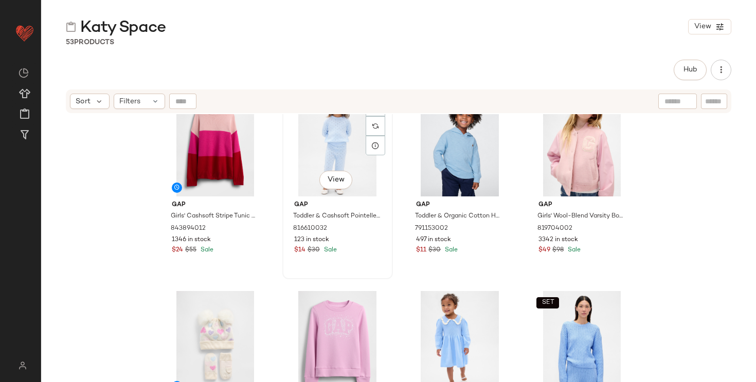
click at [345, 158] on div "SET #42 View" at bounding box center [337, 145] width 103 height 104
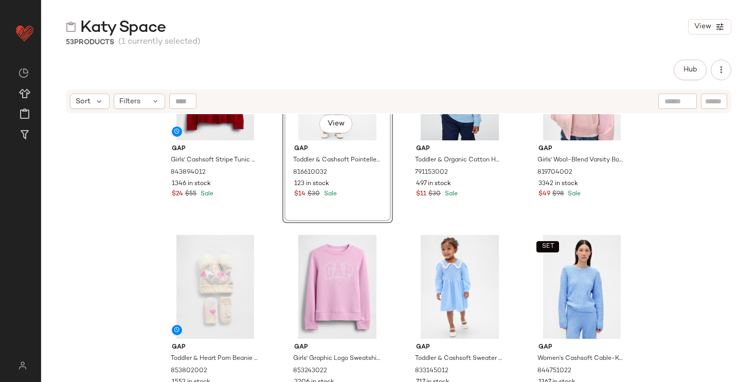
scroll to position [2082, 0]
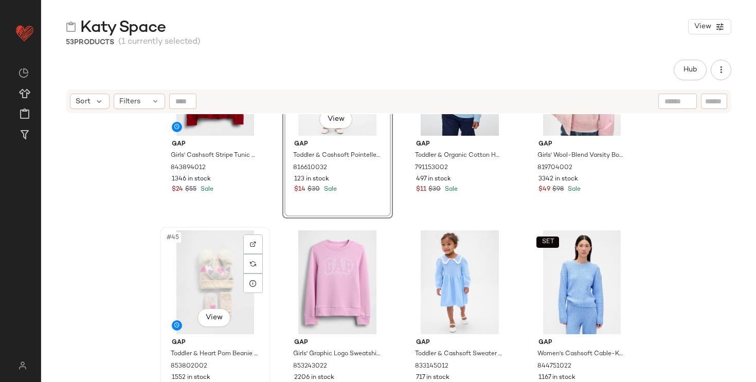
click at [199, 279] on div "#45 View" at bounding box center [215, 282] width 103 height 104
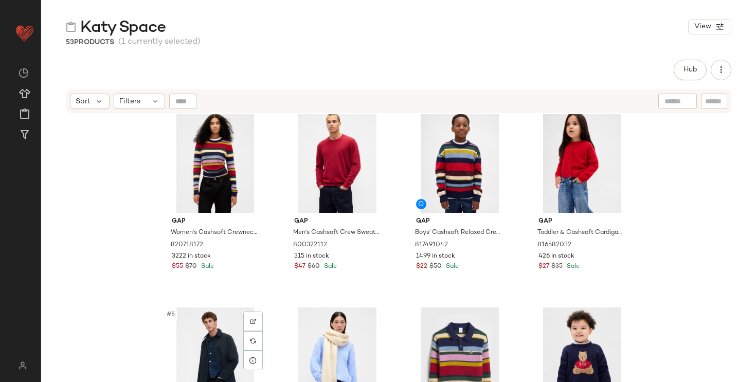
scroll to position [0, 0]
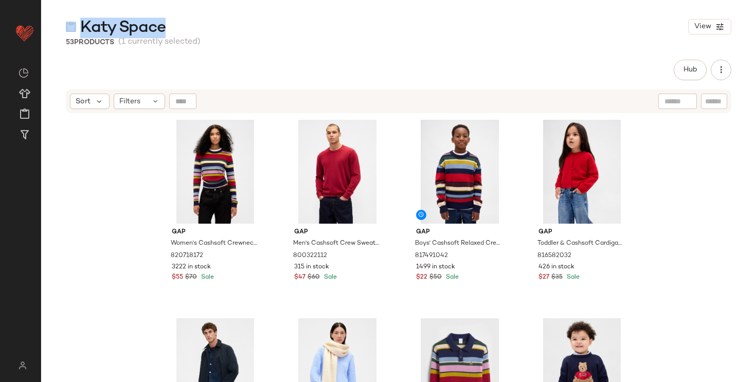
drag, startPoint x: 173, startPoint y: 24, endPoint x: 65, endPoint y: 25, distance: 108.5
click at [65, 25] on div "Katy Space View" at bounding box center [398, 26] width 715 height 21
click at [83, 152] on div "Gap Women's Cashsoft Crewneck Sweater by Gap Multi Color Happy Stripe Size XS 8…" at bounding box center [398, 261] width 715 height 294
click at [675, 236] on div "Gap Women's Cashsoft Crewneck Sweater by Gap Multi Color Happy Stripe Size XS 8…" at bounding box center [398, 261] width 715 height 294
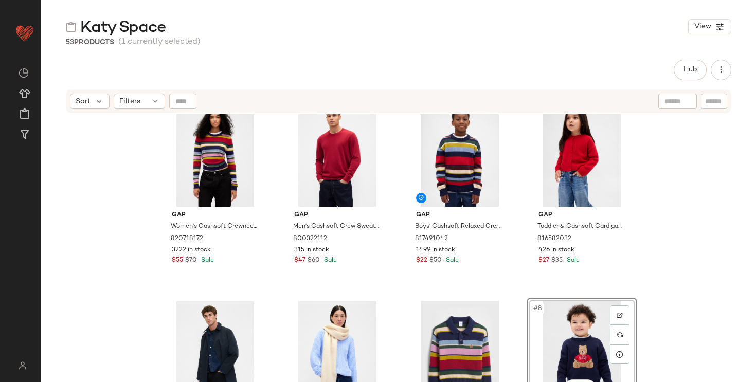
scroll to position [17, 0]
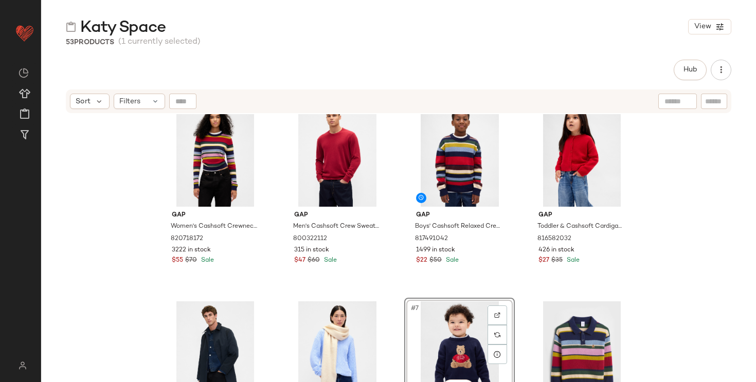
click at [709, 282] on div "Gap Women's Cashsoft Crewneck Sweater by Gap Multi Color Happy Stripe Size XS 8…" at bounding box center [398, 261] width 715 height 294
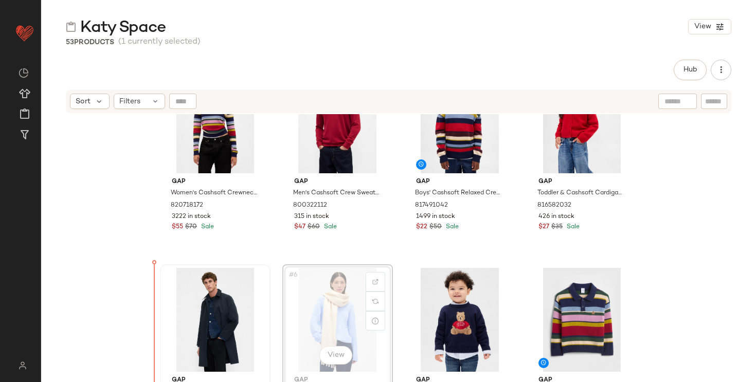
drag, startPoint x: 311, startPoint y: 342, endPoint x: 168, endPoint y: 332, distance: 143.3
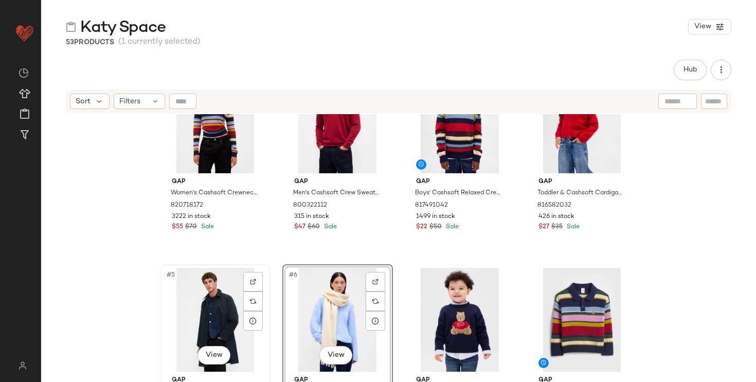
scroll to position [50, 0]
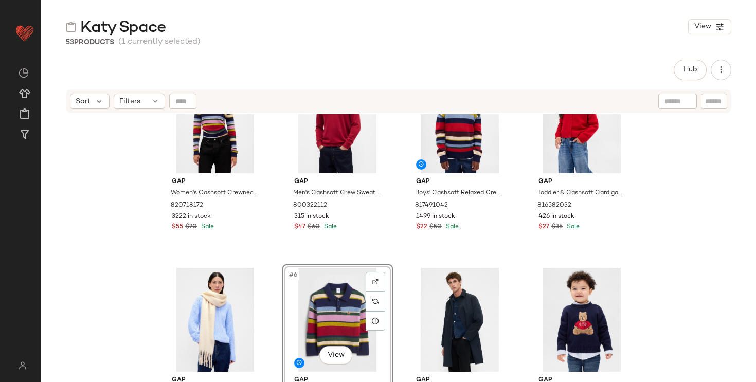
click at [707, 265] on div "Gap Women's Cashsoft Crewneck Sweater by Gap Multi Color Happy Stripe Size XS 8…" at bounding box center [398, 261] width 715 height 294
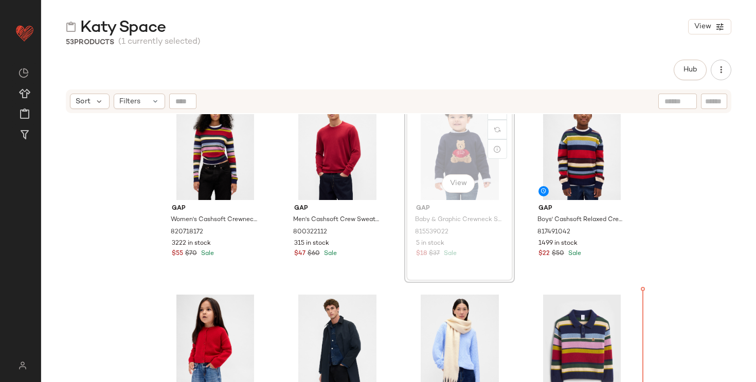
scroll to position [31, 0]
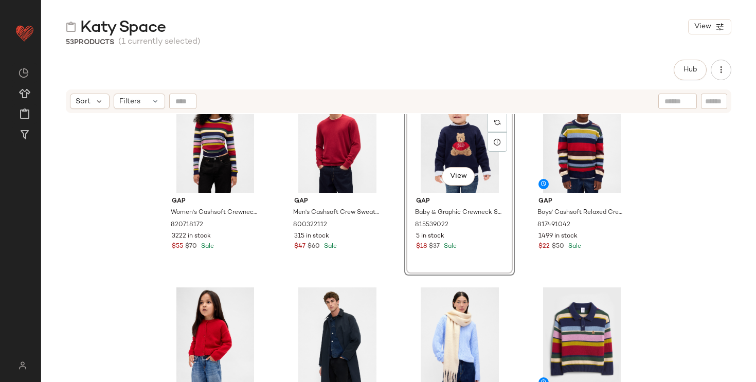
click at [711, 271] on div "Gap Women's Cashsoft Crewneck Sweater by Gap Multi Color Happy Stripe Size XS 8…" at bounding box center [398, 261] width 715 height 294
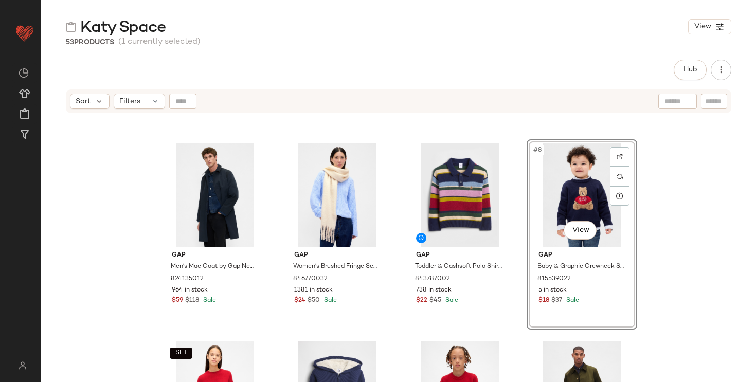
scroll to position [166, 0]
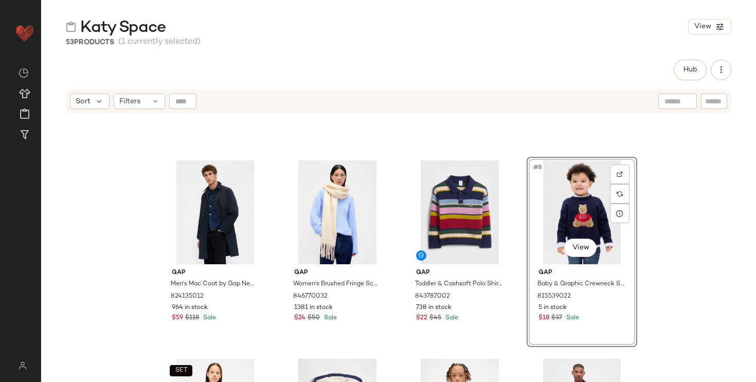
click at [695, 241] on div "Gap Men's Mac Coat by Gap New Classic Navy Size S 824135012 964 in stock $59 $1…" at bounding box center [398, 261] width 715 height 294
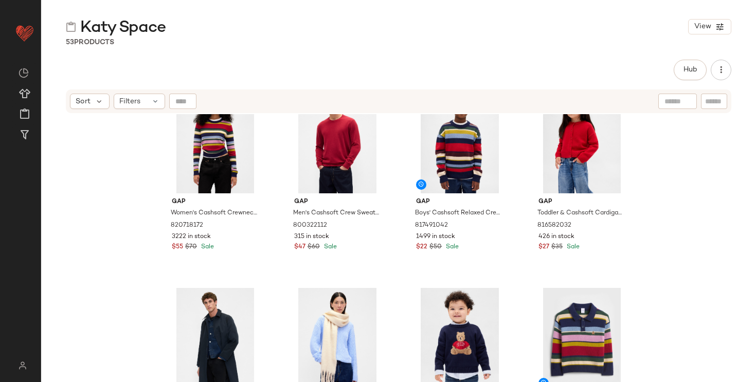
scroll to position [30, 0]
click at [445, 325] on div "#7 View" at bounding box center [459, 341] width 103 height 104
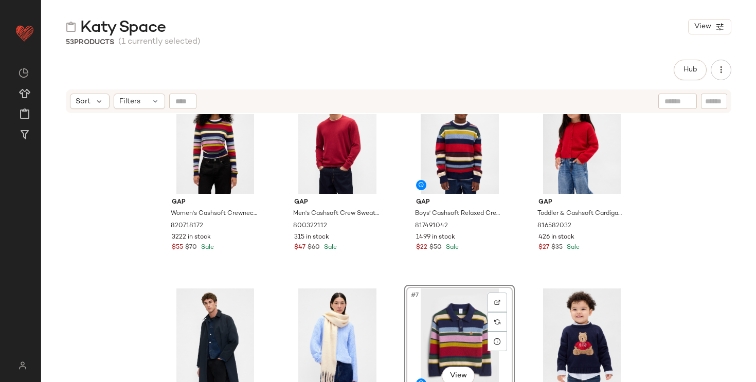
click at [704, 273] on div "Gap Women's Cashsoft Crewneck Sweater by Gap Multi Color Happy Stripe Size XS 8…" at bounding box center [398, 261] width 715 height 294
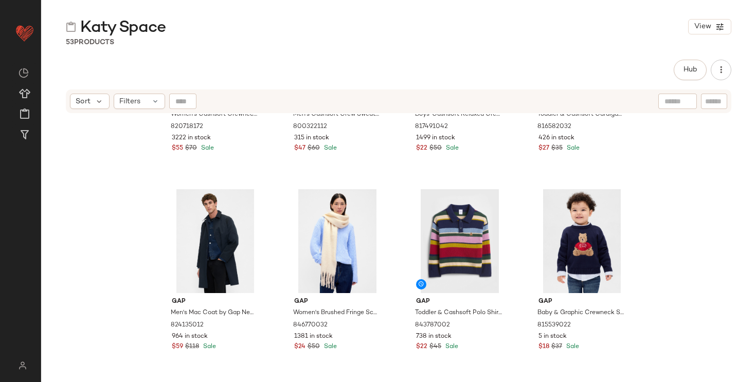
scroll to position [0, 0]
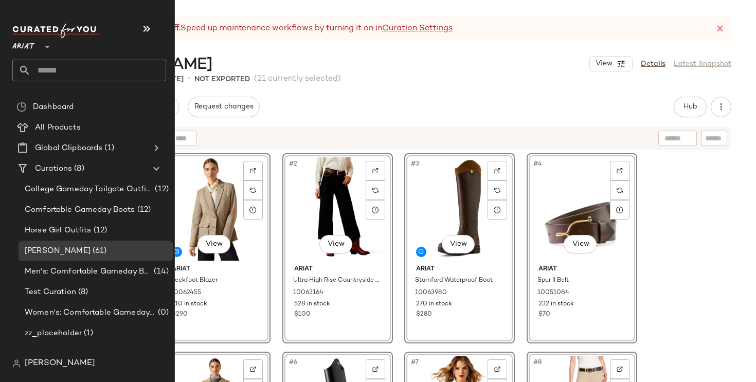
click at [40, 43] on div at bounding box center [46, 41] width 14 height 26
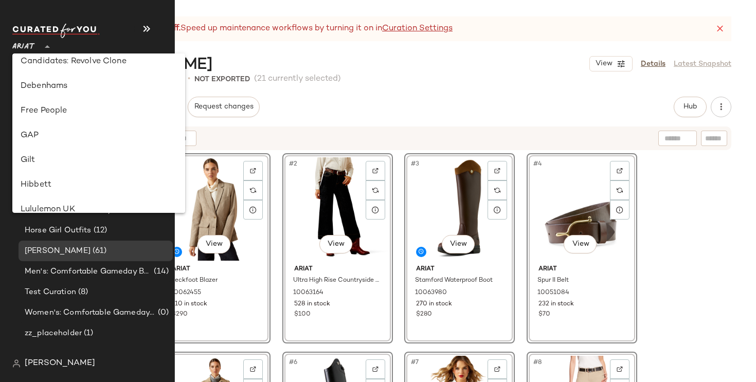
scroll to position [199, 0]
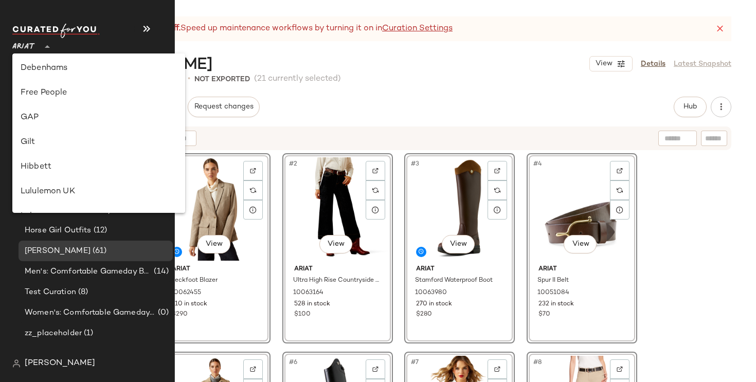
click at [44, 120] on div "GAP" at bounding box center [99, 118] width 156 height 12
type input "**"
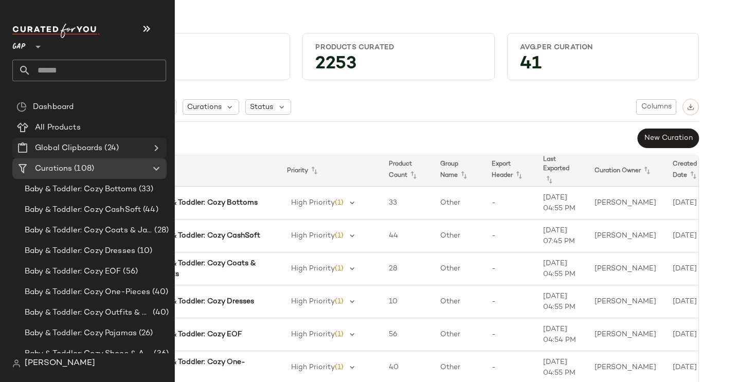
click at [122, 150] on div "Global Clipboards (24)" at bounding box center [90, 148] width 116 height 12
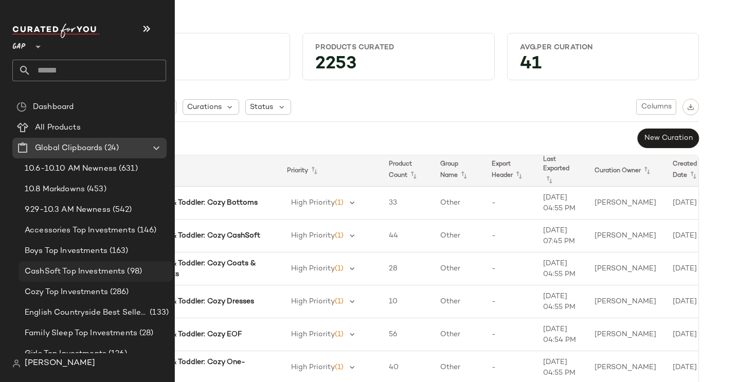
scroll to position [92, 0]
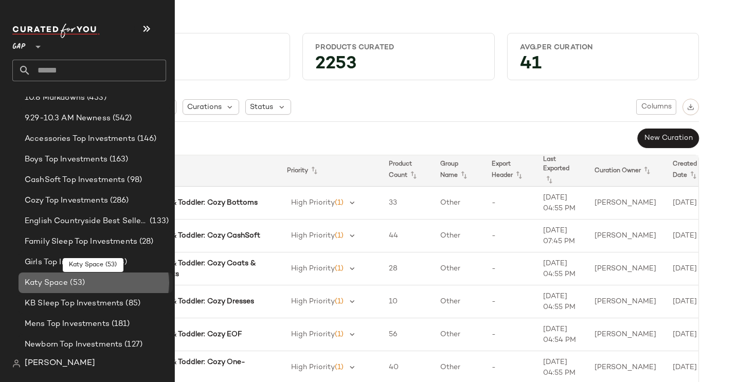
click at [90, 287] on div "Katy Space (53)" at bounding box center [95, 283] width 147 height 12
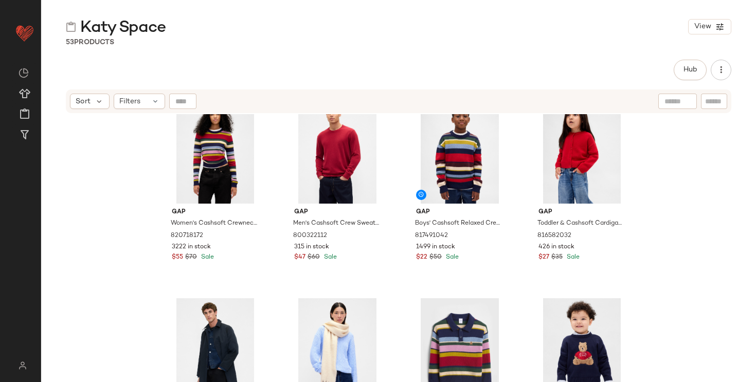
scroll to position [7, 0]
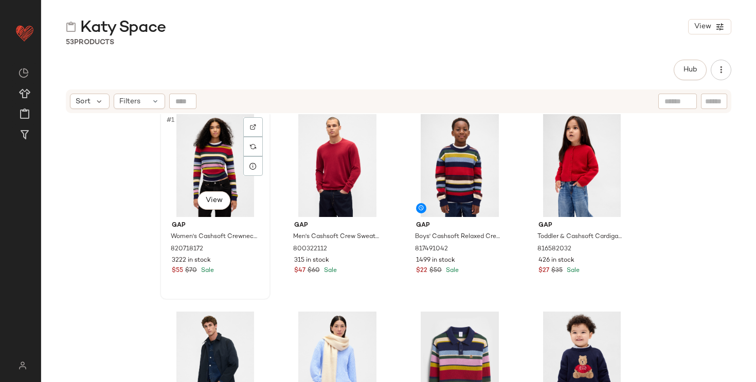
click at [210, 136] on div "#1 View" at bounding box center [215, 165] width 103 height 104
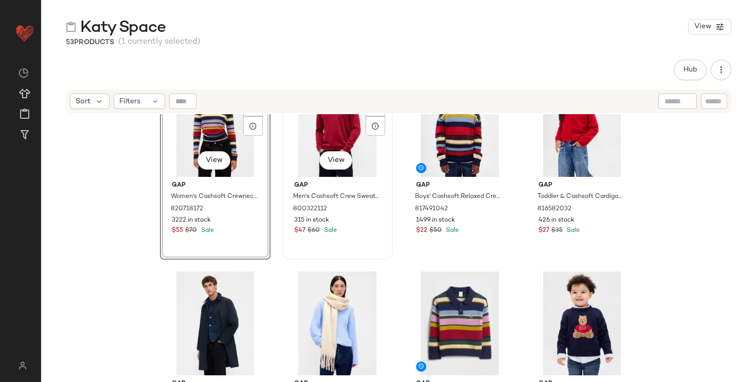
scroll to position [51, 0]
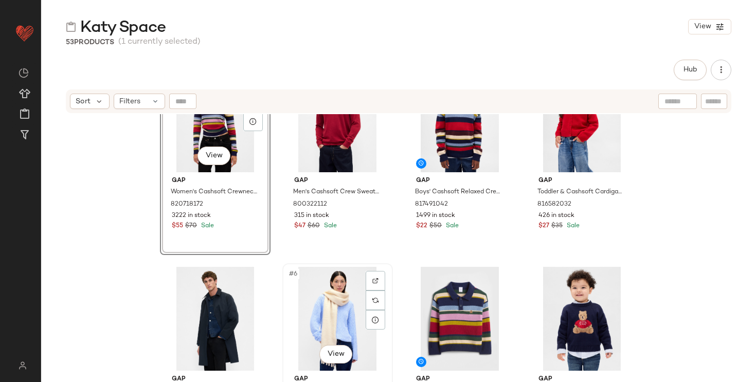
click at [318, 306] on div "#6 View" at bounding box center [337, 319] width 103 height 104
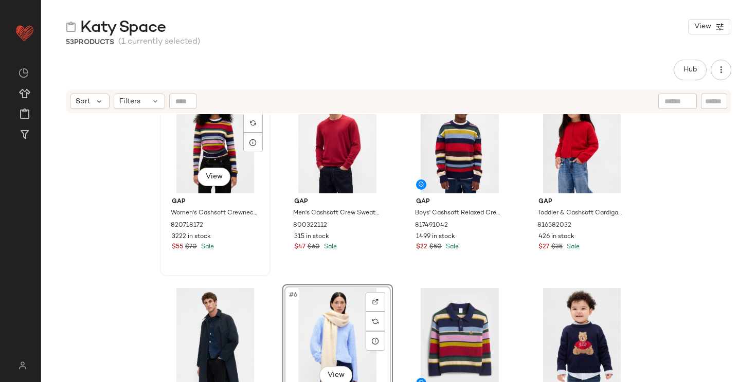
scroll to position [0, 0]
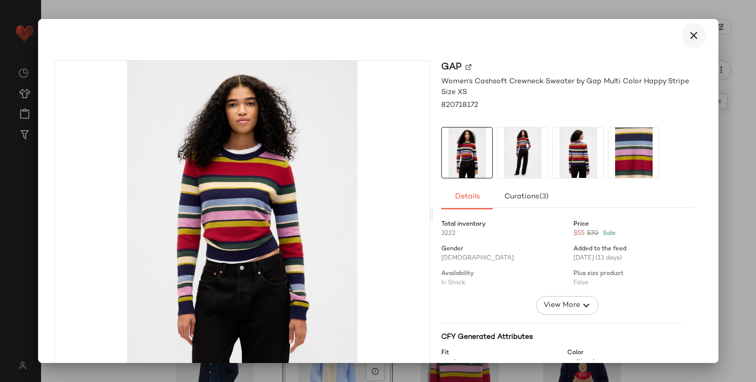
click at [688, 38] on icon "button" at bounding box center [694, 35] width 12 height 12
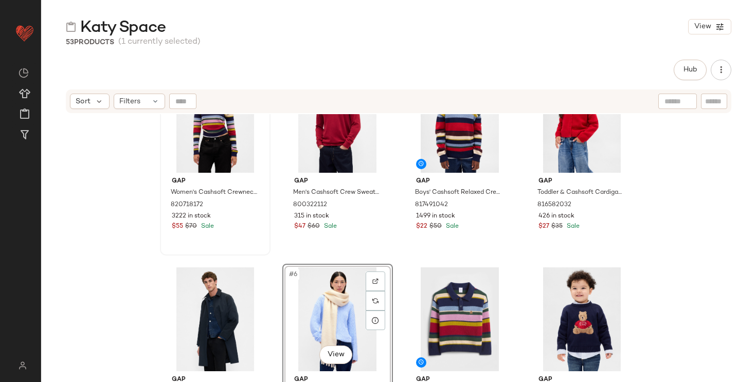
scroll to position [112, 0]
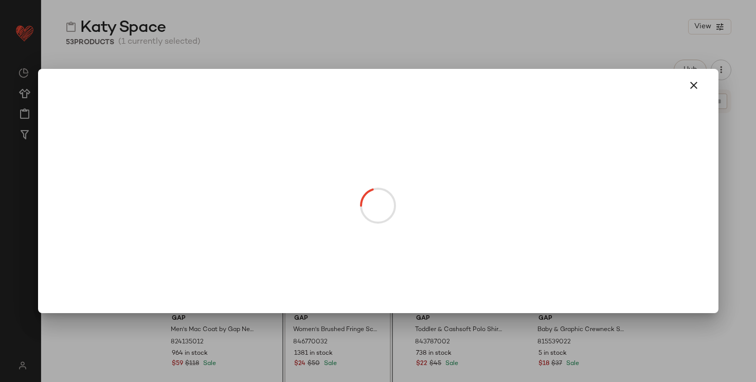
click at [341, 287] on body "GAP ** Dashboard All Products Global Clipboards (24) Curations (108) [PERSON_NA…" at bounding box center [378, 191] width 756 height 382
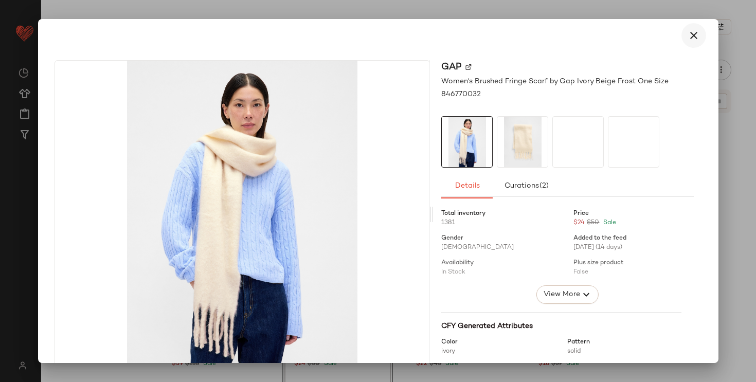
click at [690, 42] on button "button" at bounding box center [694, 35] width 25 height 25
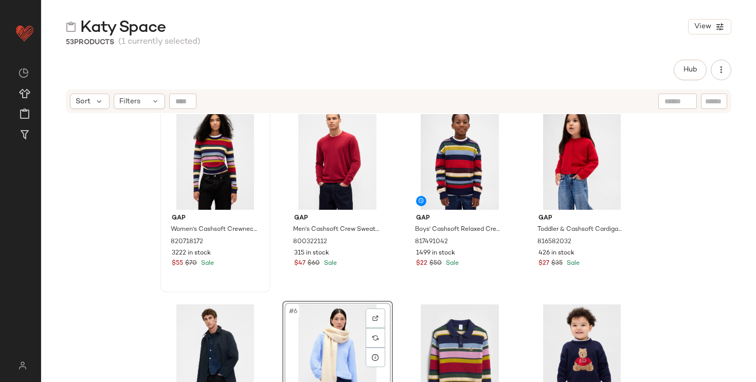
scroll to position [77, 0]
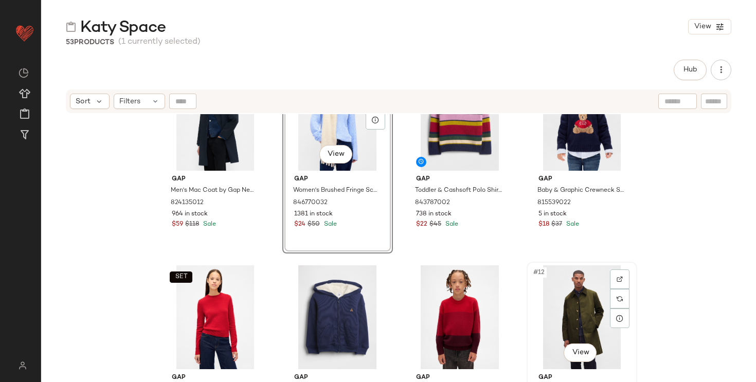
click at [563, 303] on div "#12 View" at bounding box center [581, 317] width 103 height 104
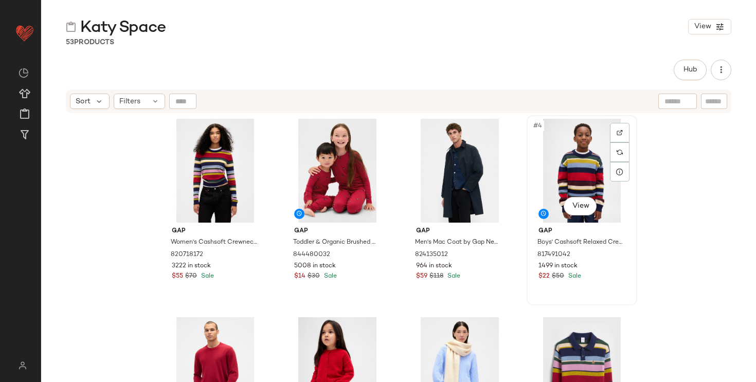
scroll to position [0, 0]
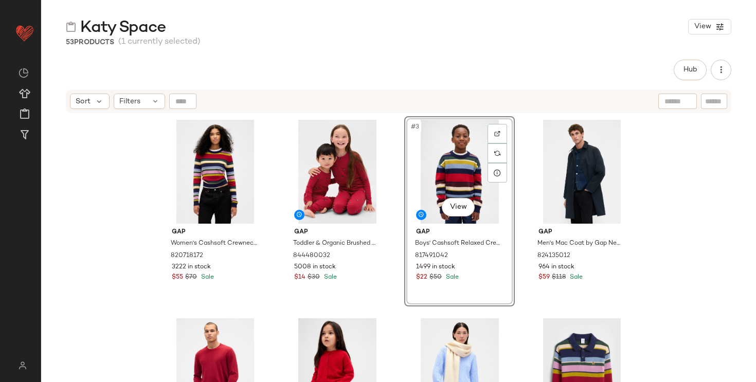
click at [124, 248] on div "Gap Women's Cashsoft Crewneck Sweater by Gap Multi Color Happy Stripe Size XS 8…" at bounding box center [398, 261] width 715 height 294
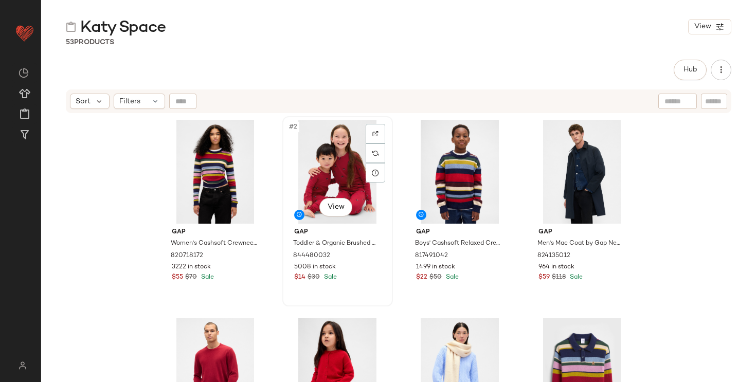
click at [319, 172] on div "#2 View" at bounding box center [337, 172] width 103 height 104
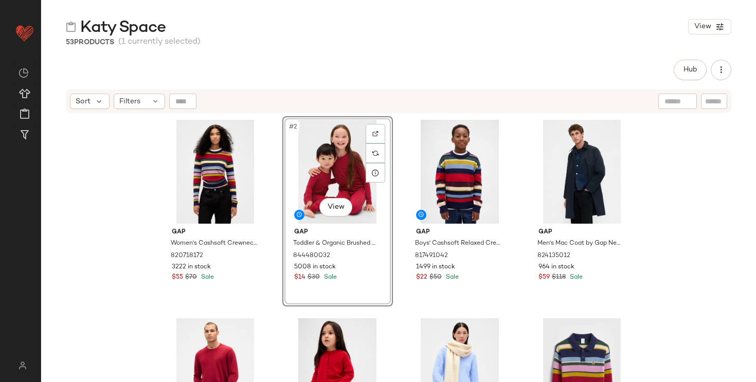
click at [135, 202] on div "Gap Women's Cashsoft Crewneck Sweater by Gap Multi Color Happy Stripe Size XS 8…" at bounding box center [398, 261] width 715 height 294
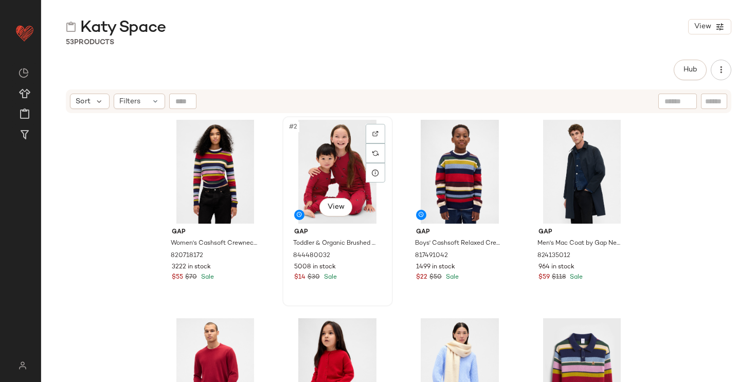
click at [317, 165] on div "#2 View" at bounding box center [337, 172] width 103 height 104
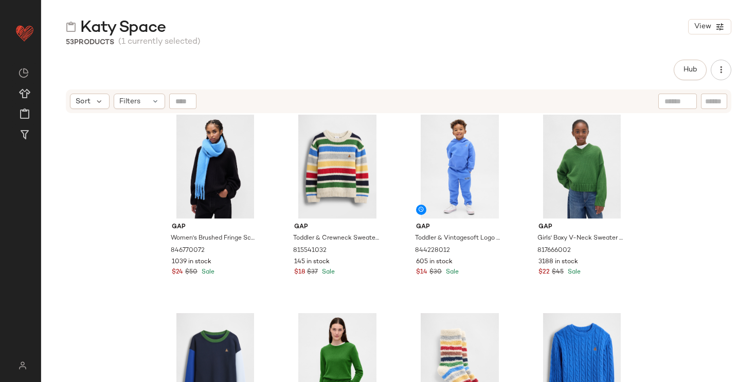
scroll to position [1004, 0]
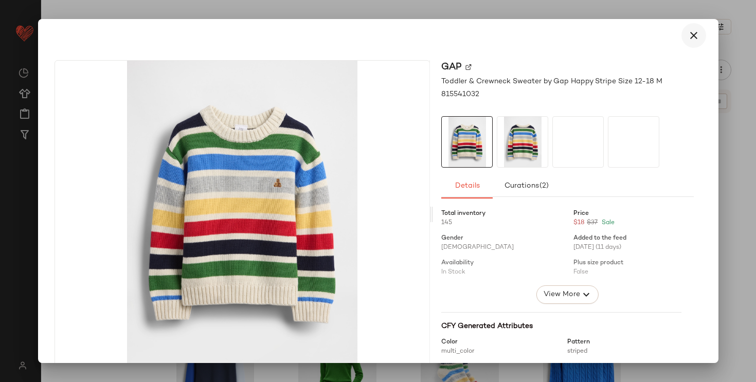
click at [696, 30] on button "button" at bounding box center [694, 35] width 25 height 25
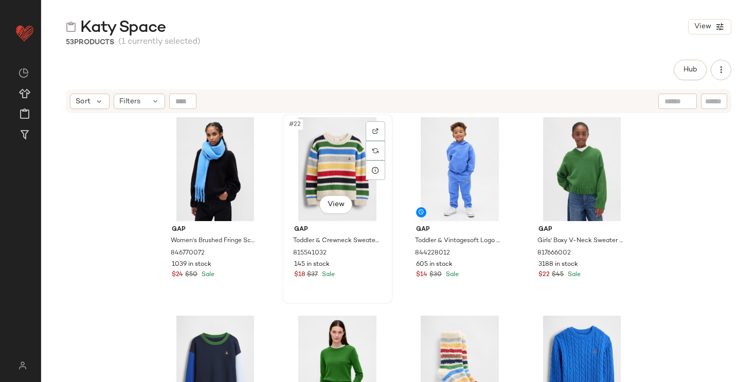
click at [321, 145] on div "#22 View" at bounding box center [337, 169] width 103 height 104
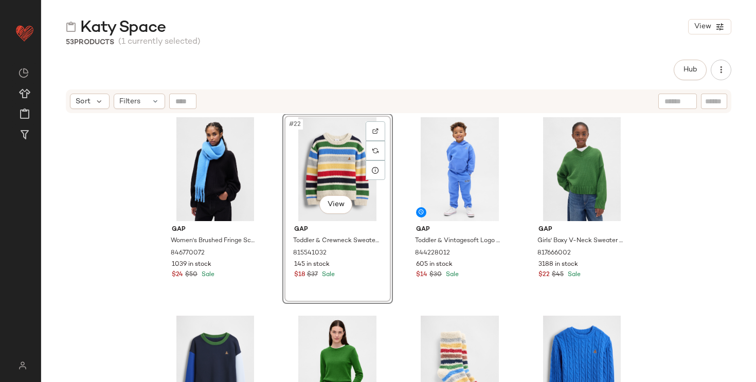
click at [136, 183] on div "Gap Women's Cashsoft Cable-Knit Crewneck Sweater by Gap Modern Red Size XS 8447…" at bounding box center [398, 261] width 715 height 294
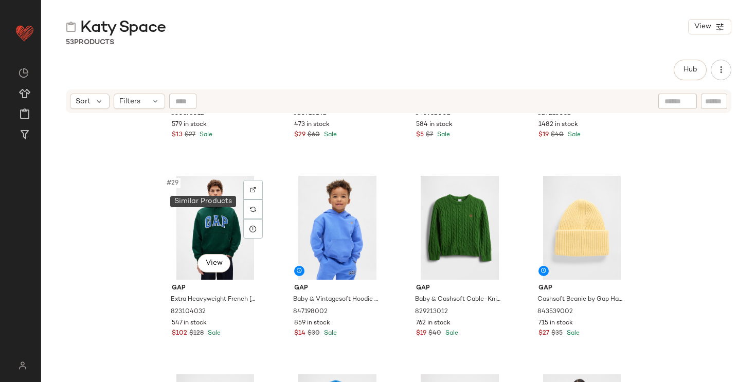
scroll to position [1425, 0]
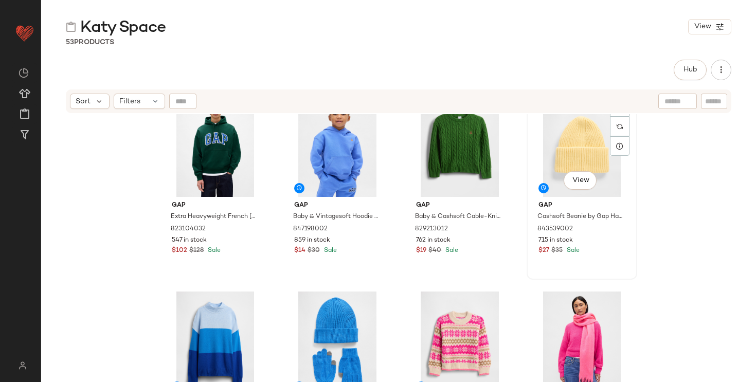
click at [557, 161] on div "#32 View" at bounding box center [581, 145] width 103 height 104
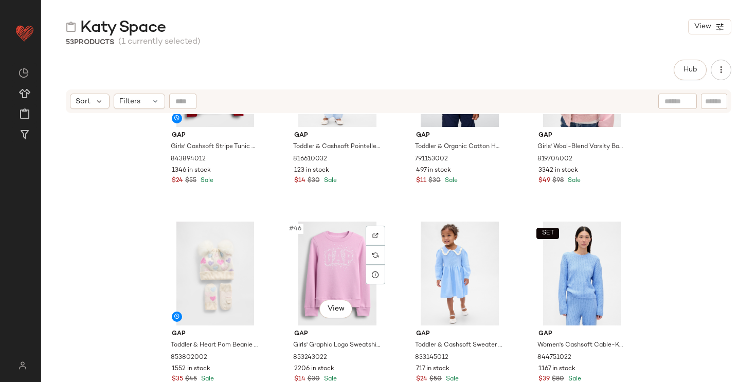
scroll to position [2090, 0]
click at [216, 280] on div "#45 View" at bounding box center [215, 274] width 103 height 104
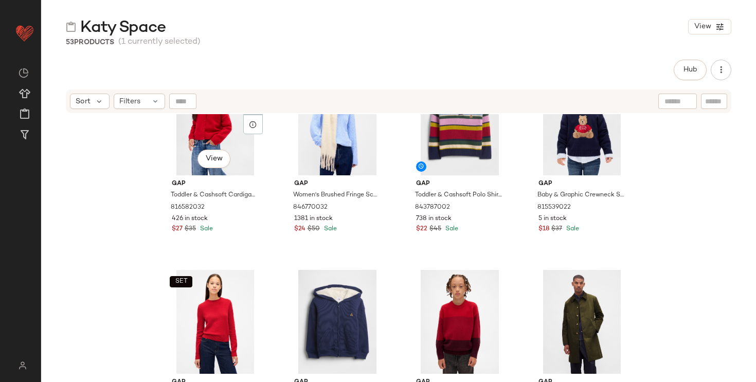
scroll to position [0, 0]
